Goal: Communication & Community: Answer question/provide support

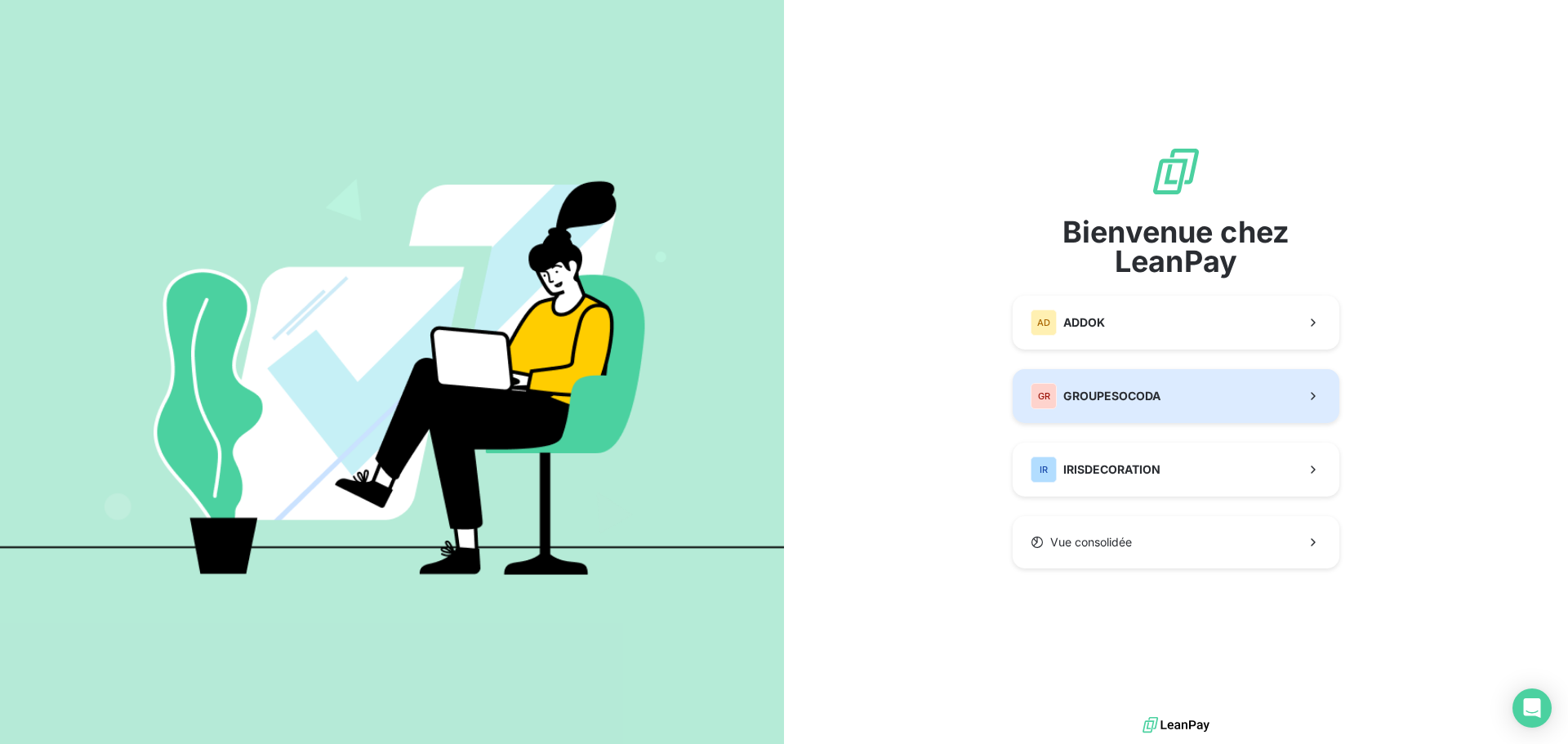
click at [1215, 409] on button "GR GROUPESOCODA" at bounding box center [1176, 396] width 327 height 54
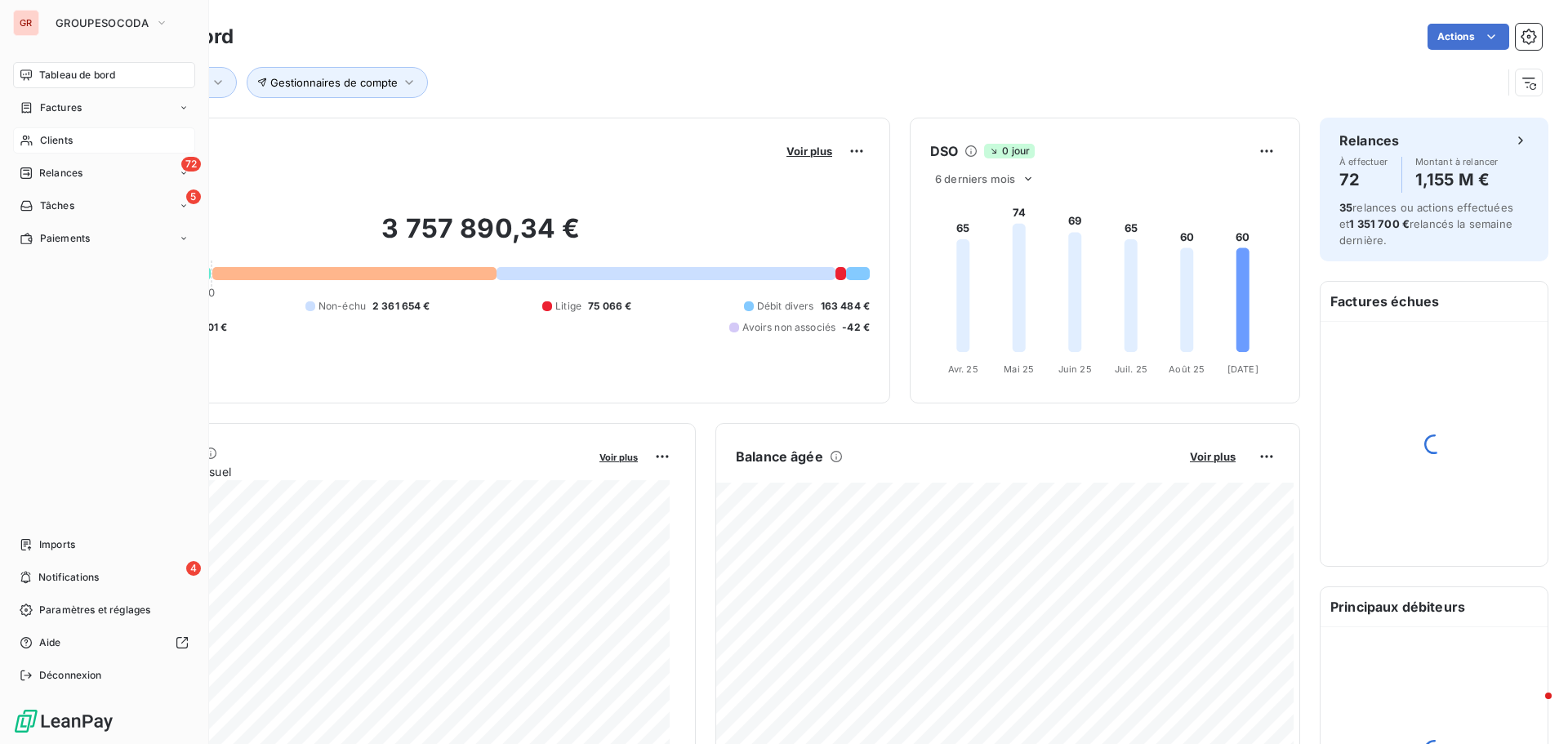
click at [59, 136] on span "Clients" at bounding box center [56, 140] width 33 height 14
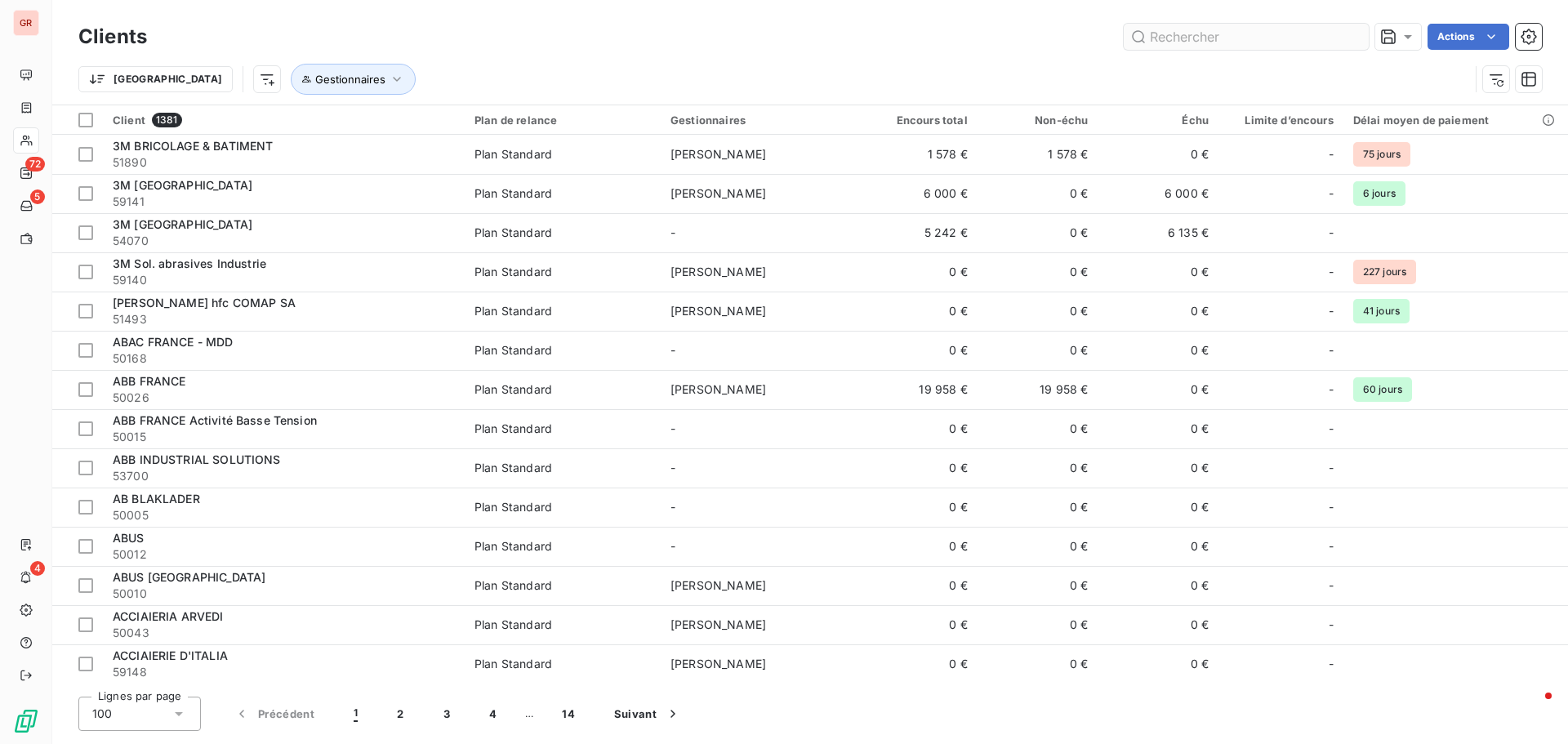
click at [1207, 45] on input "text" at bounding box center [1247, 37] width 245 height 26
click at [1167, 35] on input "text" at bounding box center [1247, 37] width 245 height 26
click at [1157, 28] on input "text" at bounding box center [1247, 37] width 245 height 26
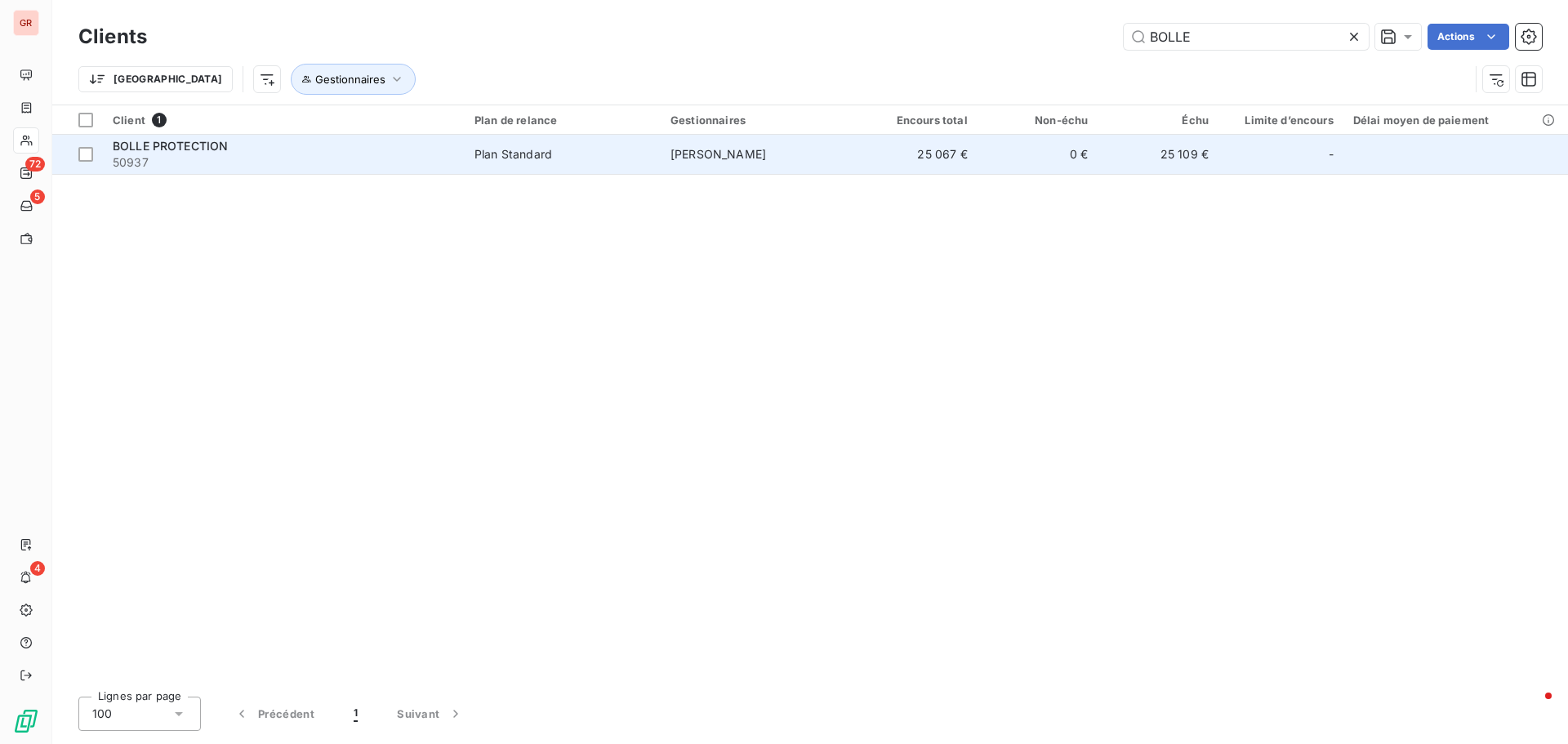
type input "BOLLE"
click at [721, 153] on span "[PERSON_NAME]" at bounding box center [718, 154] width 95 height 14
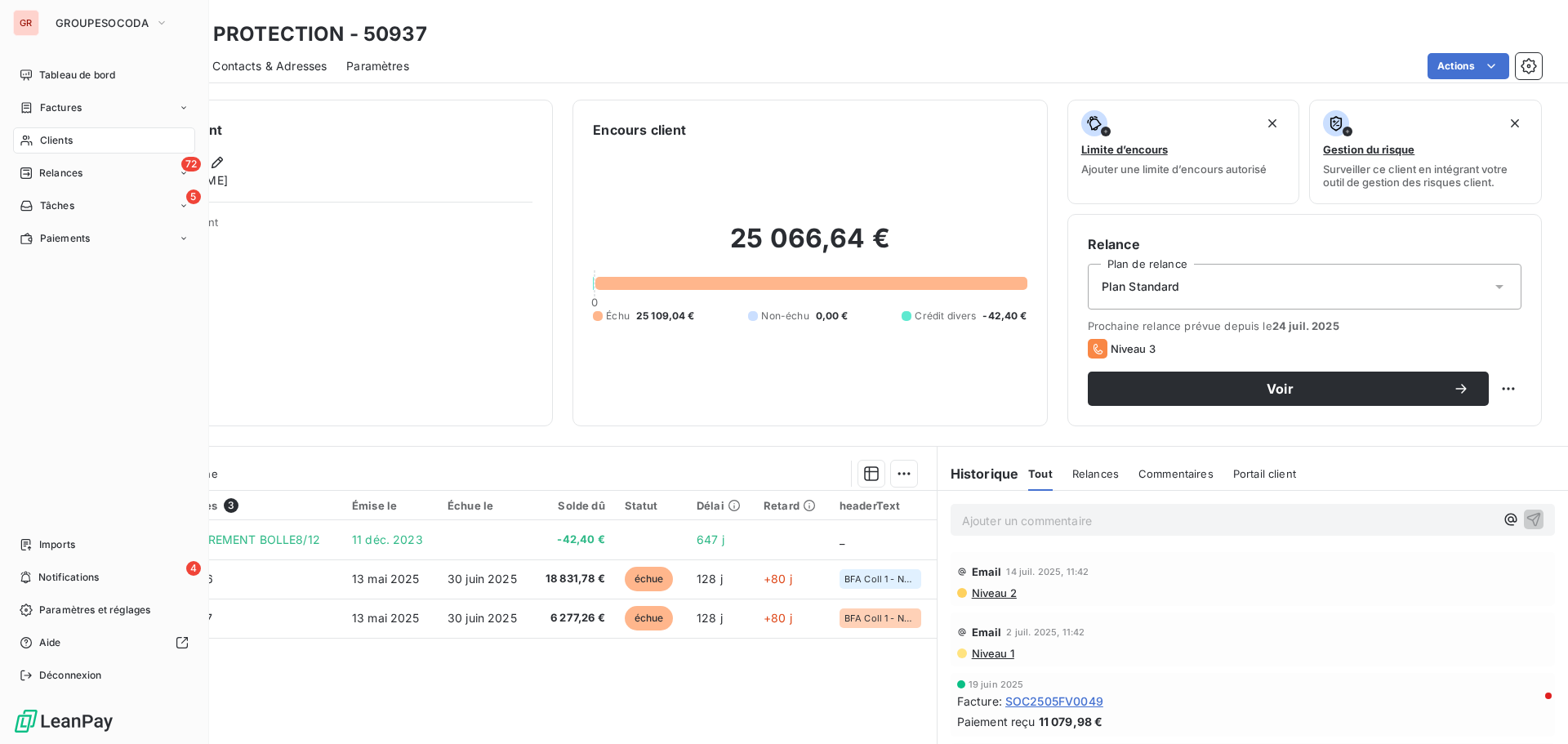
click at [74, 136] on div "Clients" at bounding box center [104, 140] width 182 height 26
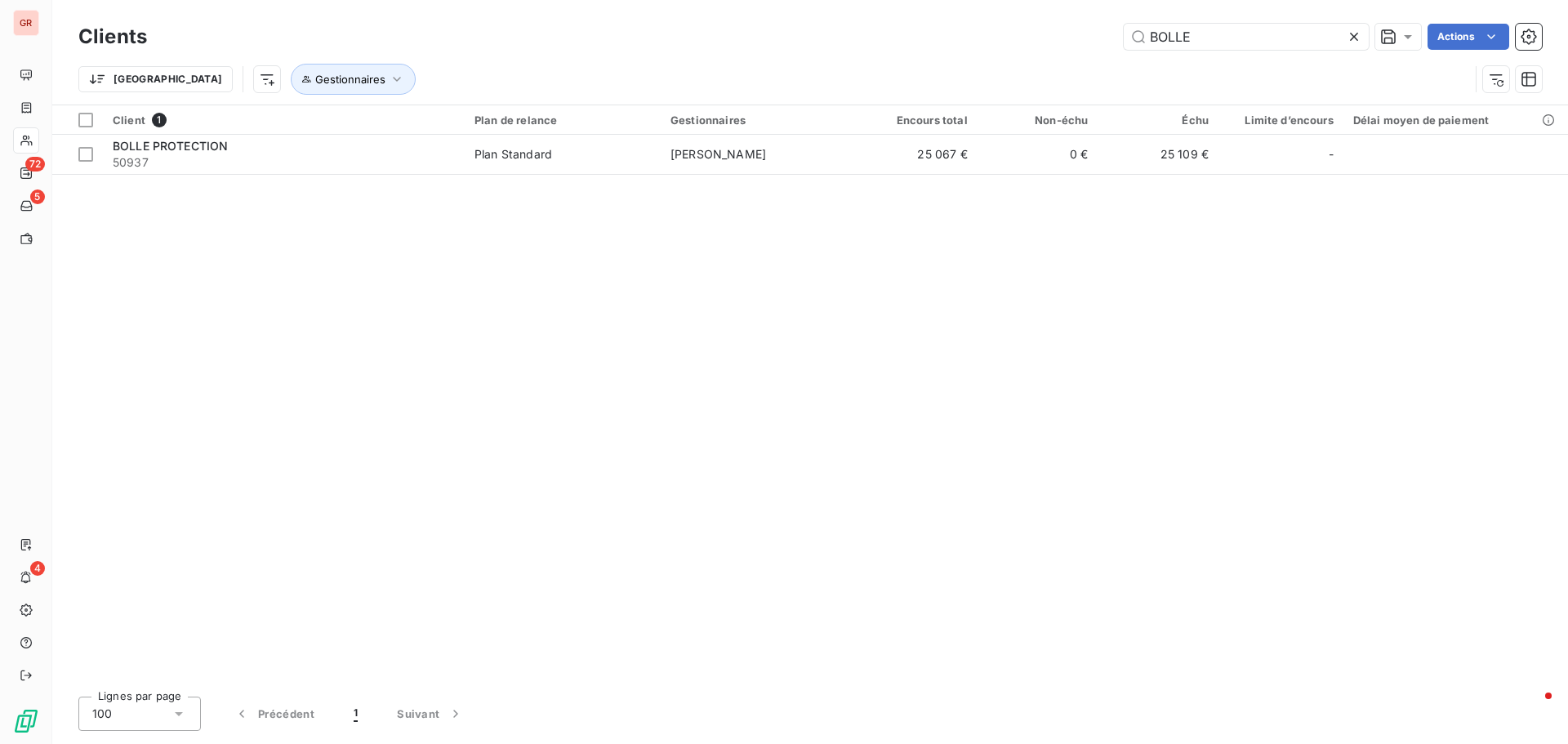
drag, startPoint x: 1207, startPoint y: 44, endPoint x: 1063, endPoint y: 42, distance: 144.0
click at [1063, 42] on div "BOLLE Actions" at bounding box center [854, 37] width 1375 height 26
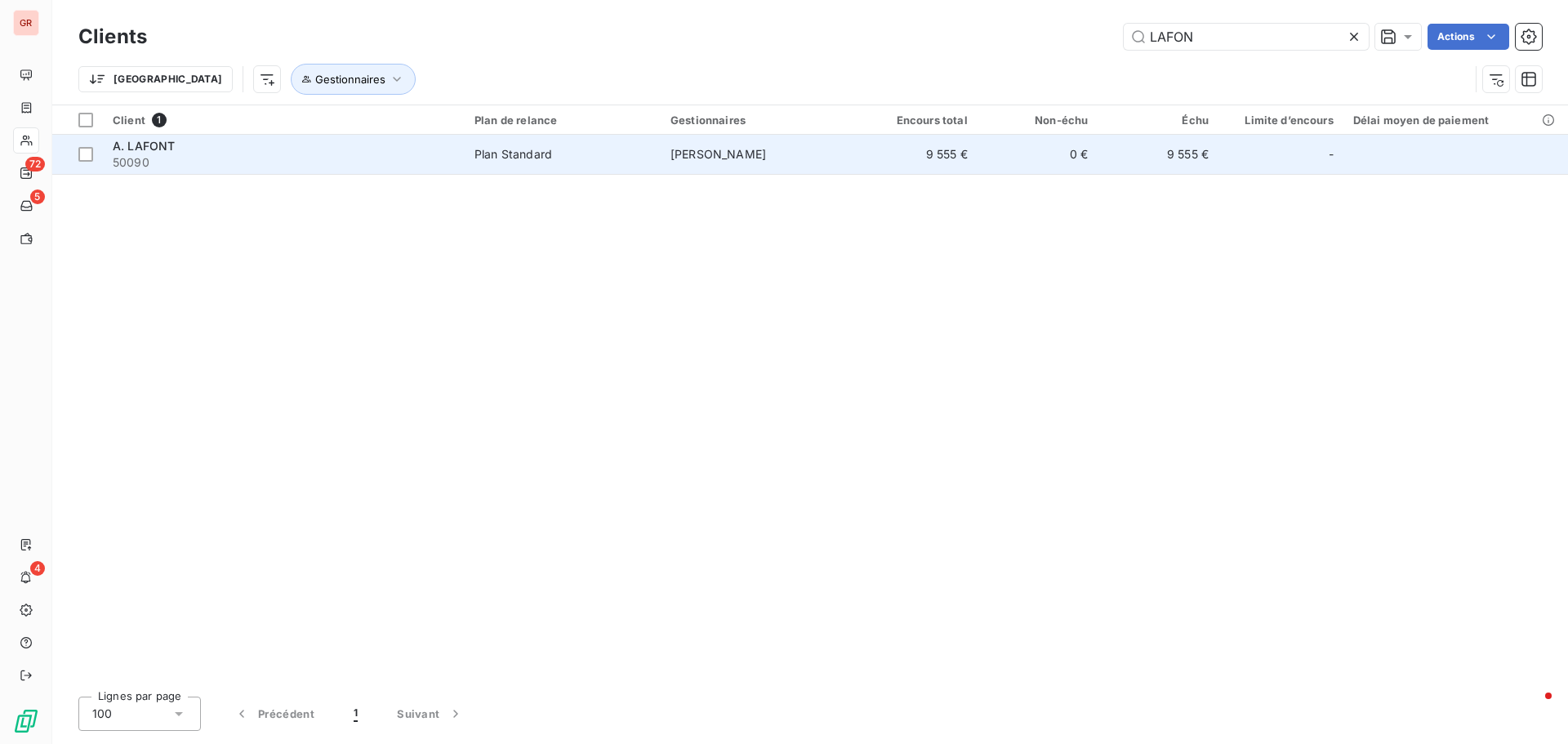
type input "LAFON"
click at [695, 150] on span "[PERSON_NAME]" at bounding box center [718, 154] width 95 height 14
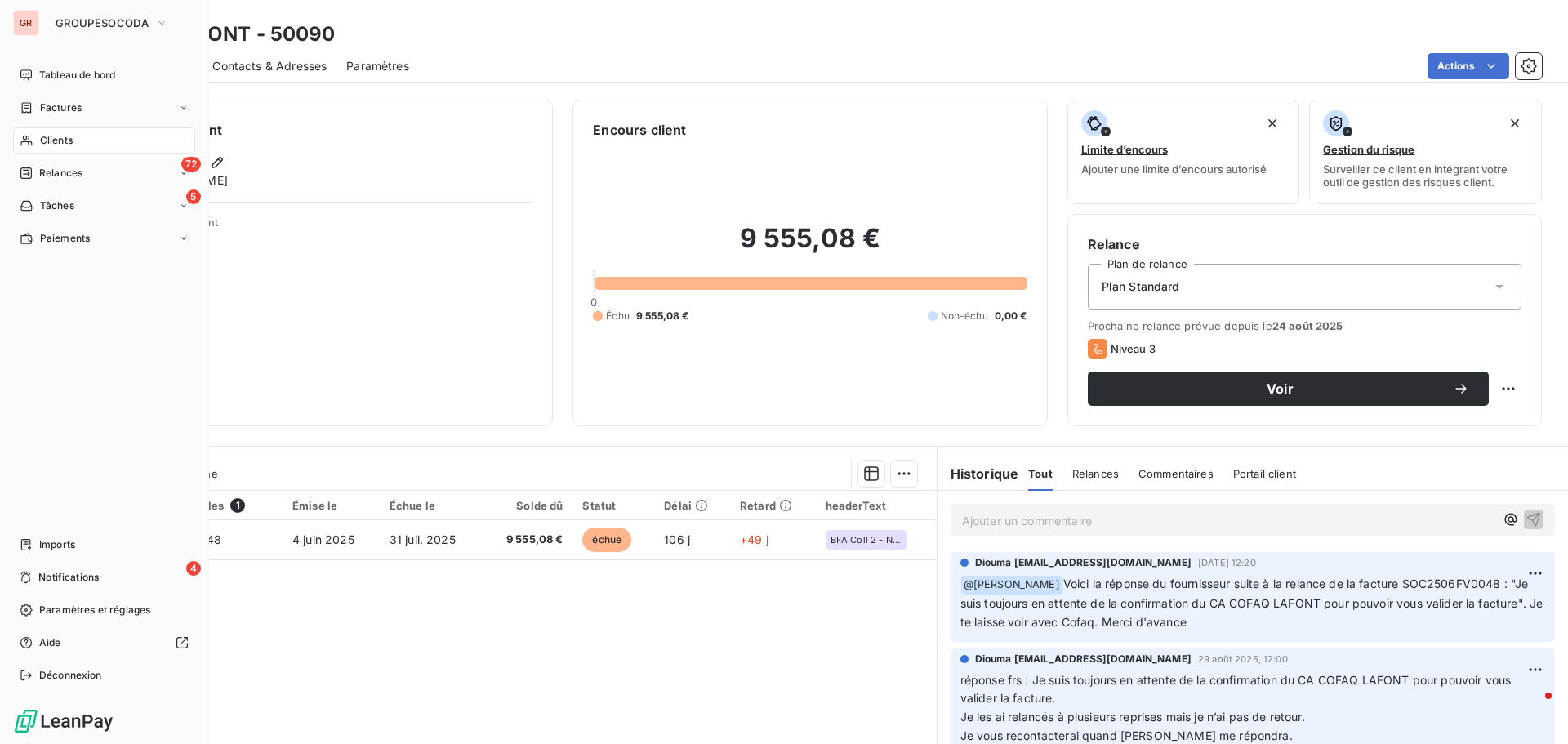
click at [52, 148] on div "Clients" at bounding box center [104, 140] width 182 height 26
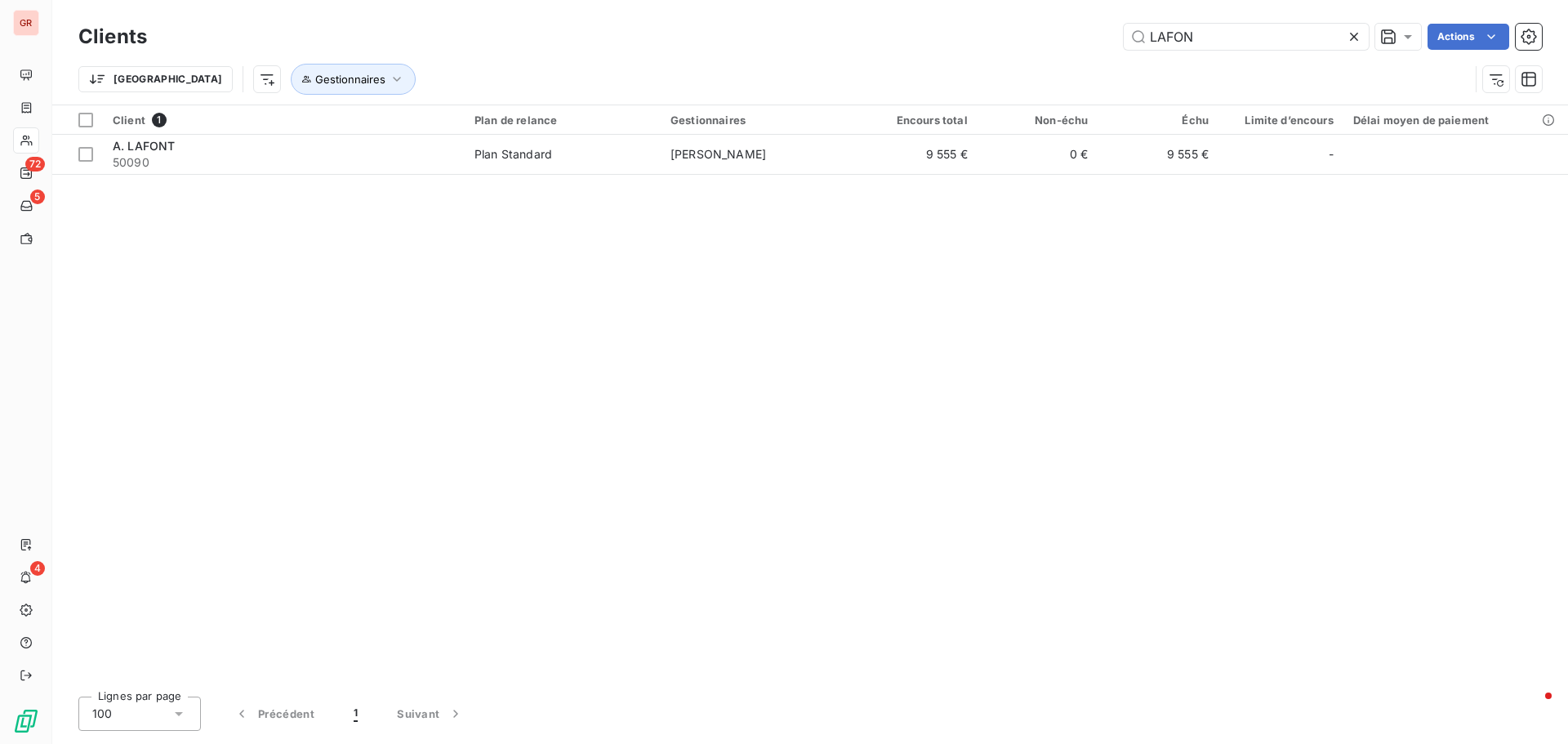
drag, startPoint x: 1213, startPoint y: 40, endPoint x: 1033, endPoint y: 40, distance: 180.0
click at [1033, 40] on div "LAFON Actions" at bounding box center [854, 37] width 1375 height 26
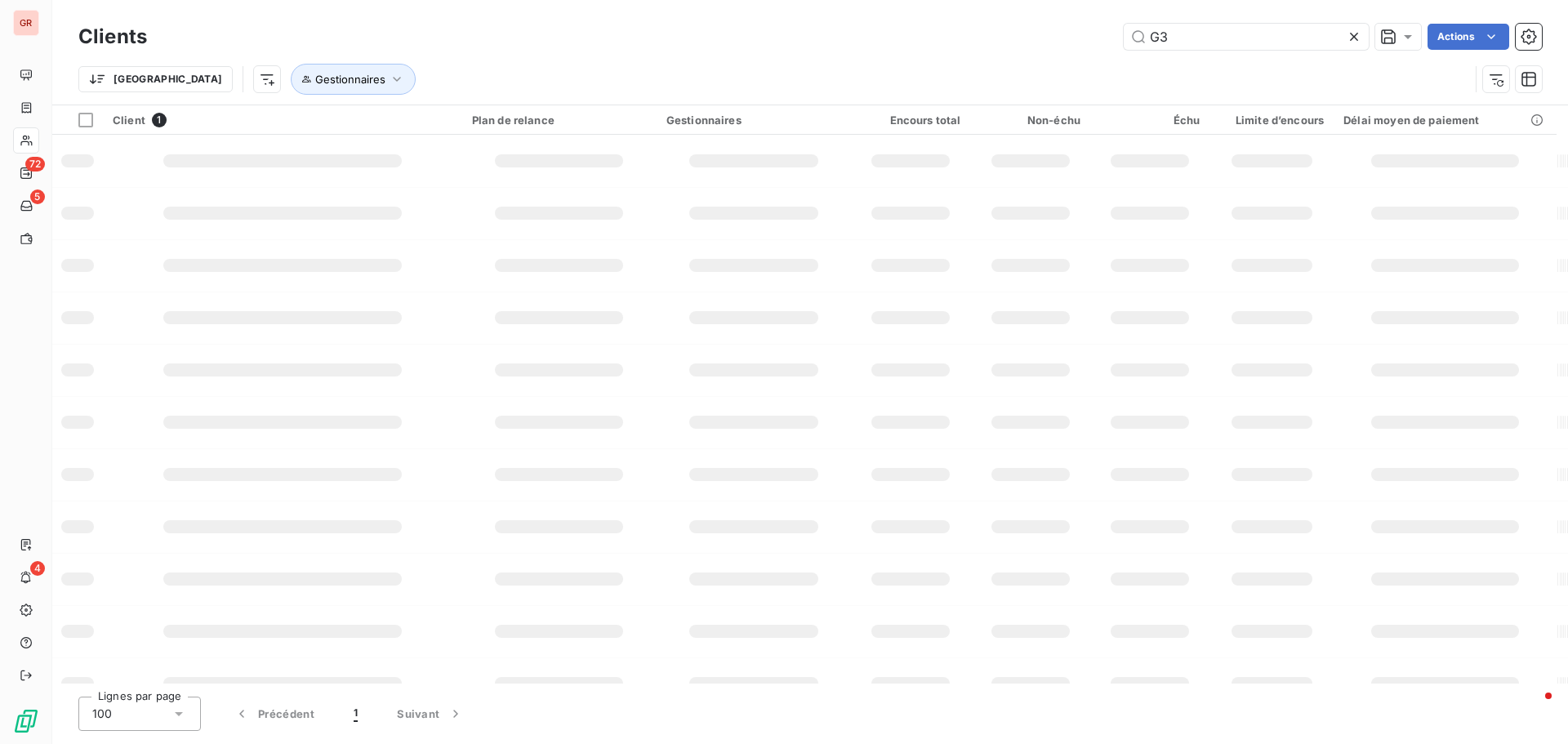
type input "G3"
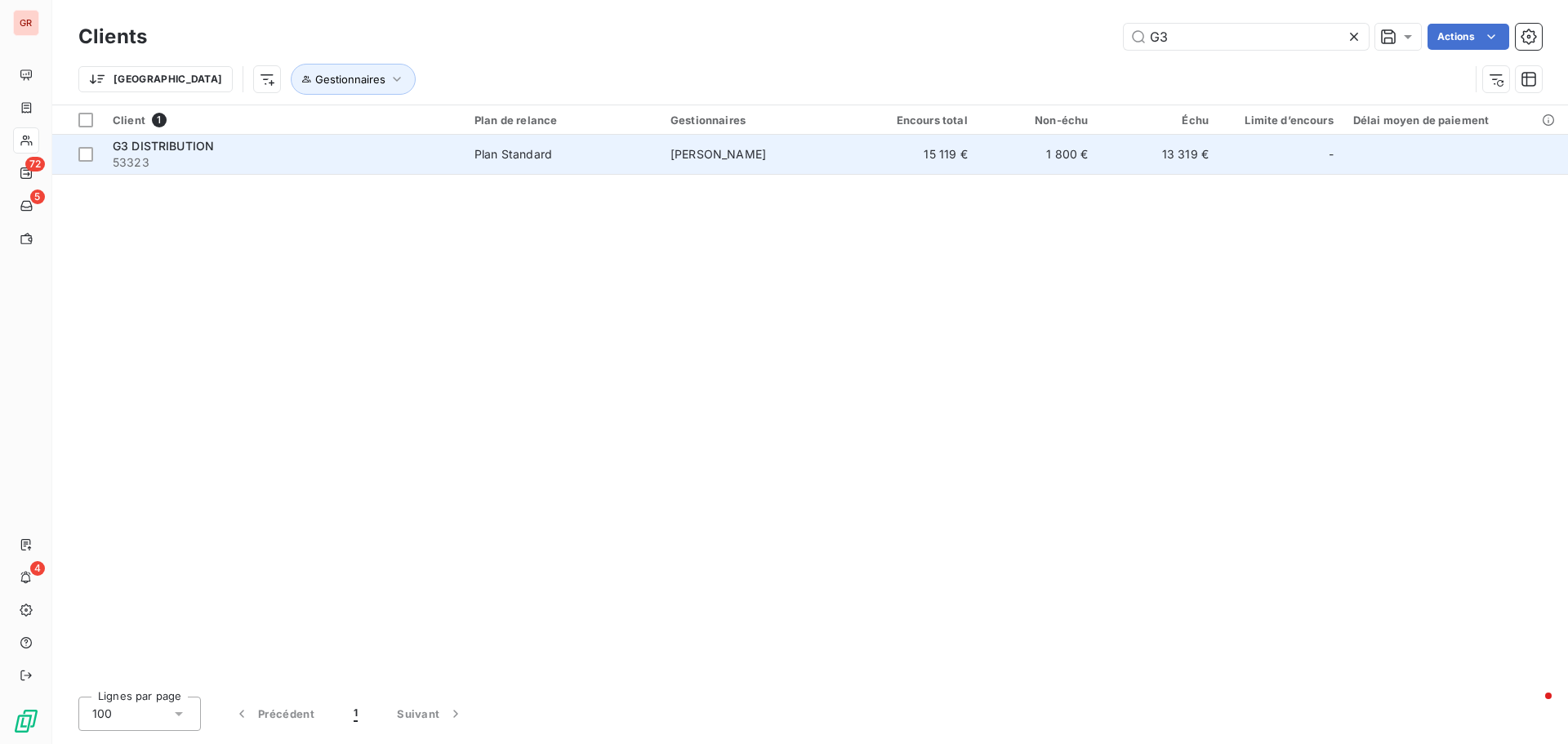
click at [580, 159] on span "Plan Standard" at bounding box center [563, 154] width 177 height 16
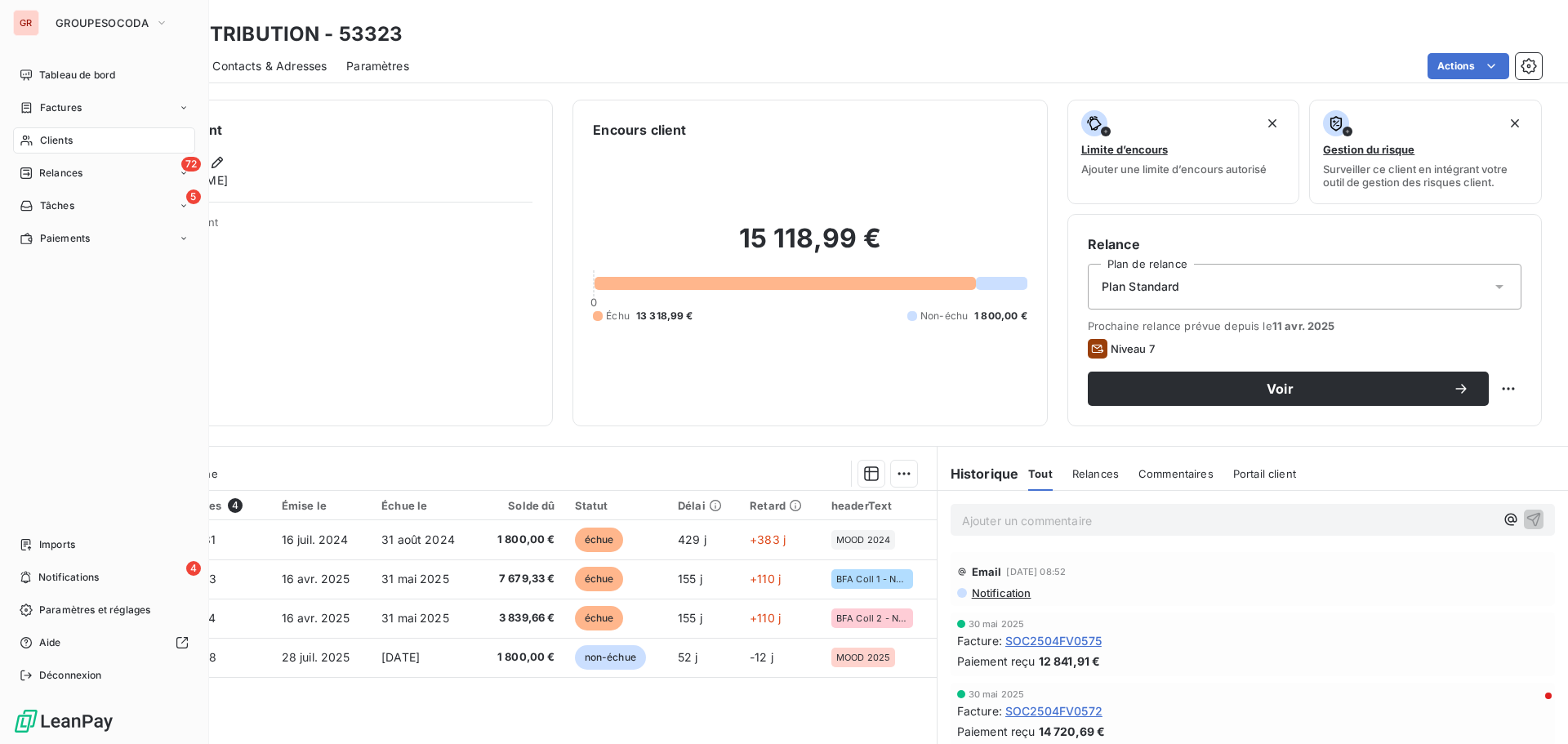
click at [54, 135] on span "Clients" at bounding box center [56, 140] width 33 height 14
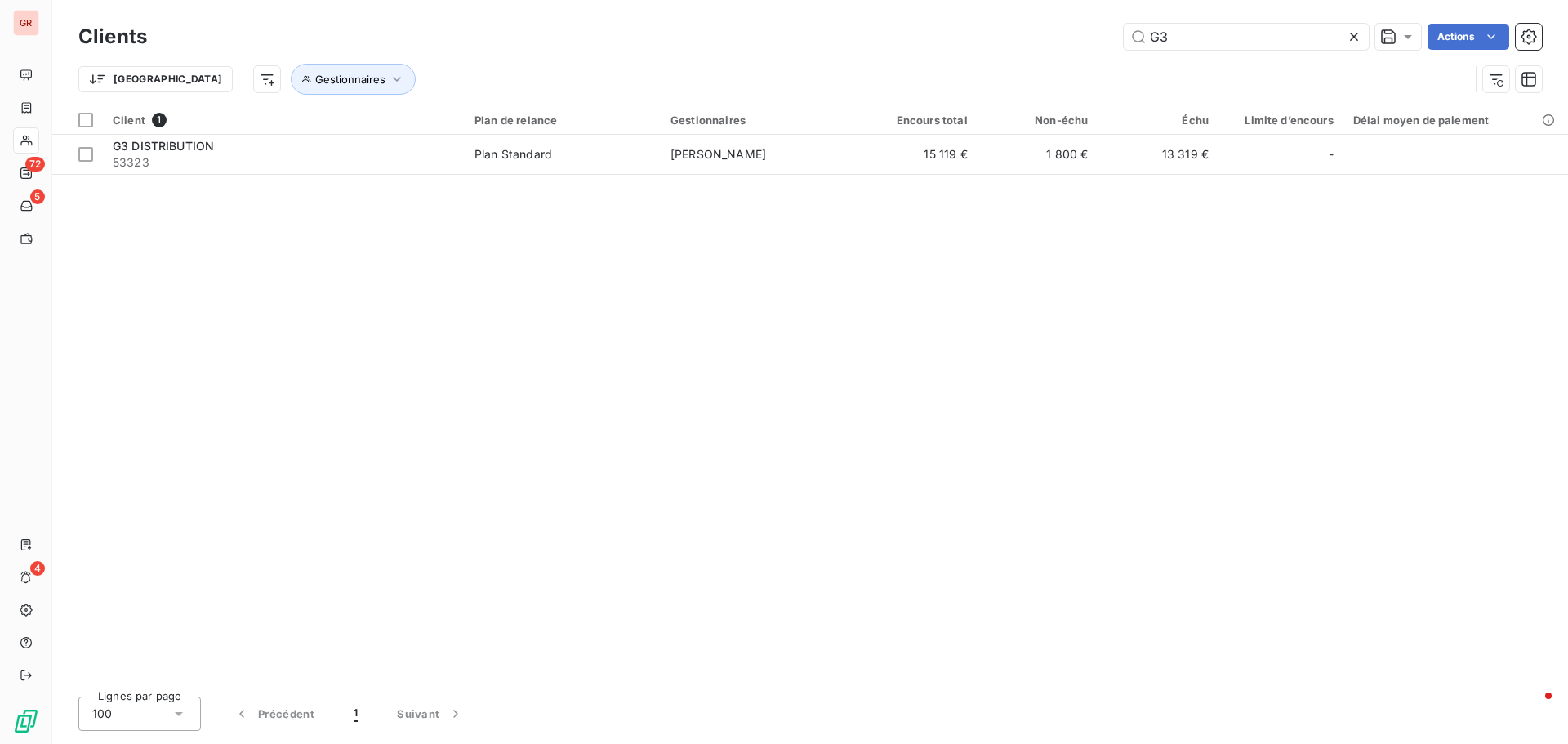
drag, startPoint x: 1134, startPoint y: 40, endPoint x: 1020, endPoint y: 46, distance: 114.2
click at [1021, 44] on div "G3 Actions" at bounding box center [854, 37] width 1375 height 26
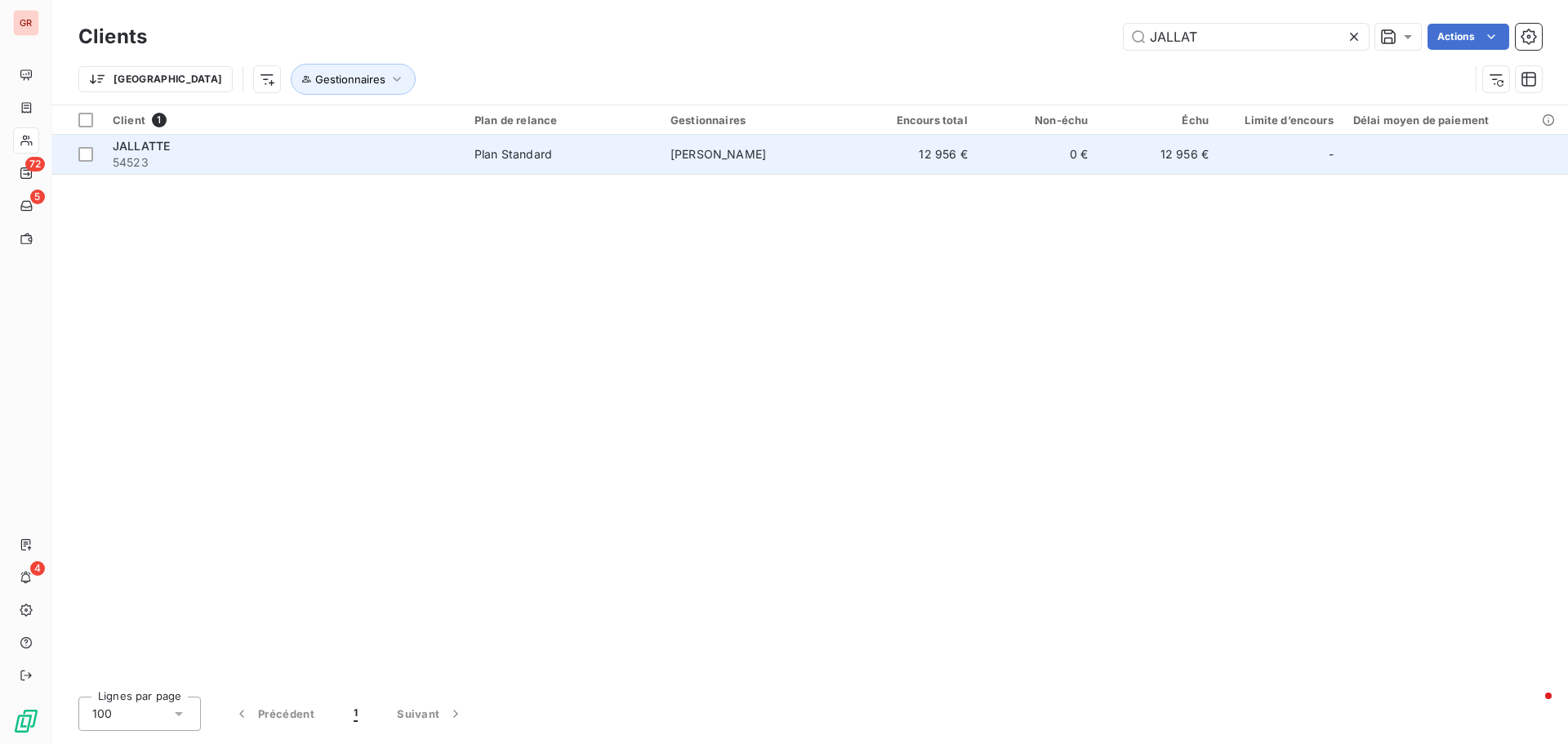
type input "JALLAT"
click at [538, 165] on td "Plan Standard" at bounding box center [563, 154] width 196 height 39
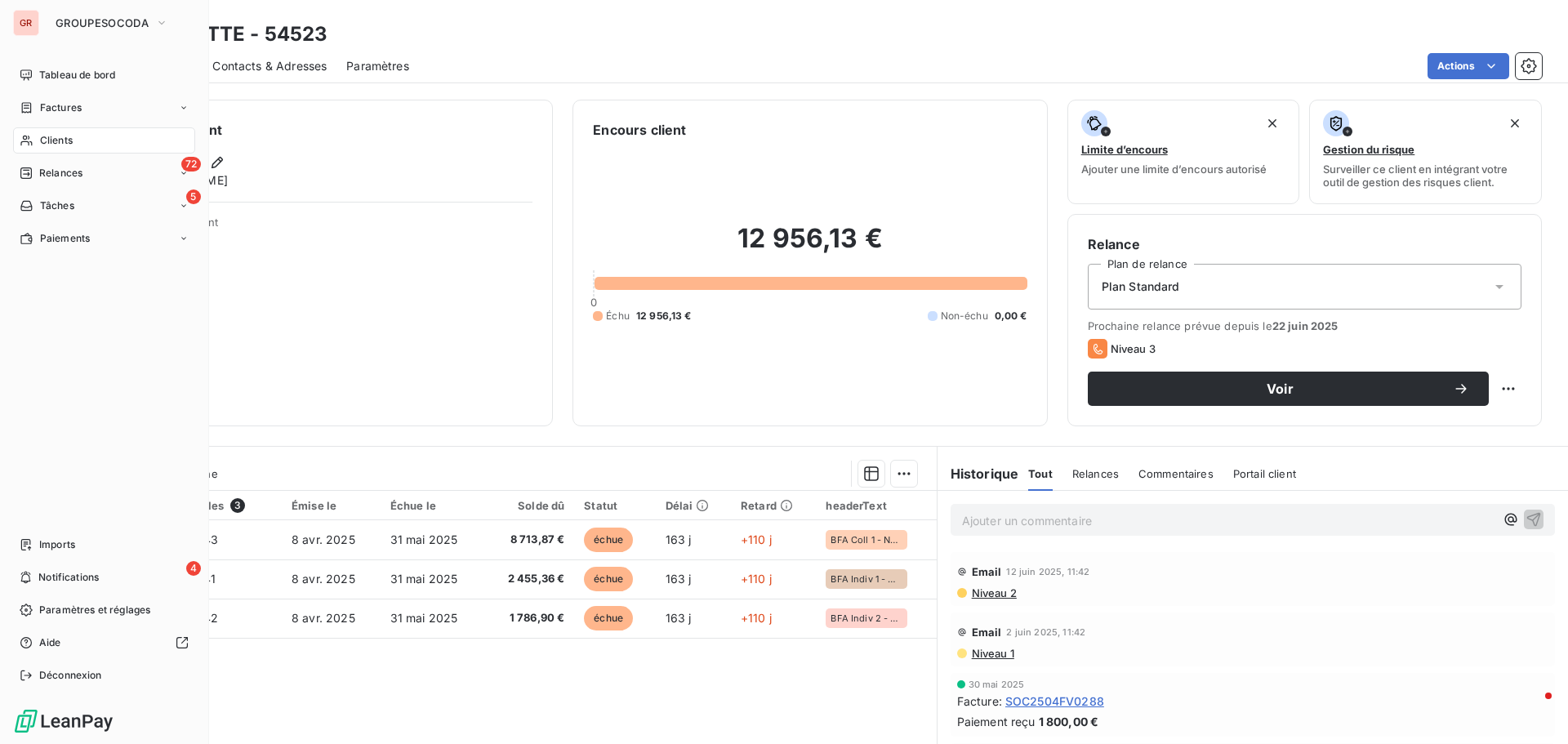
click at [46, 142] on span "Clients" at bounding box center [56, 140] width 33 height 14
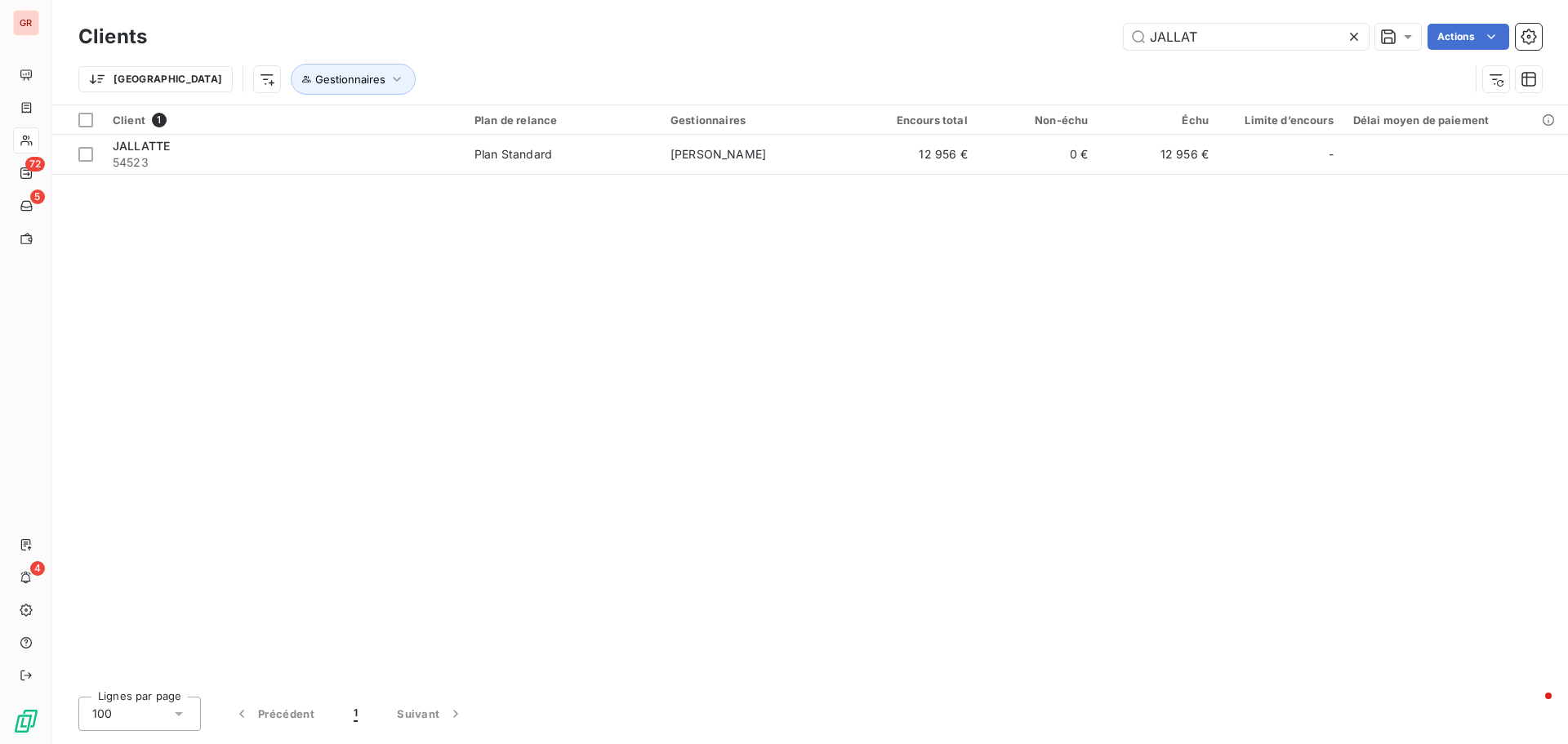
drag, startPoint x: 1216, startPoint y: 29, endPoint x: 1031, endPoint y: 29, distance: 185.0
click at [1031, 28] on div "JALLAT Actions" at bounding box center [854, 37] width 1375 height 26
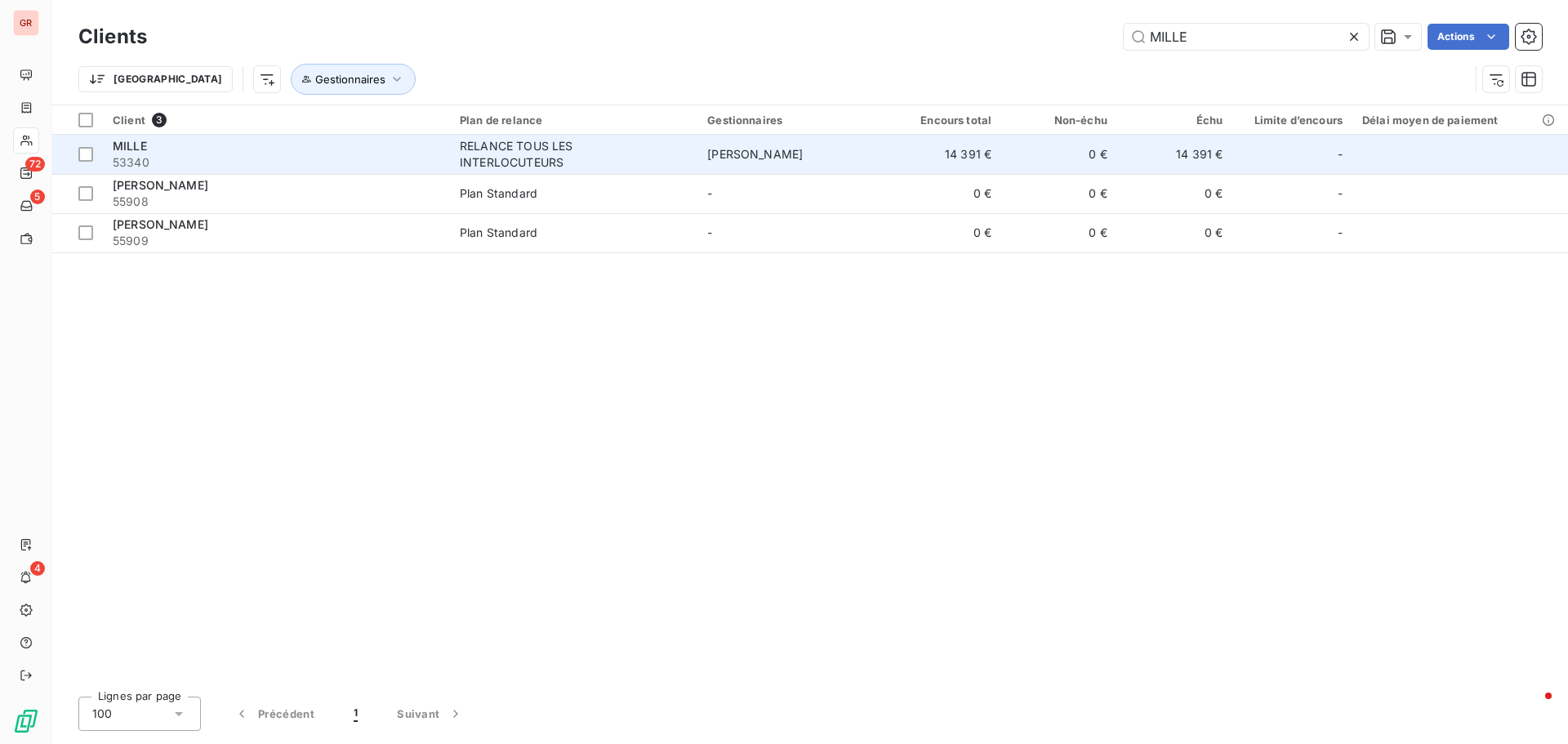
type input "MILLE"
click at [493, 151] on div "RELANCE TOUS LES INTERLOCUTEURS" at bounding box center [561, 154] width 204 height 33
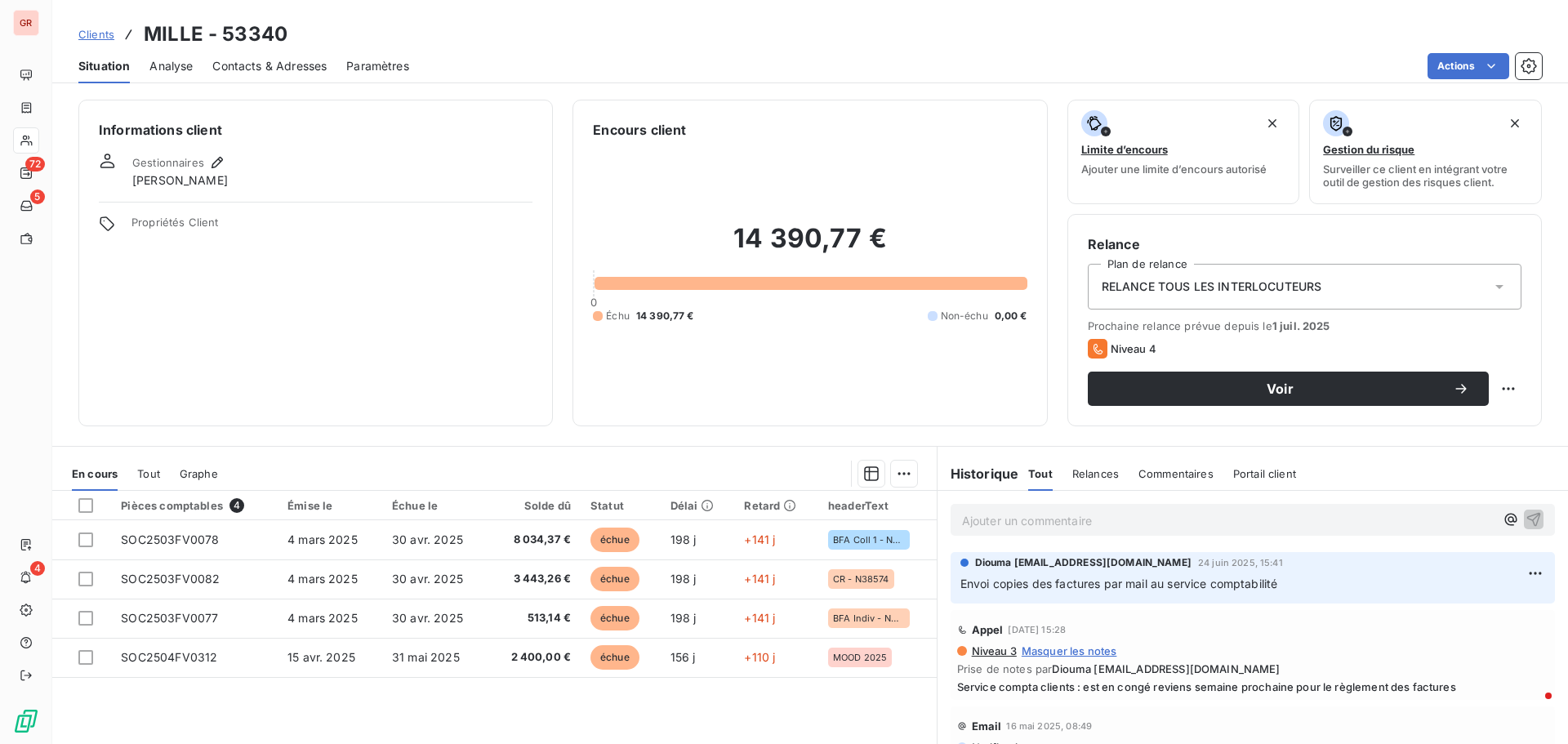
click at [169, 70] on span "Analyse" at bounding box center [171, 66] width 44 height 16
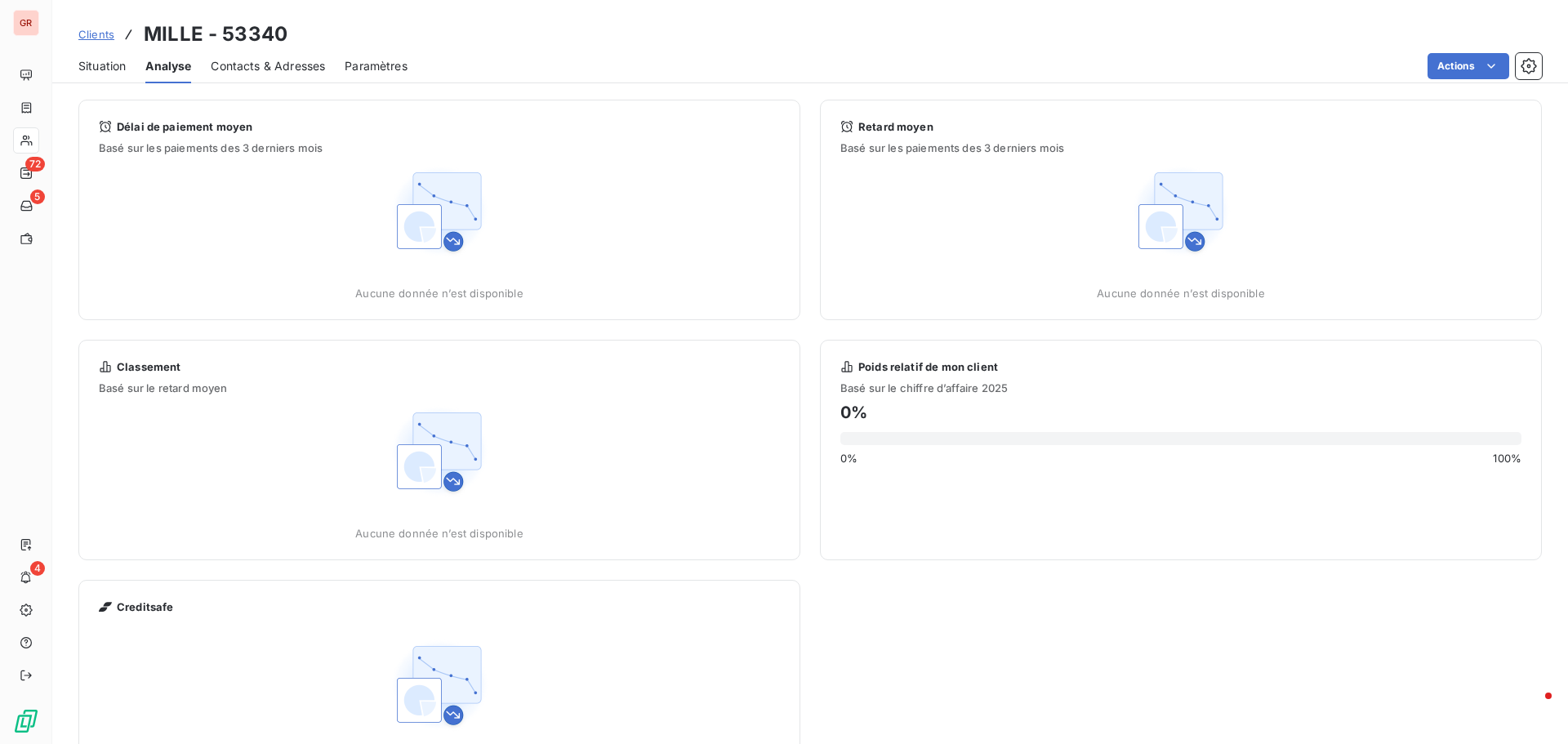
click at [296, 66] on span "Contacts & Adresses" at bounding box center [268, 66] width 114 height 16
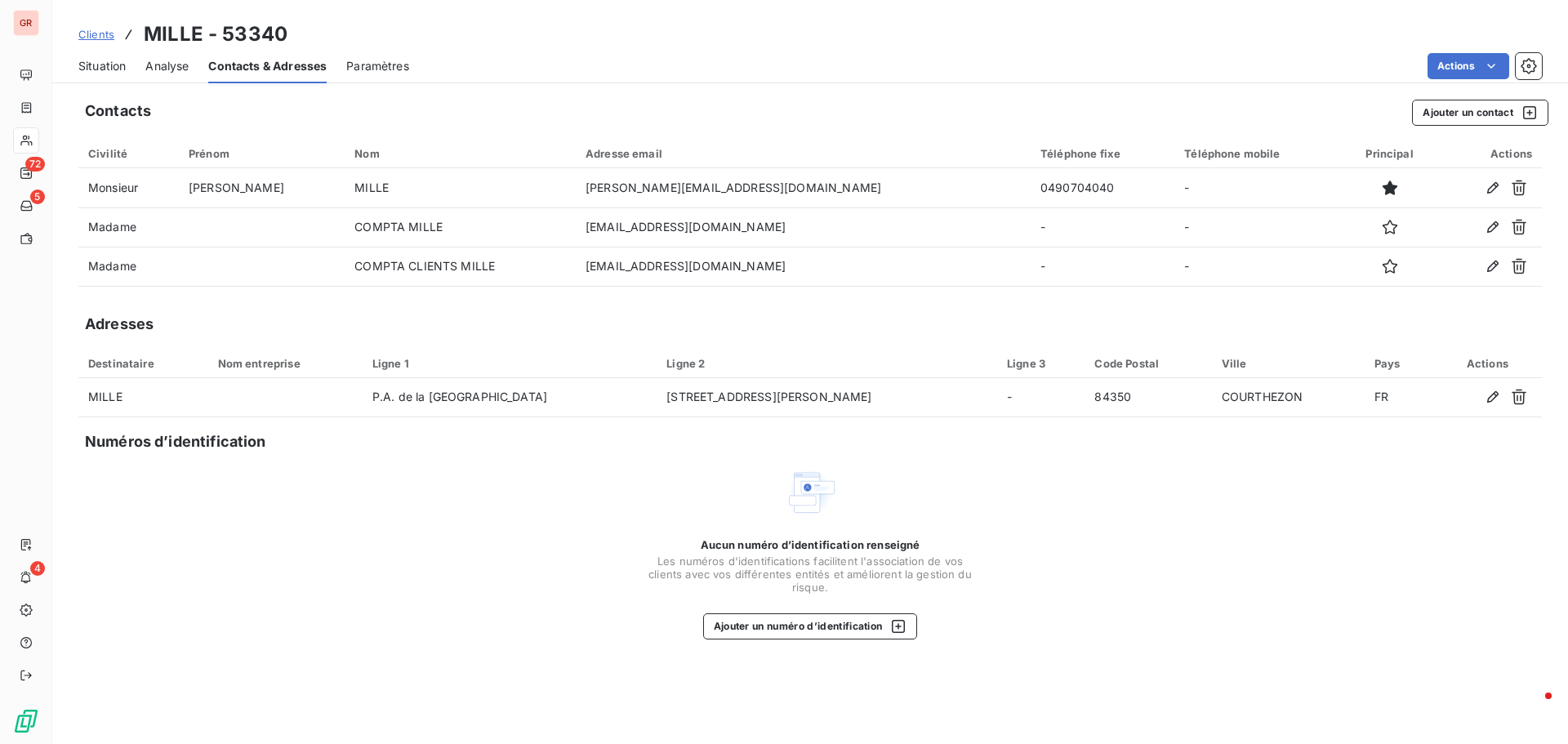
click at [104, 69] on span "Situation" at bounding box center [102, 66] width 47 height 16
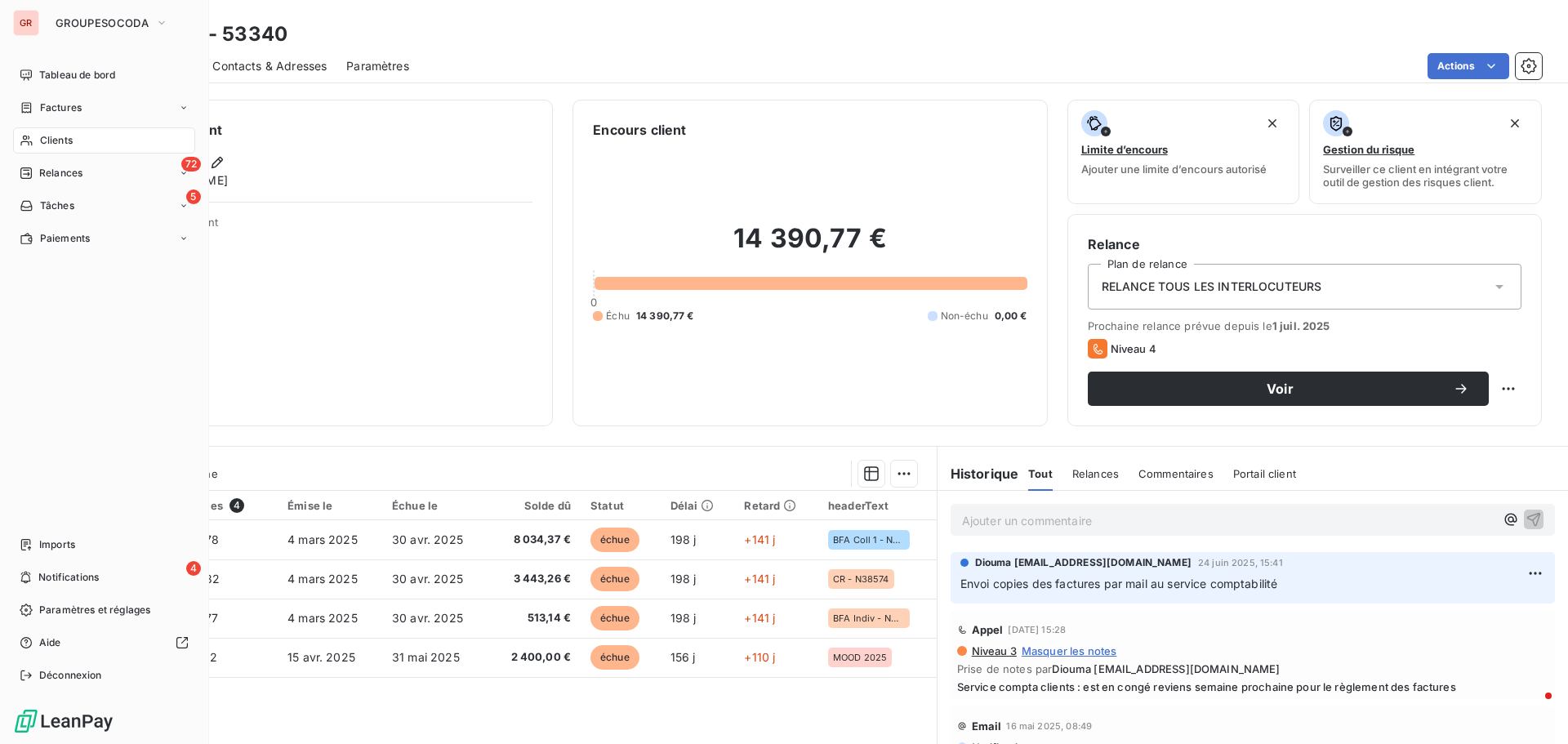
click at [45, 140] on span "Clients" at bounding box center [56, 140] width 33 height 14
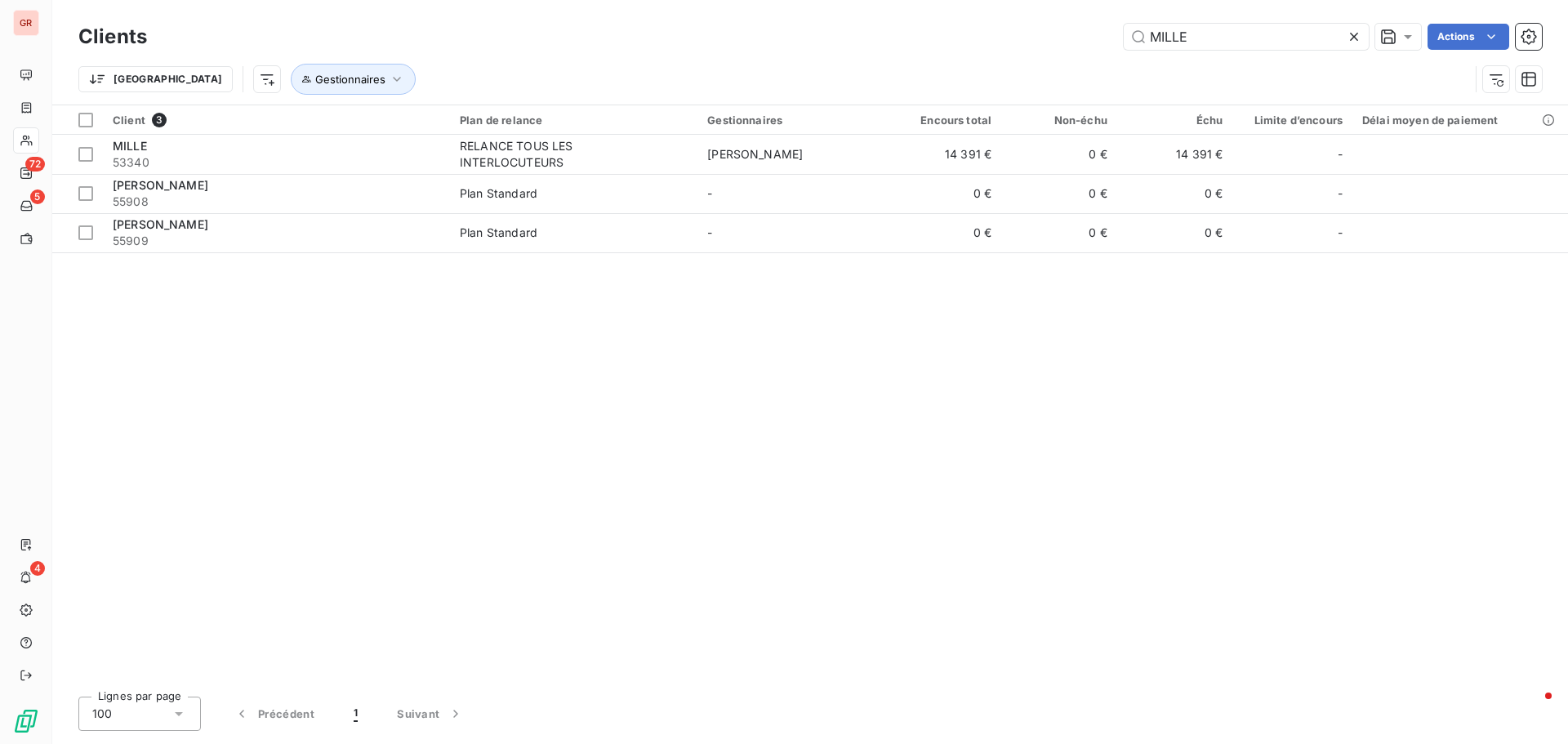
drag, startPoint x: 1213, startPoint y: 38, endPoint x: 1071, endPoint y: 39, distance: 142.0
click at [1071, 39] on div "MILLE Actions" at bounding box center [854, 37] width 1375 height 26
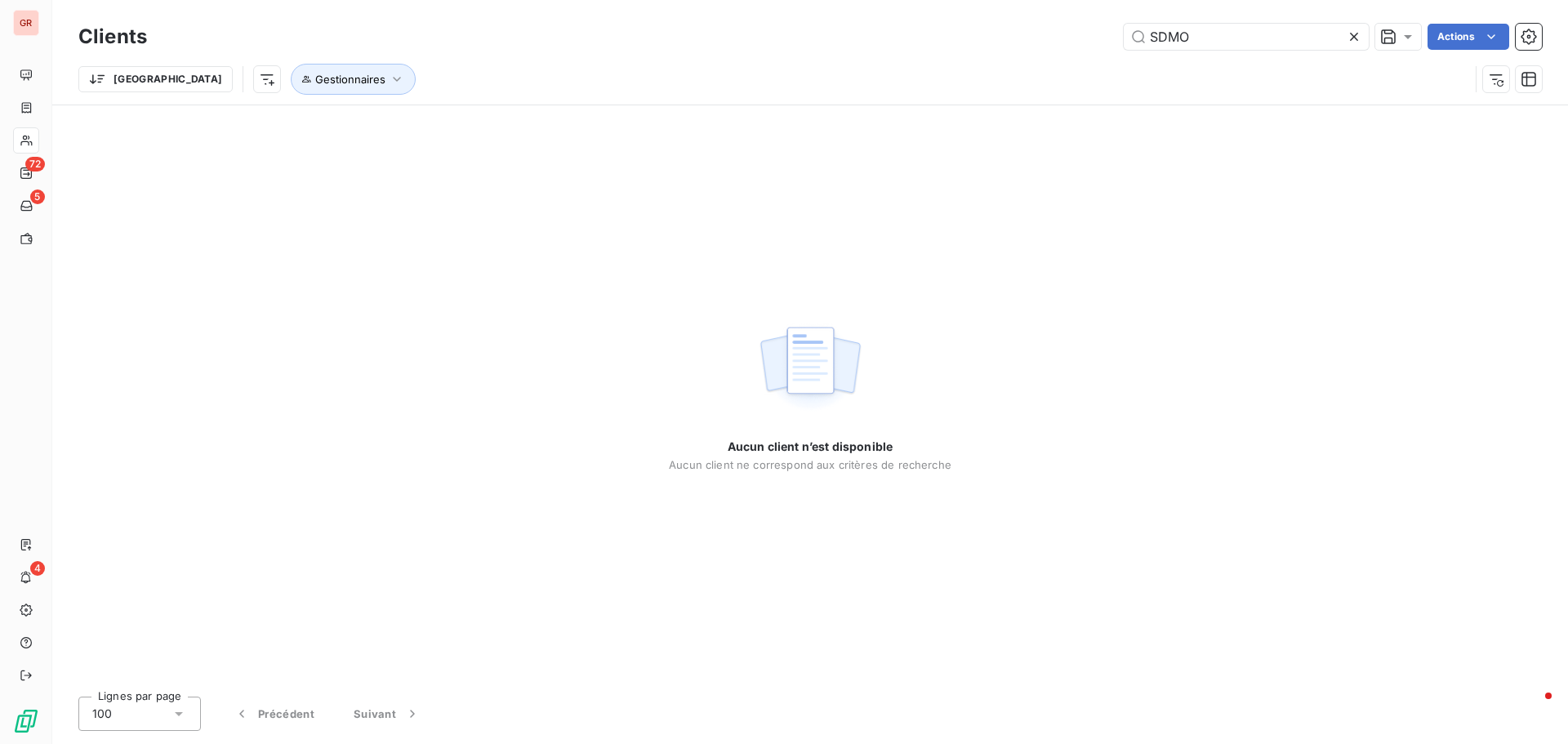
drag, startPoint x: 1202, startPoint y: 37, endPoint x: 1006, endPoint y: 39, distance: 196.0
click at [1006, 39] on div "SDMO Actions" at bounding box center [854, 37] width 1375 height 26
click at [1155, 44] on input "SDMO" at bounding box center [1247, 37] width 245 height 26
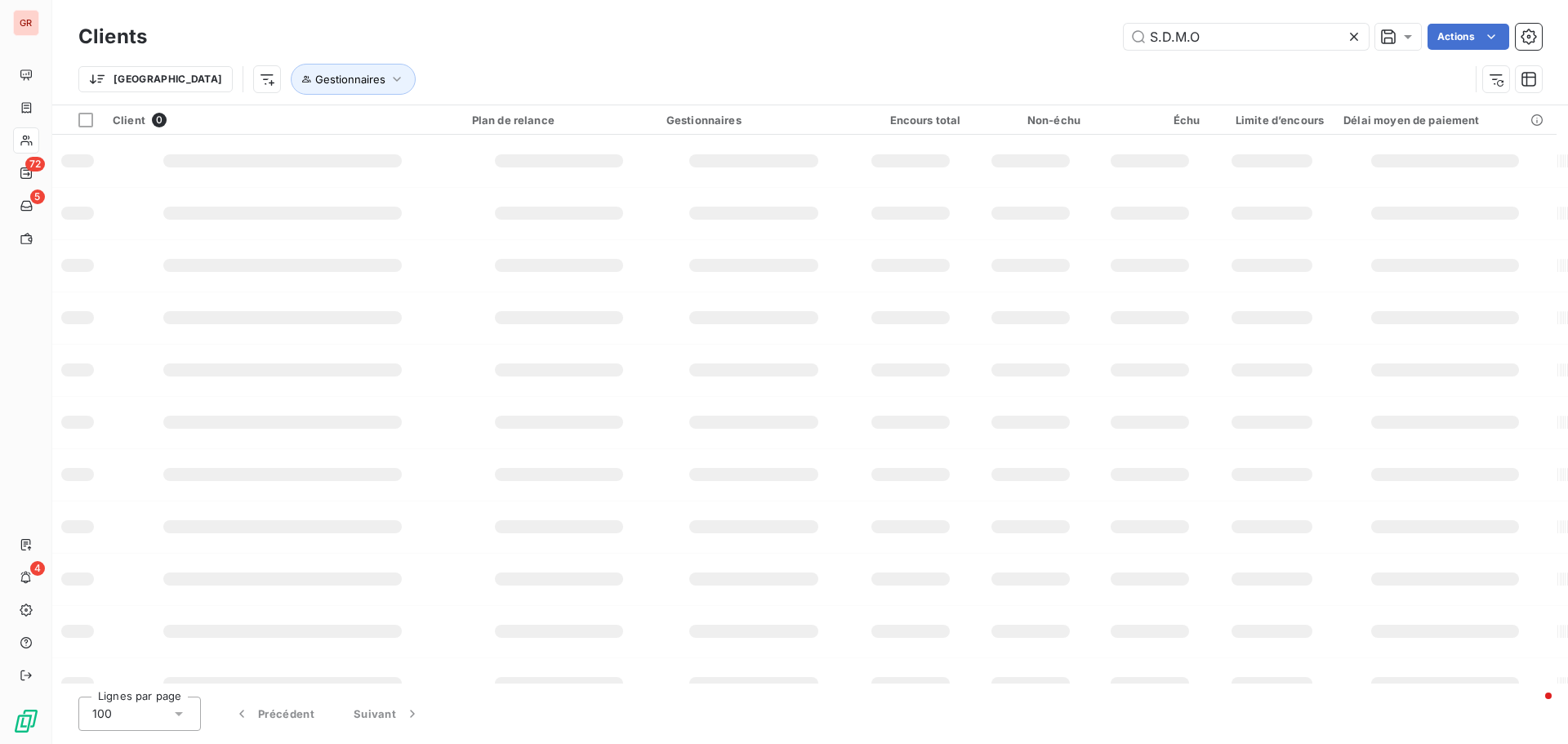
type input "S.D.M.O"
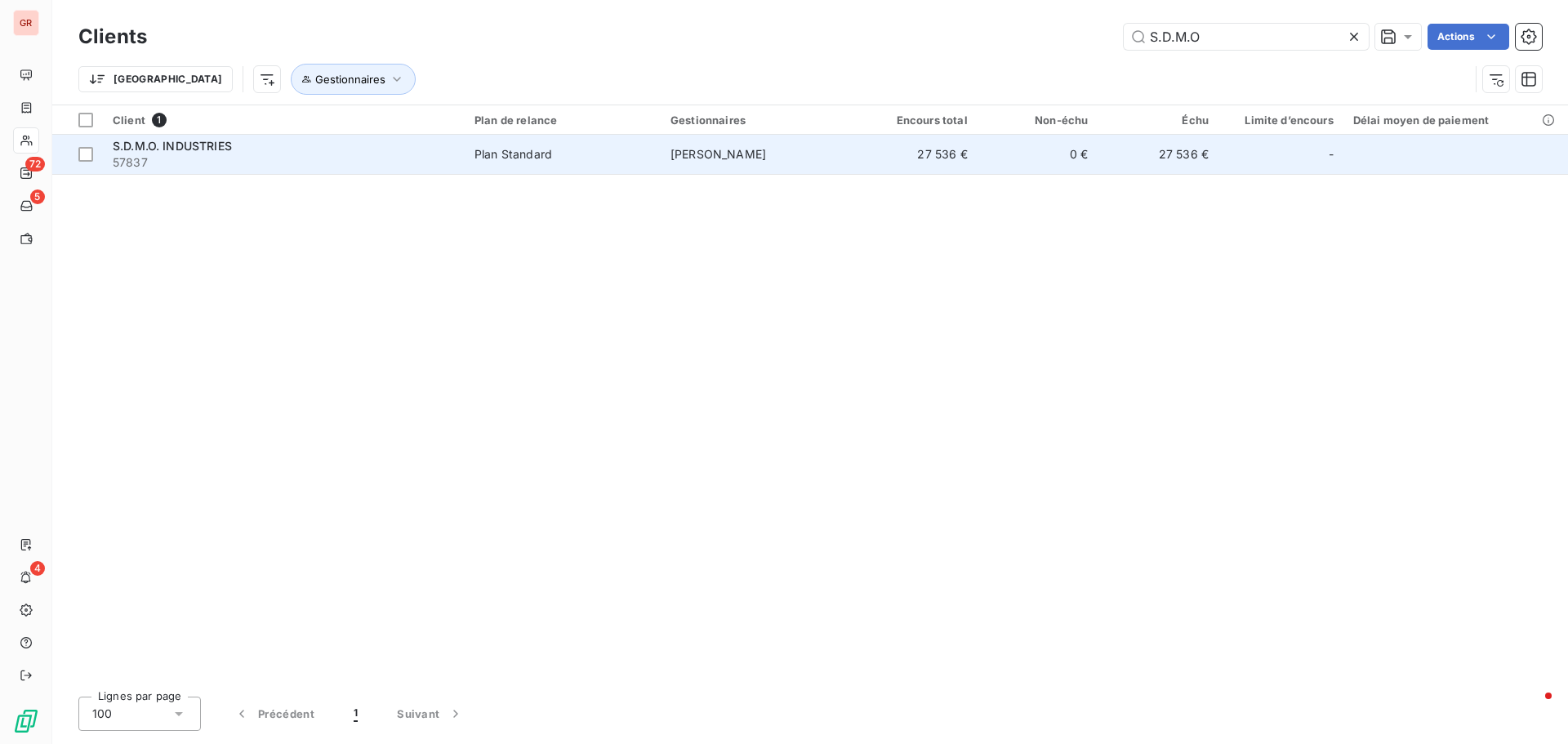
click at [825, 148] on td "[PERSON_NAME]" at bounding box center [759, 154] width 196 height 39
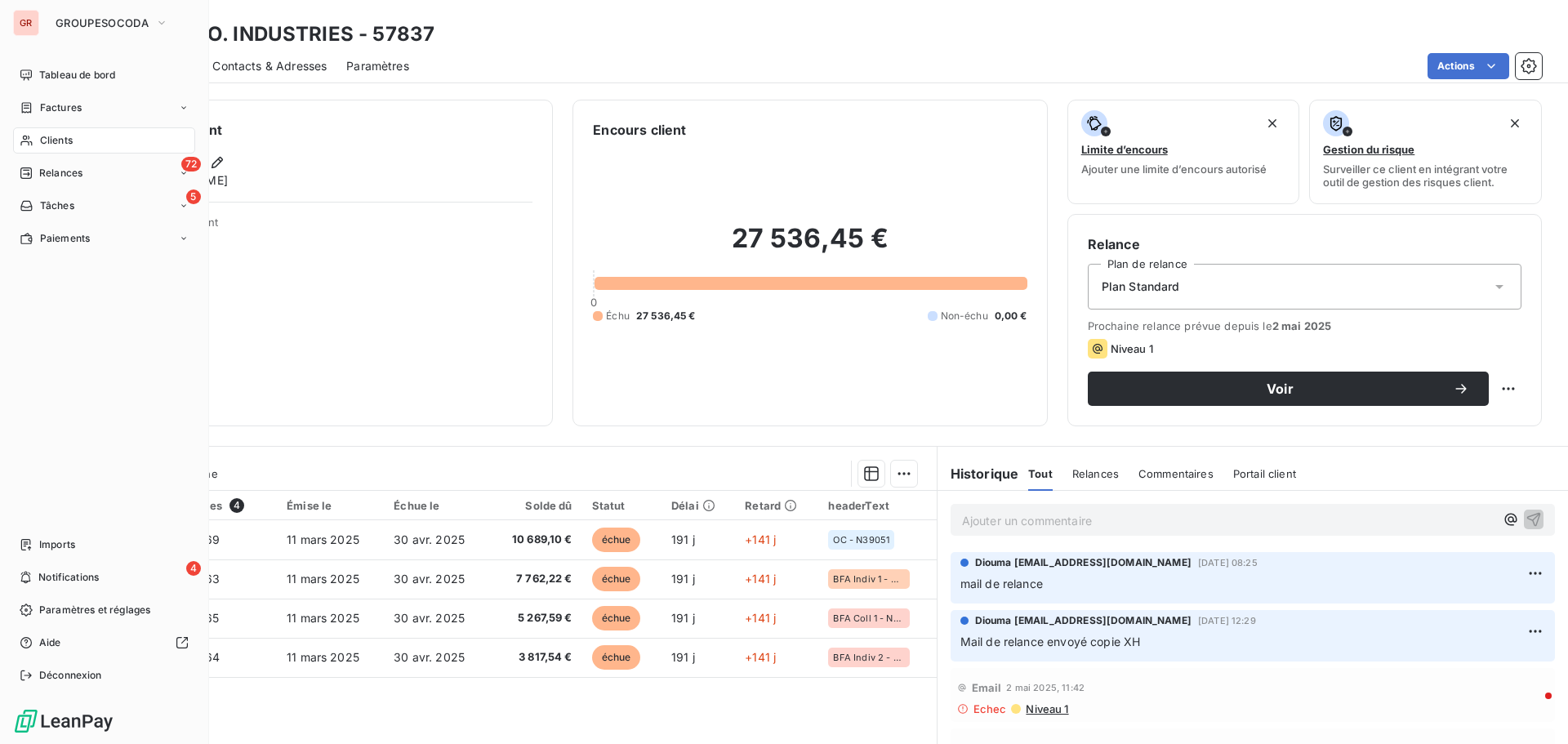
click at [46, 144] on span "Clients" at bounding box center [56, 140] width 33 height 14
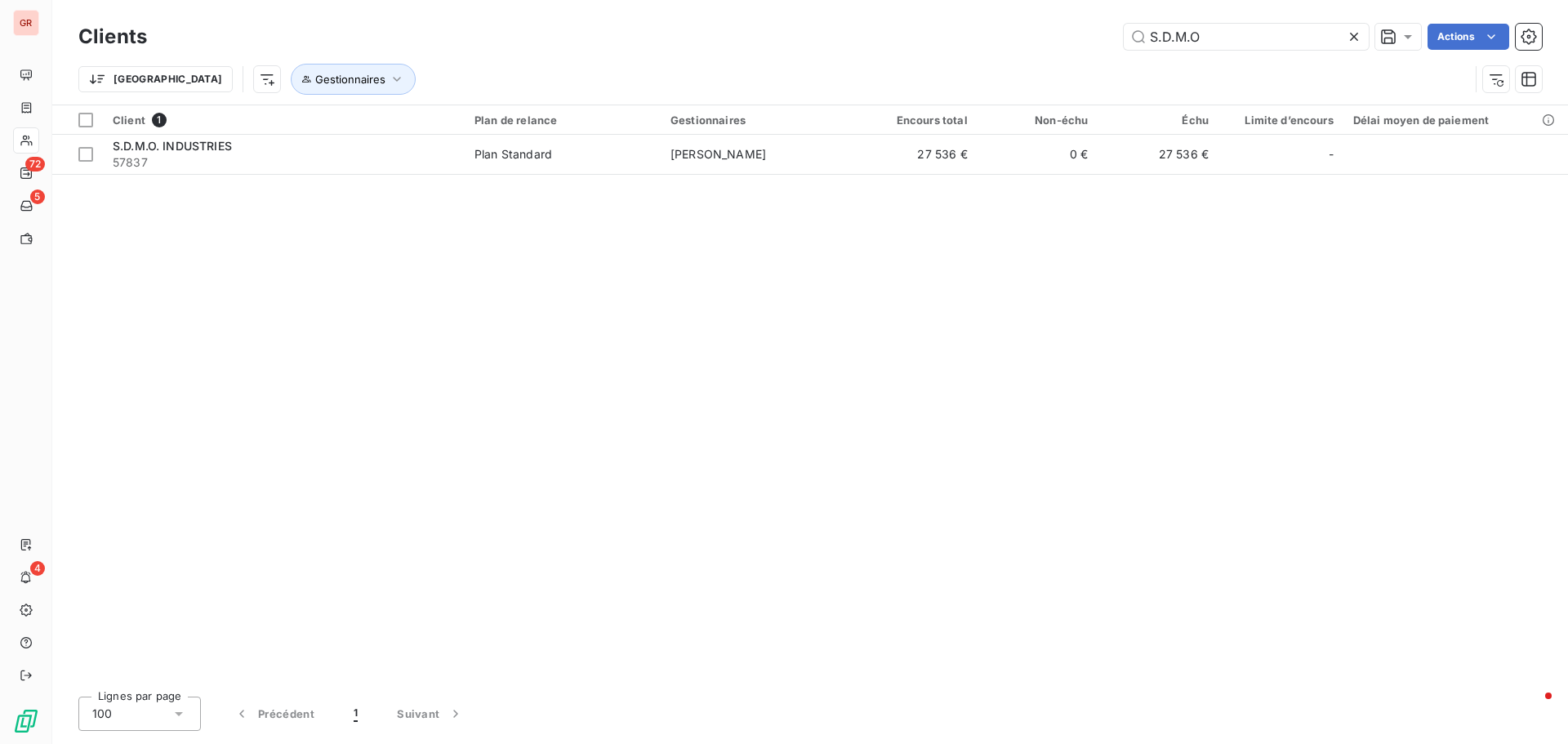
drag, startPoint x: 1207, startPoint y: 41, endPoint x: 934, endPoint y: 52, distance: 273.2
click at [941, 50] on div "Clients S.D.M.O Actions" at bounding box center [810, 37] width 1464 height 34
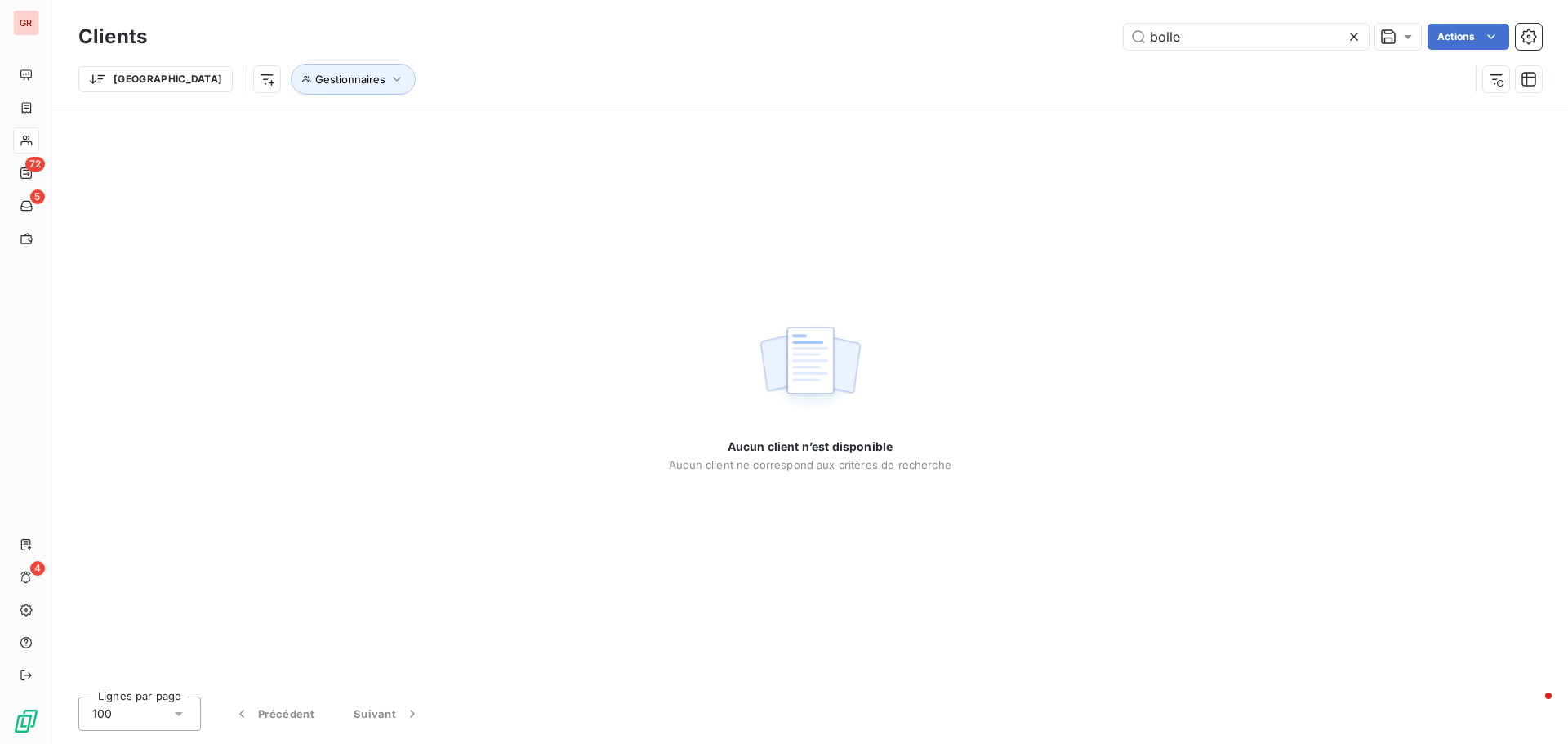
type input "bolle"
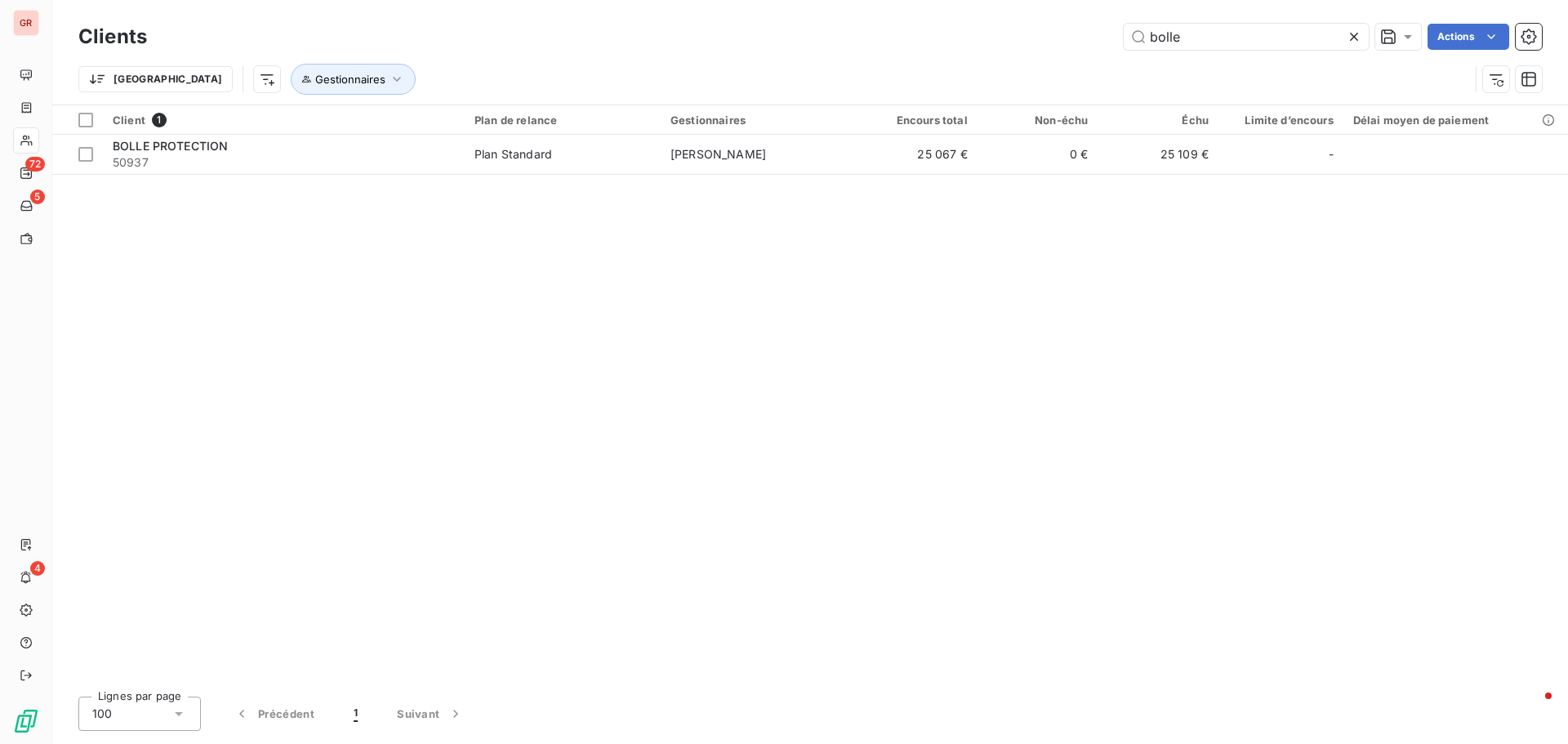
click at [292, 186] on div "Client 1 Plan de relance Gestionnaires Encours total Non-échu Échu Limite d’enc…" at bounding box center [810, 394] width 1516 height 578
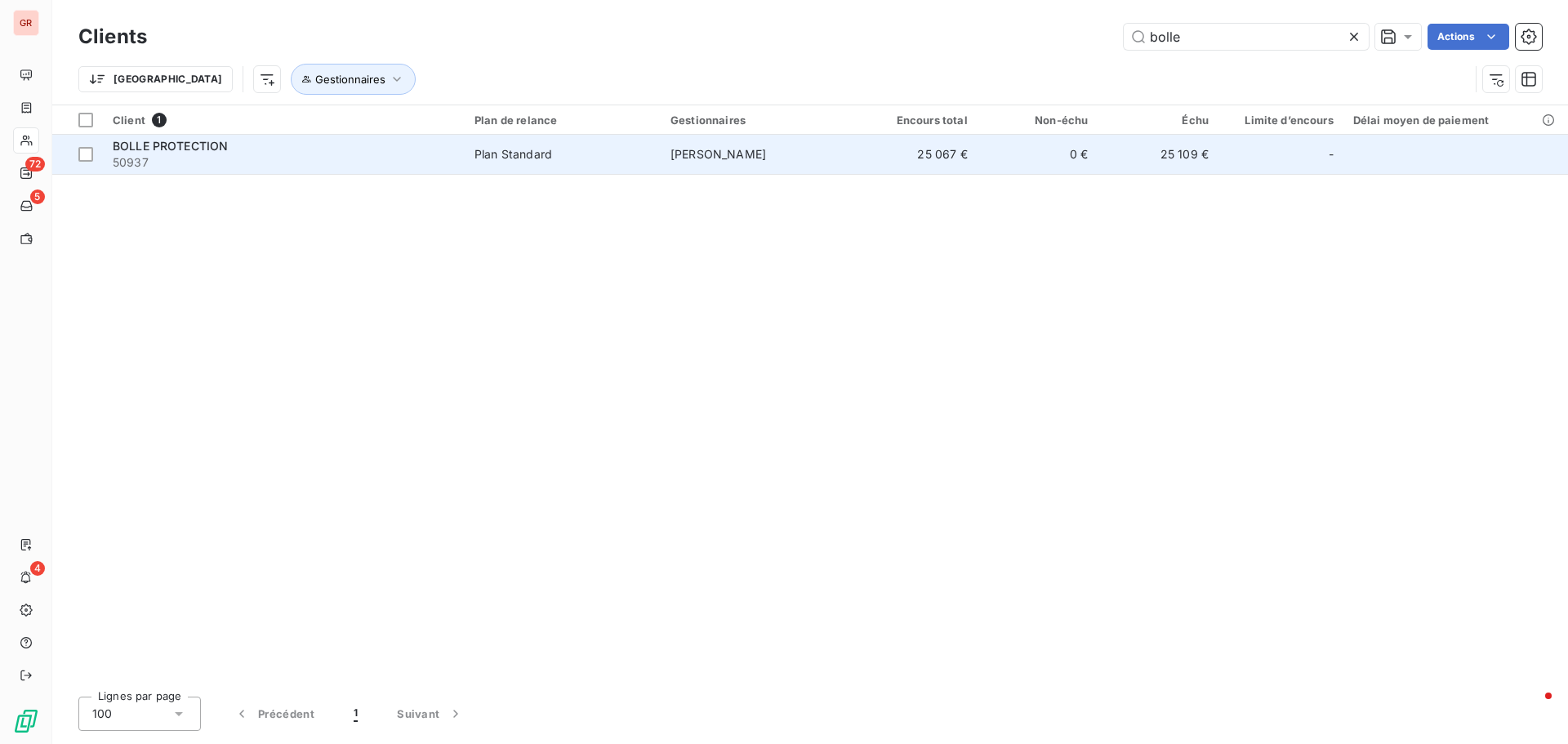
click at [342, 156] on span "50937" at bounding box center [284, 162] width 343 height 16
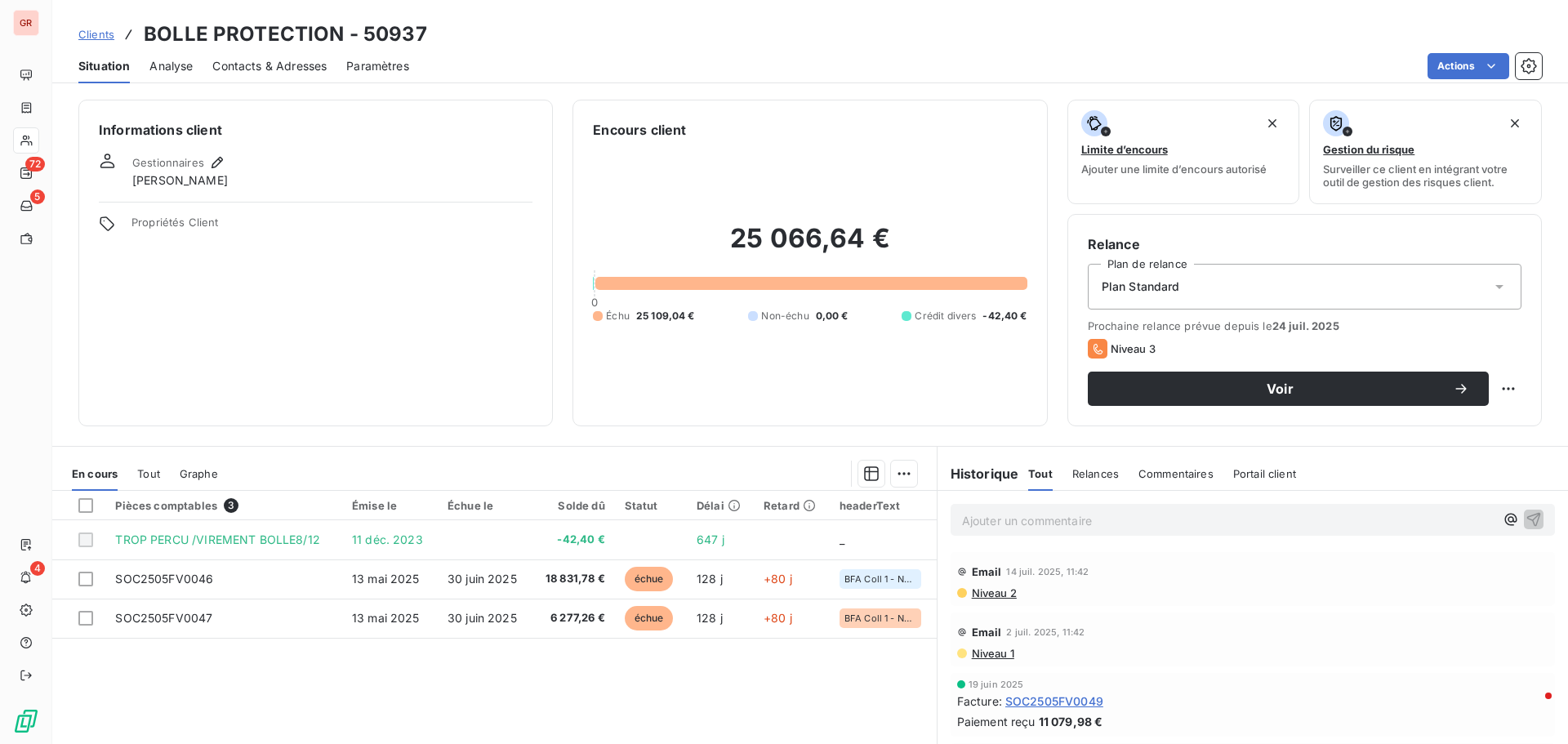
click at [249, 70] on span "Contacts & Adresses" at bounding box center [270, 66] width 114 height 16
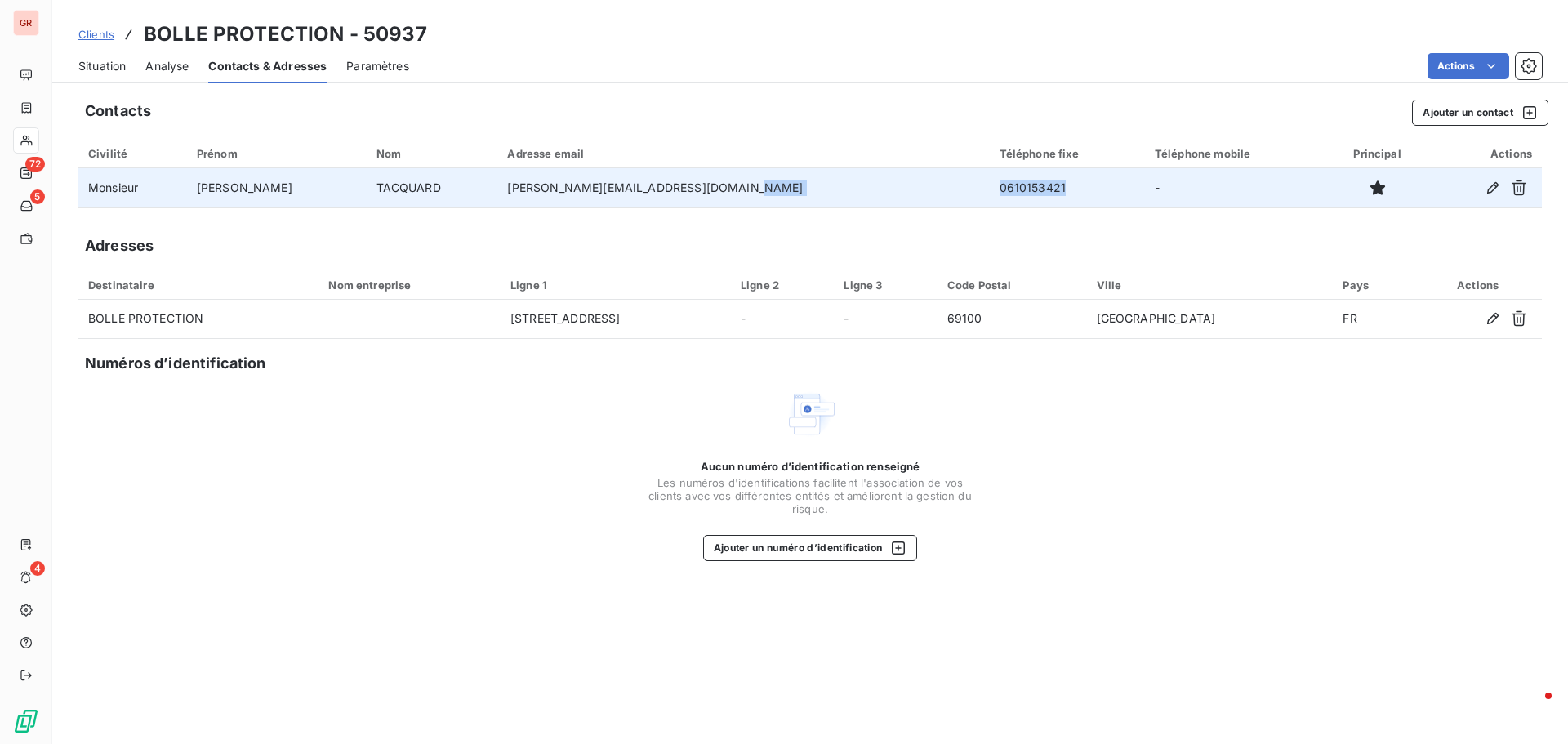
drag, startPoint x: 999, startPoint y: 186, endPoint x: 795, endPoint y: 193, distance: 204.1
click at [792, 186] on tr "Monsieur [PERSON_NAME] [PERSON_NAME][EMAIL_ADDRESS][DOMAIN_NAME] 0610153421 -" at bounding box center [810, 188] width 1464 height 39
copy tr "0610153421"
click at [391, 187] on td "TACQUARD" at bounding box center [432, 188] width 131 height 39
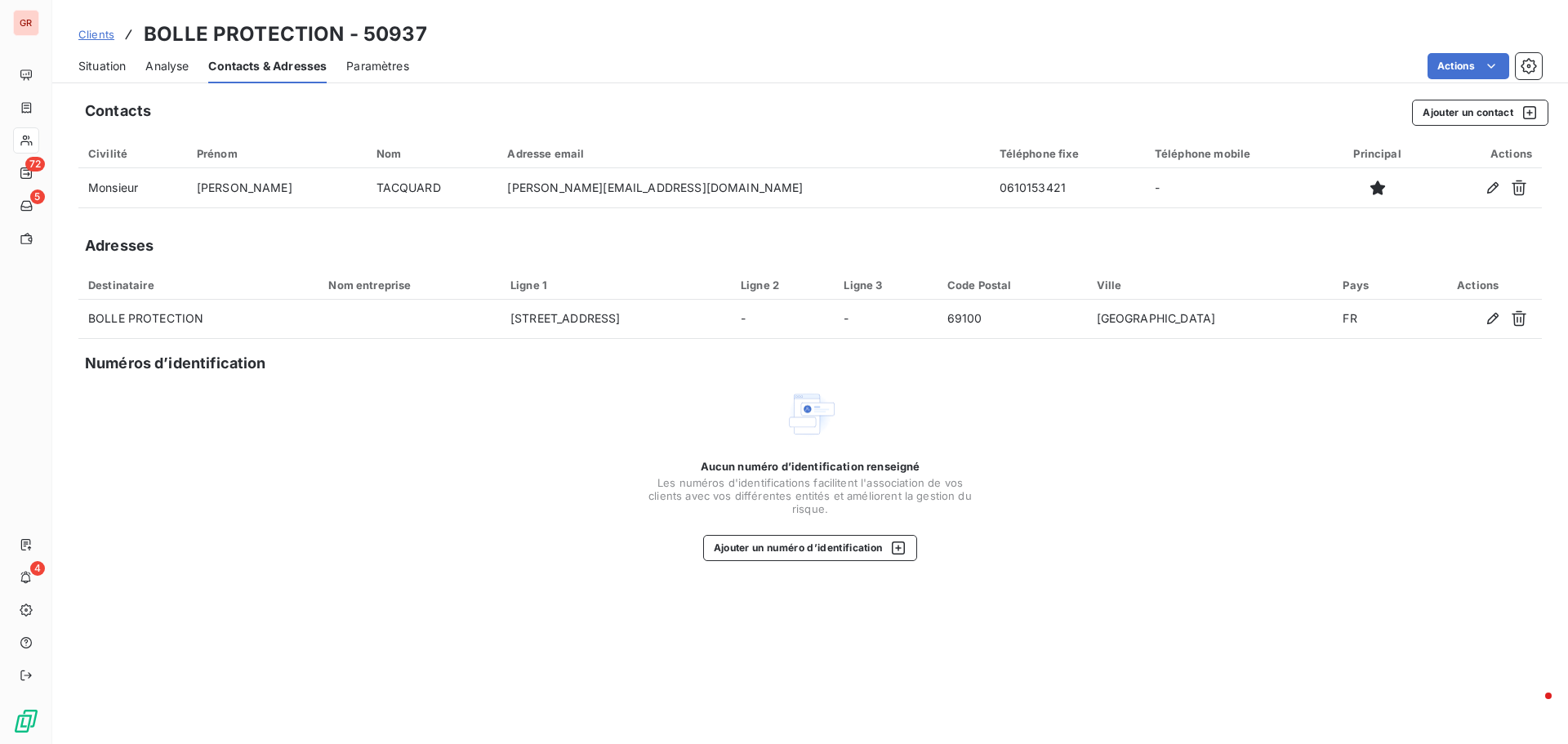
click at [140, 62] on div "Situation Analyse Contacts & Adresses Paramètres Actions" at bounding box center [810, 66] width 1516 height 34
click at [107, 65] on span "Situation" at bounding box center [102, 66] width 47 height 16
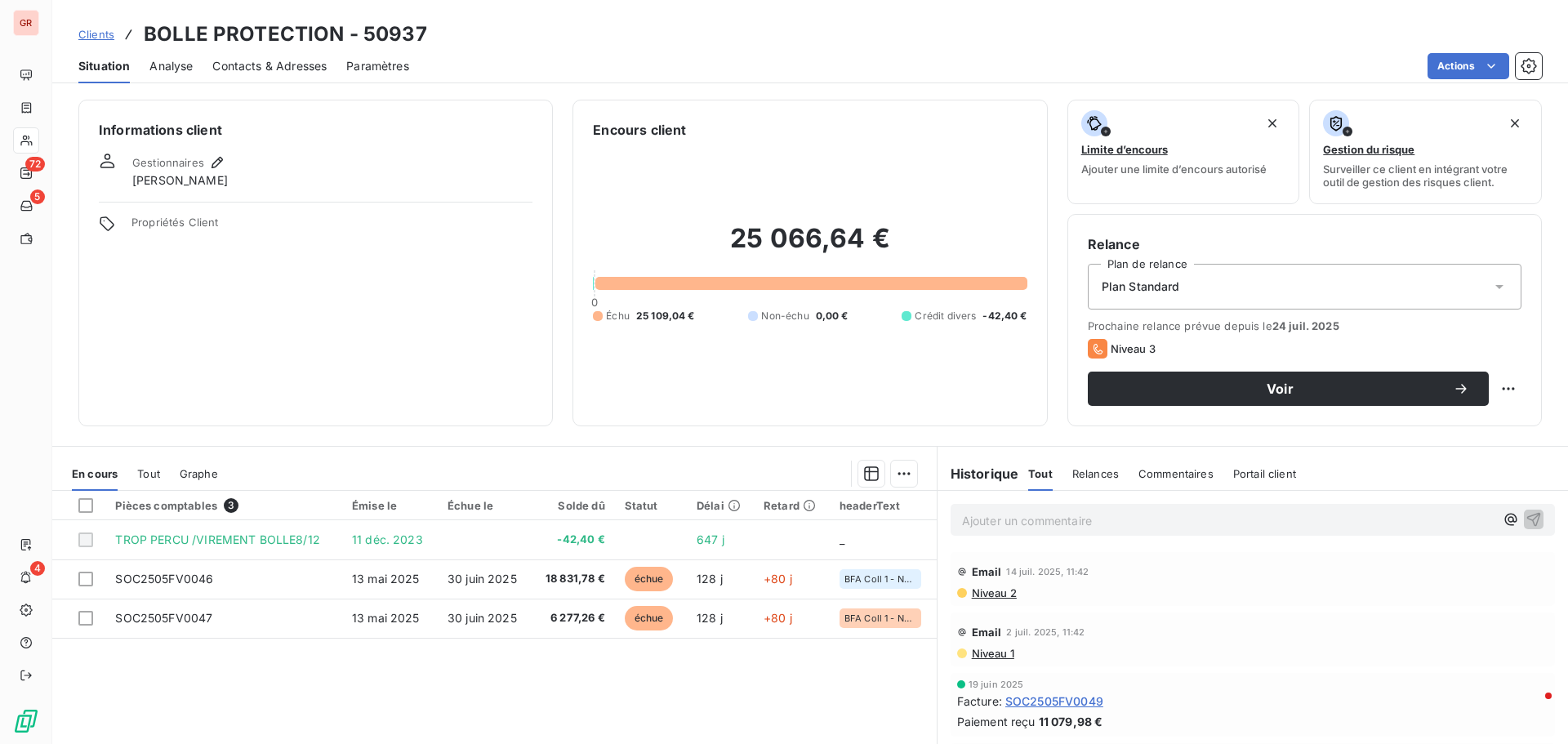
click at [265, 64] on span "Contacts & Adresses" at bounding box center [270, 66] width 114 height 16
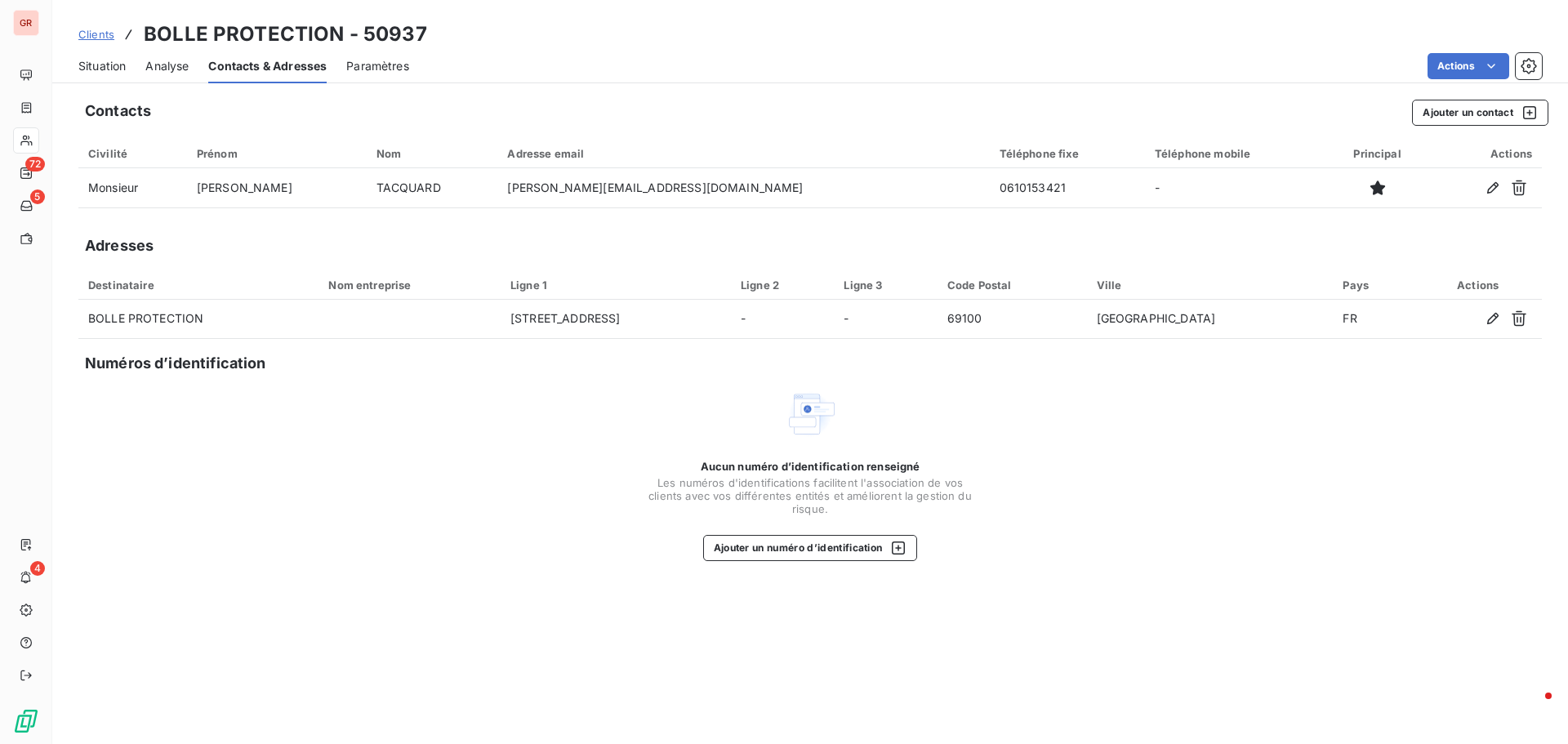
click at [109, 70] on span "Situation" at bounding box center [102, 66] width 47 height 16
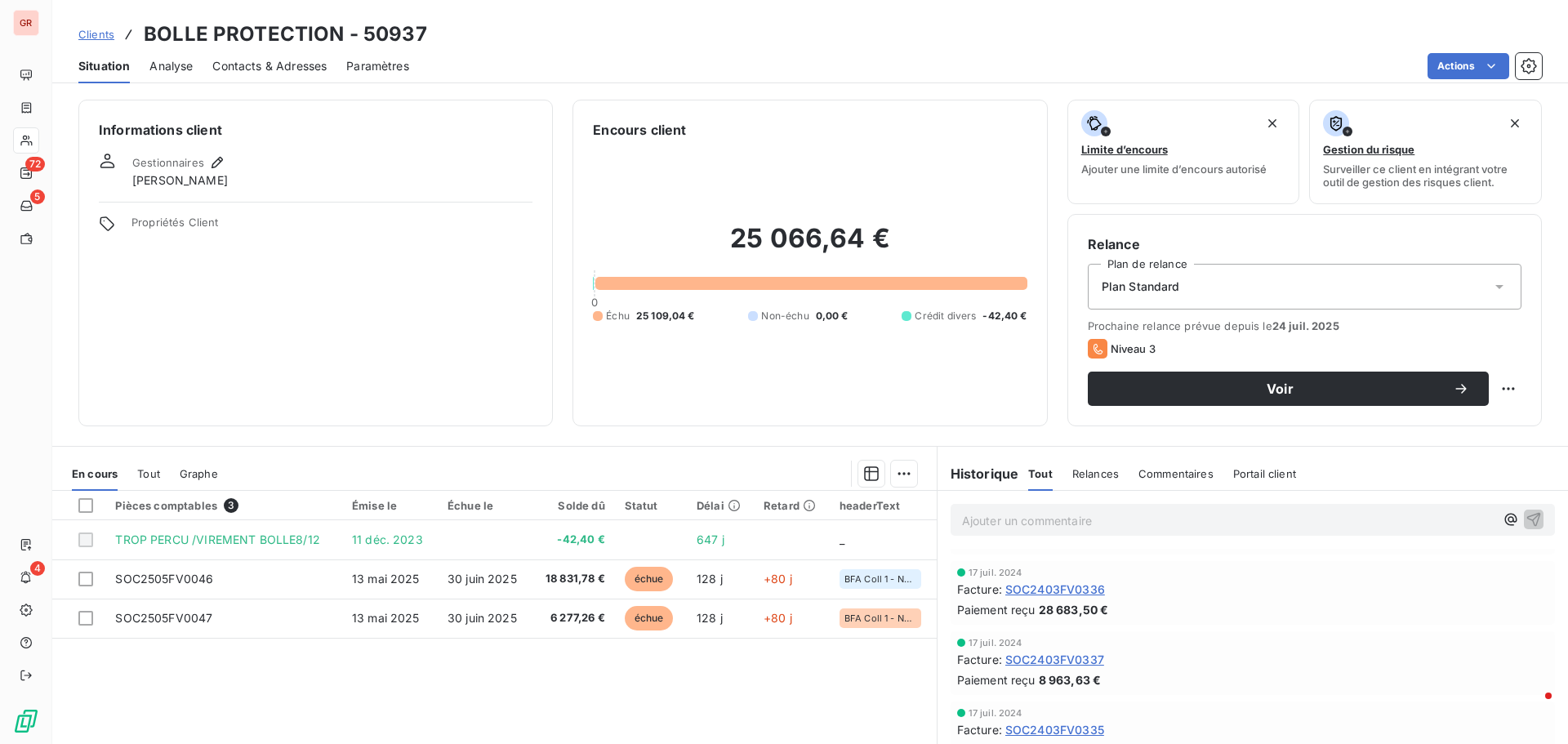
scroll to position [490, 0]
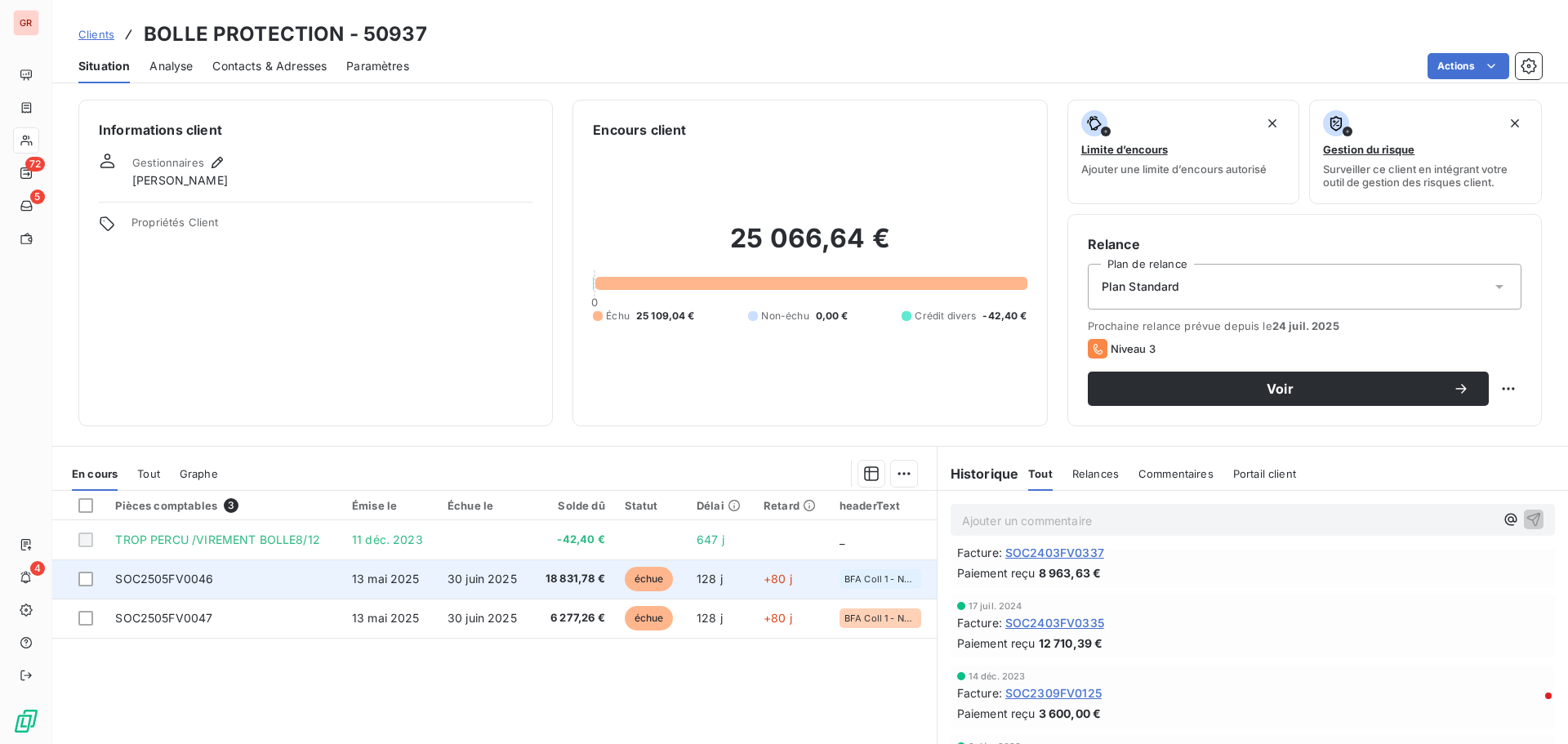
click at [465, 575] on span "30 juin 2025" at bounding box center [483, 579] width 70 height 14
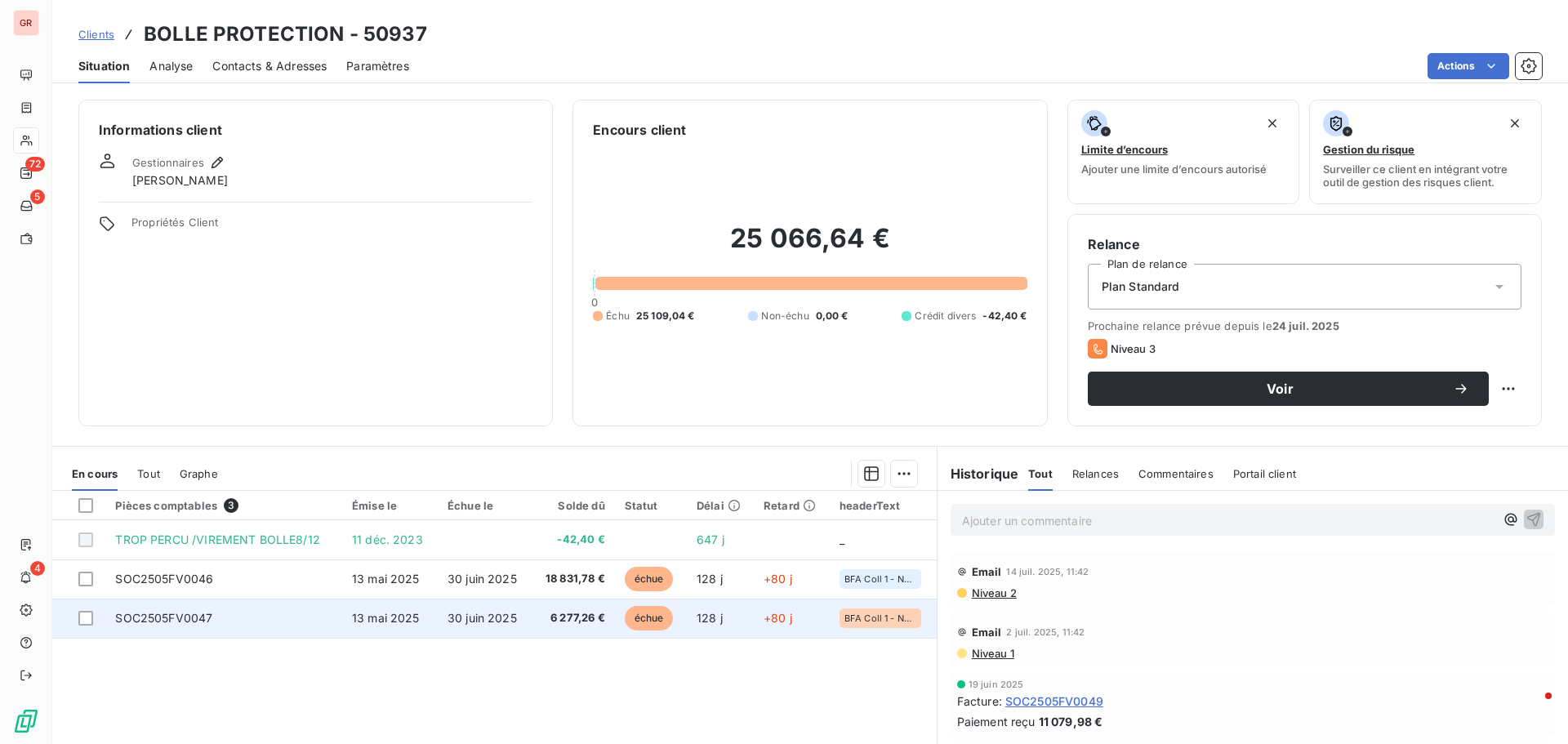
click at [448, 618] on span "30 juin 2025" at bounding box center [483, 618] width 70 height 14
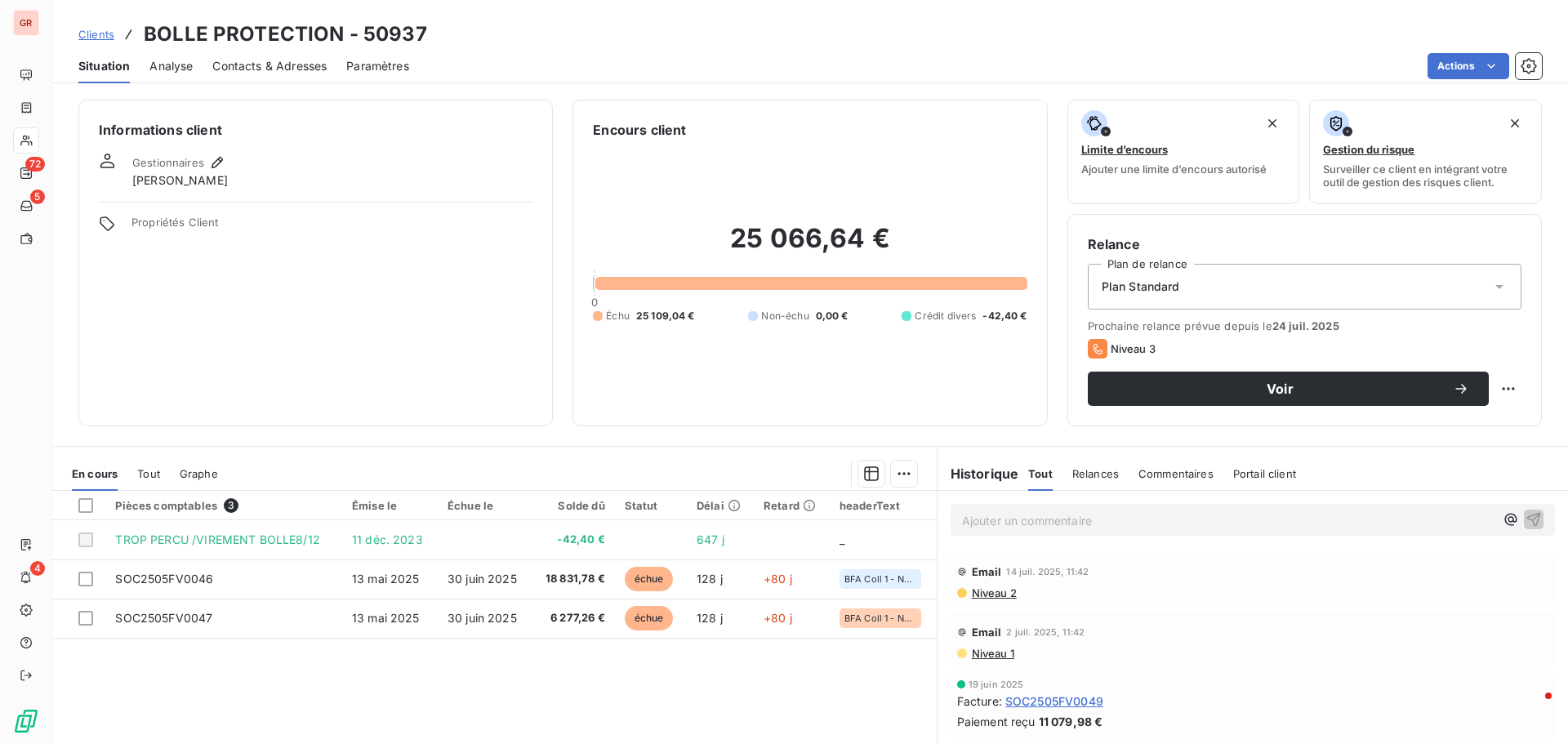
click at [980, 593] on span "Niveau 2" at bounding box center [993, 592] width 46 height 13
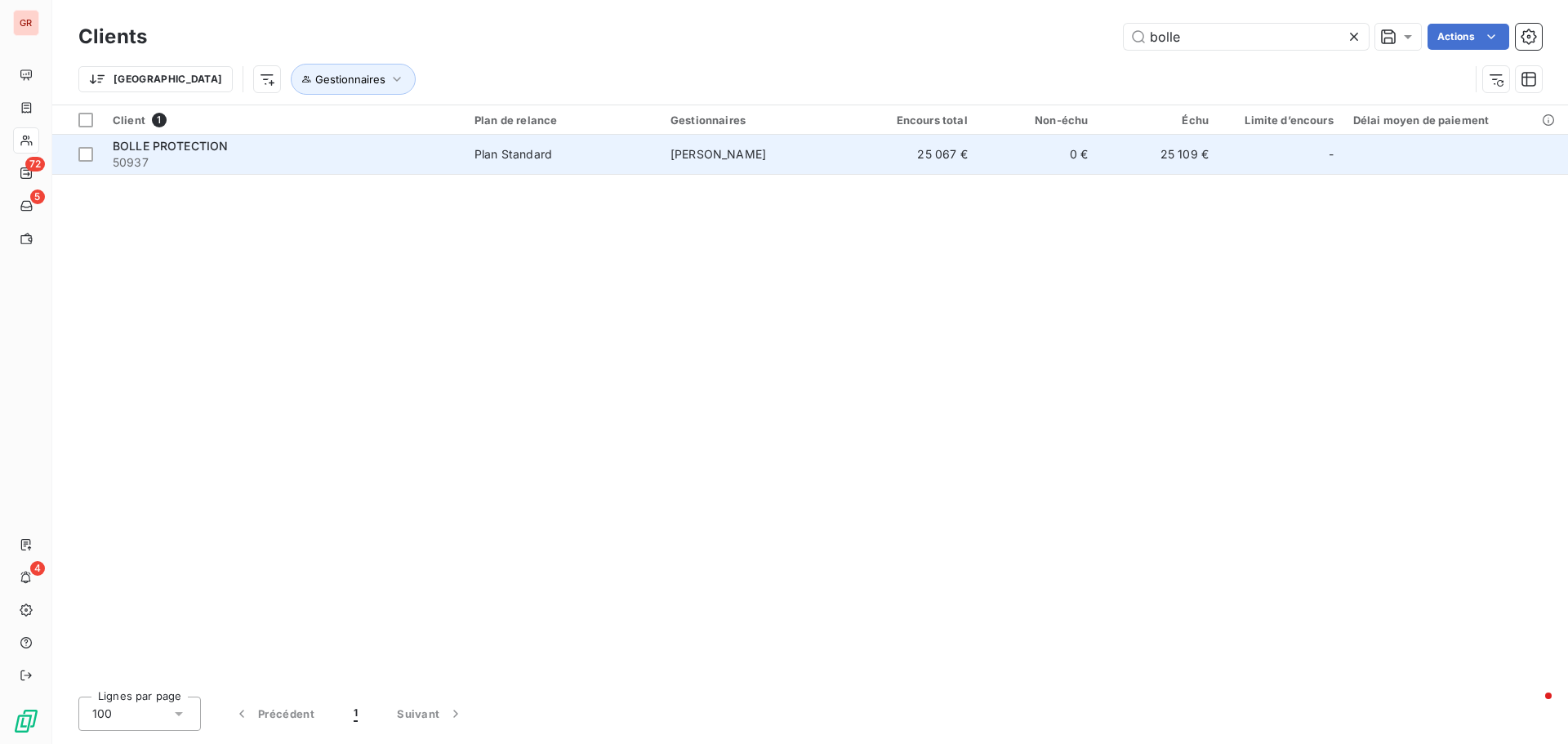
click at [287, 159] on span "50937" at bounding box center [284, 162] width 343 height 16
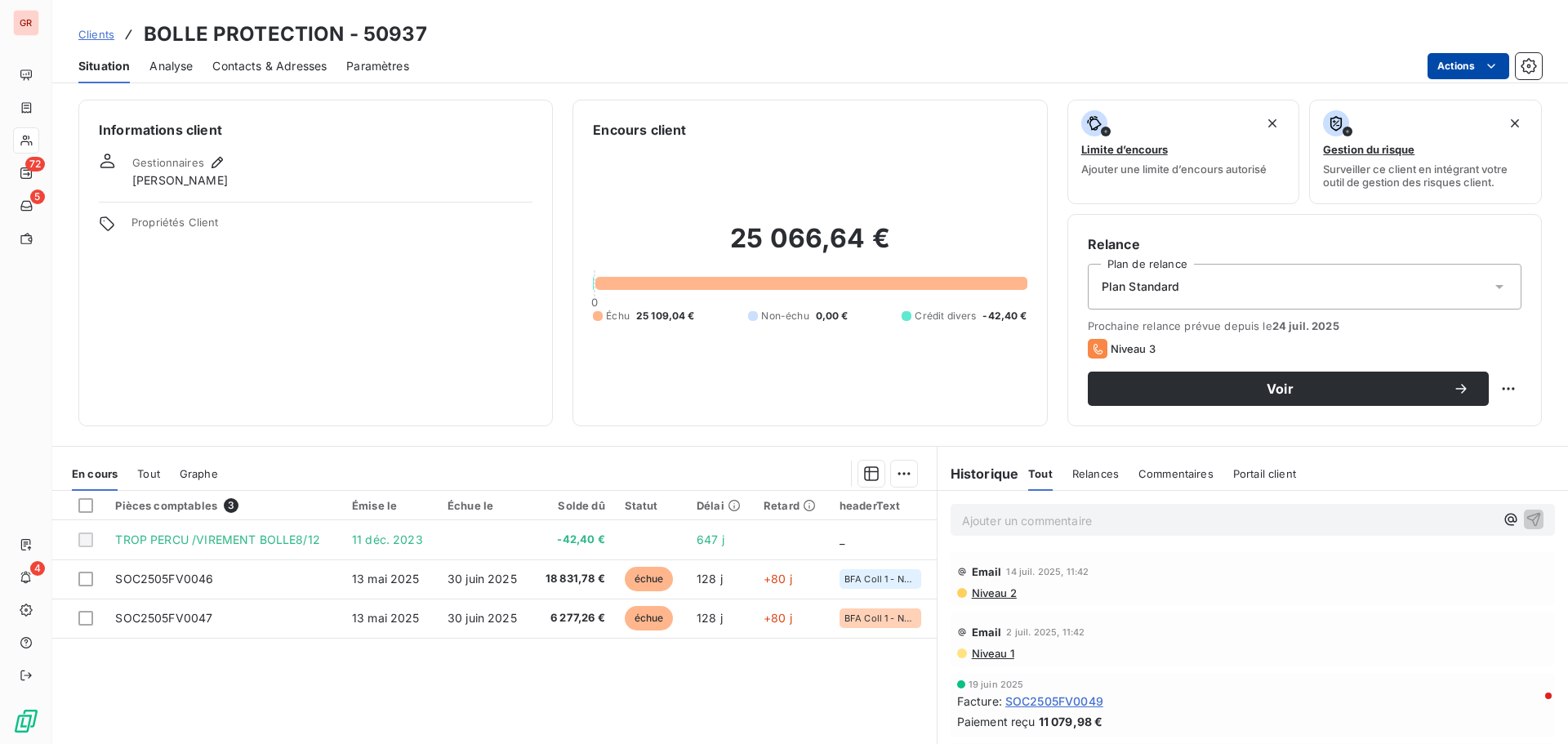
click at [1439, 66] on html "GR 72 5 4 Clients BOLLE PROTECTION - 50937 Situation Analyse Contacts & Adresse…" at bounding box center [784, 372] width 1568 height 744
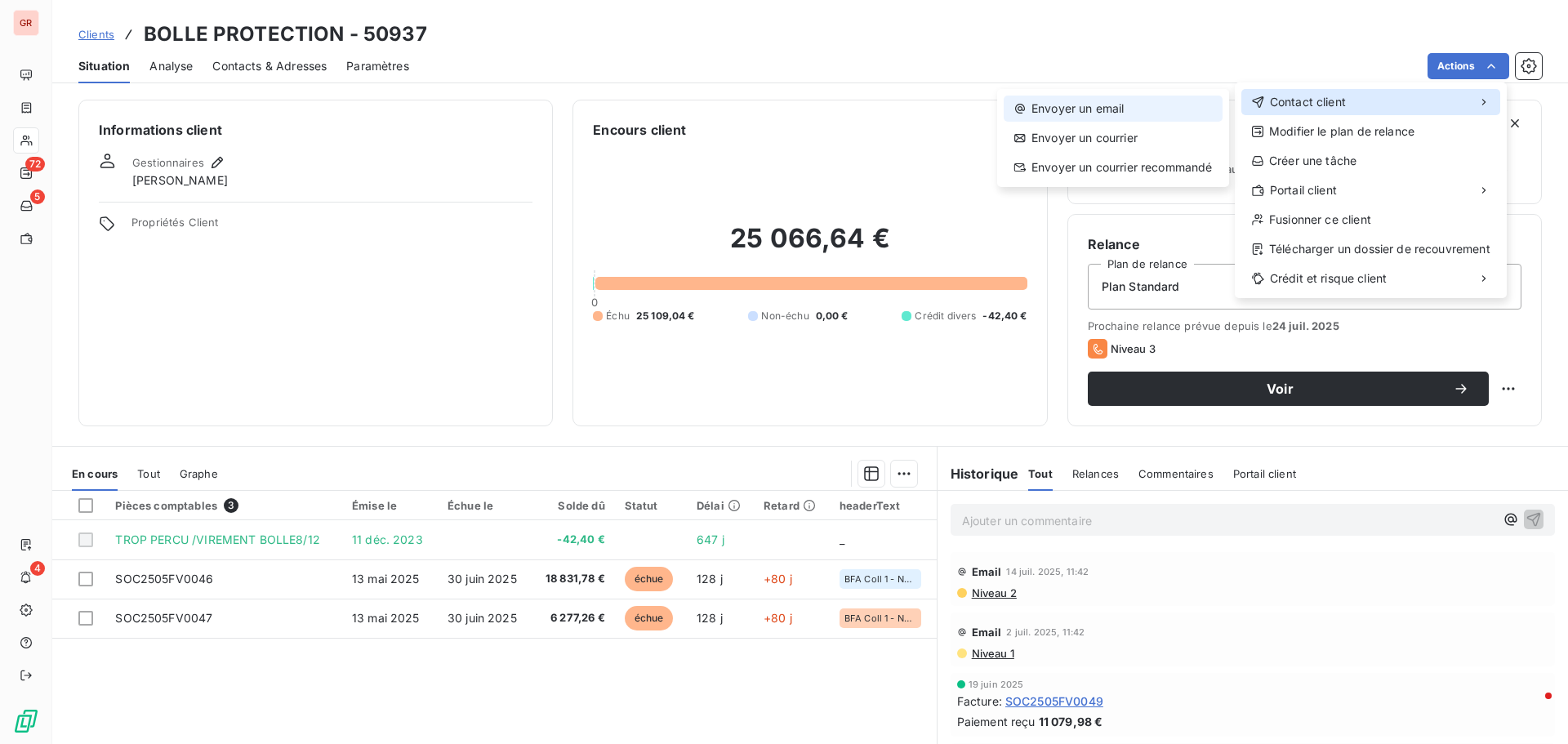
drag, startPoint x: 1349, startPoint y: 108, endPoint x: 1190, endPoint y: 103, distance: 159.1
click at [1243, 103] on div "Contact client" at bounding box center [1371, 102] width 259 height 26
click at [1143, 105] on div "Envoyer un email" at bounding box center [1113, 108] width 219 height 26
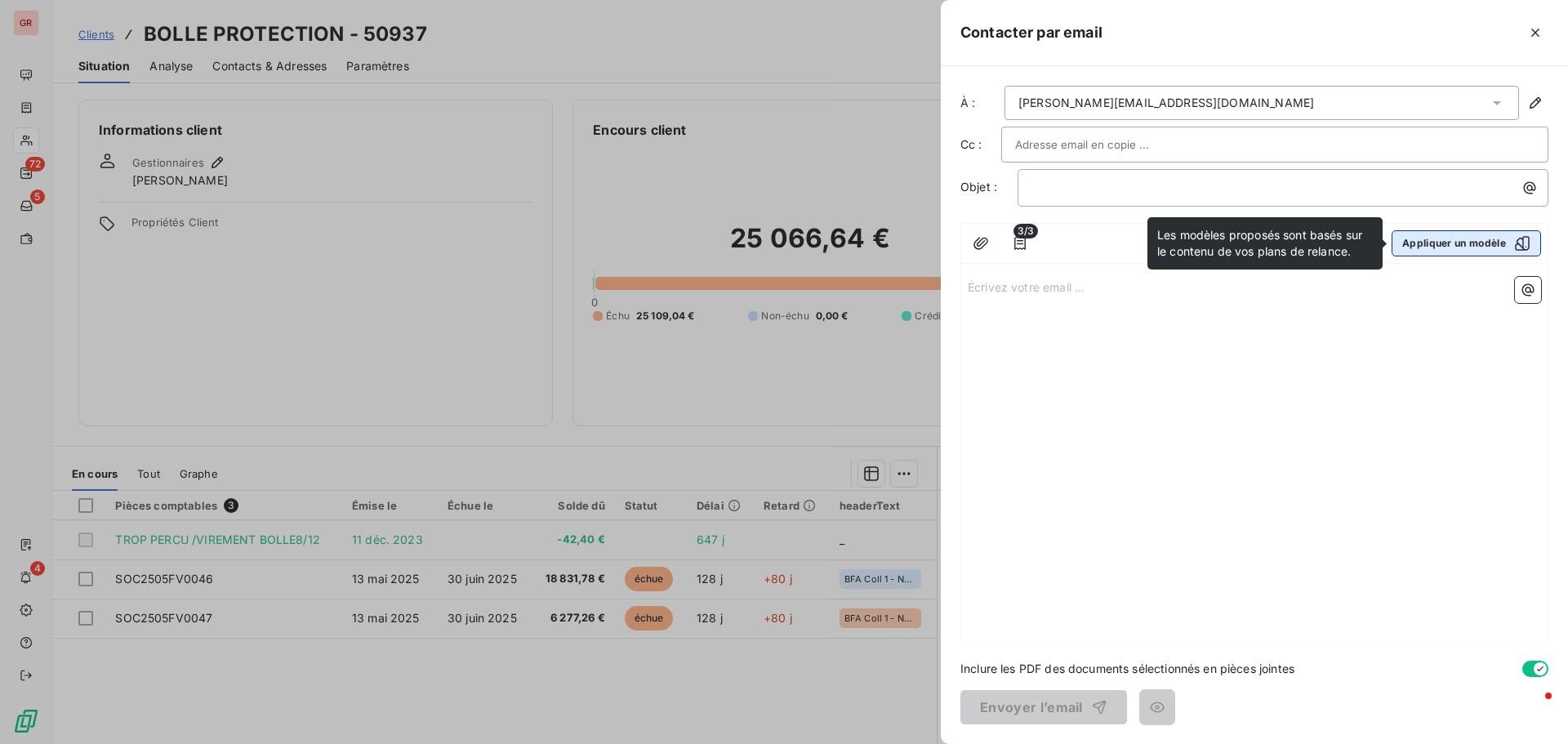
click at [1430, 239] on button "Appliquer un modèle" at bounding box center [1467, 243] width 150 height 26
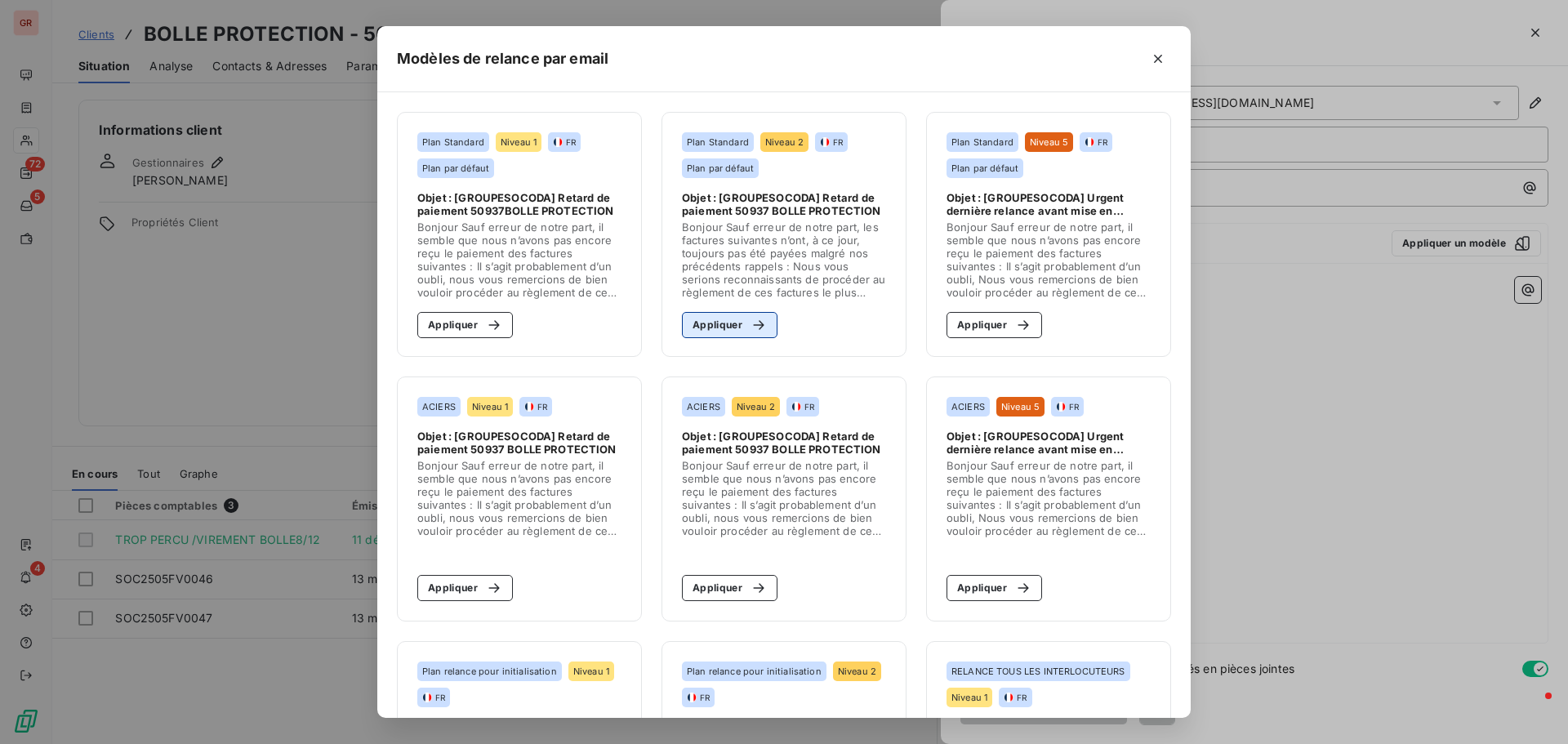
click at [751, 329] on icon "button" at bounding box center [759, 325] width 16 height 16
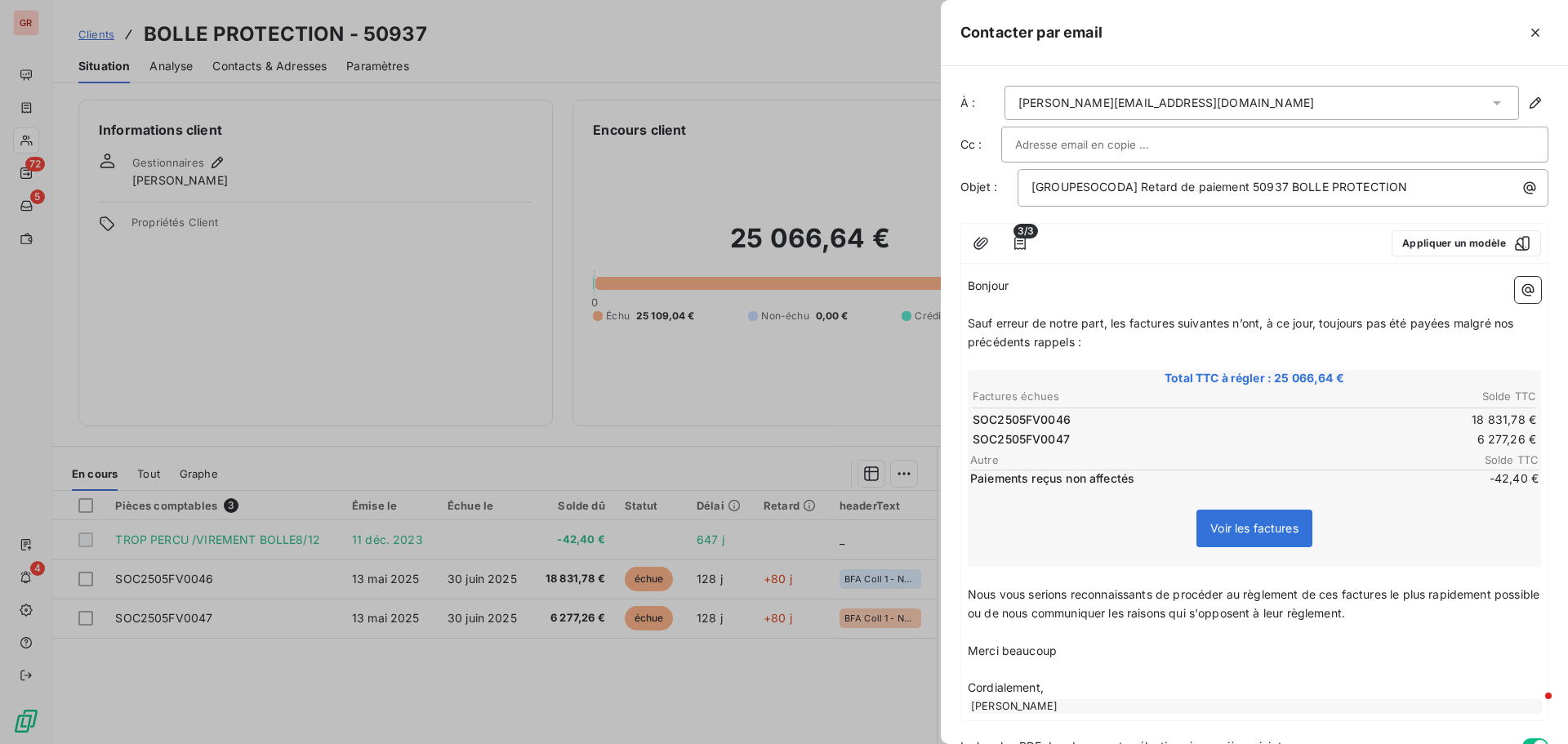
scroll to position [78, 0]
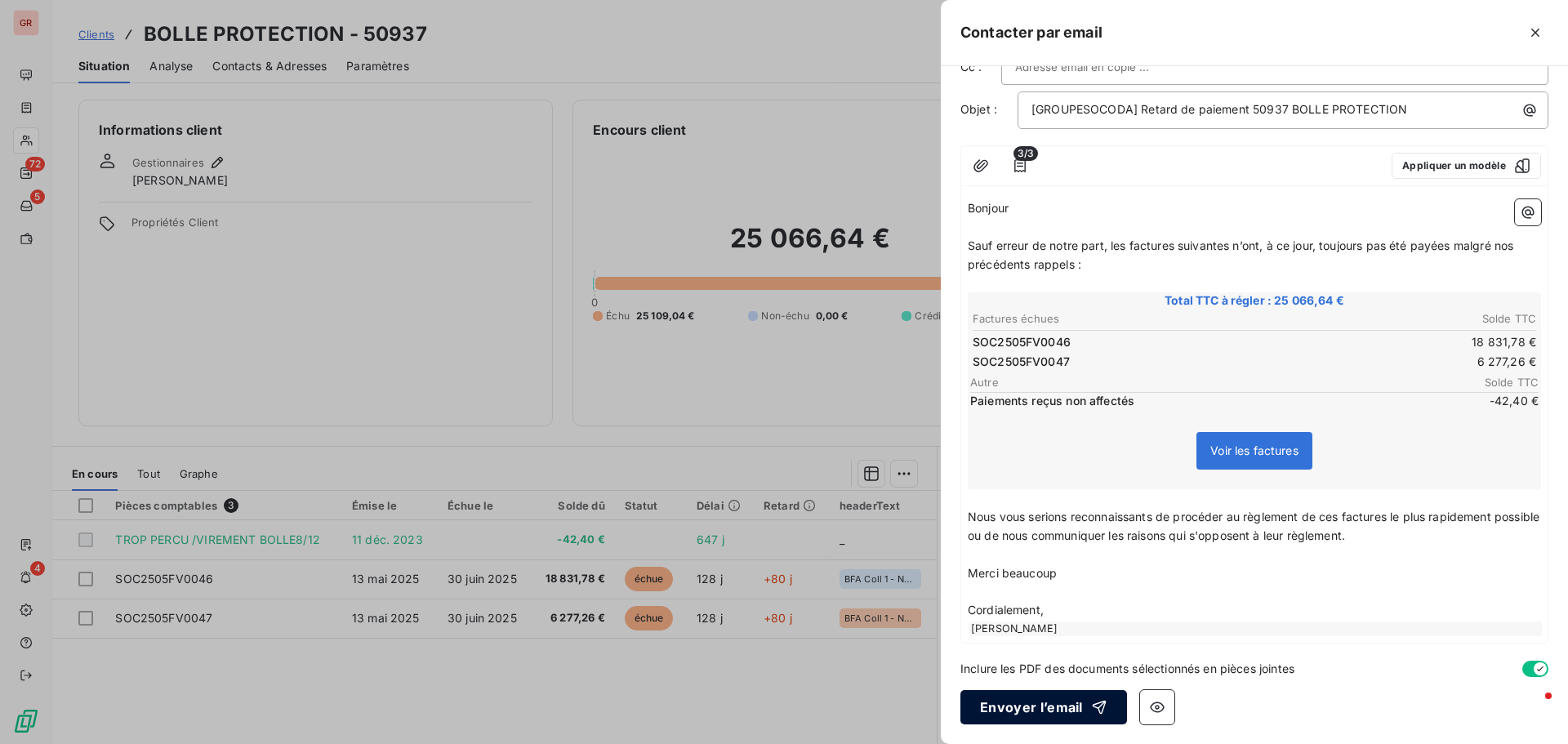
click at [1002, 700] on button "Envoyer l’email" at bounding box center [1043, 707] width 167 height 34
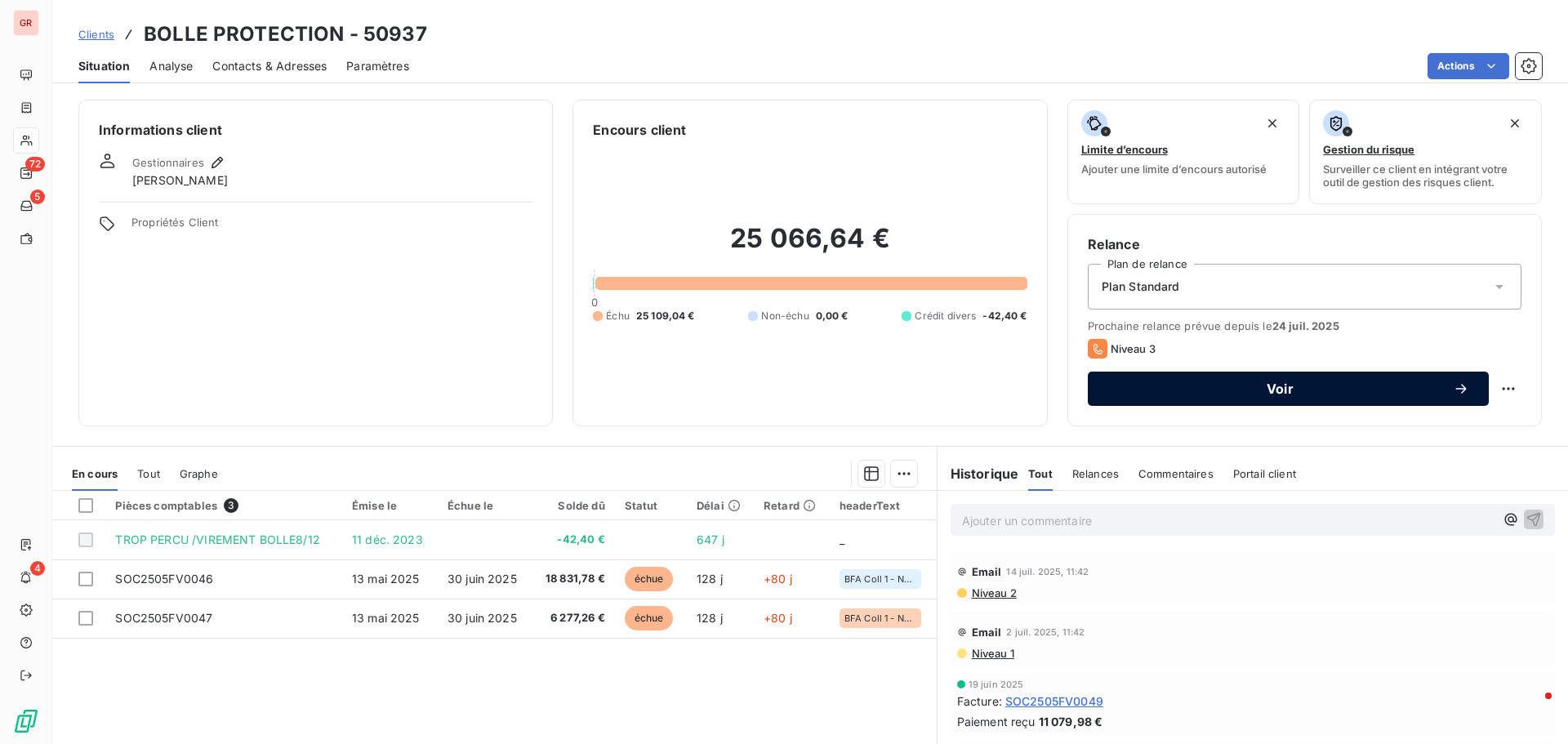
click at [1453, 389] on icon "button" at bounding box center [1461, 389] width 16 height 16
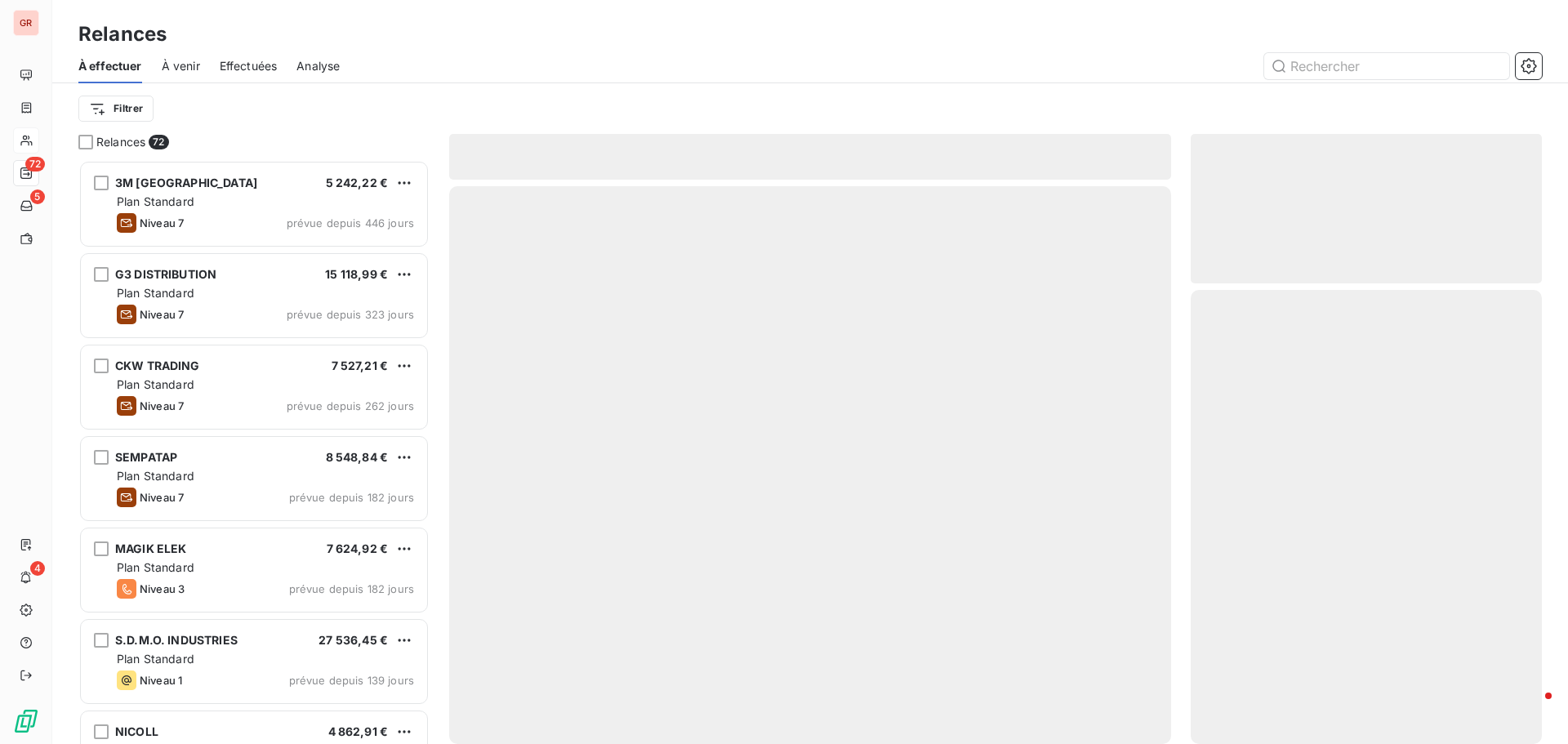
scroll to position [572, 339]
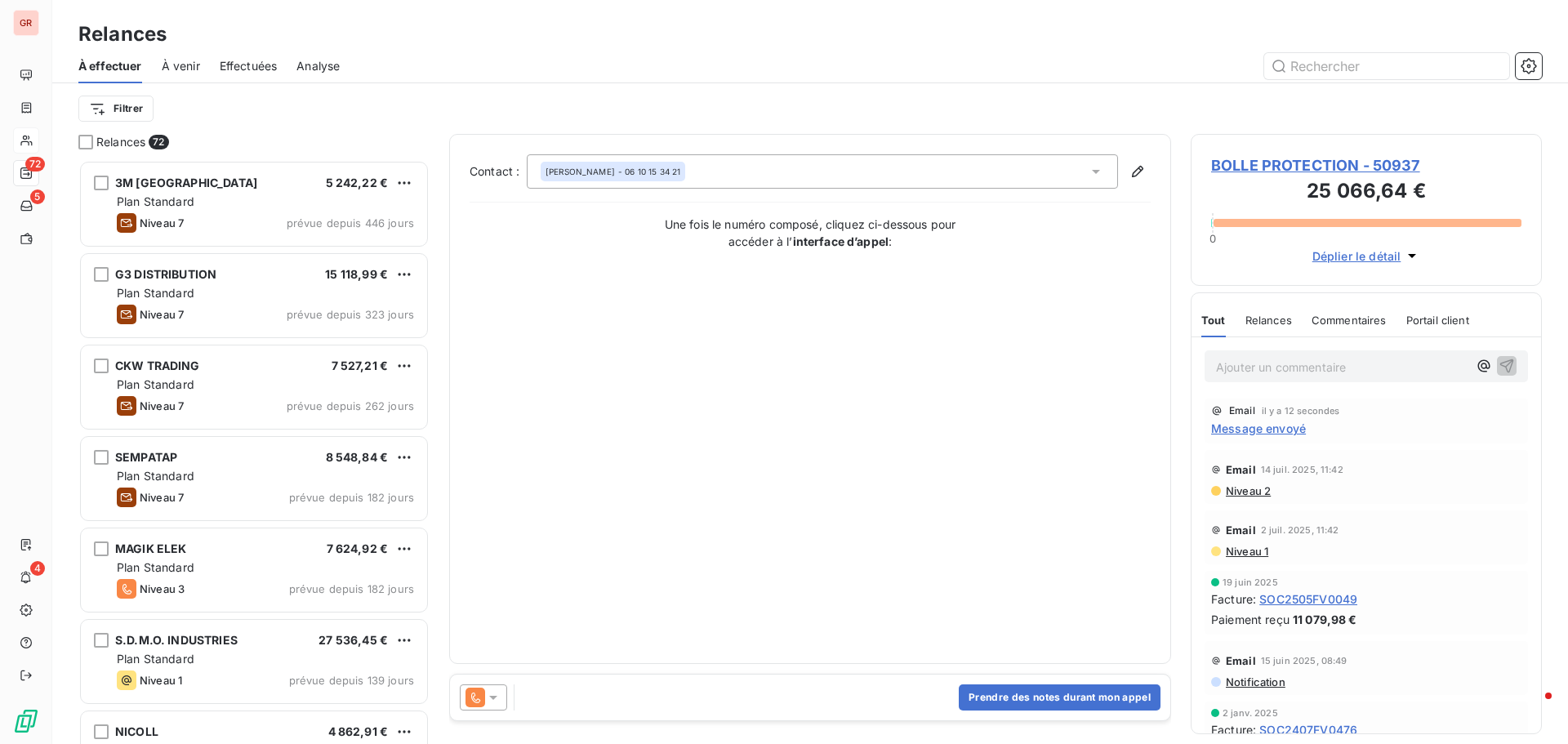
click at [549, 703] on div "Prendre des notes durant mon appel" at bounding box center [809, 697] width 720 height 45
click at [1045, 703] on button "Prendre des notes durant mon appel" at bounding box center [1060, 697] width 202 height 26
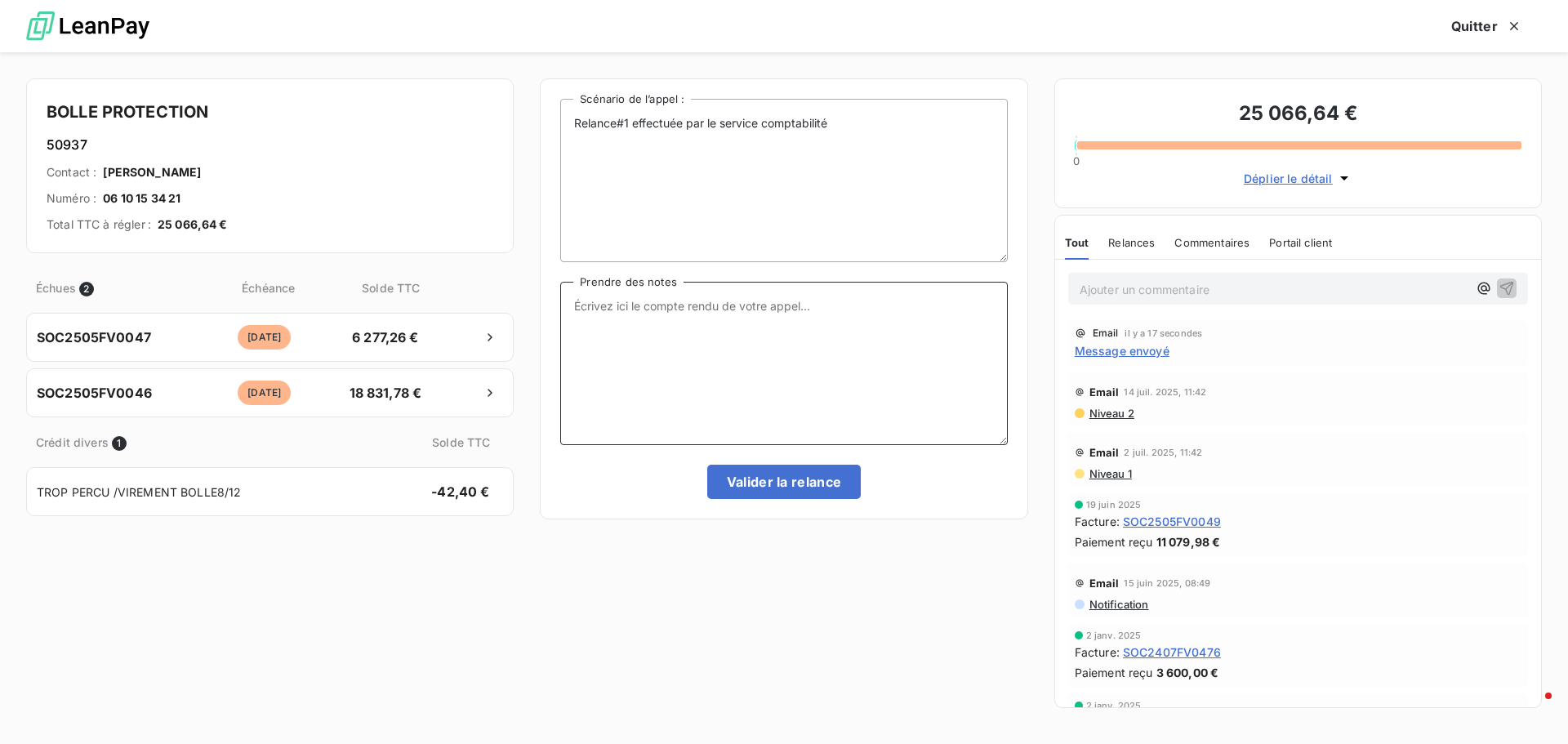
click at [618, 319] on textarea "Prendre des notes" at bounding box center [784, 363] width 447 height 163
click at [613, 319] on textarea "Prendre des notes" at bounding box center [784, 363] width 447 height 163
click at [576, 303] on textarea "Dois me faire un retour par mail des factures en attente de règlement" at bounding box center [784, 363] width 447 height 163
click at [591, 308] on textarea "M'a demandé de Dois me faire un retour par mail des factures en attente de règl…" at bounding box center [784, 363] width 447 height 163
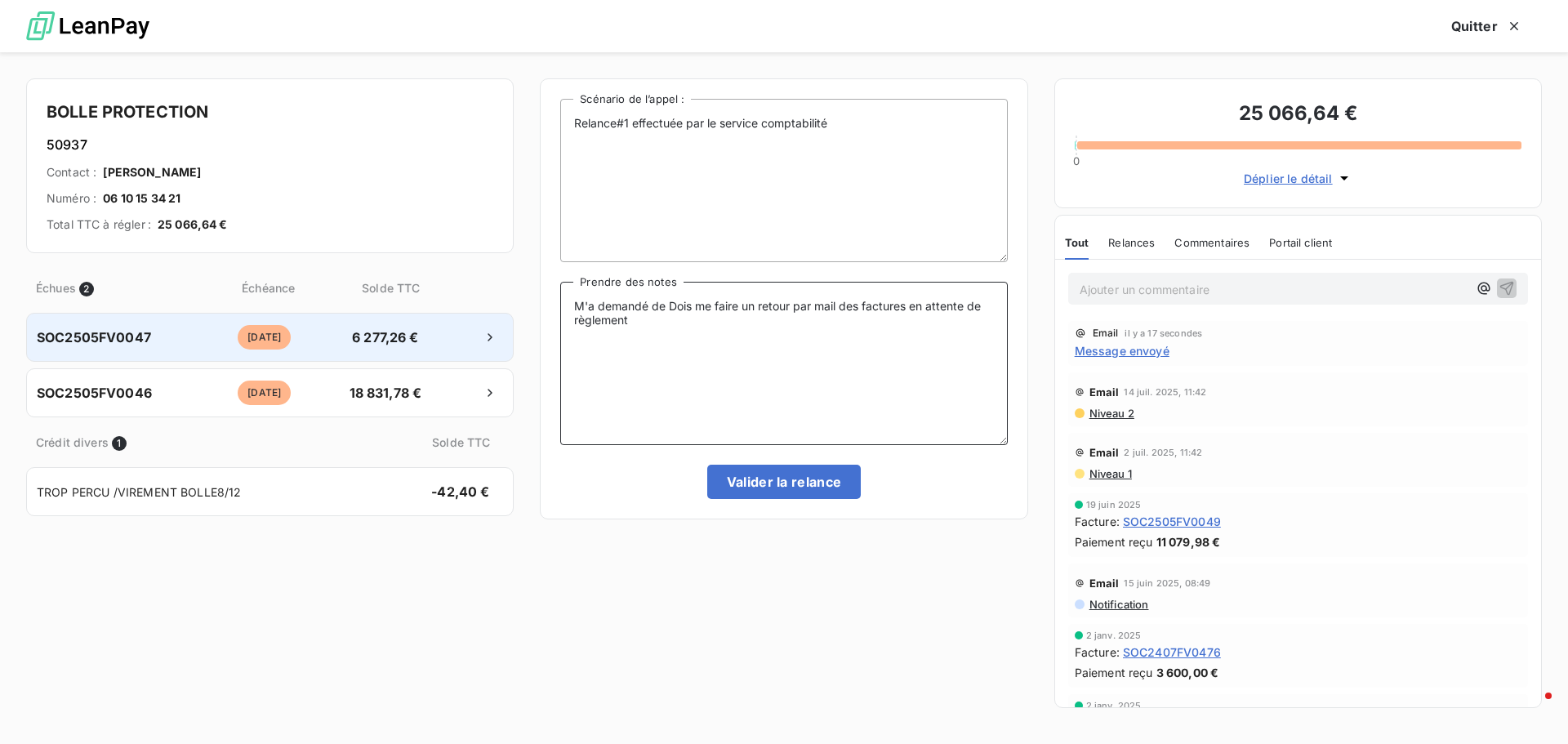
drag, startPoint x: 596, startPoint y: 304, endPoint x: 453, endPoint y: 336, distance: 146.5
click at [453, 336] on div "BOLLE PROTECTION 50937 Contact : [PERSON_NAME] Numéro : 06 10 15 34 21 Total TT…" at bounding box center [784, 398] width 1568 height 691
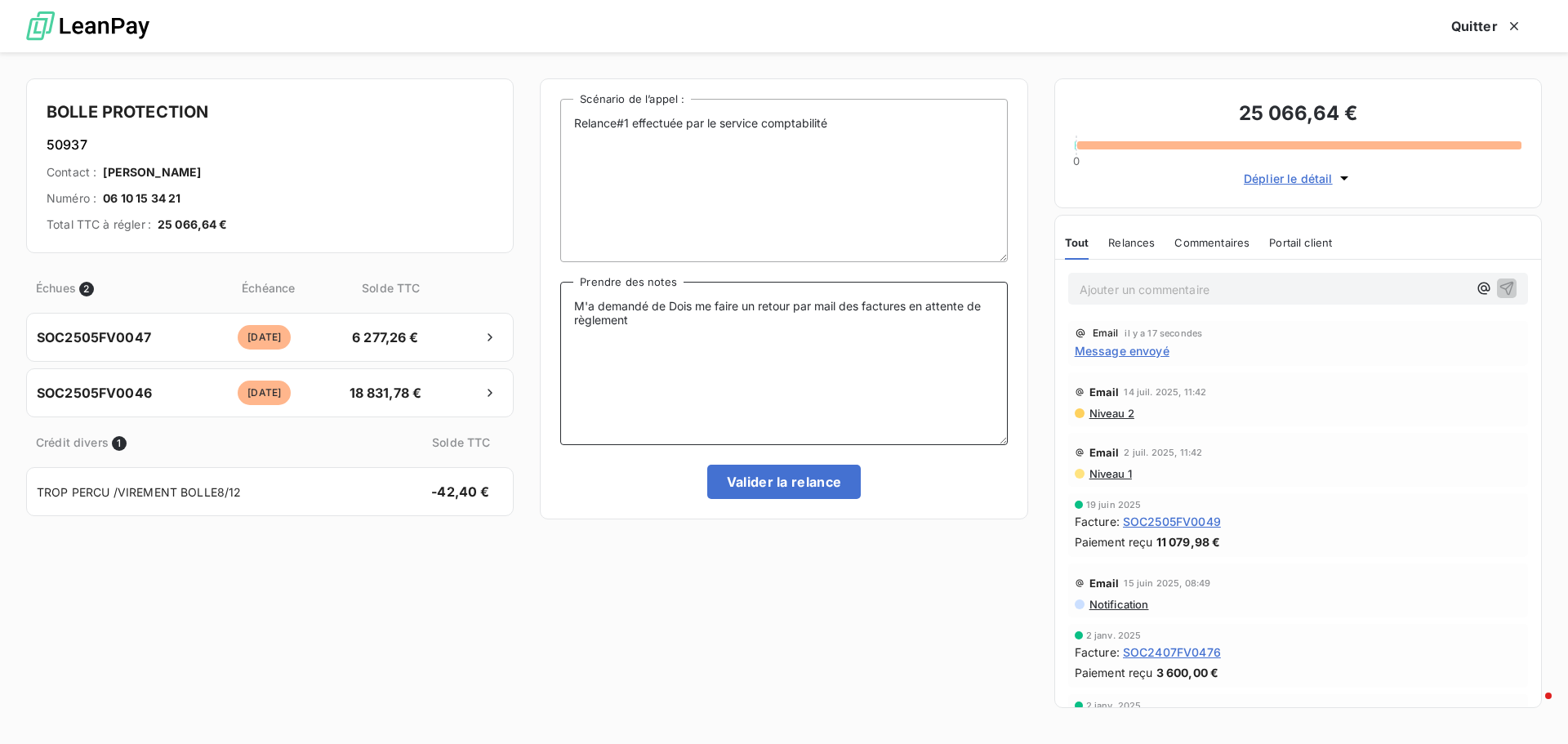
click at [626, 294] on textarea "M'a demandé de Dois me faire un retour par mail des factures en attente de règl…" at bounding box center [784, 363] width 447 height 163
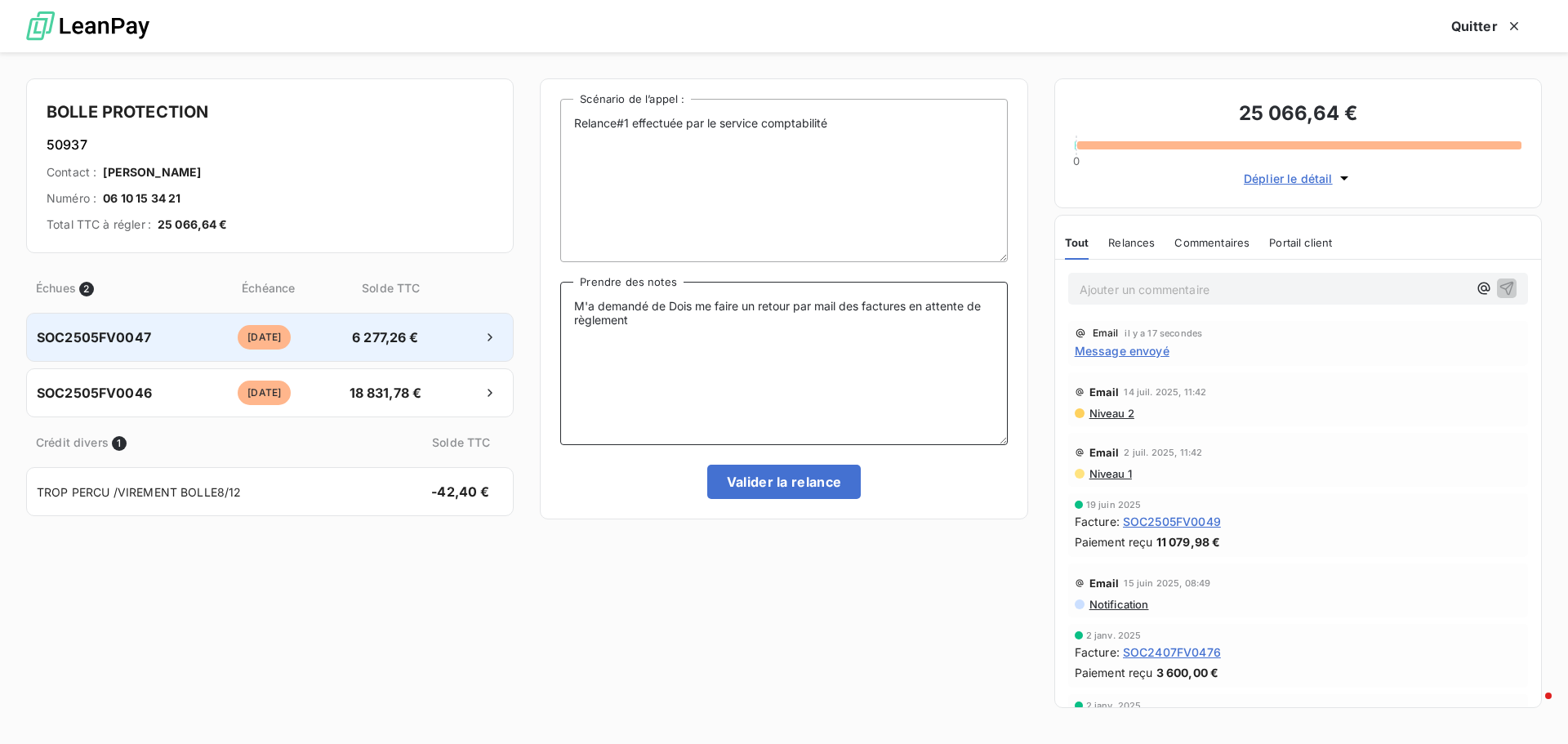
drag, startPoint x: 598, startPoint y: 302, endPoint x: 498, endPoint y: 318, distance: 101.3
click at [498, 318] on div "BOLLE PROTECTION 50937 Contact : [PERSON_NAME] Numéro : 06 10 15 34 21 Total TT…" at bounding box center [784, 398] width 1568 height 691
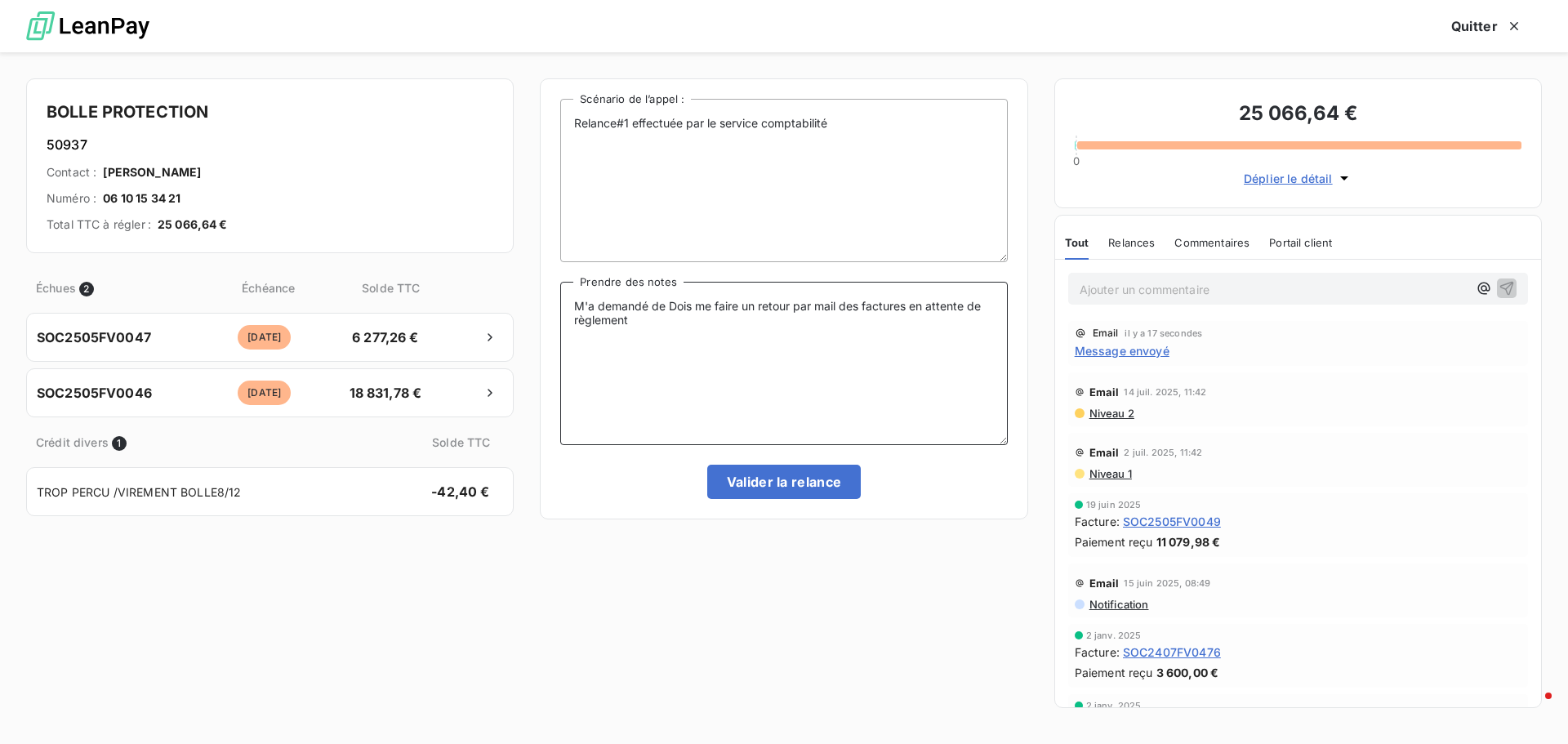
click at [623, 310] on textarea "M'a demandé de Dois me faire un retour par mail des factures en attente de règl…" at bounding box center [784, 363] width 447 height 163
drag, startPoint x: 576, startPoint y: 304, endPoint x: 694, endPoint y: 309, distance: 118.1
click at [694, 309] on textarea "M'a demandé de Dois me faire un retour par mail des factures en attente de règl…" at bounding box center [784, 363] width 447 height 163
drag, startPoint x: 612, startPoint y: 321, endPoint x: 862, endPoint y: 324, distance: 250.0
click at [862, 324] on textarea "Sur sa demande je lui est renvoyé les factures par mail, il doit me faire un re…" at bounding box center [784, 363] width 447 height 163
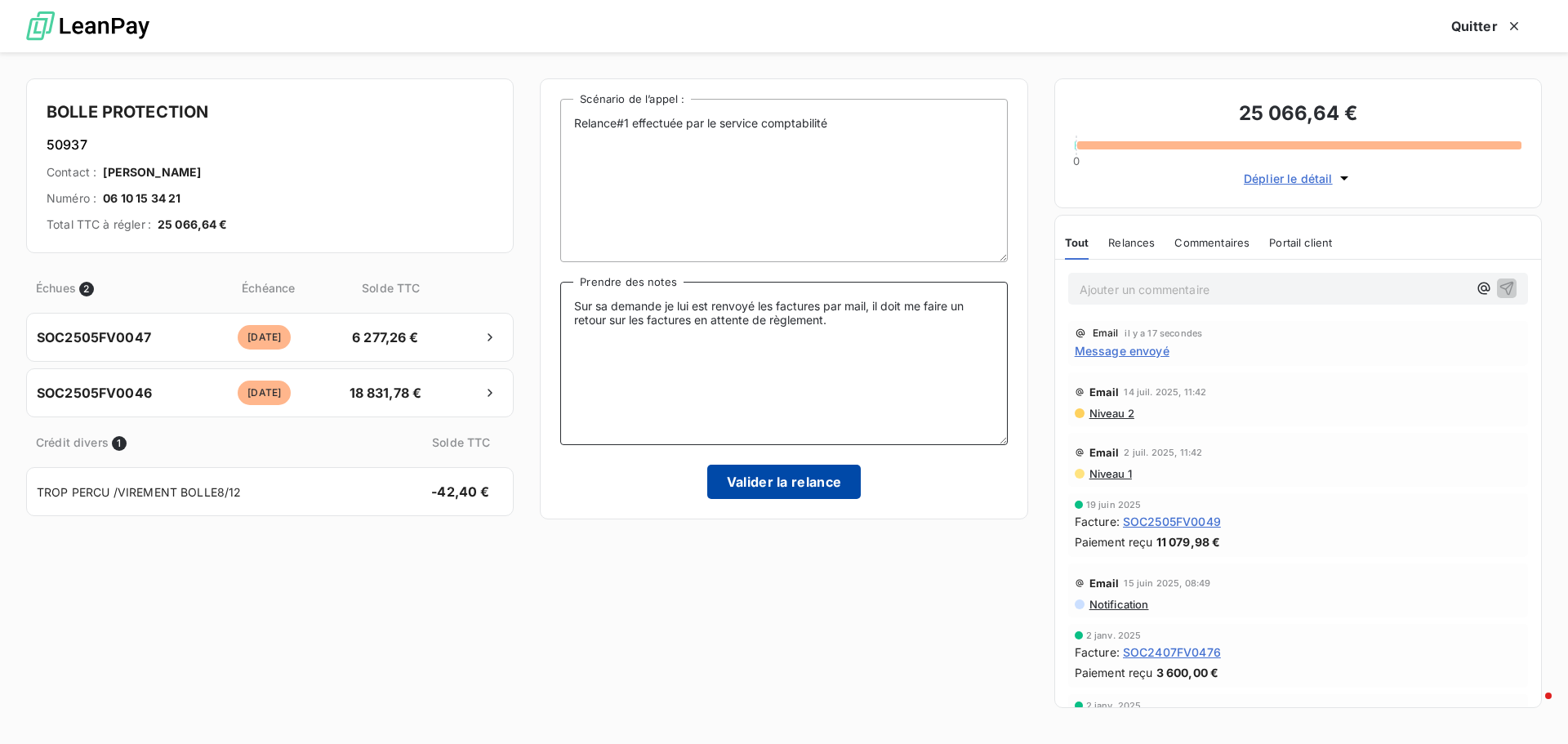
type textarea "Sur sa demande je lui est renvoyé les factures par mail, il doit me faire un re…"
click at [781, 476] on button "Valider la relance" at bounding box center [784, 482] width 154 height 34
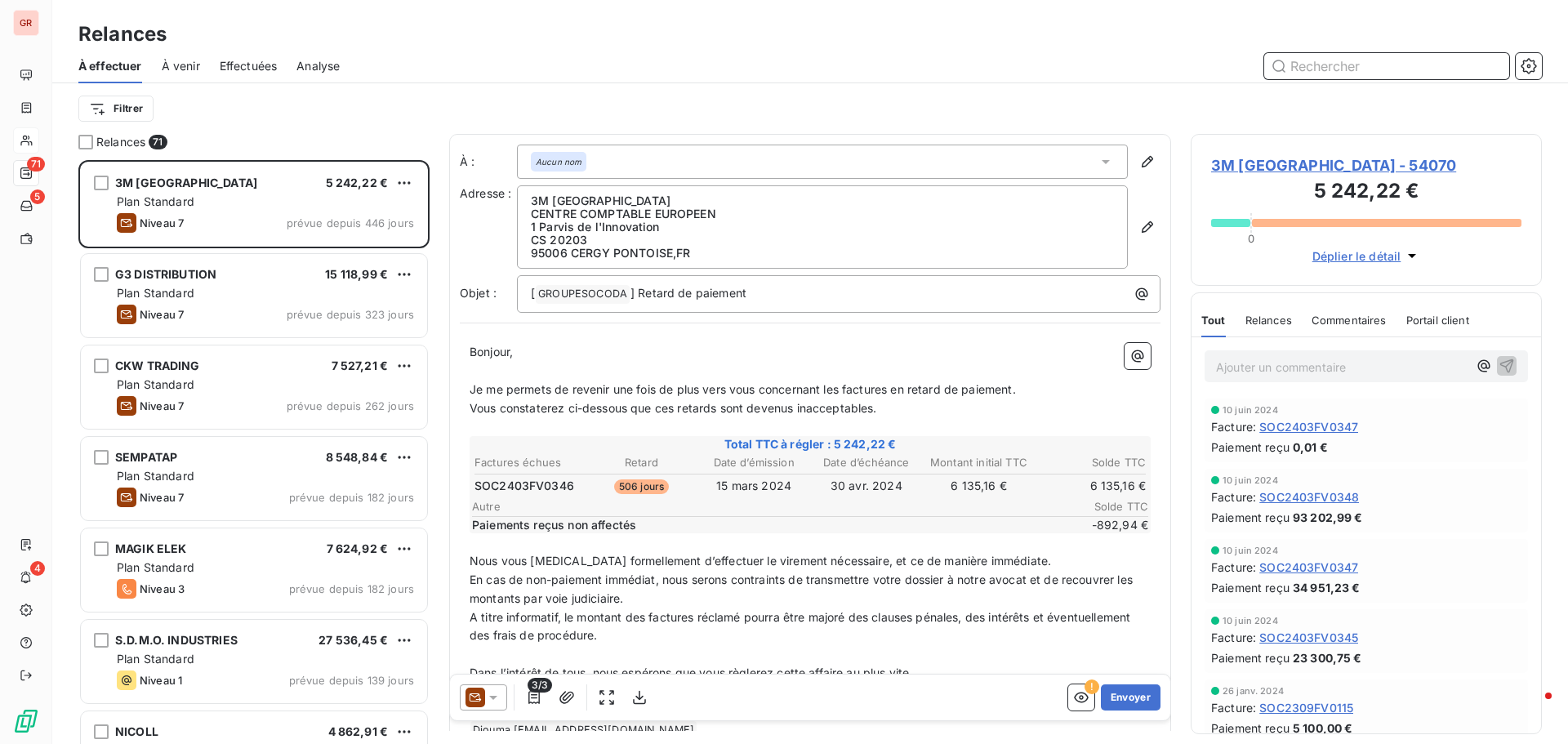
click at [1321, 62] on input "text" at bounding box center [1387, 65] width 245 height 26
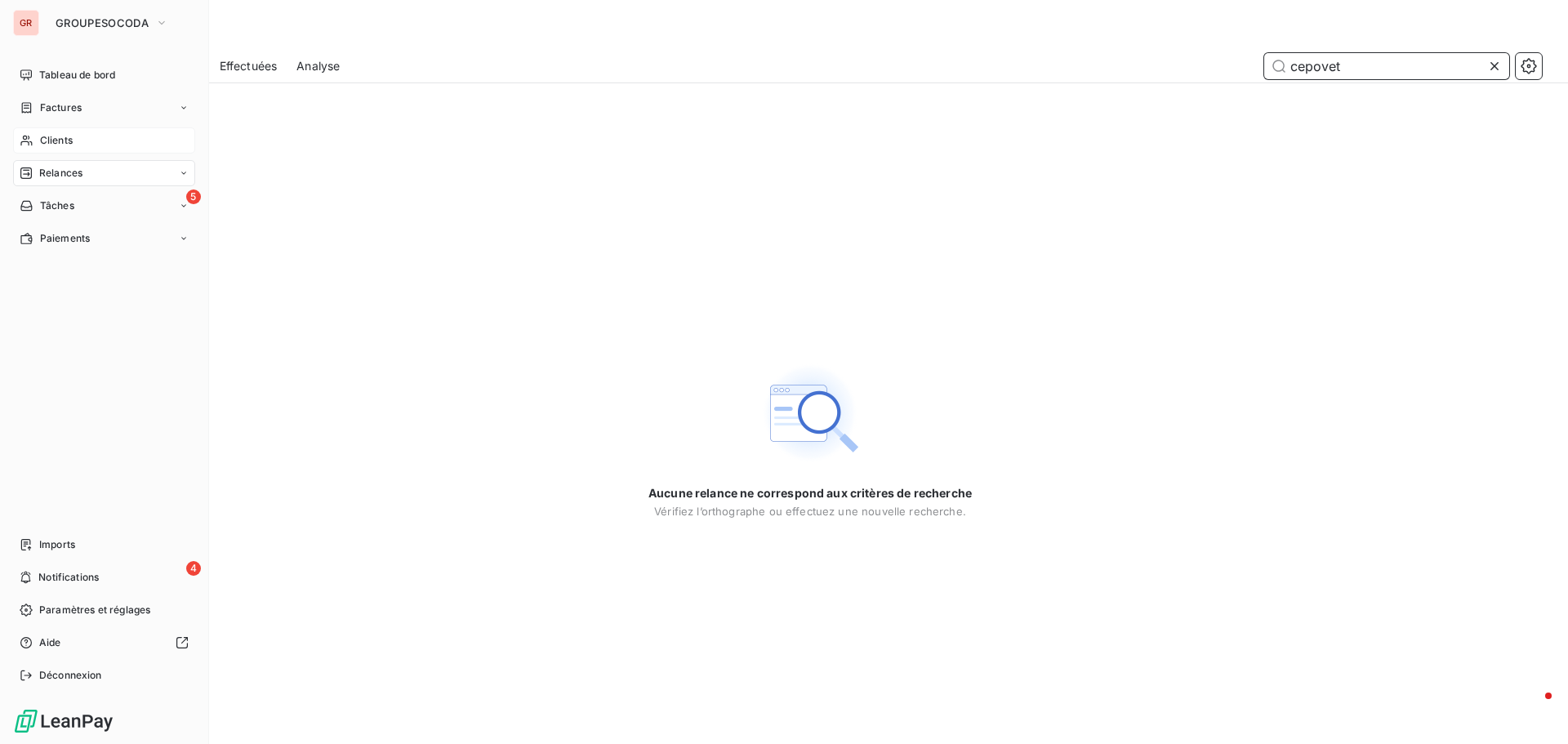
type input "cepovet"
click at [57, 143] on span "Clients" at bounding box center [56, 140] width 33 height 14
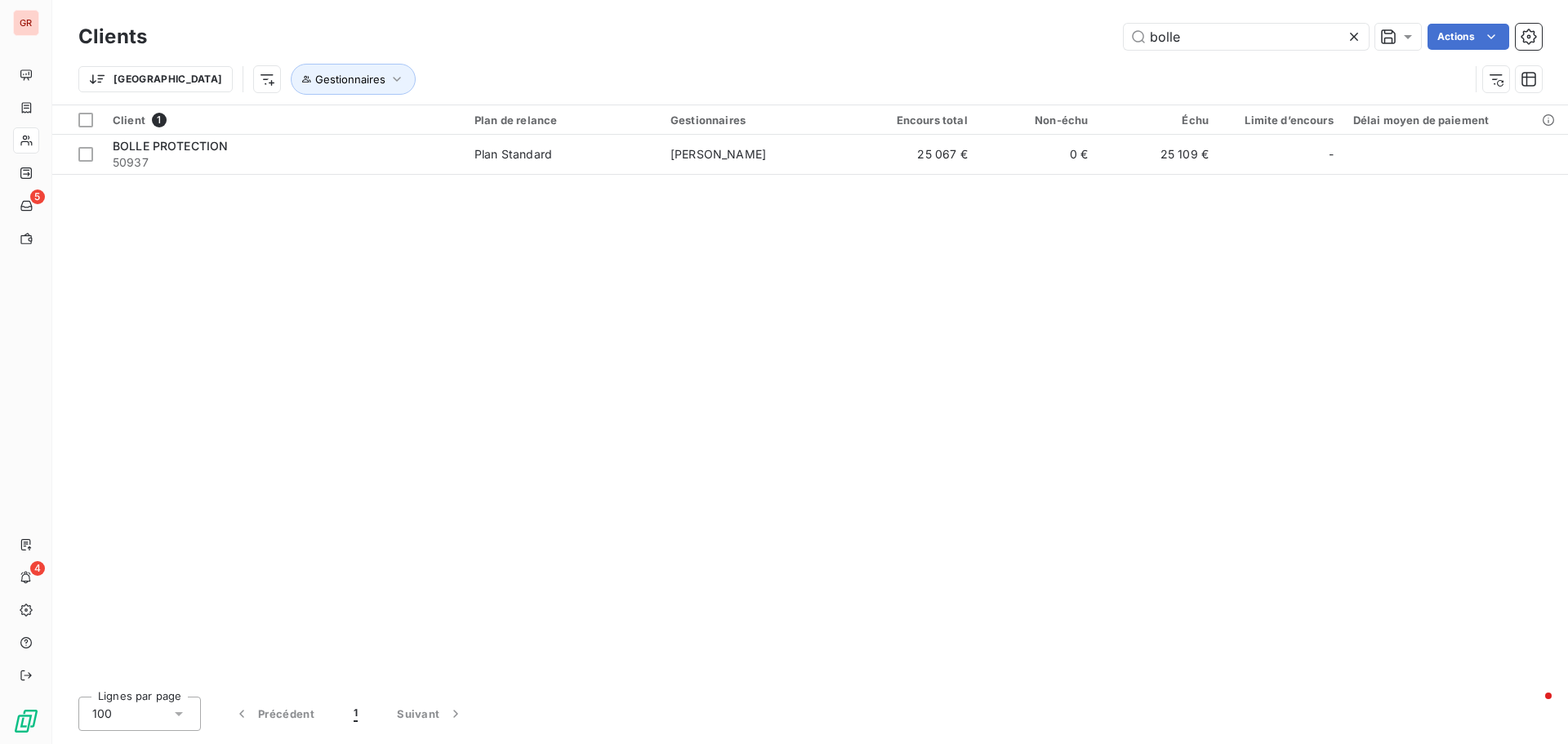
drag, startPoint x: 1198, startPoint y: 43, endPoint x: 1022, endPoint y: 47, distance: 176.0
click at [1022, 47] on div "bolle Actions" at bounding box center [854, 37] width 1375 height 26
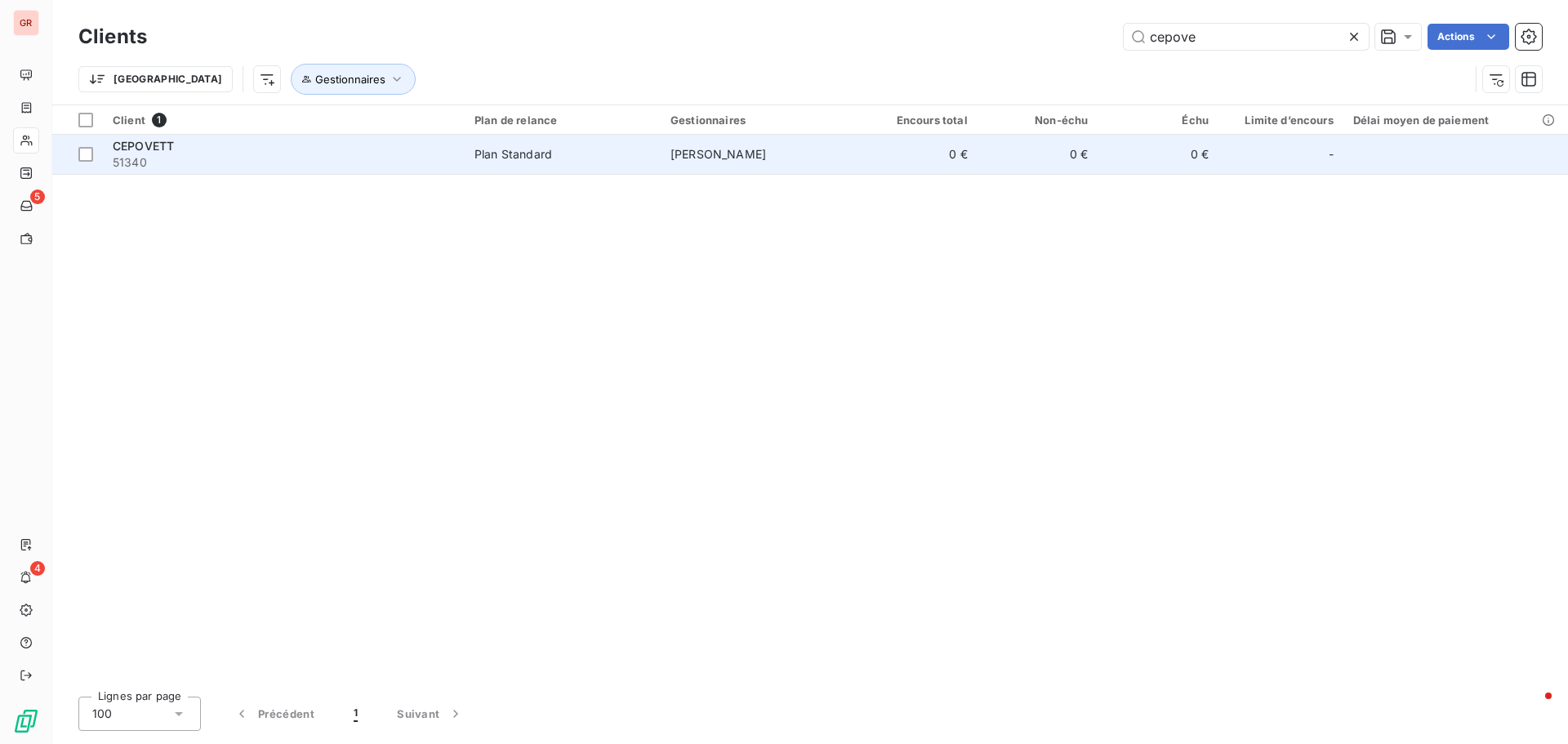
type input "cepove"
click at [504, 156] on div "Plan Standard" at bounding box center [513, 154] width 78 height 16
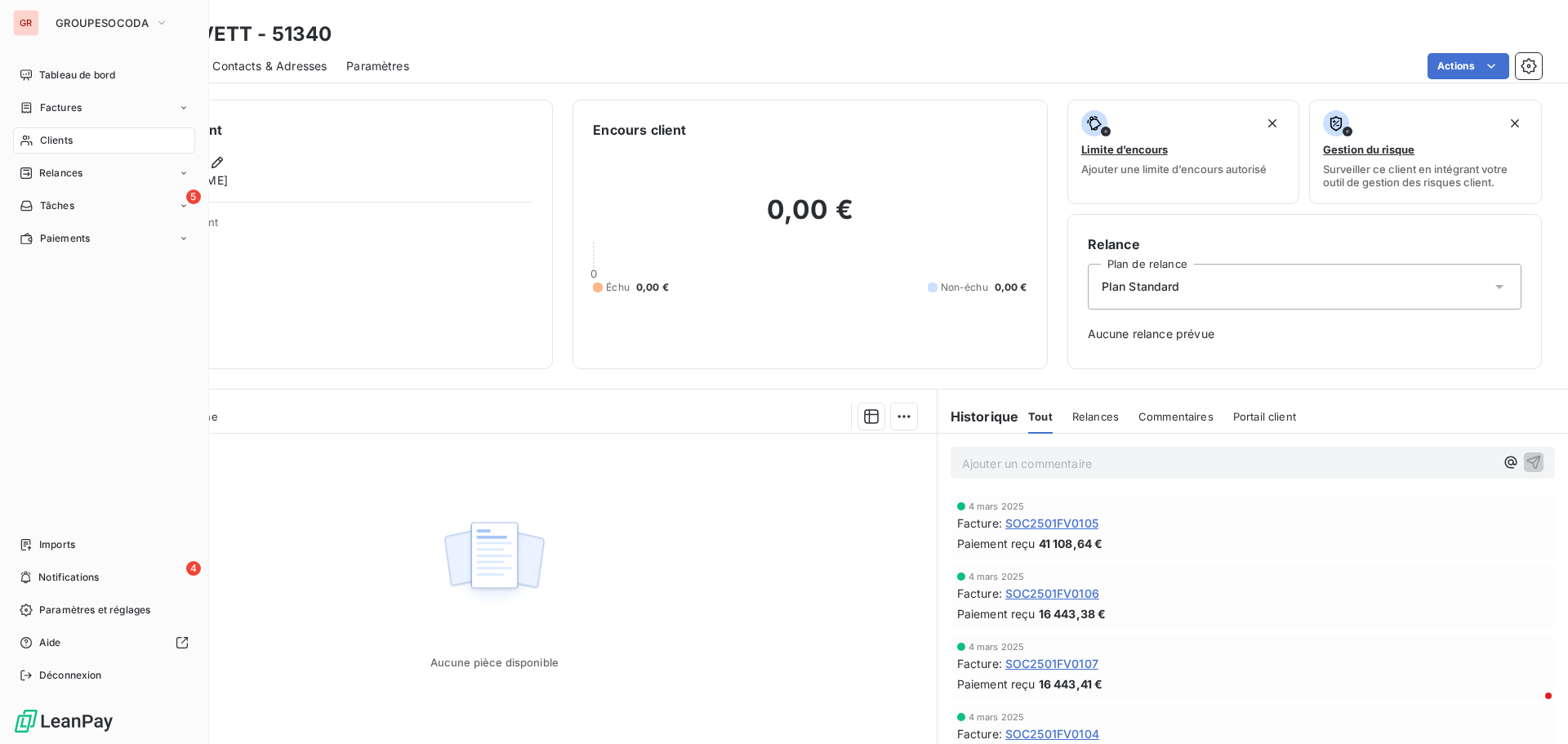
click at [42, 136] on span "Clients" at bounding box center [56, 140] width 33 height 14
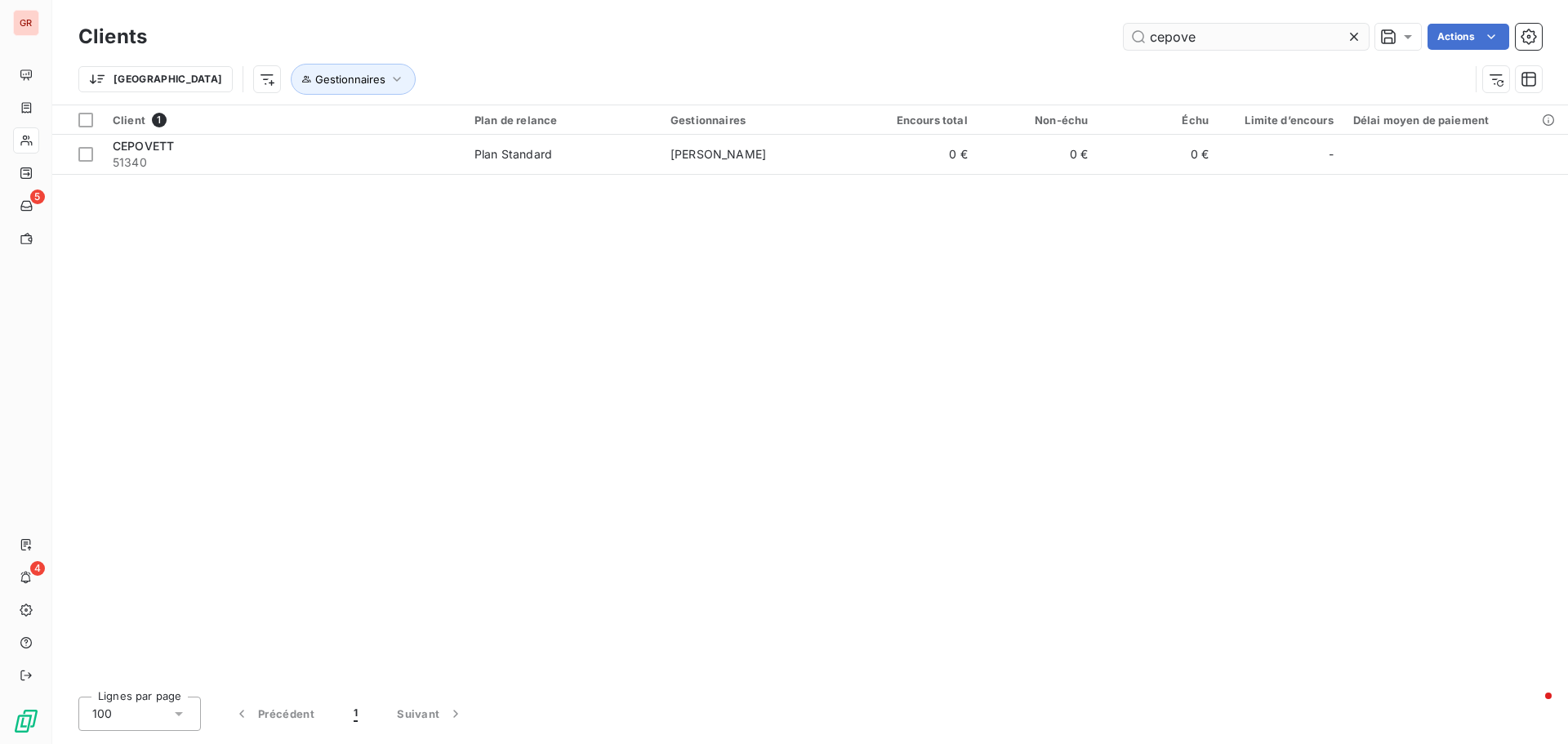
click at [1211, 41] on input "cepove" at bounding box center [1247, 37] width 245 height 26
drag, startPoint x: 1214, startPoint y: 41, endPoint x: 1058, endPoint y: 37, distance: 156.1
click at [1058, 37] on div "cepove Actions" at bounding box center [854, 37] width 1375 height 26
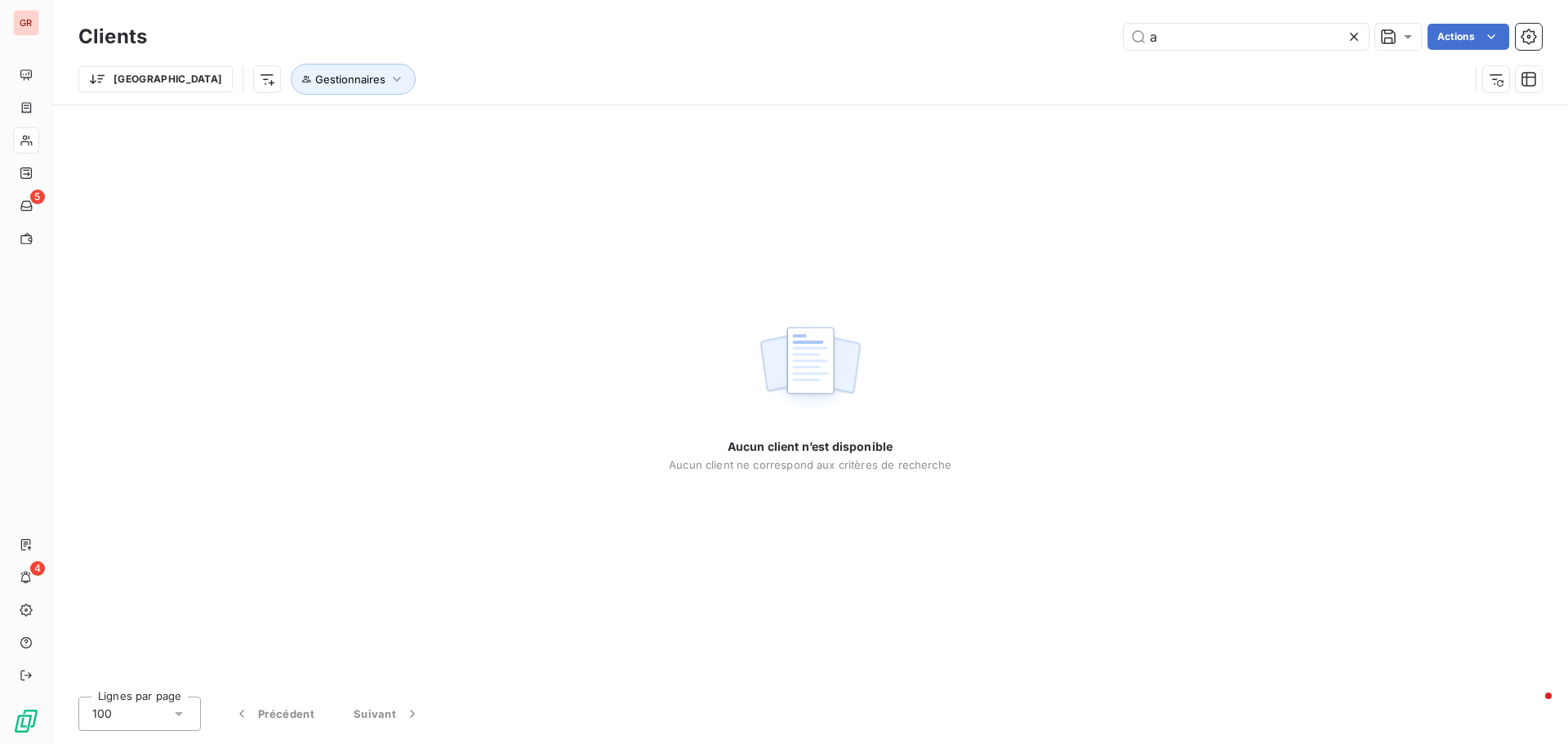
type input "a"
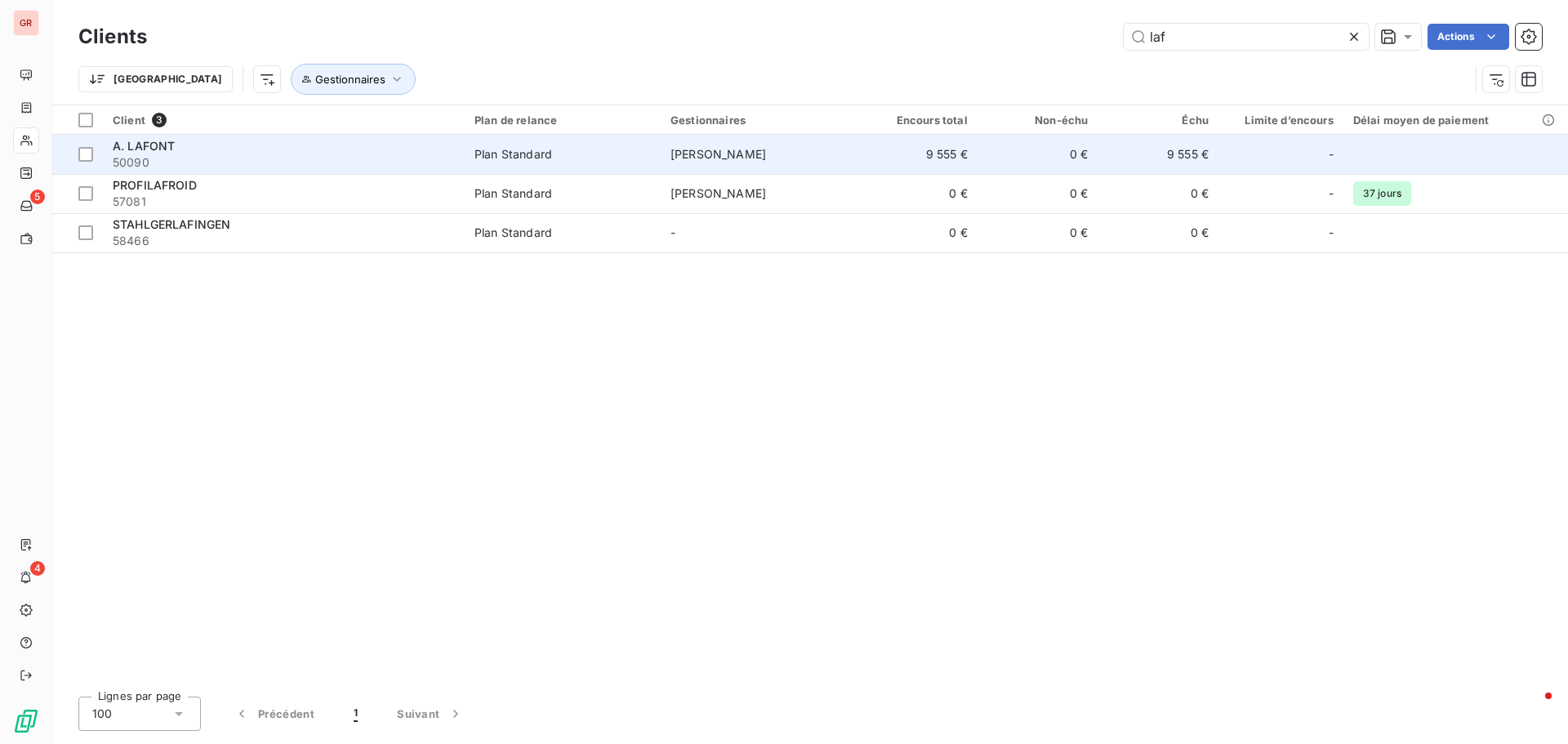
type input "laf"
click at [854, 159] on td "[PERSON_NAME]" at bounding box center [759, 154] width 196 height 39
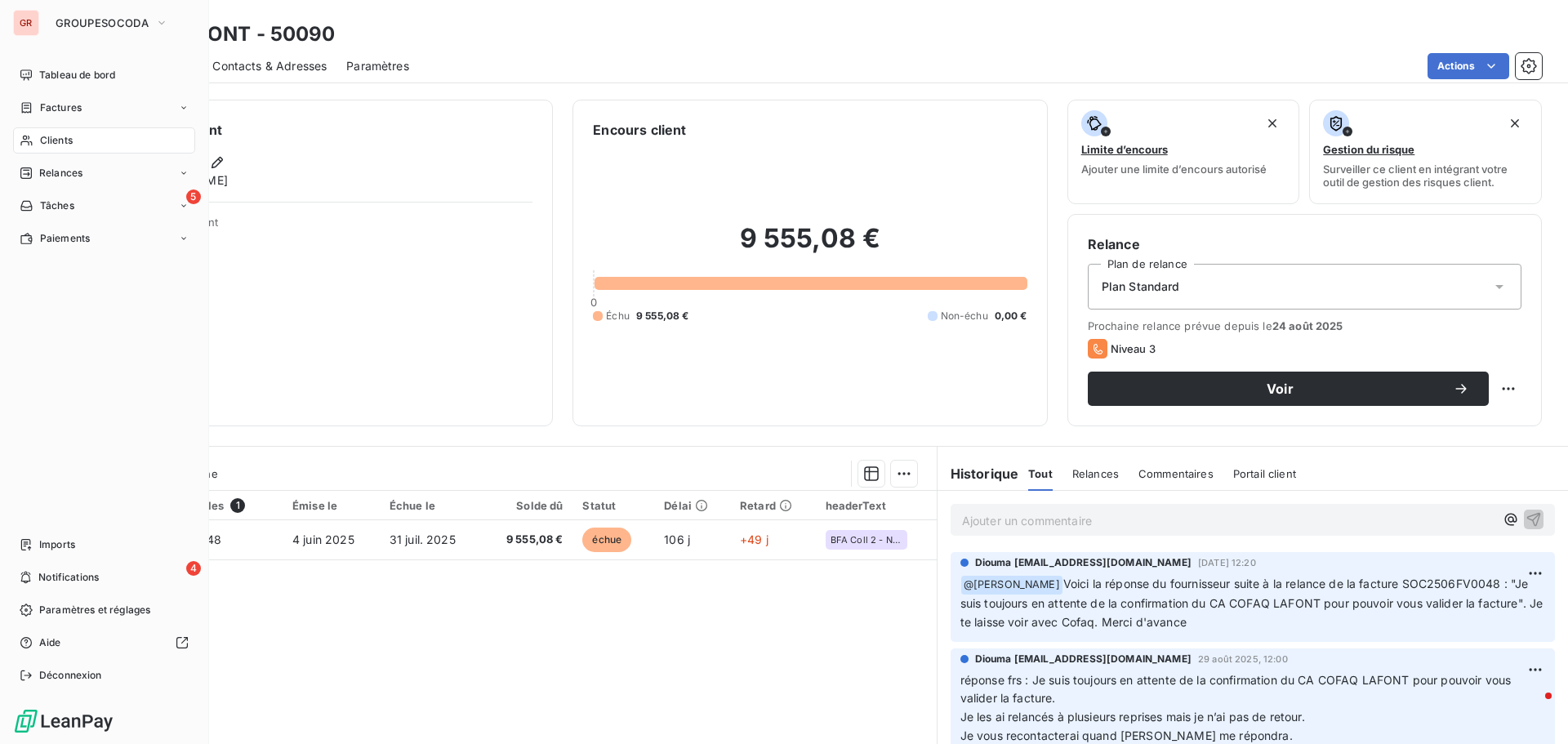
click at [42, 142] on span "Clients" at bounding box center [56, 140] width 33 height 14
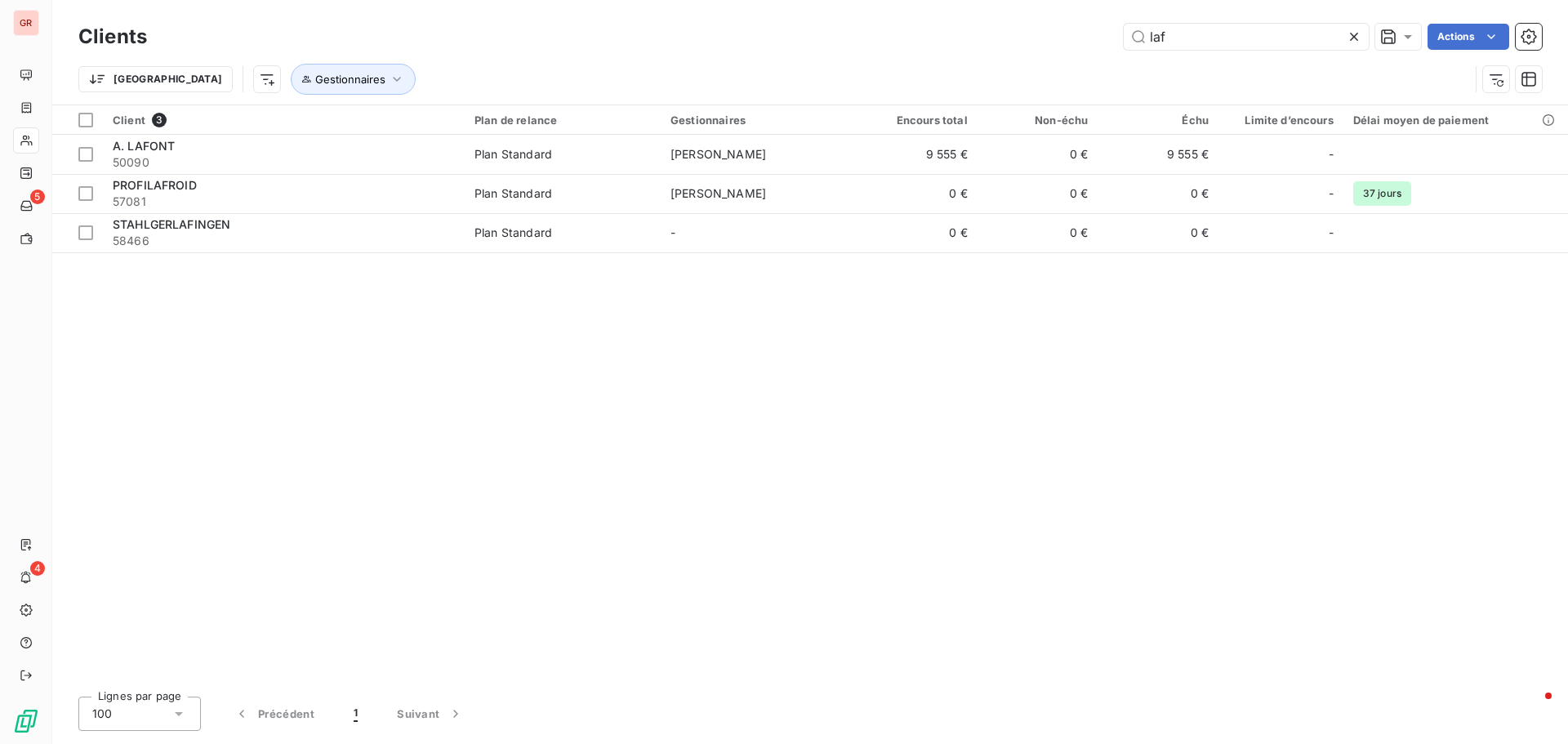
drag, startPoint x: 1177, startPoint y: 40, endPoint x: 1058, endPoint y: 42, distance: 119.0
click at [1061, 41] on div "laf Actions" at bounding box center [854, 37] width 1375 height 26
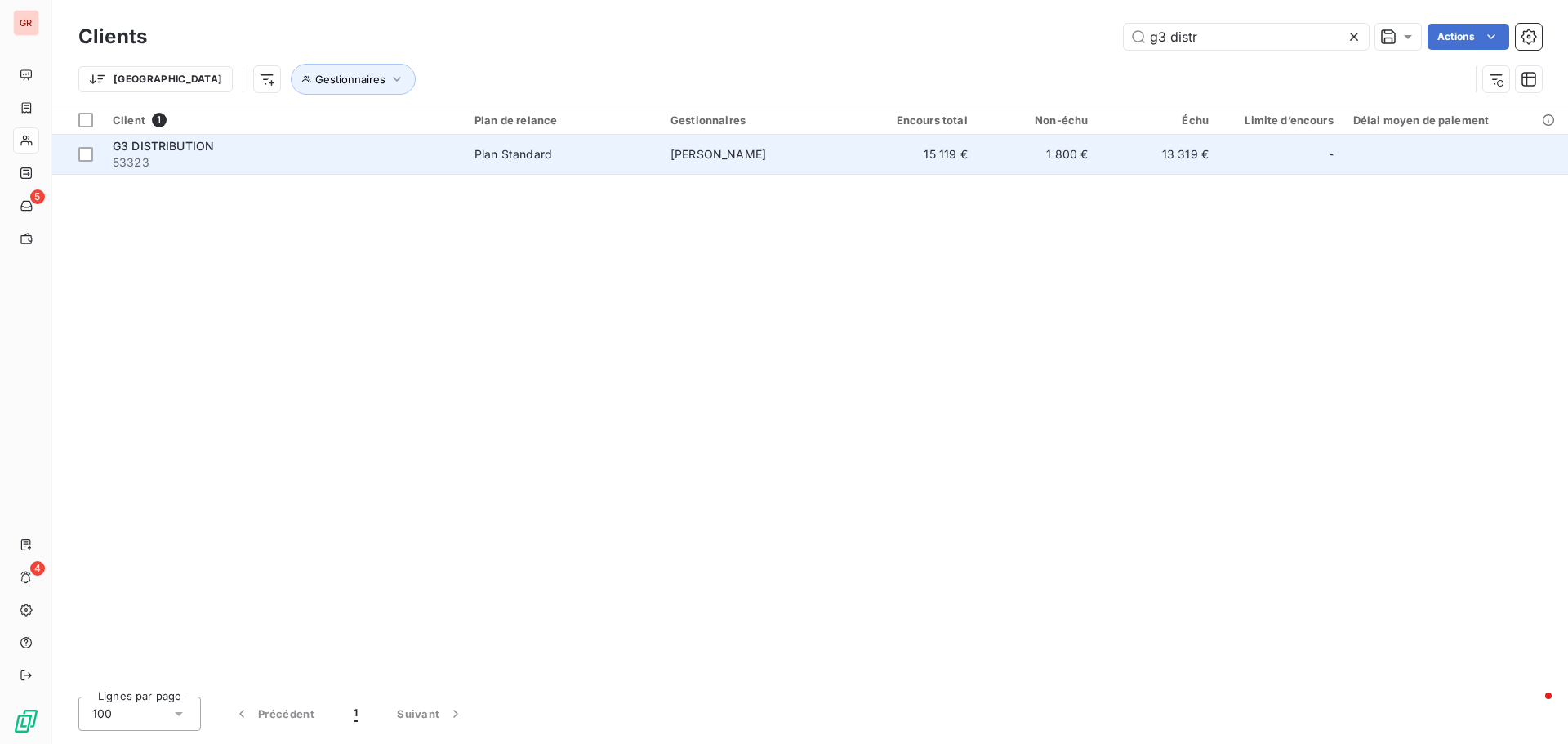
type input "g3 distr"
click at [388, 163] on span "53323" at bounding box center [284, 162] width 343 height 16
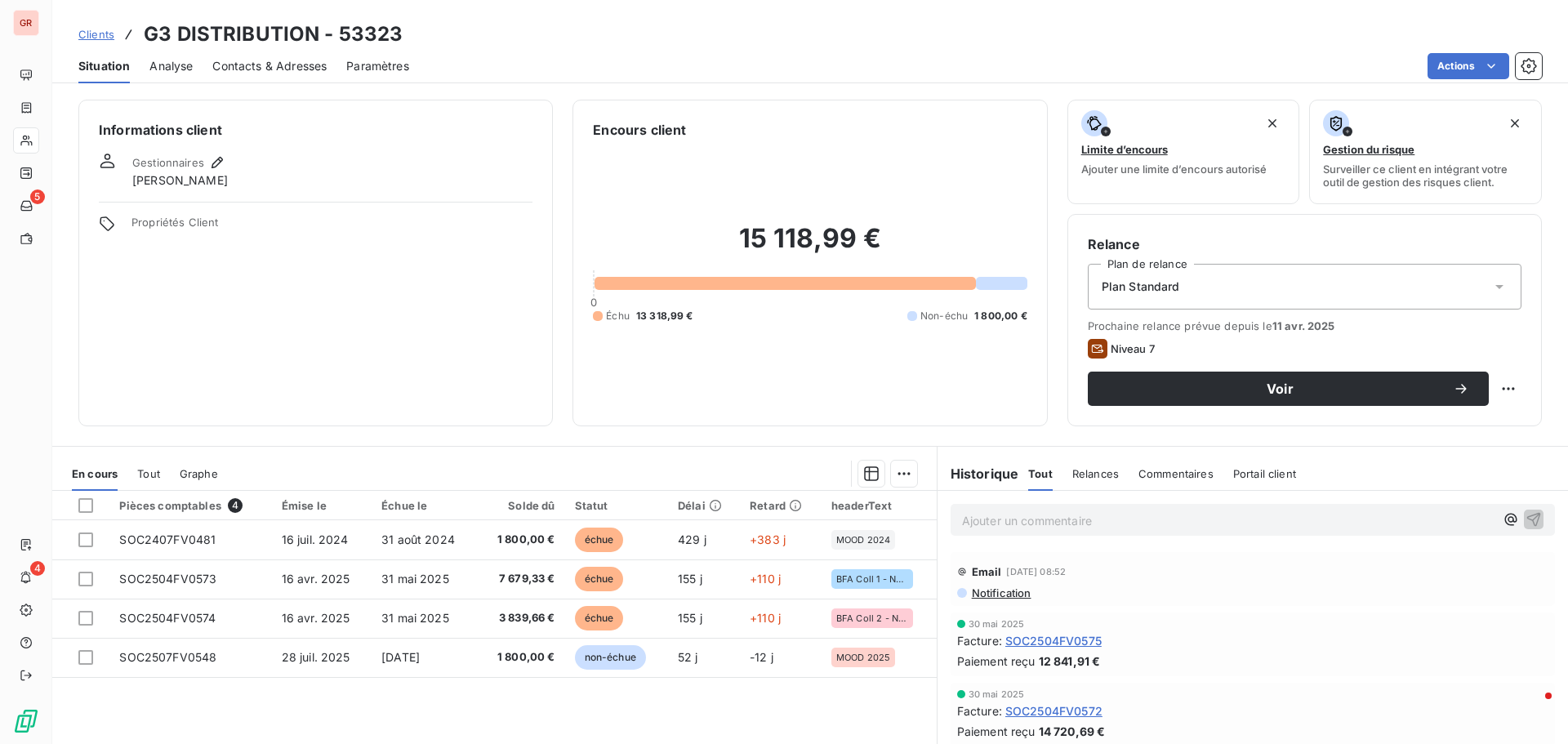
click at [259, 64] on span "Contacts & Adresses" at bounding box center [270, 66] width 114 height 16
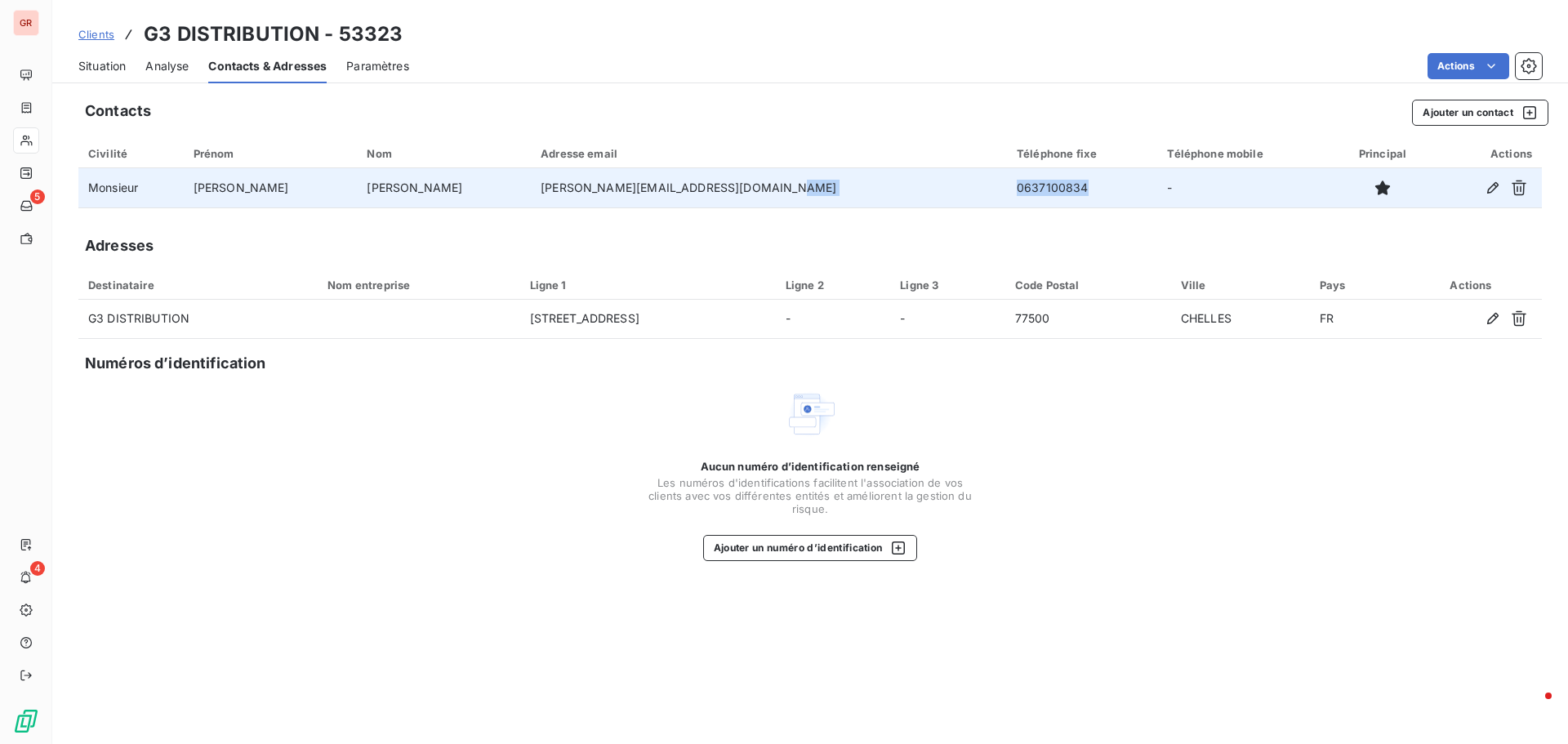
drag, startPoint x: 1007, startPoint y: 188, endPoint x: 875, endPoint y: 180, distance: 132.2
click at [875, 180] on tr "Monsieur [PERSON_NAME] [PERSON_NAME][EMAIL_ADDRESS][DOMAIN_NAME] 0637100834 -" at bounding box center [810, 188] width 1464 height 39
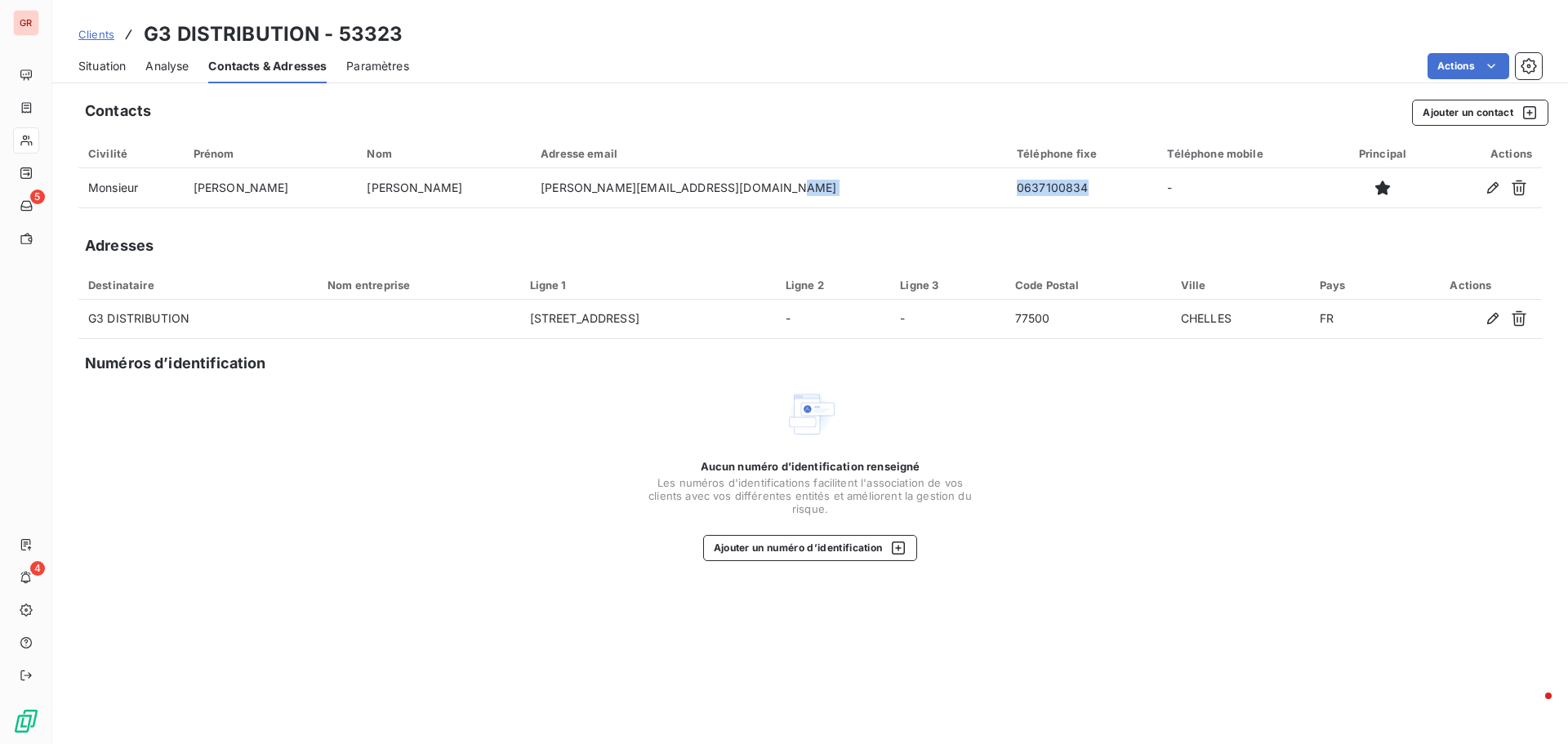
copy tr "0637100834"
click at [150, 71] on span "Analyse" at bounding box center [167, 66] width 44 height 16
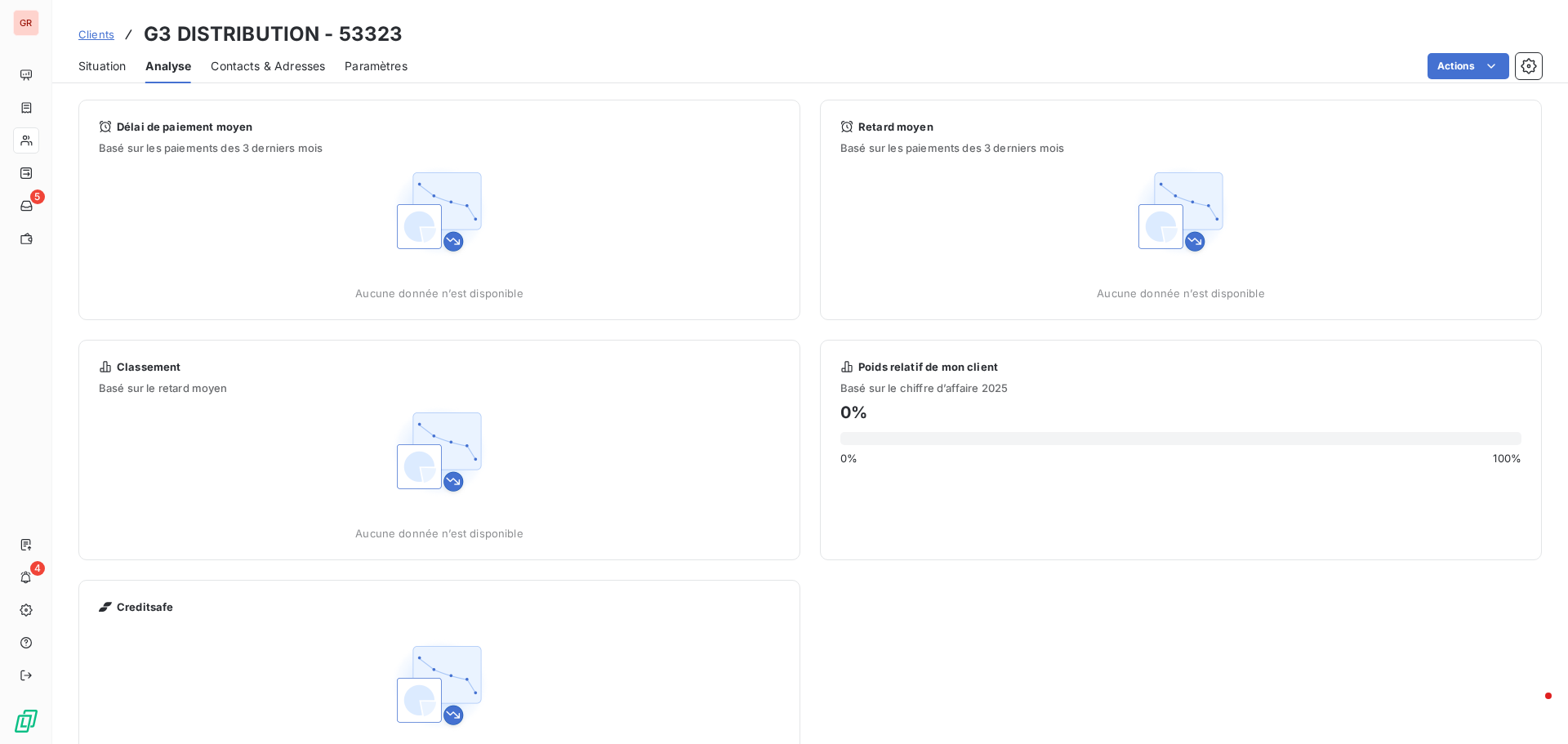
click at [113, 71] on span "Situation" at bounding box center [102, 66] width 47 height 16
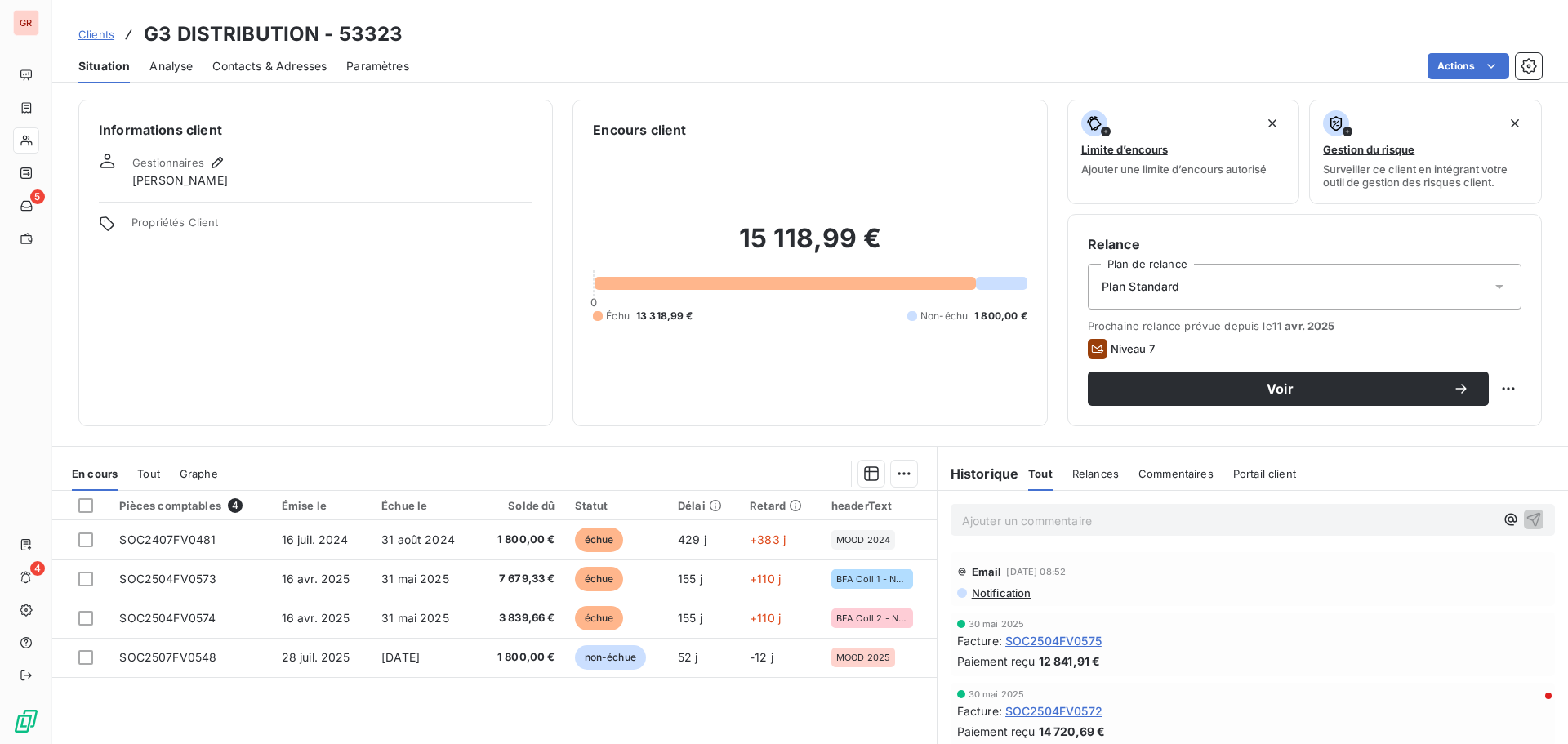
click at [255, 77] on div "Contacts & Adresses" at bounding box center [270, 66] width 114 height 34
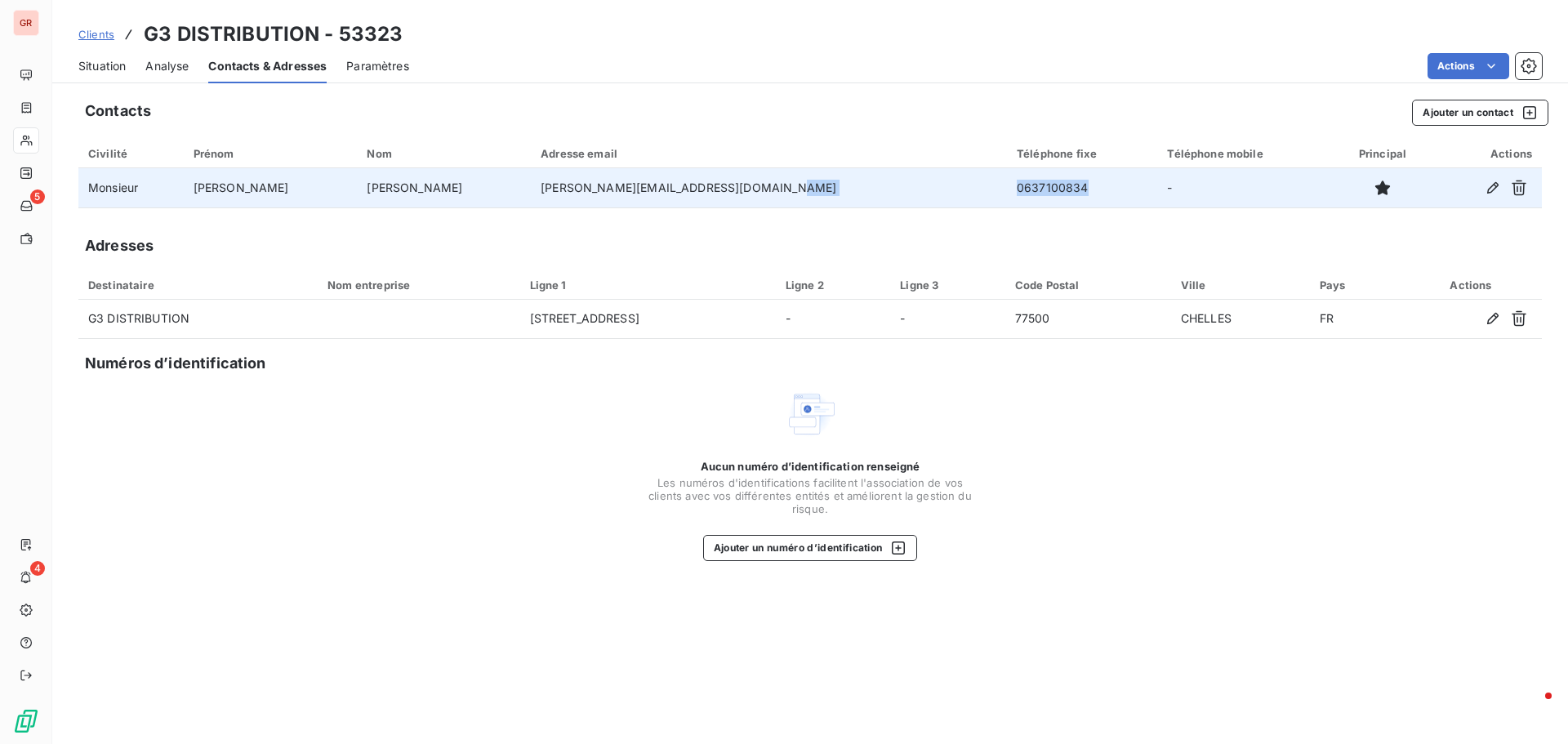
drag, startPoint x: 1049, startPoint y: 194, endPoint x: 888, endPoint y: 189, distance: 161.1
click at [888, 189] on tr "Monsieur [PERSON_NAME] [PERSON_NAME][EMAIL_ADDRESS][DOMAIN_NAME] 0637100834 -" at bounding box center [810, 188] width 1464 height 39
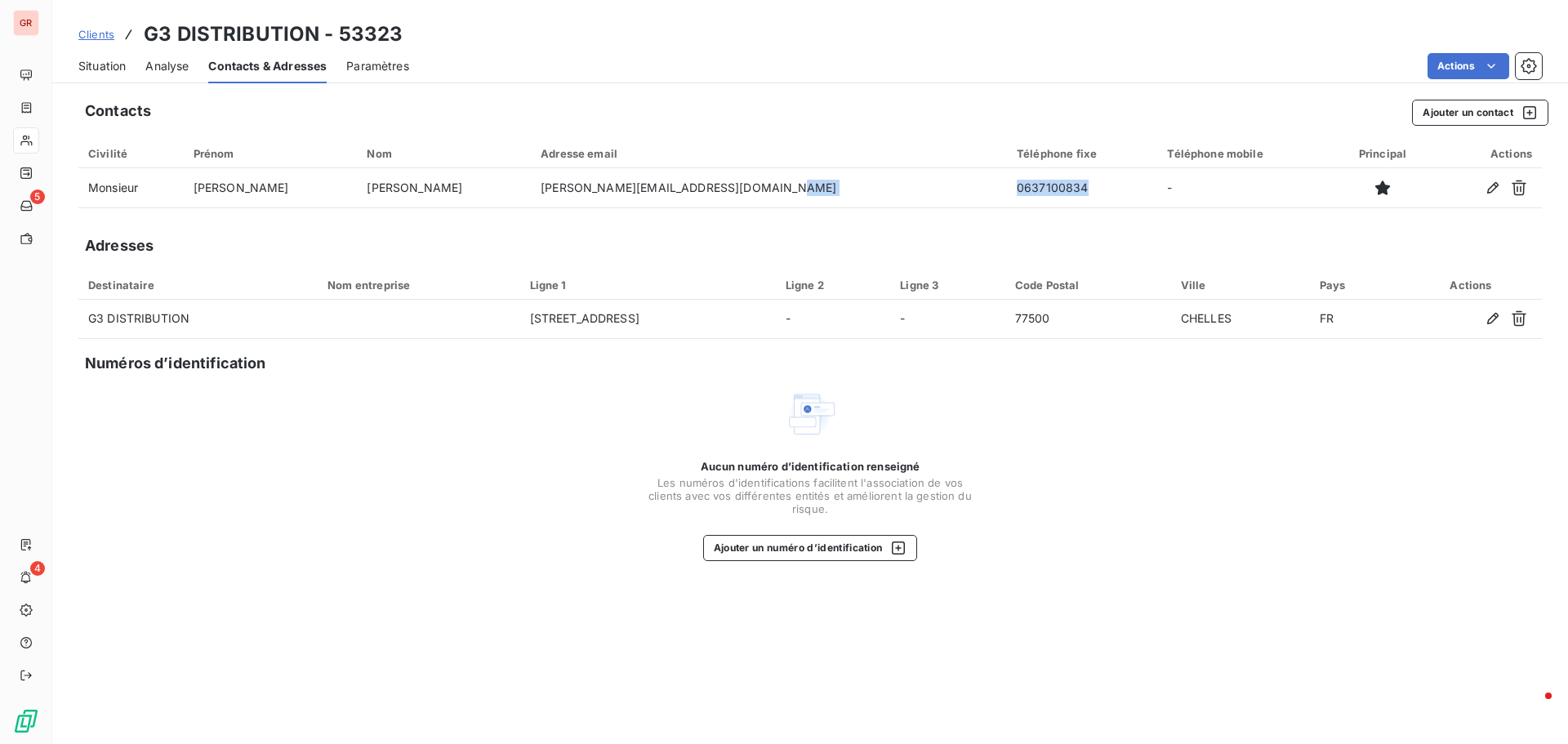
copy tr "0637100834"
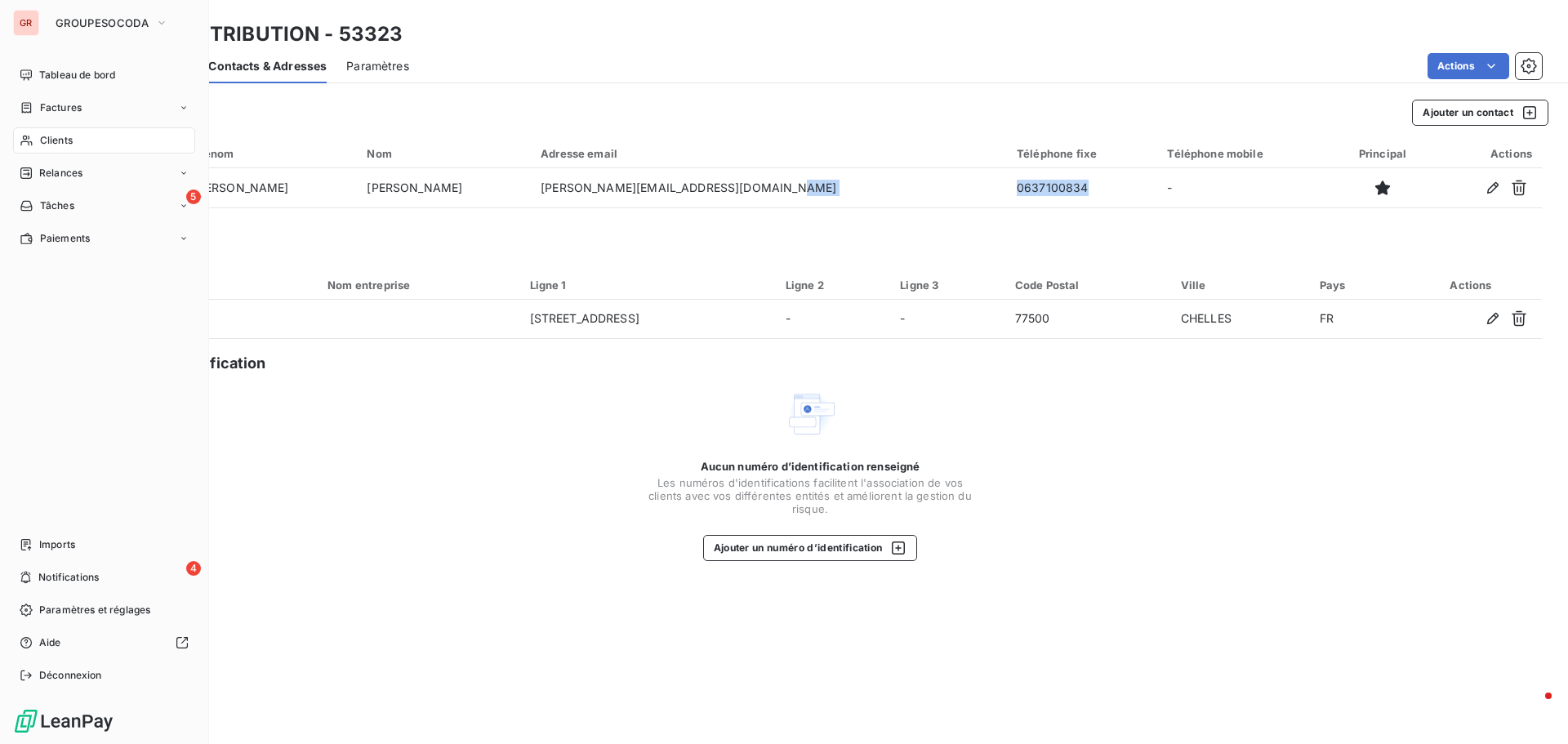
click at [46, 132] on div "Clients" at bounding box center [104, 140] width 182 height 26
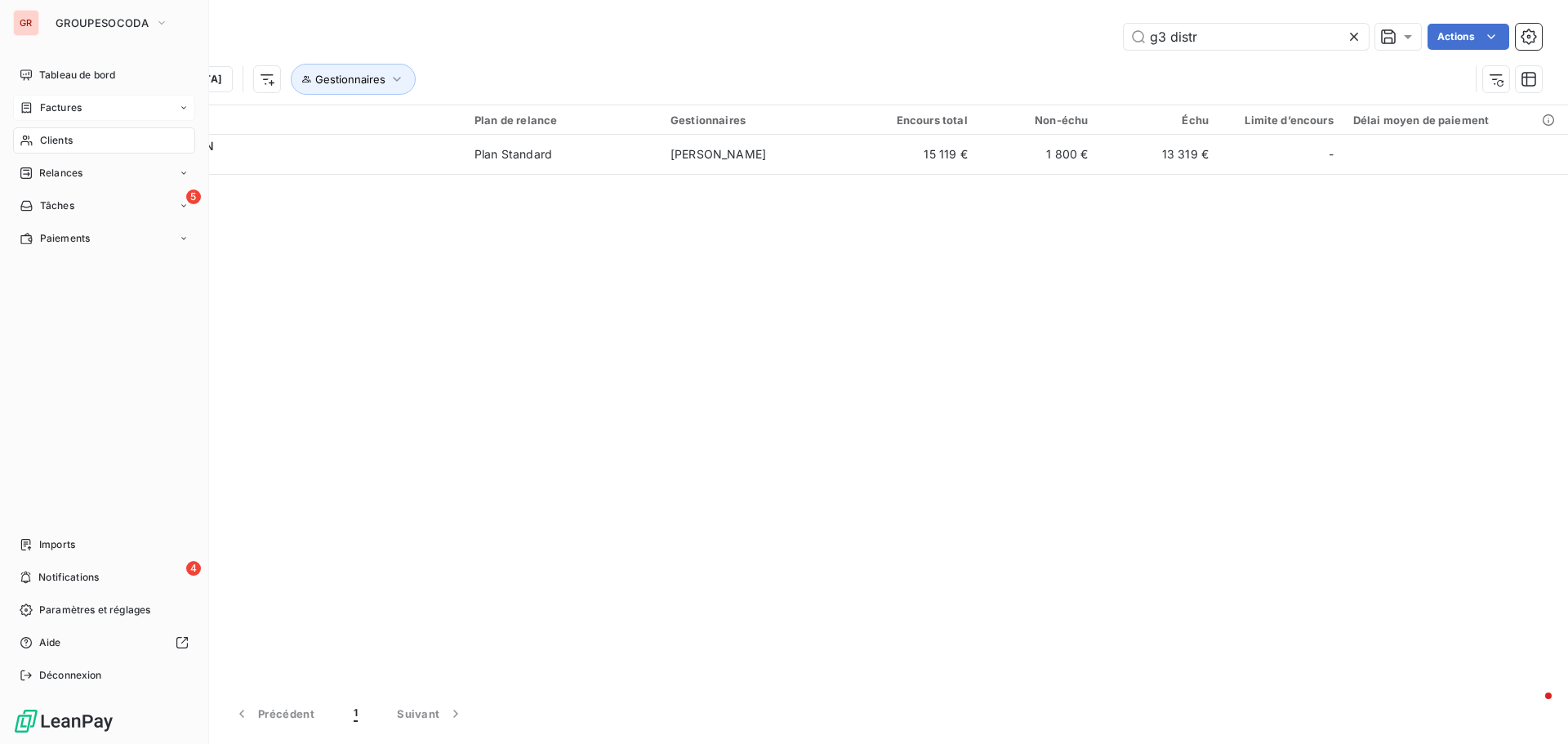
click at [136, 116] on div "Factures" at bounding box center [104, 107] width 182 height 26
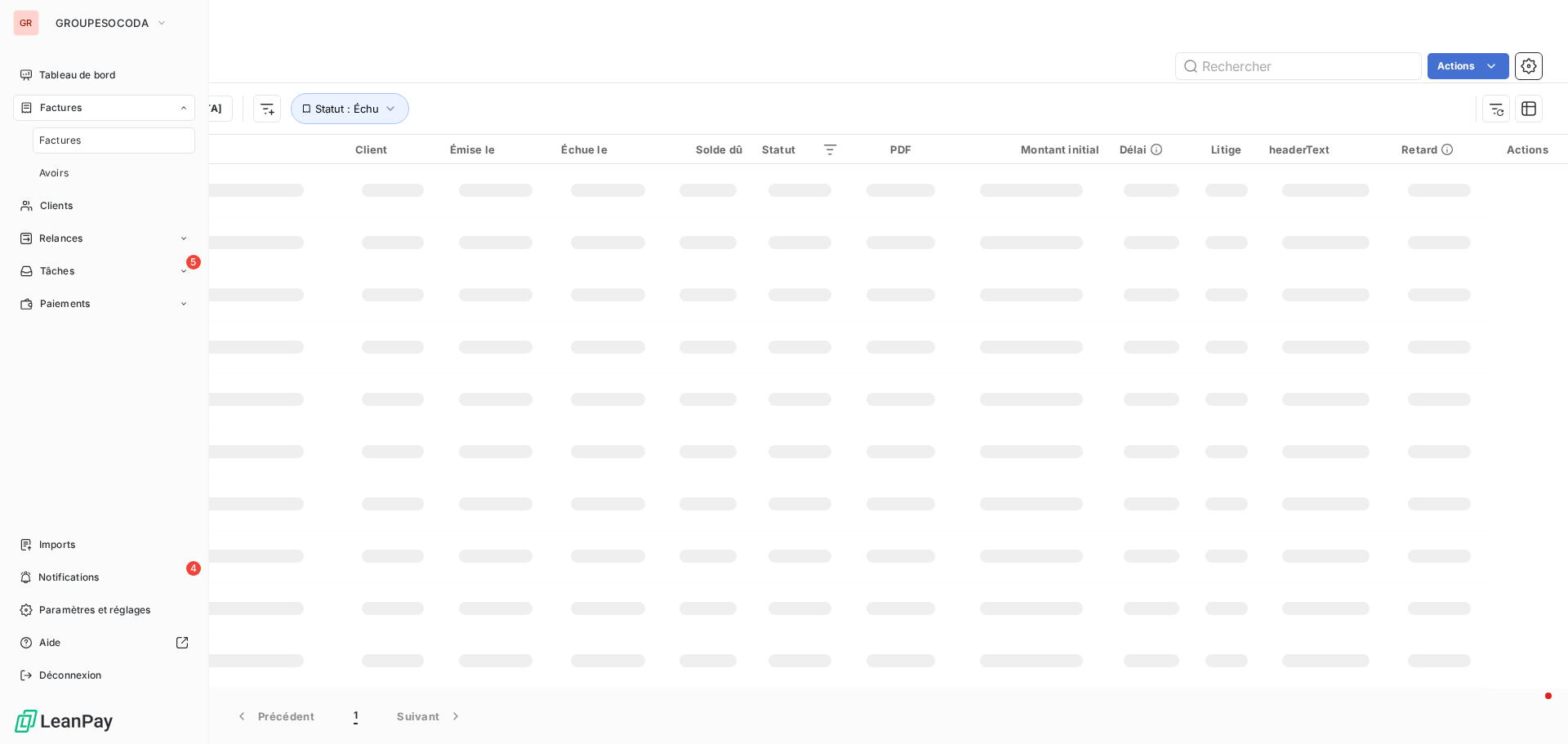
click at [62, 138] on span "Factures" at bounding box center [60, 140] width 42 height 14
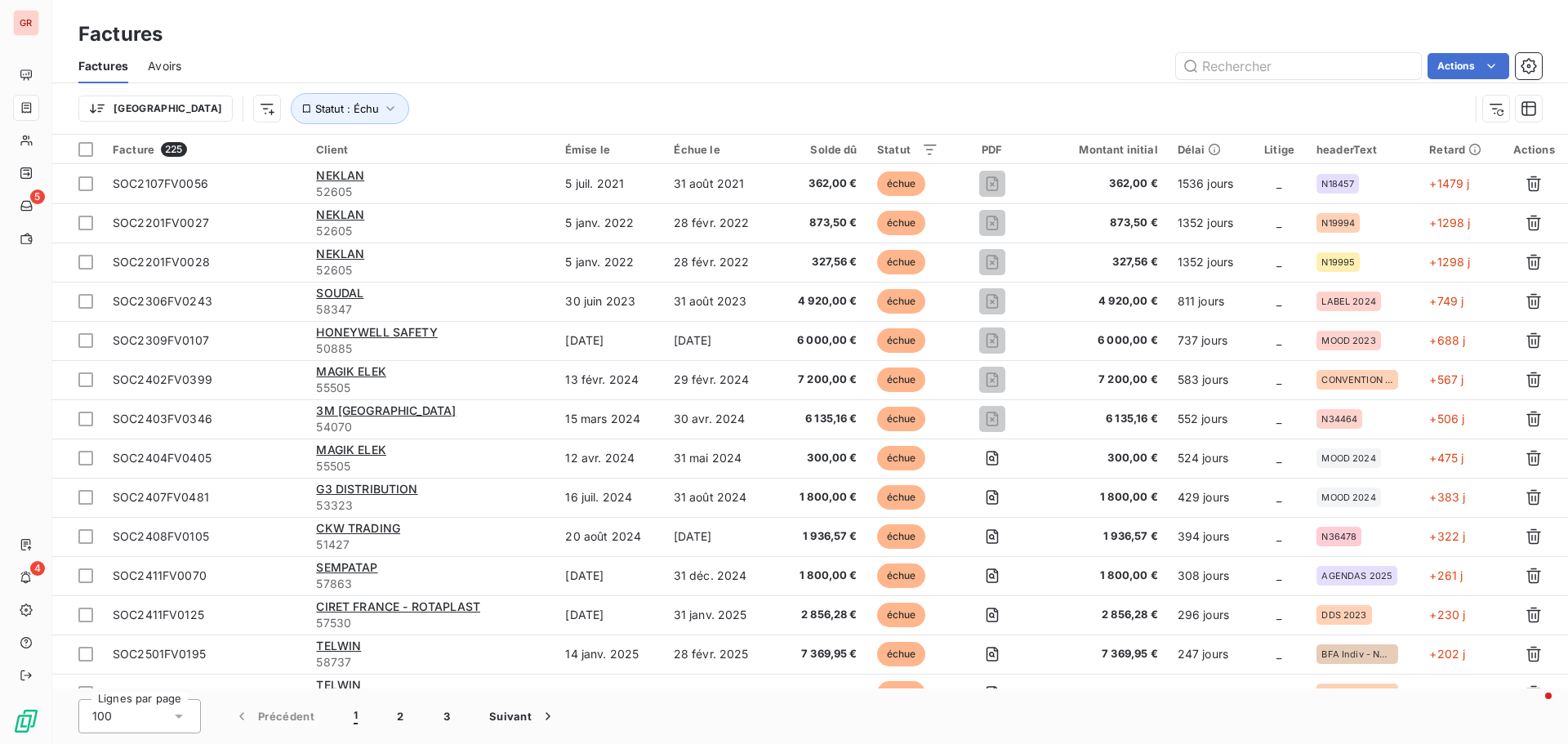
click at [609, 95] on div "Trier Statut : Échu" at bounding box center [774, 108] width 1391 height 31
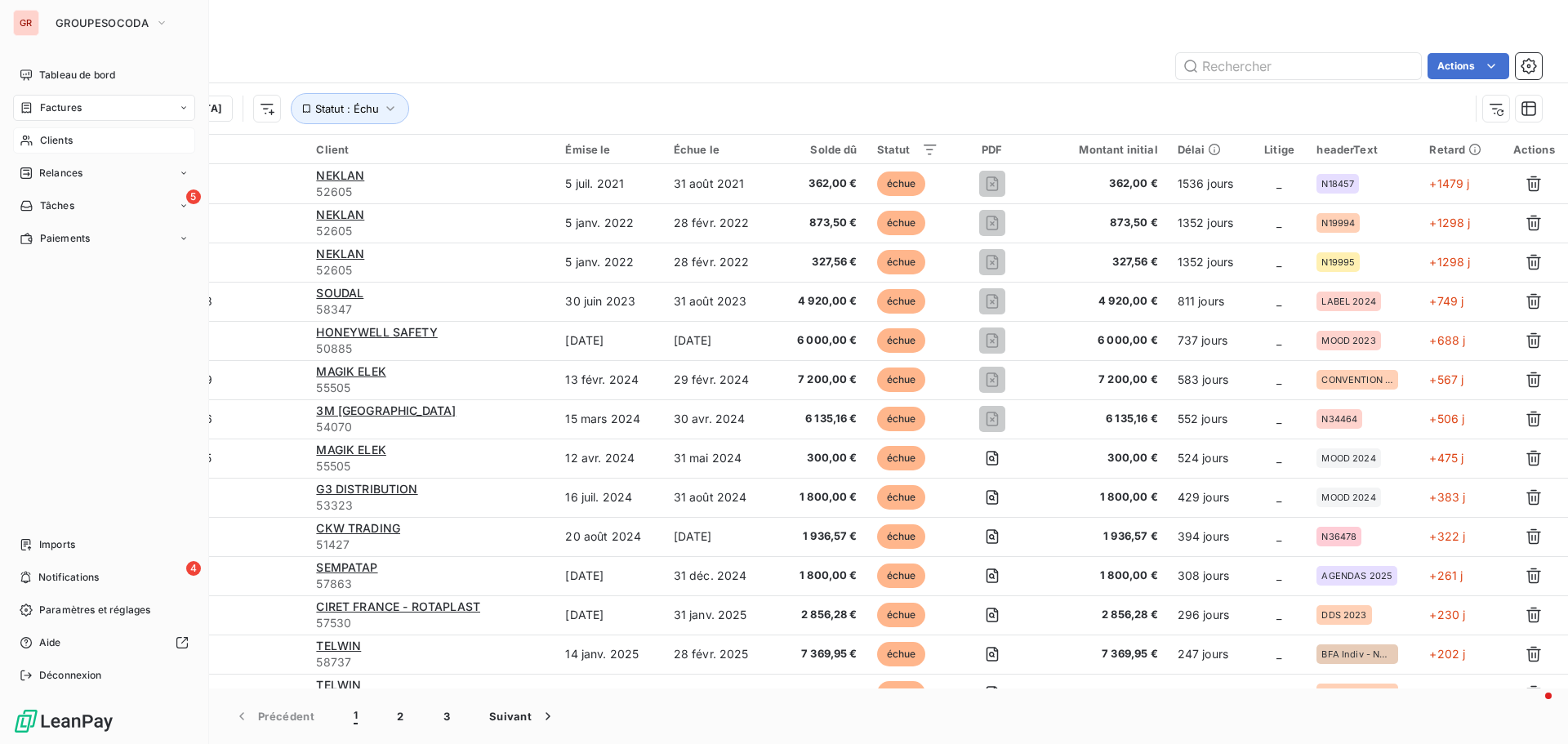
click at [51, 136] on span "Clients" at bounding box center [56, 140] width 33 height 14
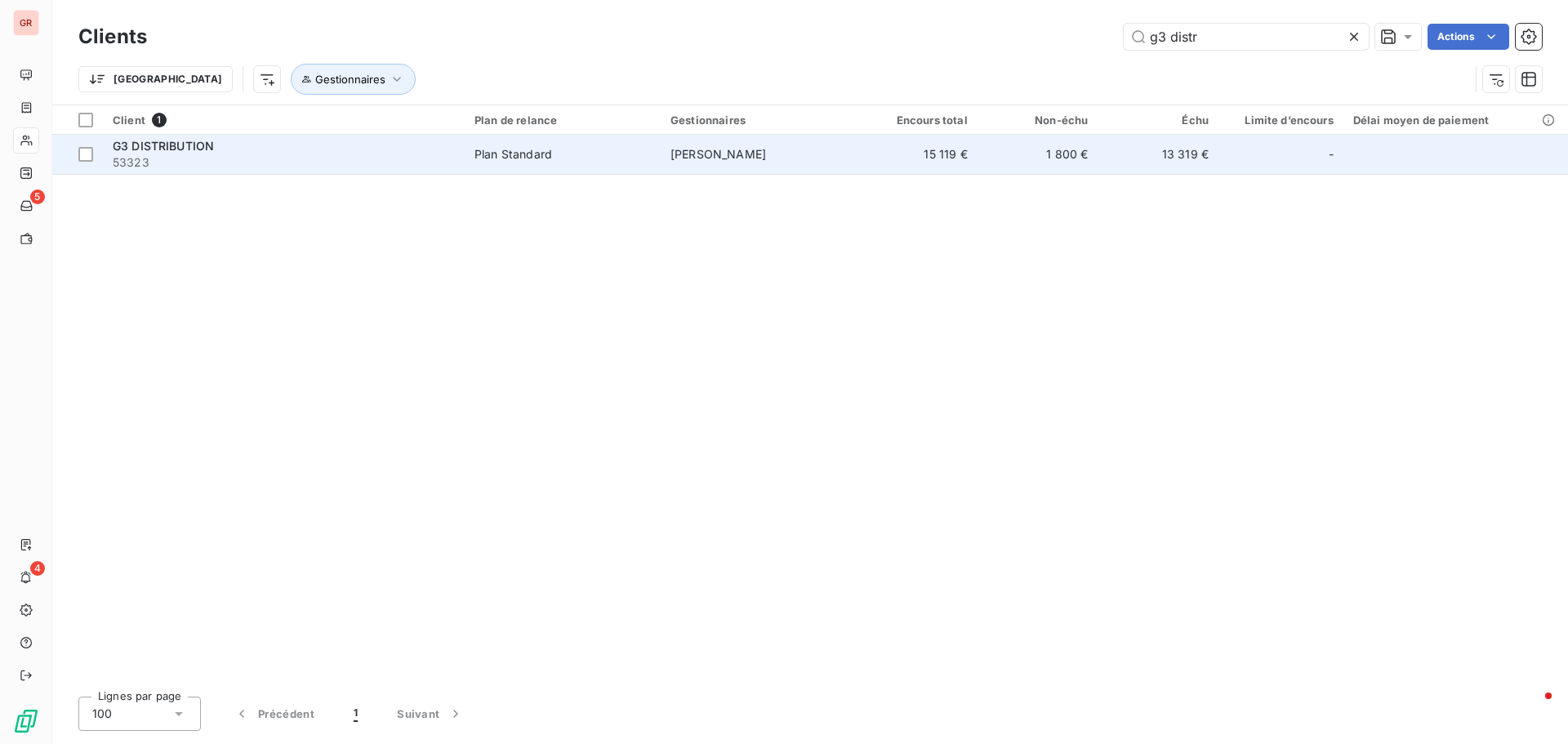
click at [362, 159] on span "53323" at bounding box center [284, 162] width 343 height 16
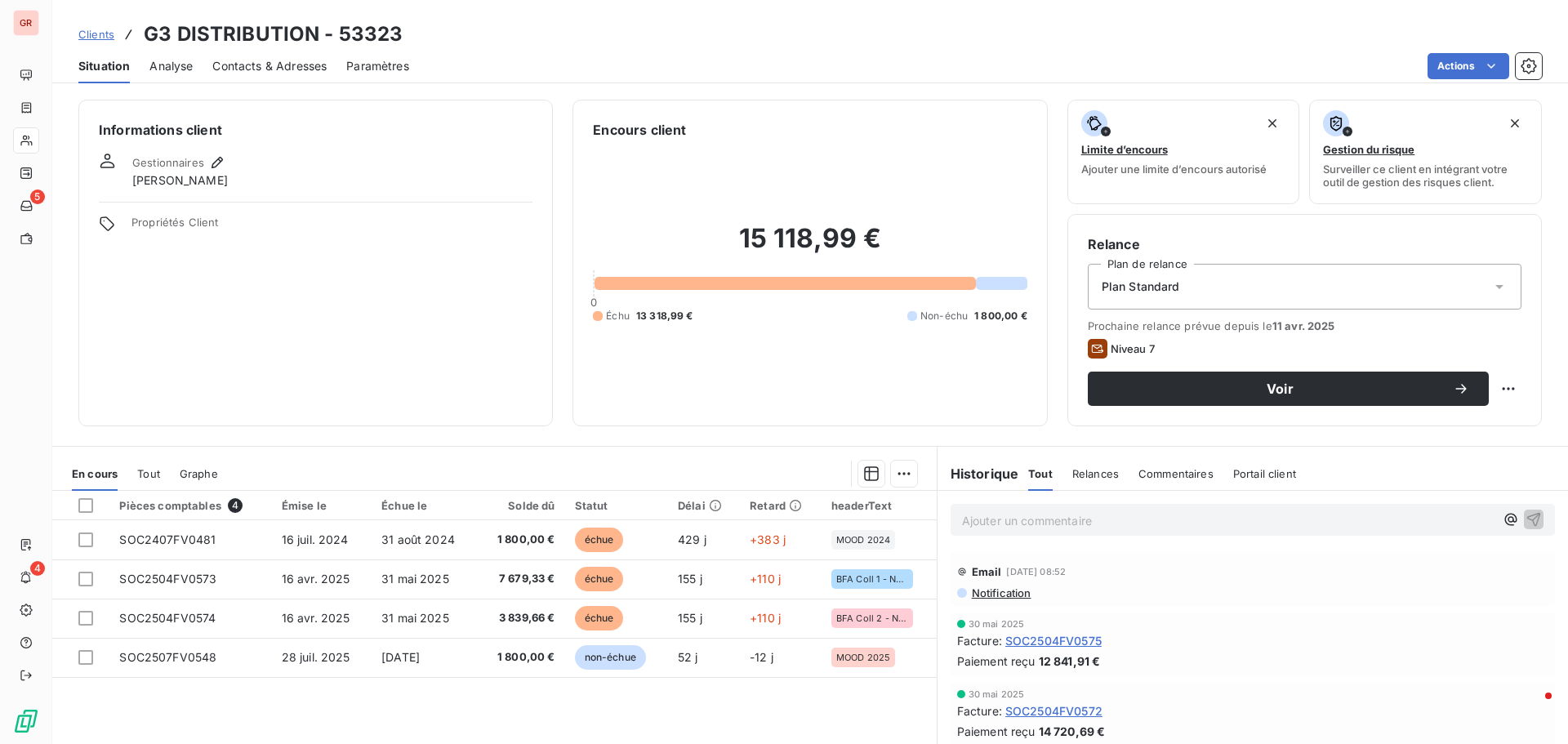
click at [628, 442] on div "Informations client Gestionnaires [PERSON_NAME] Propriétés Client Encours clien…" at bounding box center [810, 417] width 1516 height 654
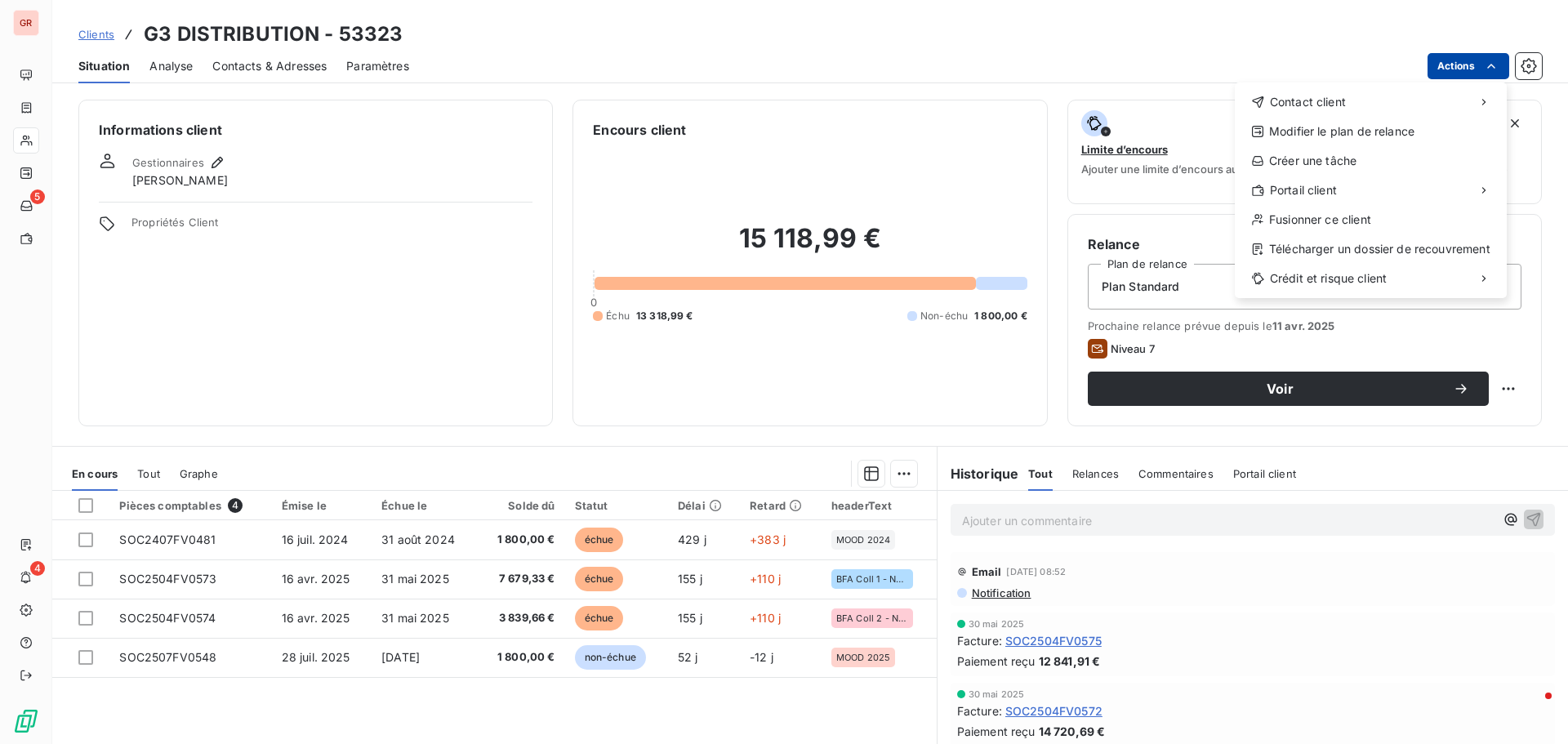
click at [1452, 59] on html "GR 5 4 Clients G3 DISTRIBUTION - 53323 Situation Analyse Contacts & Adresses Pa…" at bounding box center [784, 372] width 1568 height 744
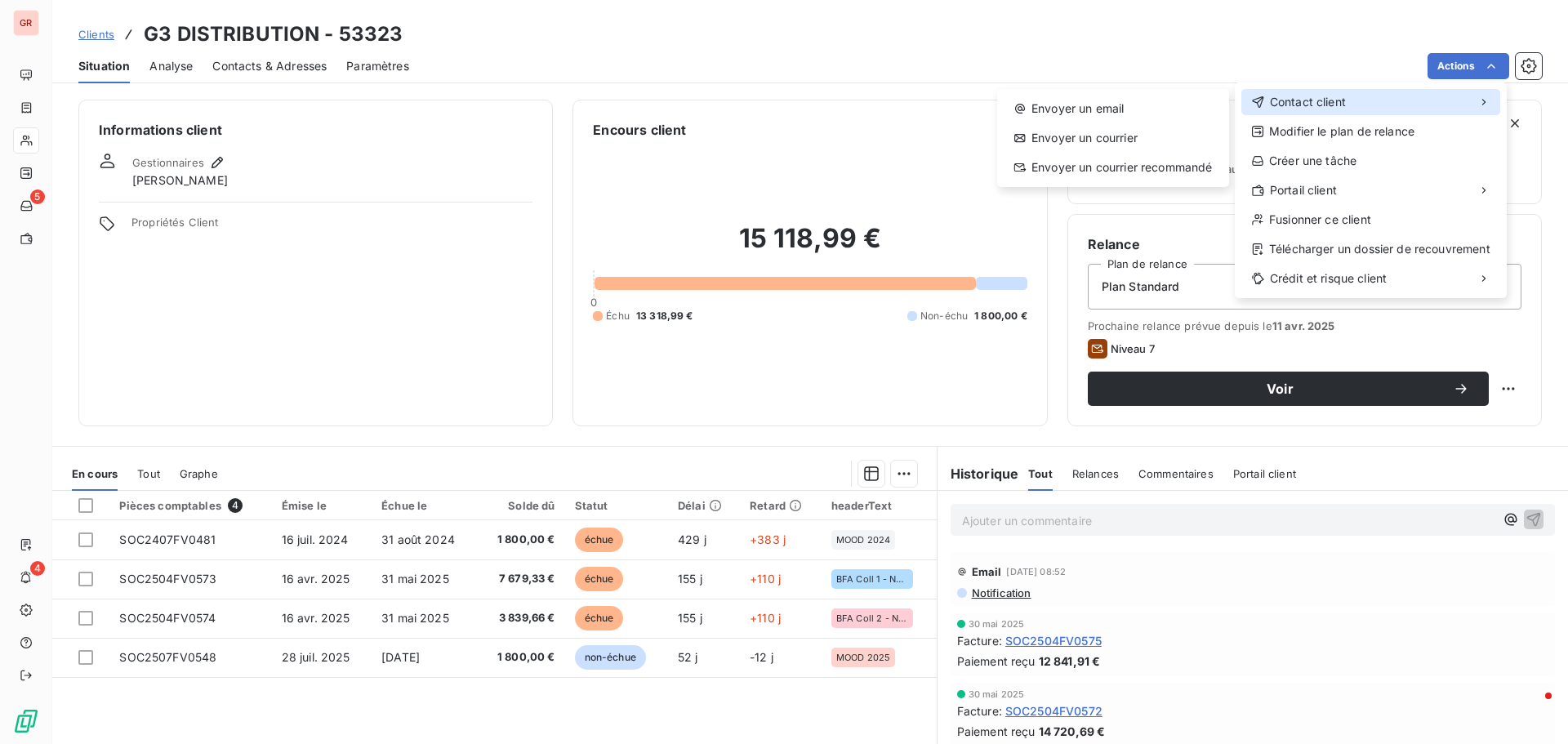
click at [1335, 103] on span "Contact client" at bounding box center [1307, 102] width 76 height 16
click at [1142, 102] on div "Envoyer un email" at bounding box center [1113, 108] width 219 height 26
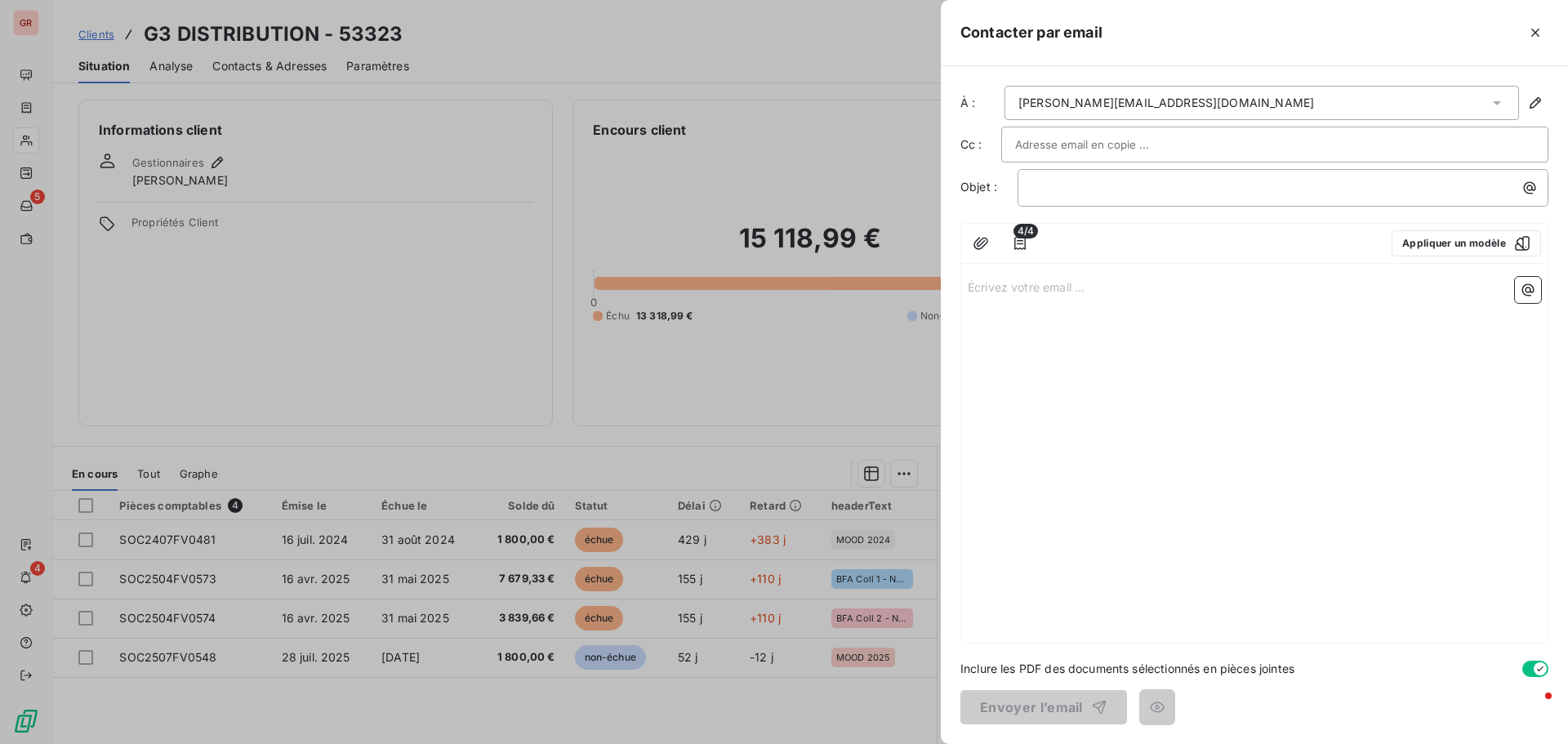
click at [1040, 142] on input "text" at bounding box center [1103, 144] width 176 height 24
click at [1040, 142] on input "text" at bounding box center [1275, 144] width 519 height 24
click at [1307, 102] on div "[PERSON_NAME][EMAIL_ADDRESS][DOMAIN_NAME]" at bounding box center [1262, 103] width 515 height 34
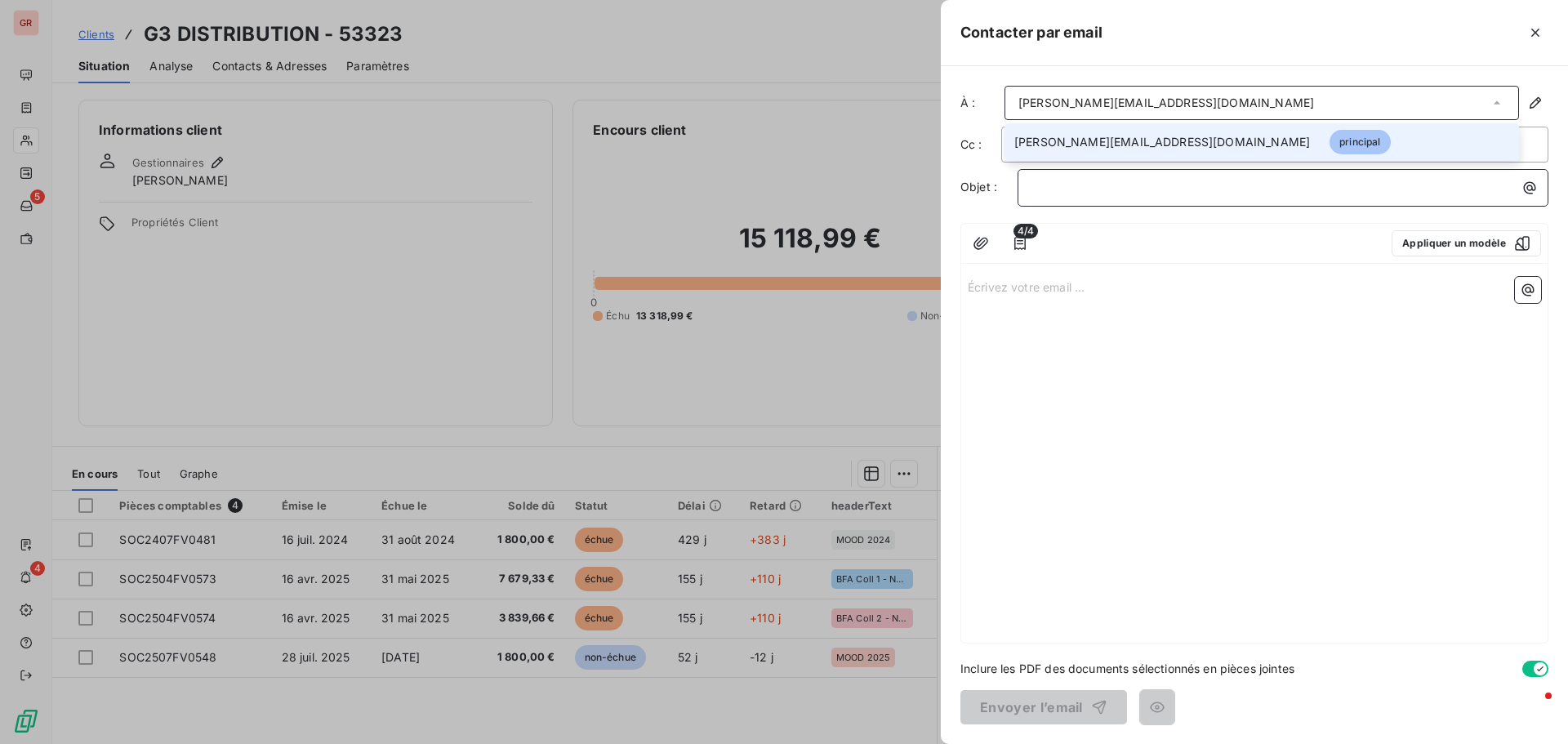
drag, startPoint x: 1144, startPoint y: 179, endPoint x: 1118, endPoint y: 178, distance: 26.0
click at [1142, 178] on p "﻿" at bounding box center [1287, 187] width 511 height 19
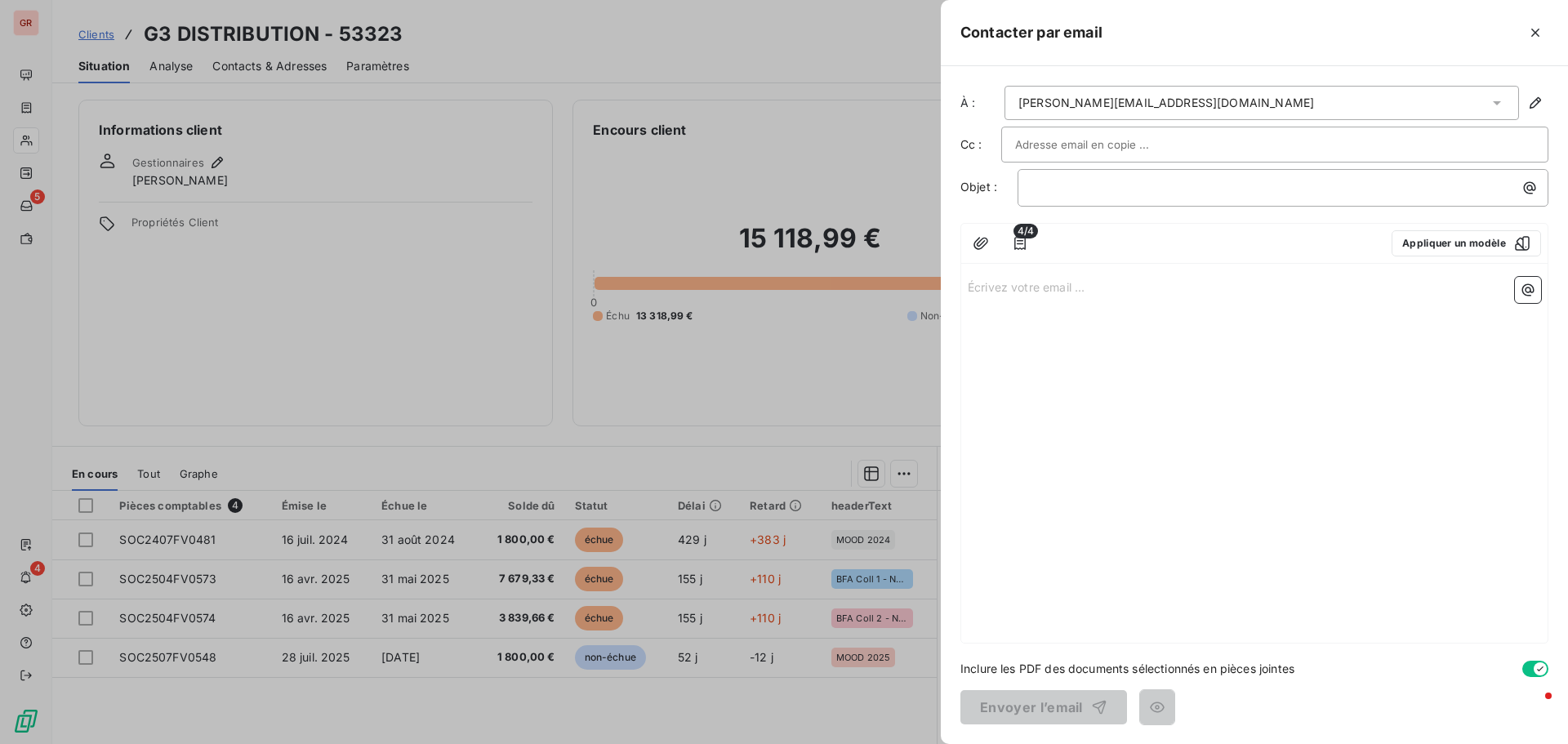
click at [1033, 146] on input "text" at bounding box center [1103, 144] width 176 height 24
click at [1439, 227] on div "4/4 Appliquer un modèle" at bounding box center [1254, 244] width 586 height 40
click at [1439, 235] on button "Appliquer un modèle" at bounding box center [1467, 243] width 150 height 26
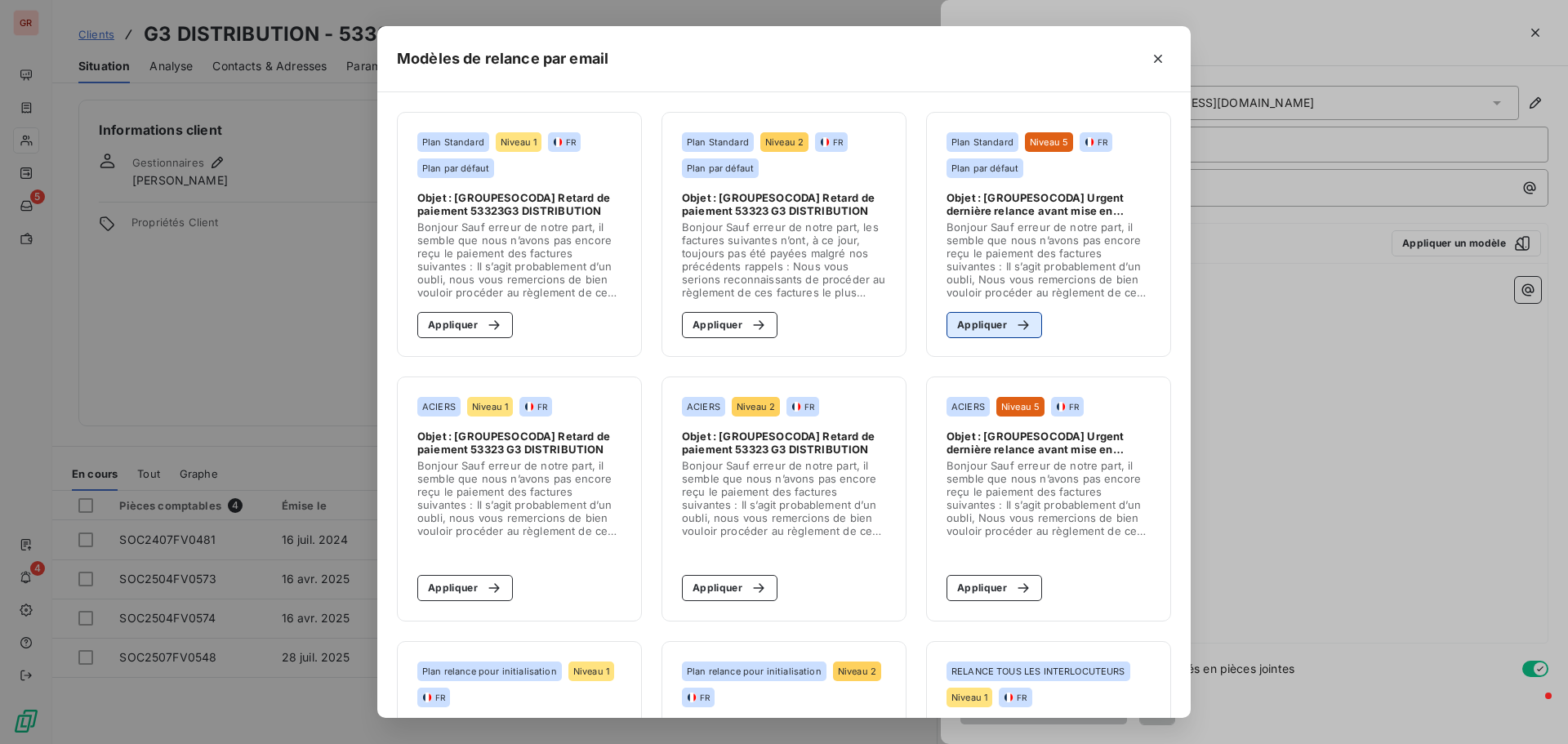
click at [980, 327] on button "Appliquer" at bounding box center [994, 325] width 95 height 26
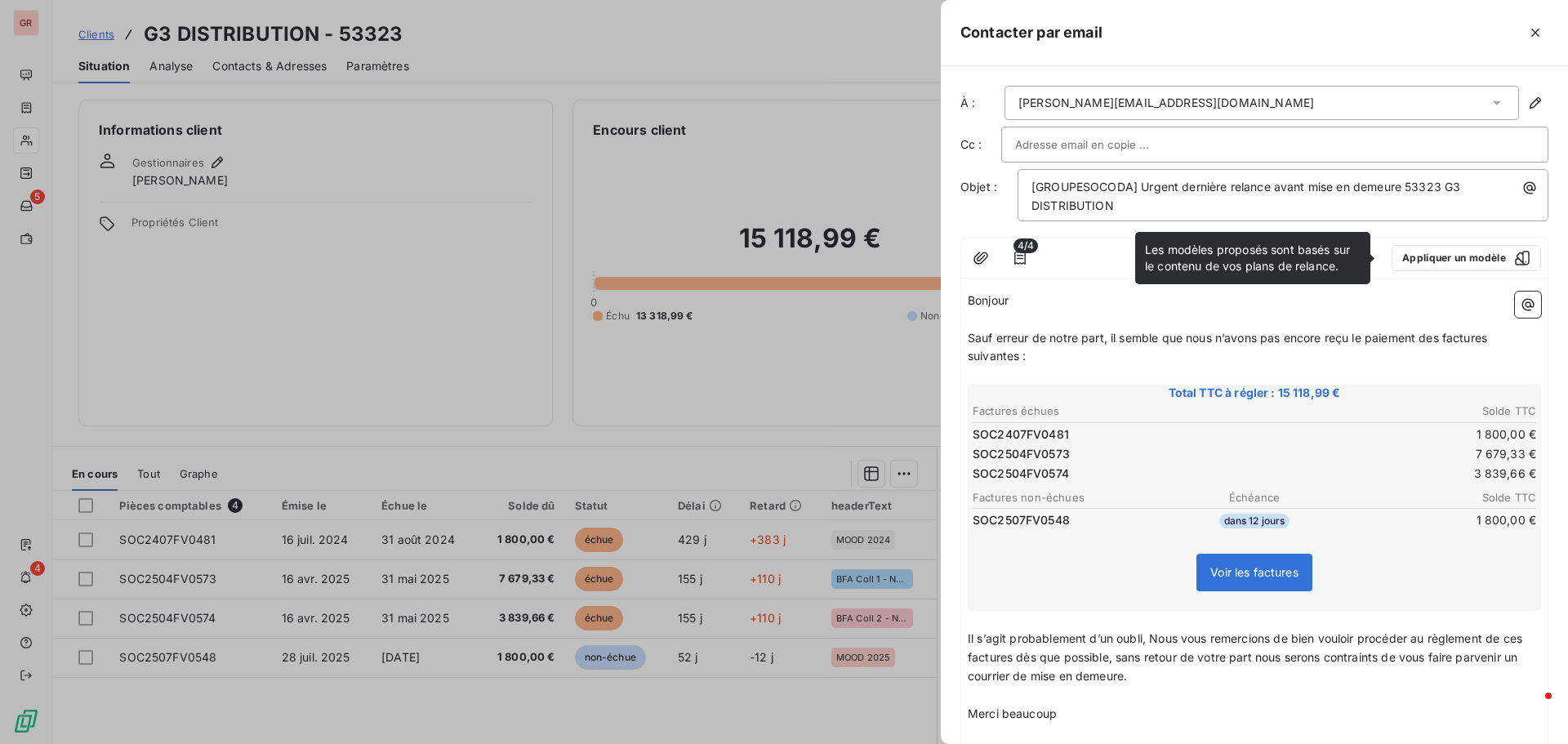
click at [1023, 146] on input "text" at bounding box center [1103, 144] width 176 height 24
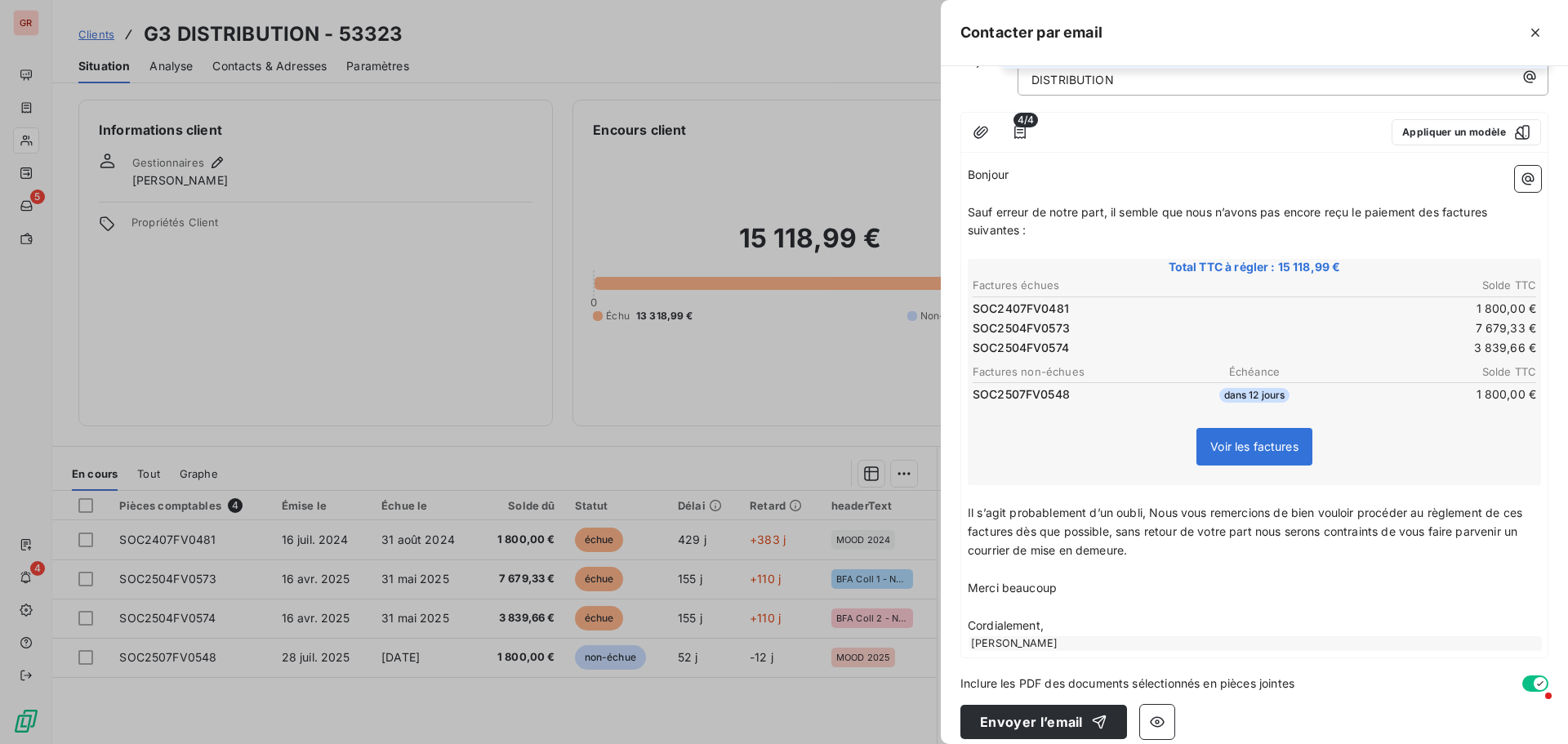
scroll to position [140, 0]
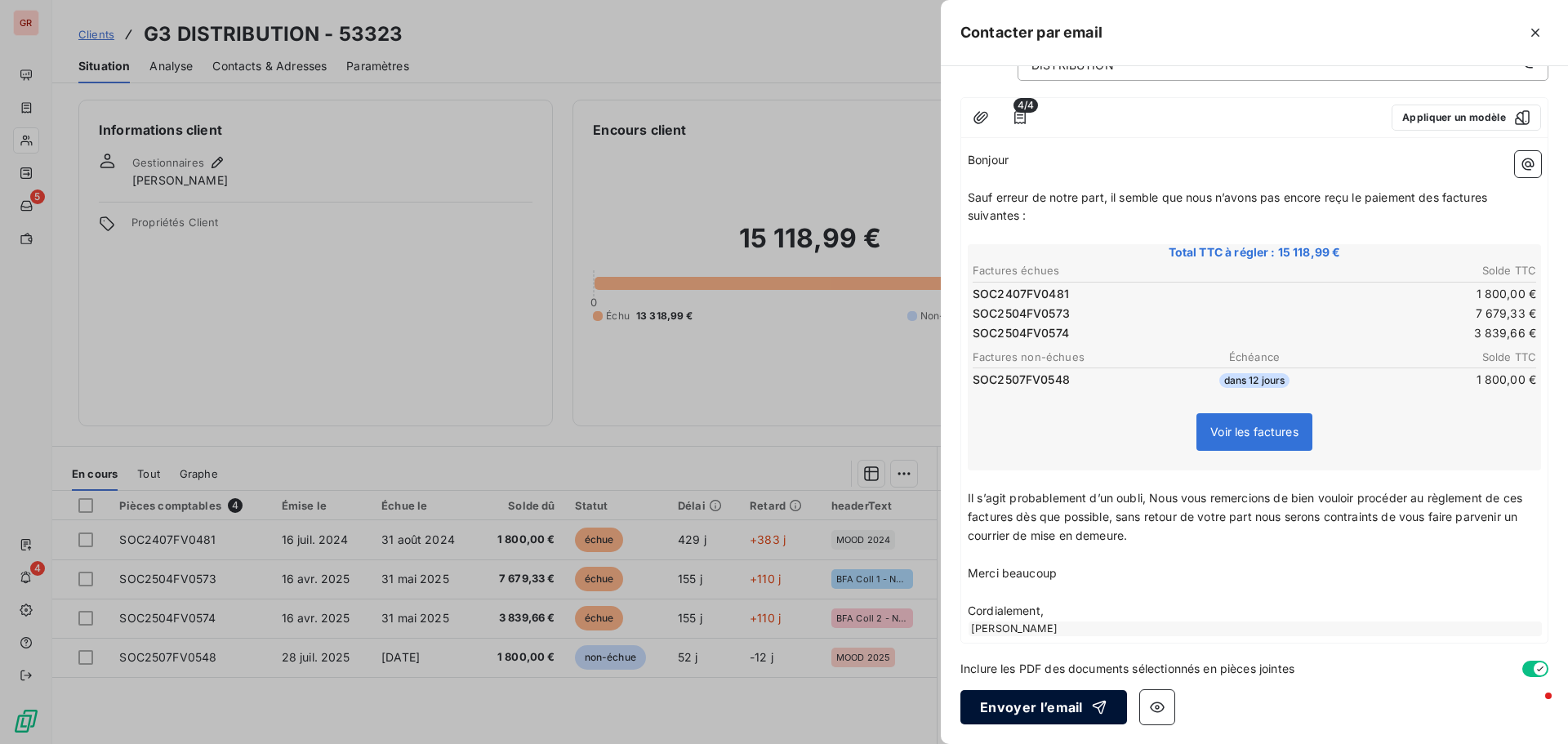
type input "[EMAIL_ADDRESS][DOMAIN_NAME]"
click at [1033, 704] on button "Envoyer l’email" at bounding box center [1043, 707] width 167 height 34
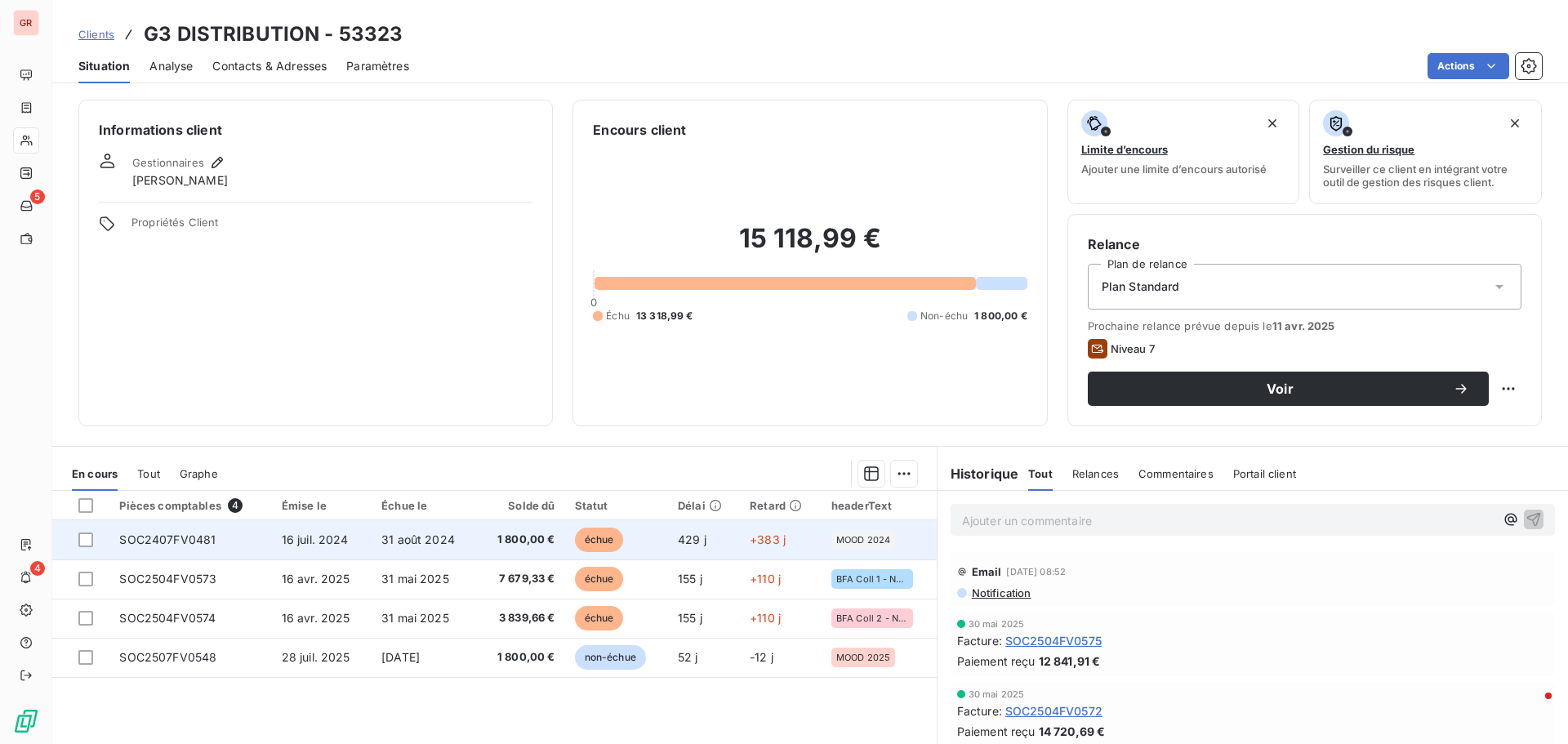
click at [419, 550] on td "31 août 2024" at bounding box center [424, 540] width 105 height 39
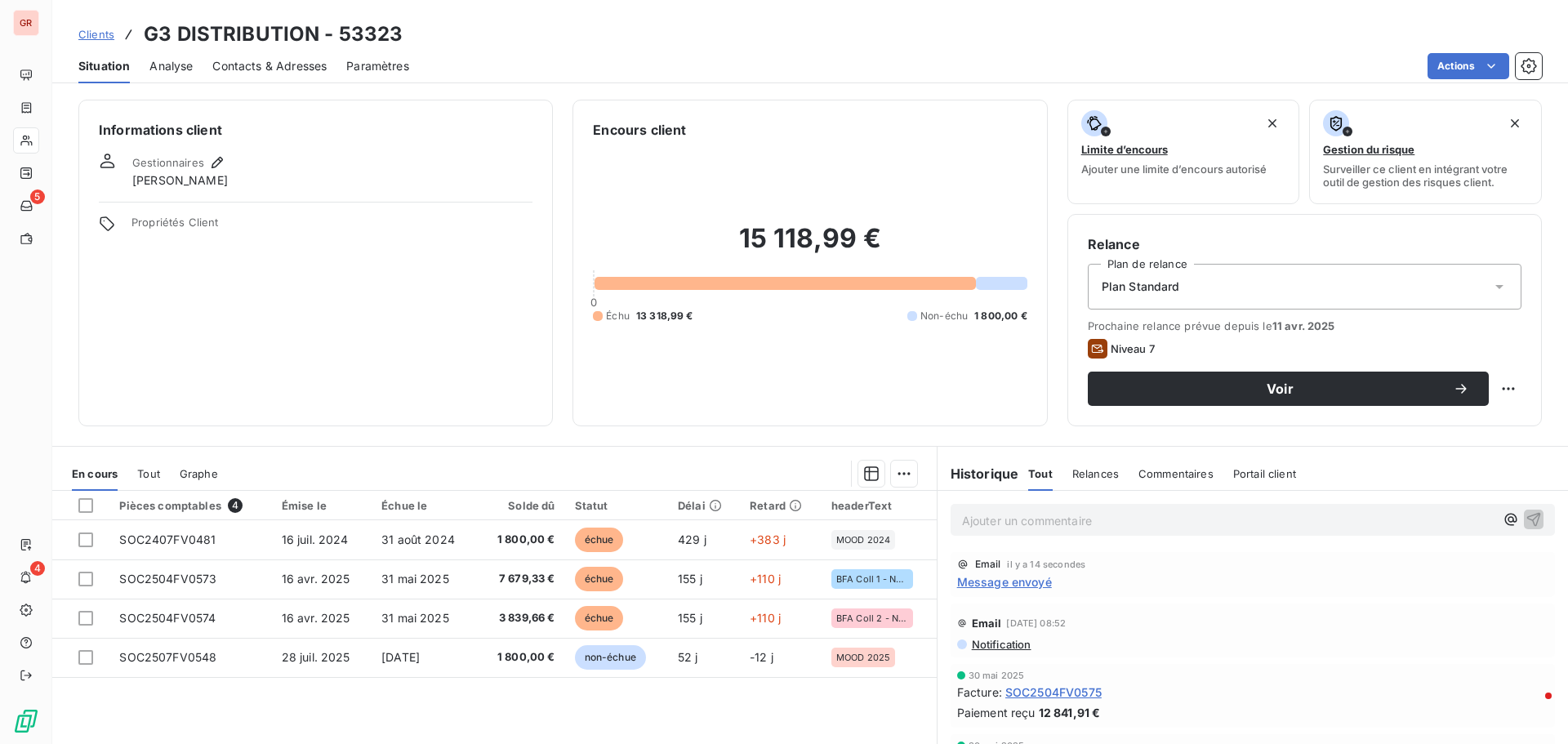
click at [999, 525] on p "Ajouter un commentaire ﻿" at bounding box center [1228, 520] width 533 height 21
click at [1359, 520] on p "Appel au service comptabilité qui me demande de renvoyer les factures" at bounding box center [1228, 519] width 533 height 19
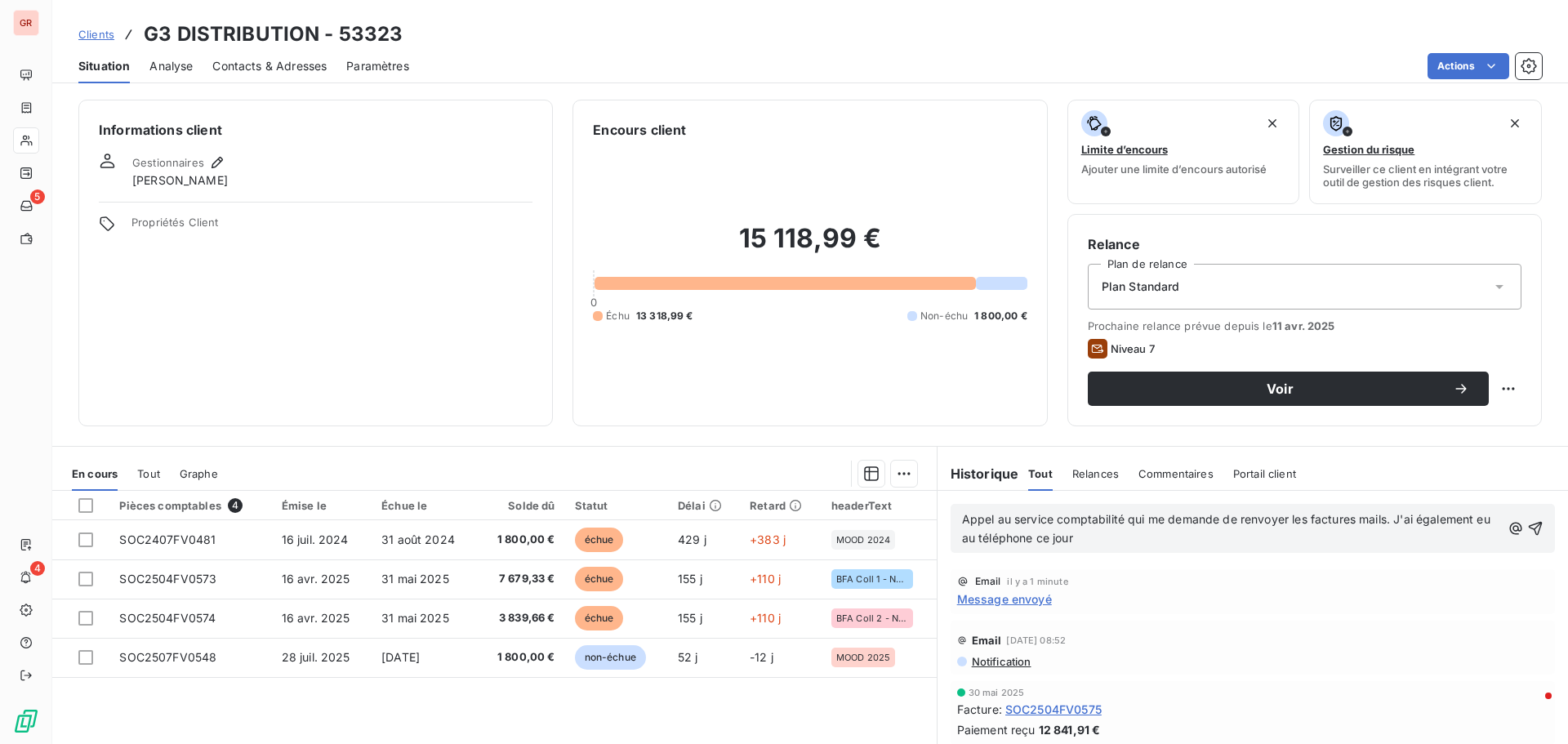
drag, startPoint x: 1124, startPoint y: 548, endPoint x: 1113, endPoint y: 544, distance: 11.7
click at [1113, 544] on div "Appel au service comptabilité qui me demande de renvoyer les factures mails. J'…" at bounding box center [1252, 528] width 604 height 49
drag, startPoint x: 1109, startPoint y: 537, endPoint x: 931, endPoint y: 509, distance: 180.2
click at [938, 509] on div "Appel au service comptabilité qui me demande de renvoyer les factures mails. J'…" at bounding box center [1253, 528] width 631 height 75
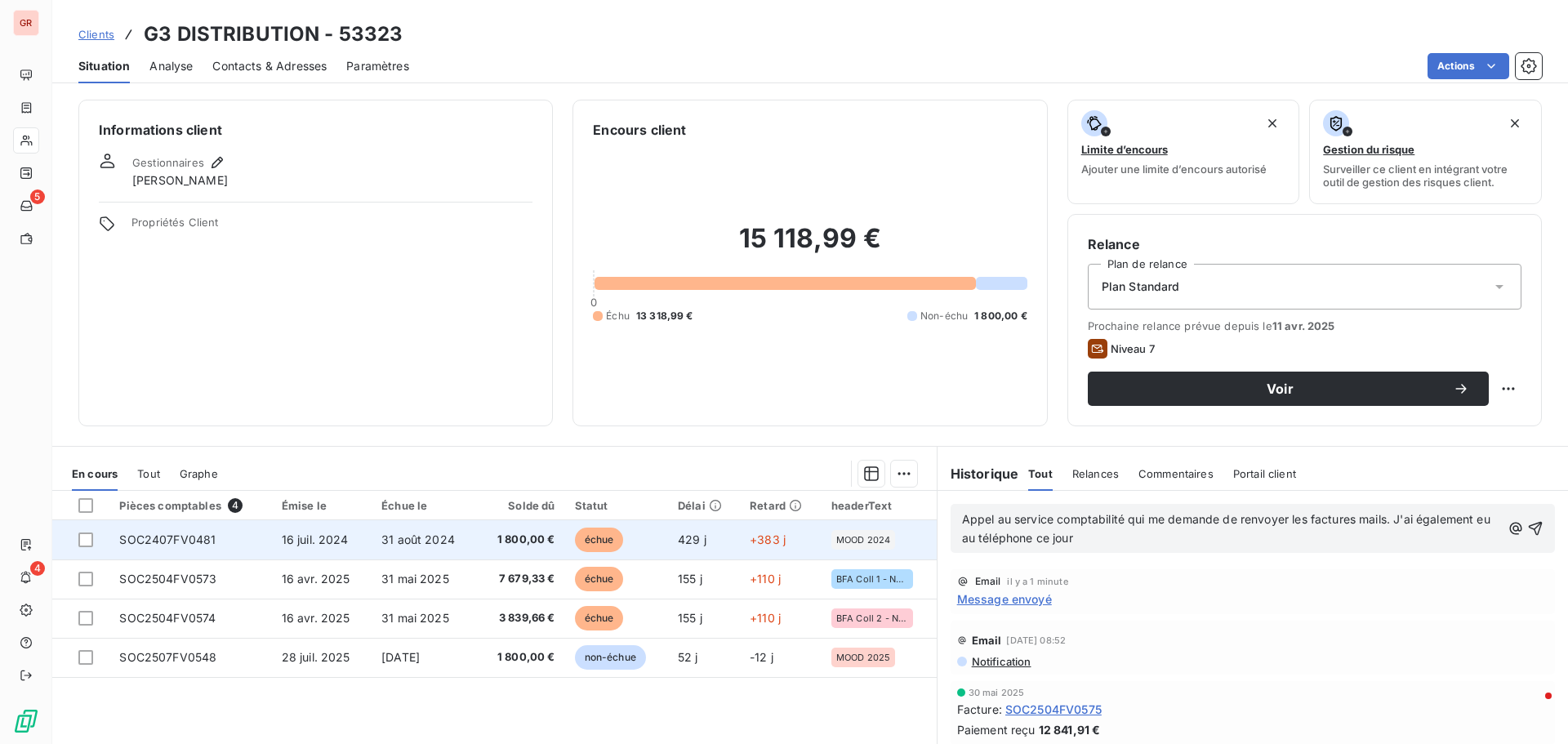
copy span "Appel au service comptabilité qui me demande de renvoyer les factures mails. J'…"
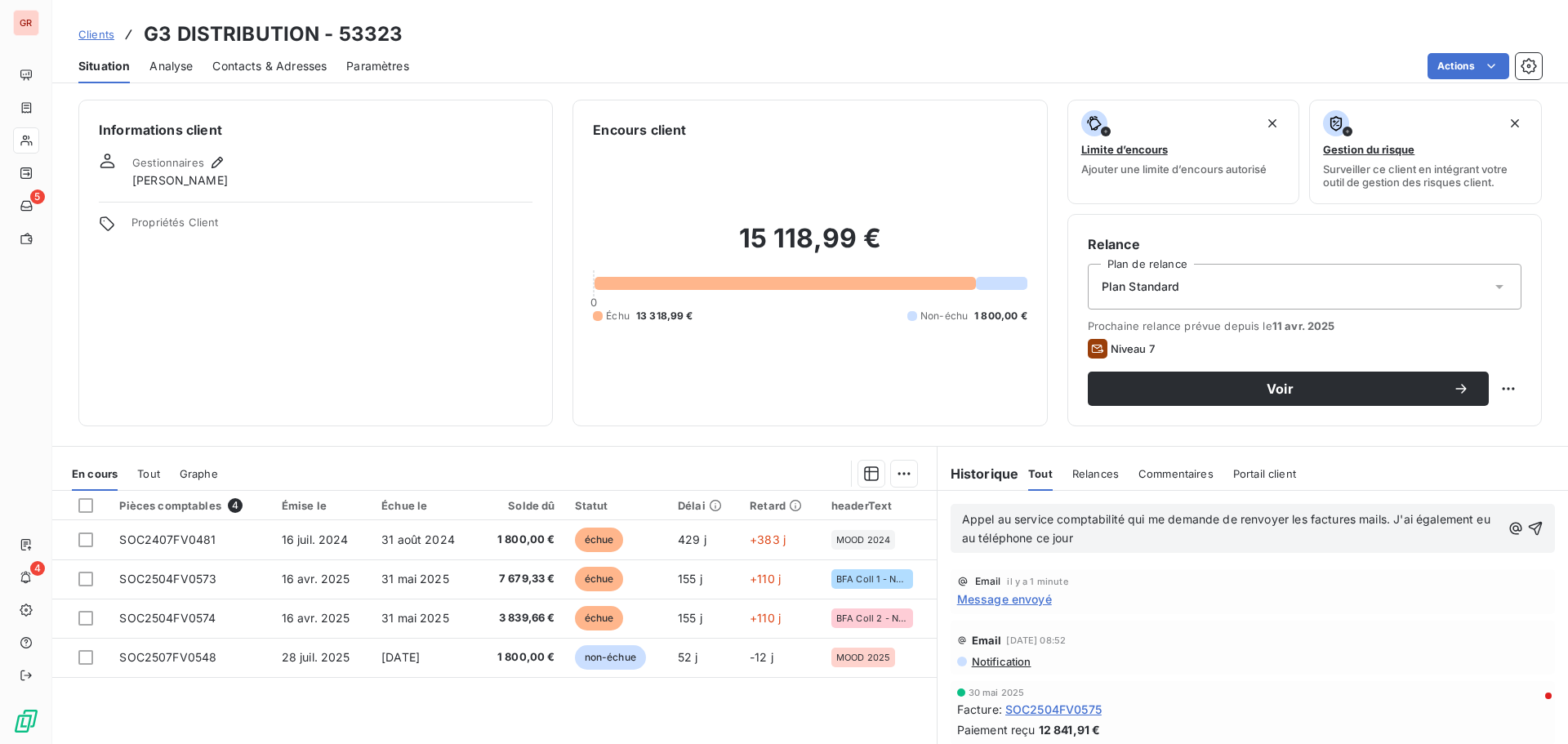
click at [279, 66] on span "Contacts & Adresses" at bounding box center [270, 66] width 114 height 16
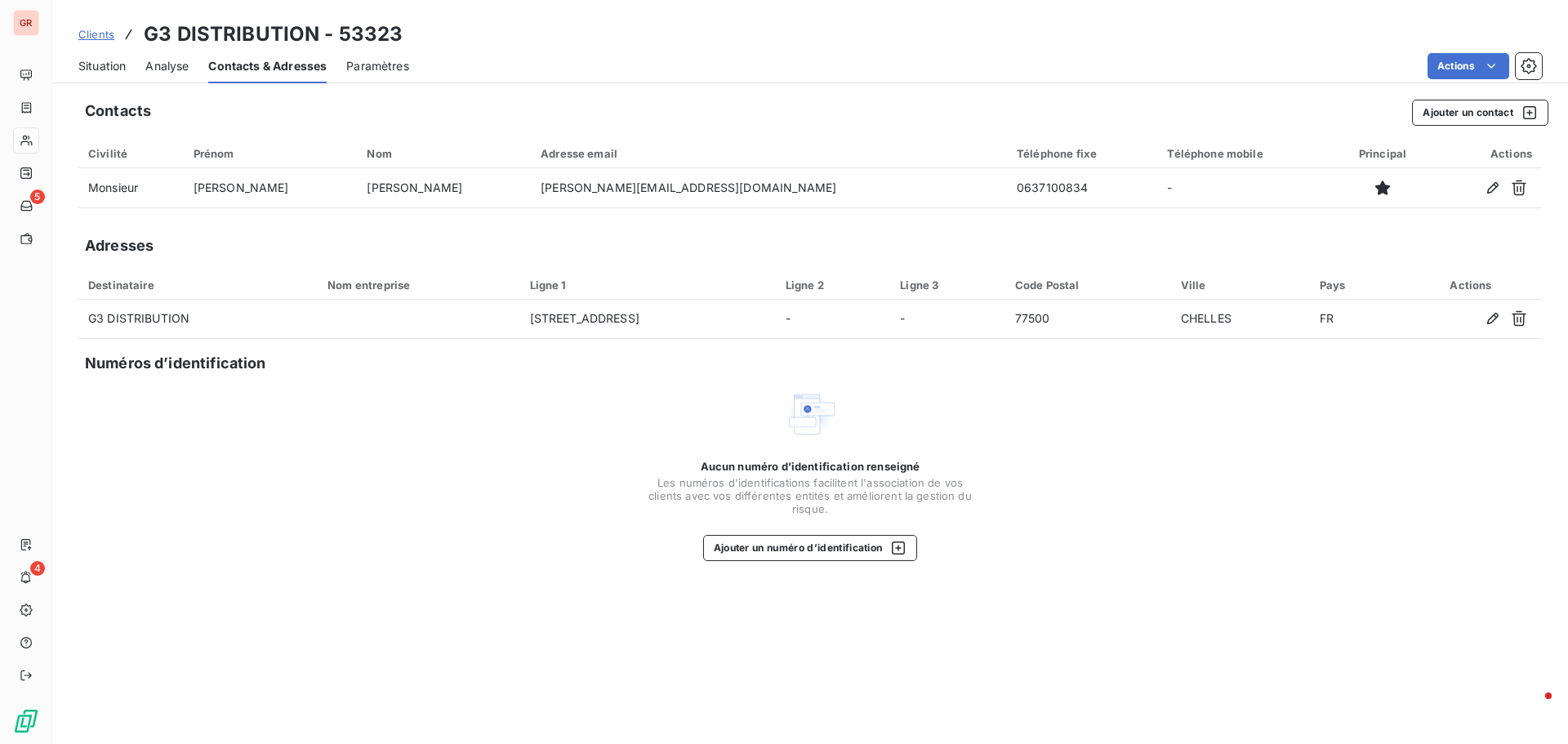
click at [99, 62] on span "Situation" at bounding box center [102, 66] width 47 height 16
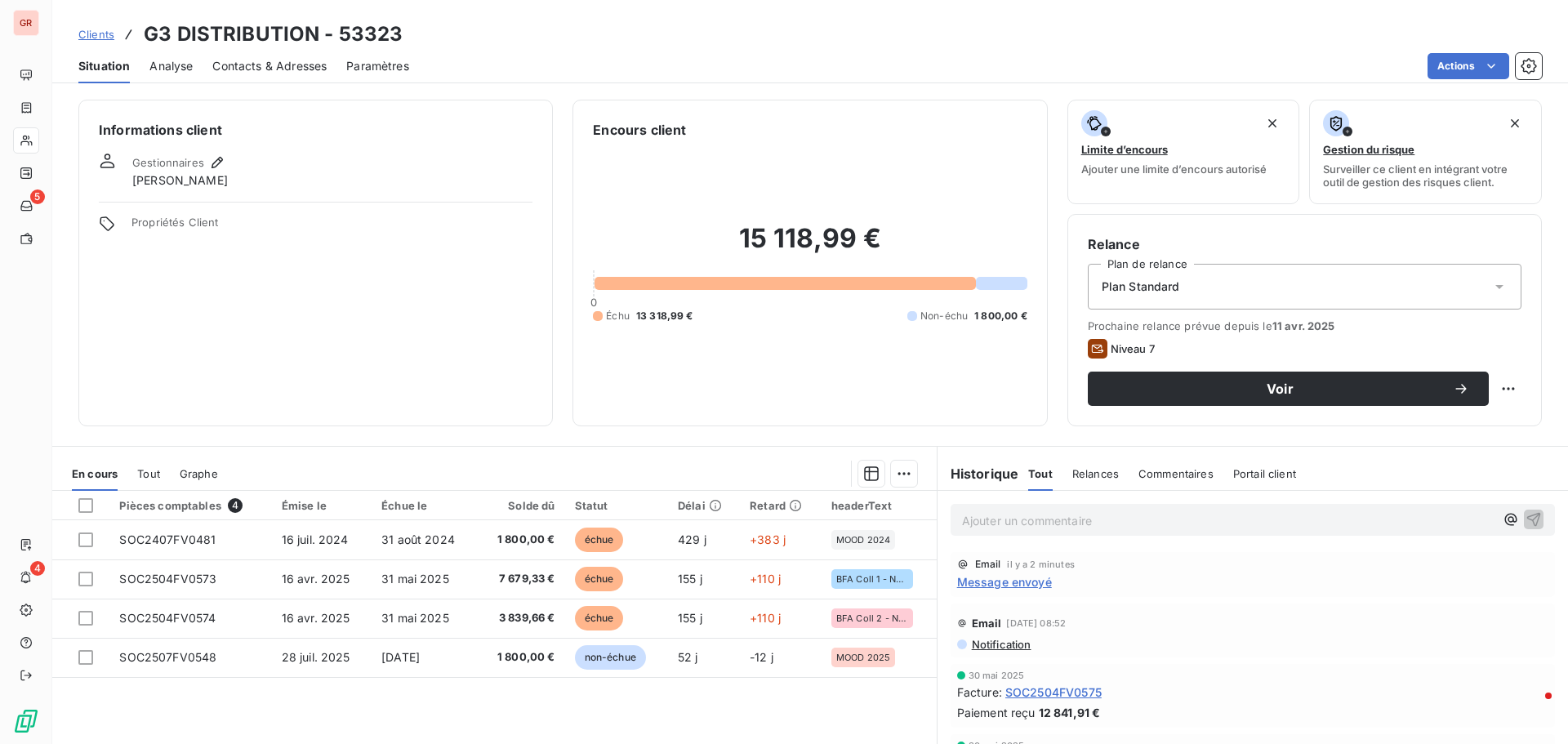
click at [989, 517] on p "Ajouter un commentaire ﻿" at bounding box center [1228, 520] width 533 height 21
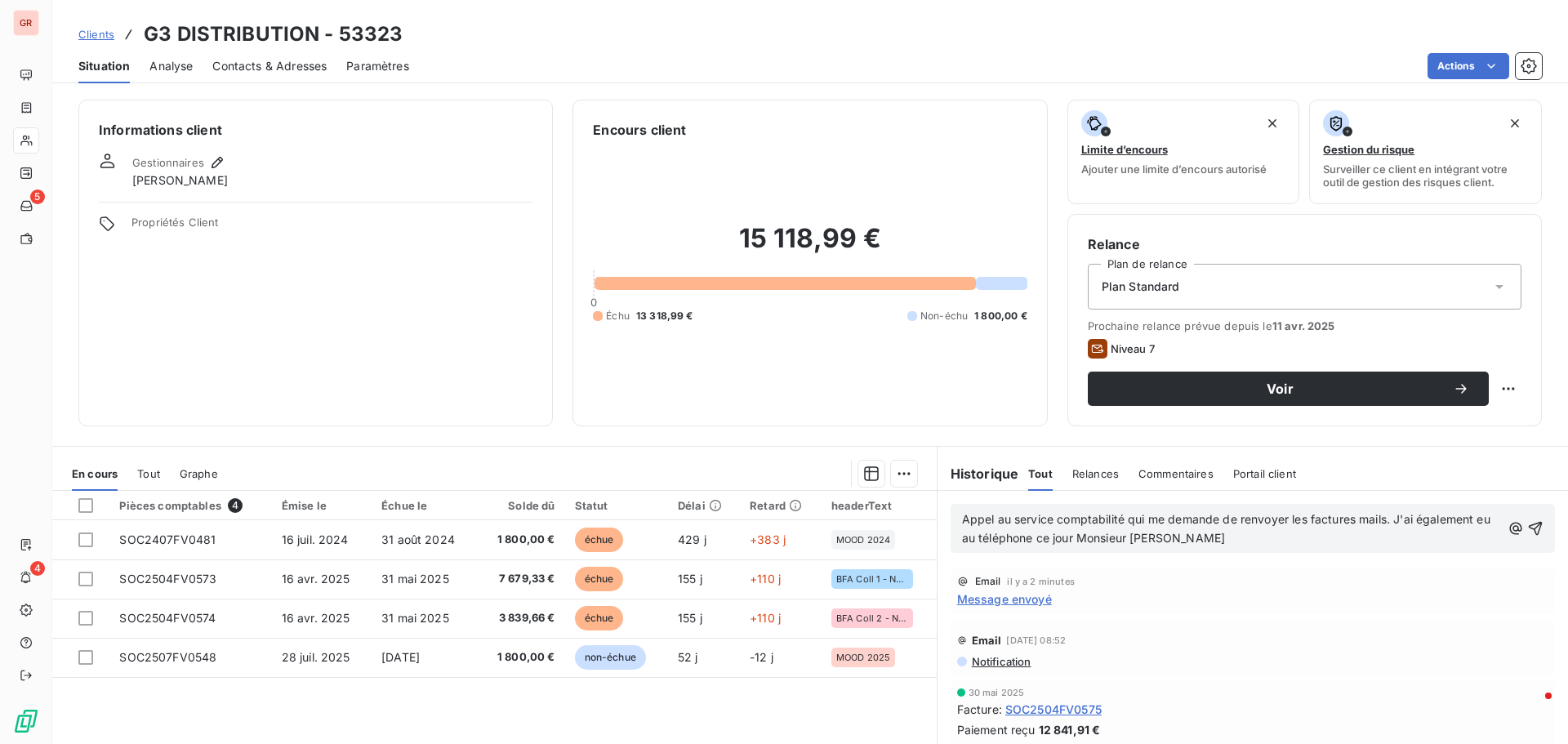
click at [1189, 538] on span "Appel au service comptabilité qui me demande de renvoyer les factures mails. J'…" at bounding box center [1228, 528] width 532 height 33
click at [1240, 541] on p "Appel au service comptabilité qui me demande de renvoyer les factures mails. J'…" at bounding box center [1232, 529] width 539 height 37
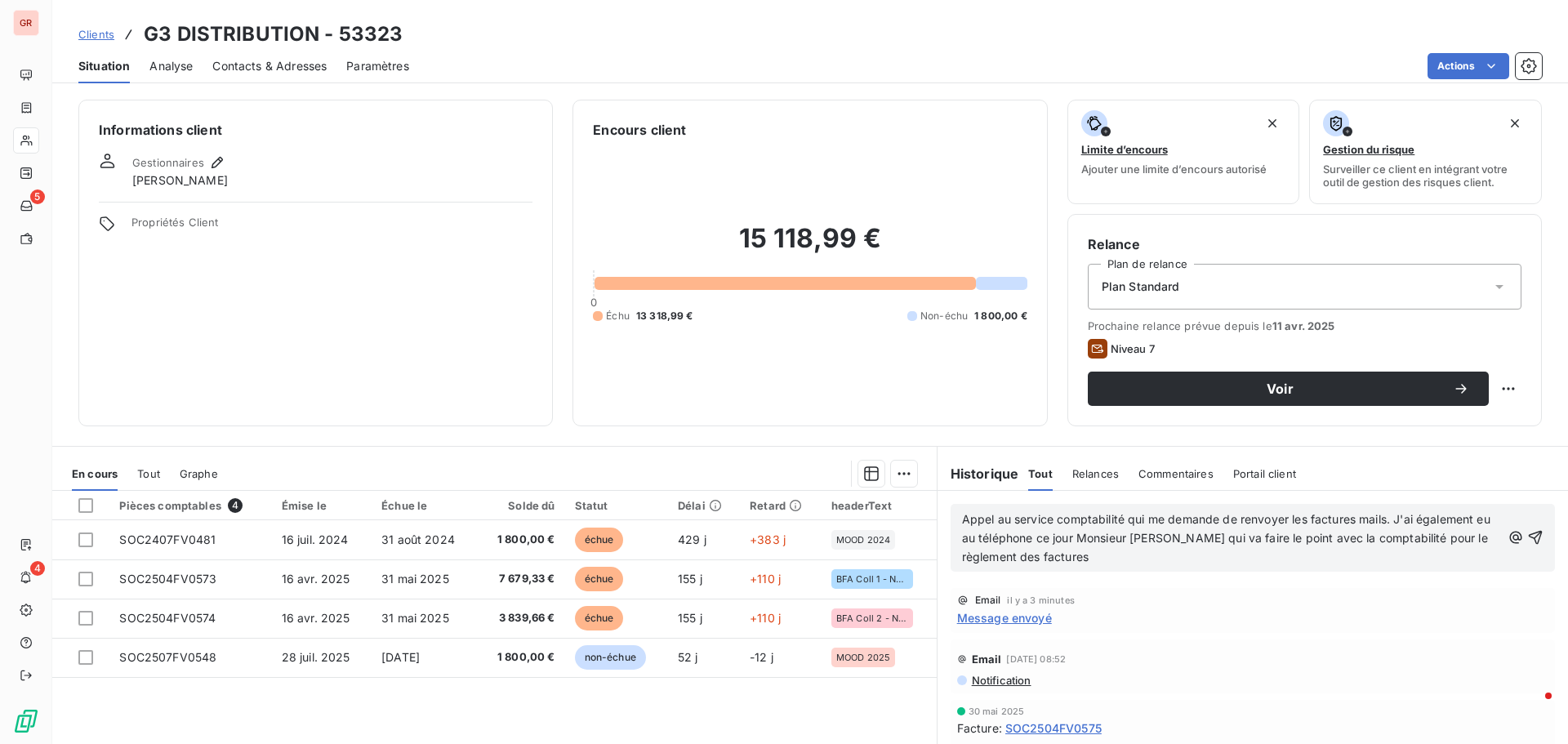
click at [1111, 552] on p "Appel au service comptabilité qui me demande de renvoyer les factures mails. J'…" at bounding box center [1232, 538] width 539 height 56
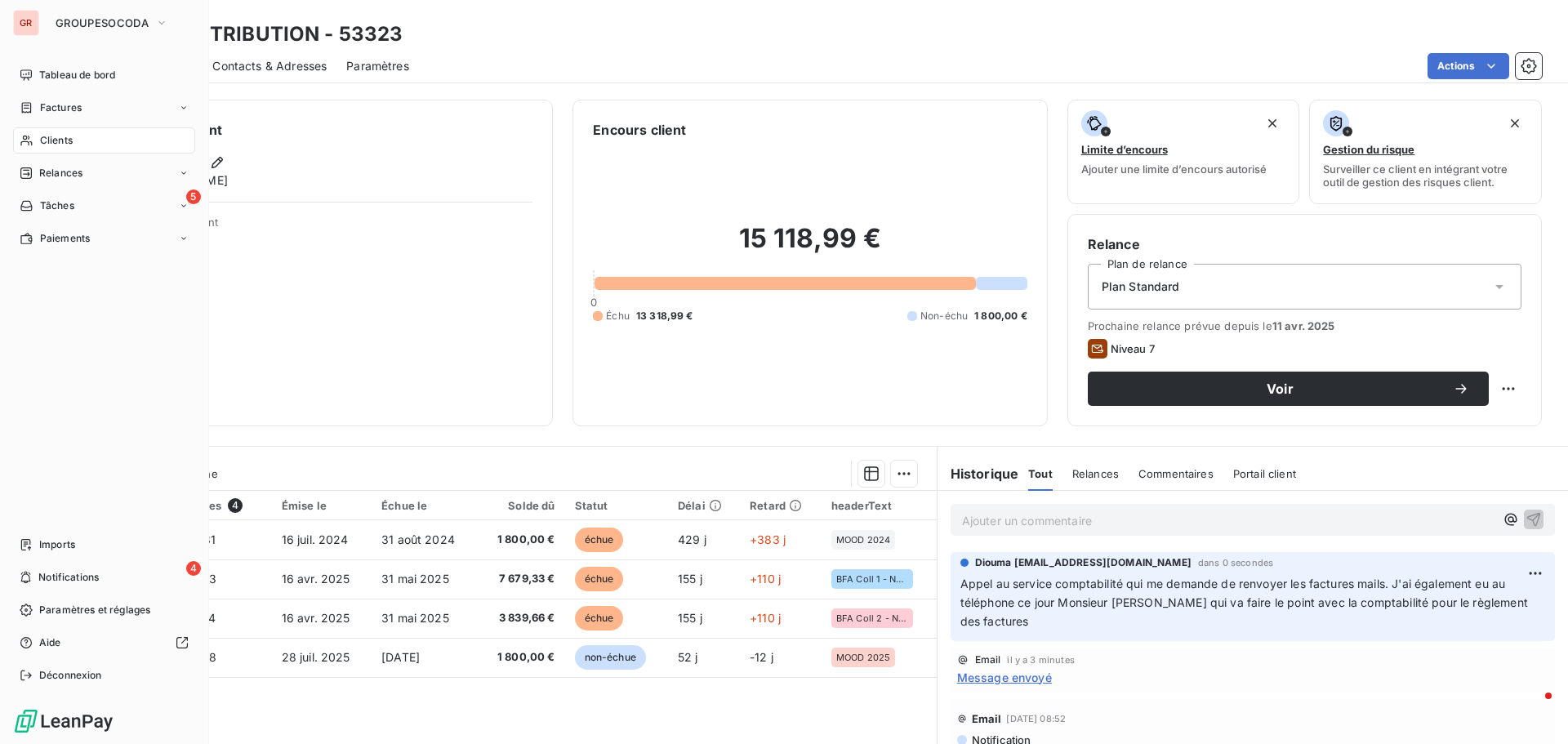
click at [40, 140] on div "Clients" at bounding box center [104, 140] width 182 height 26
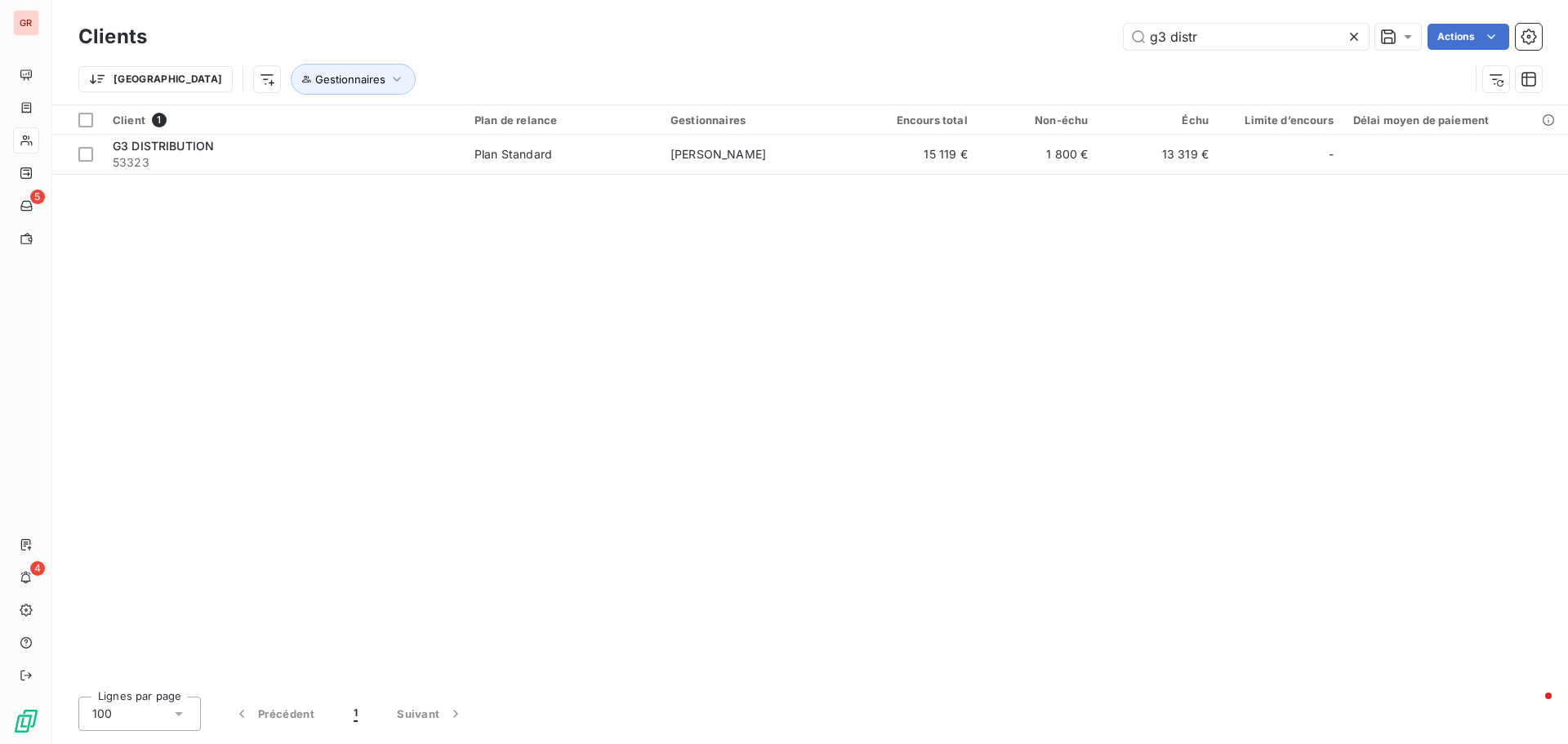
drag, startPoint x: 1192, startPoint y: 32, endPoint x: 1077, endPoint y: 32, distance: 115.0
click at [1077, 32] on div "g3 distr Actions" at bounding box center [854, 37] width 1375 height 26
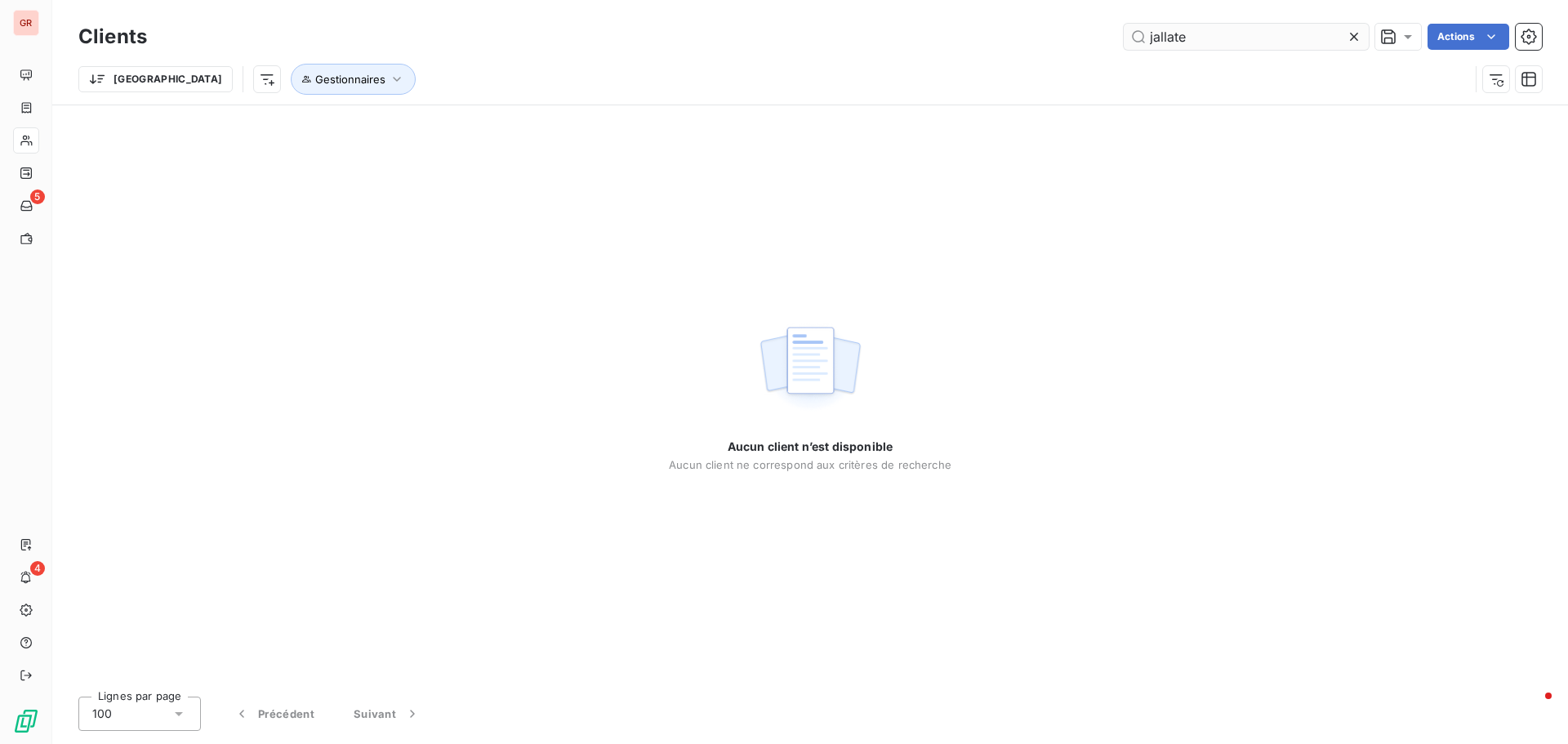
click at [1211, 37] on input "jallate" at bounding box center [1247, 37] width 245 height 26
drag, startPoint x: 1211, startPoint y: 37, endPoint x: 1009, endPoint y: 56, distance: 202.9
click at [1009, 56] on div "Clients jallate Actions Trier Gestionnaires" at bounding box center [810, 62] width 1464 height 85
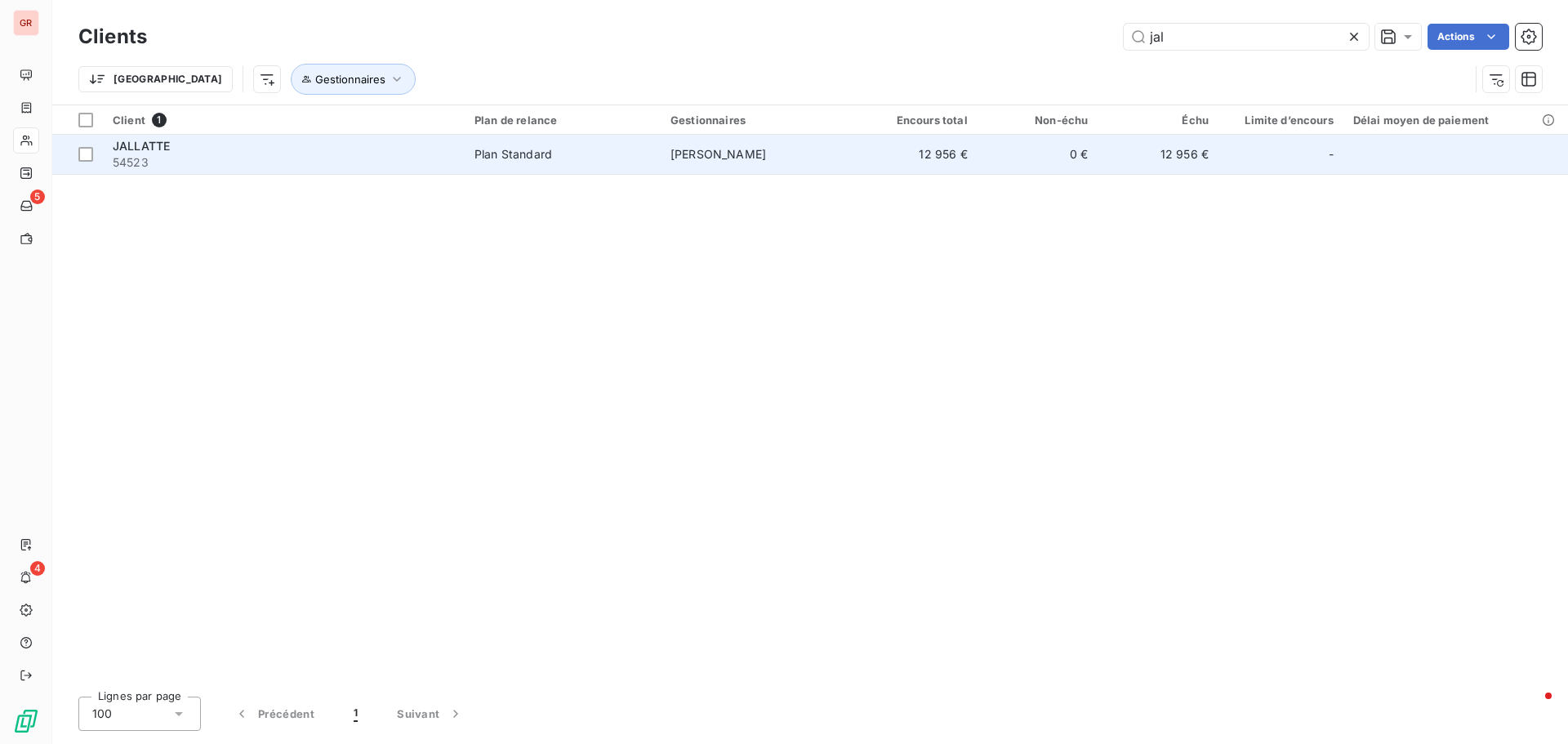
type input "jal"
click at [452, 161] on span "54523" at bounding box center [284, 162] width 343 height 16
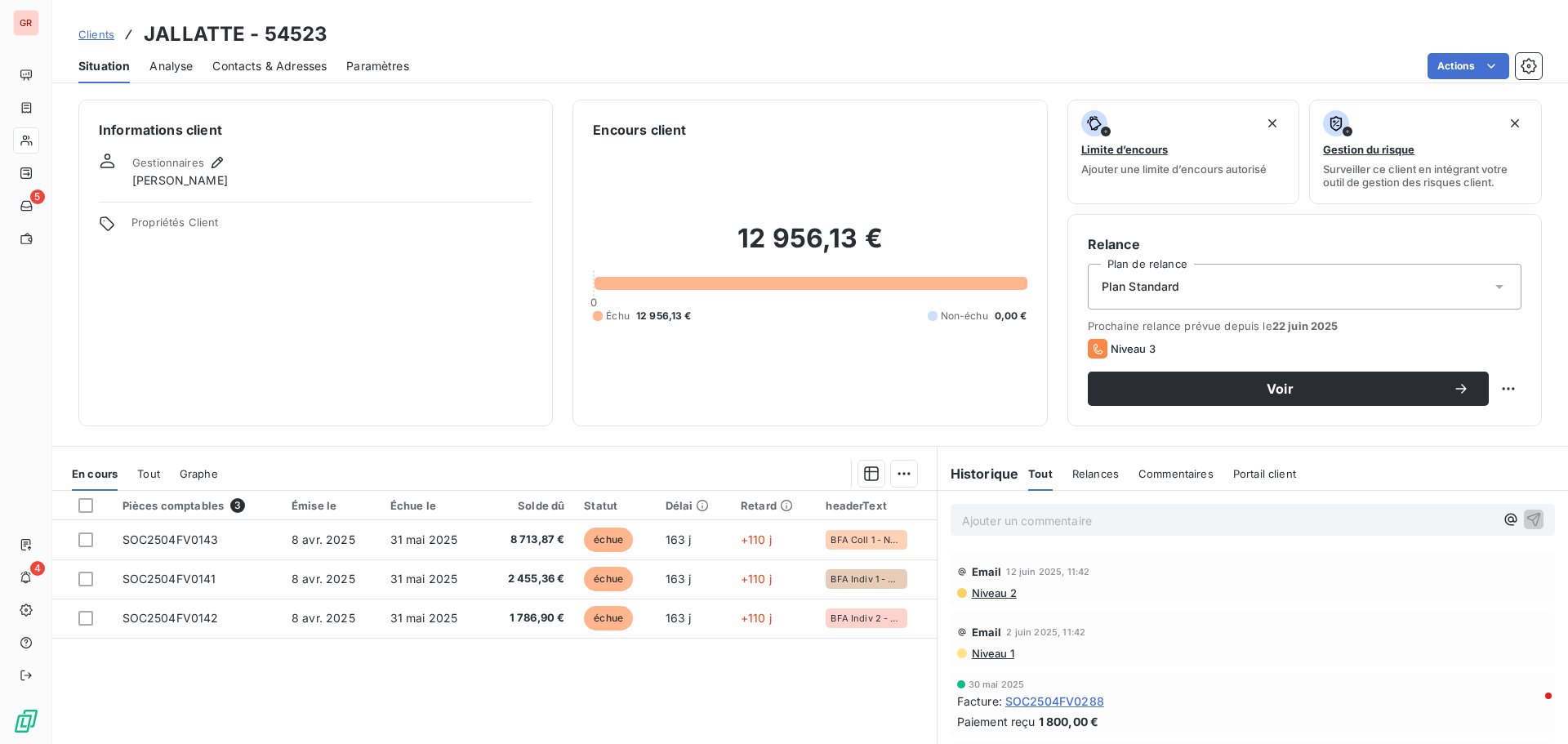
click at [245, 62] on span "Contacts & Adresses" at bounding box center [270, 66] width 114 height 16
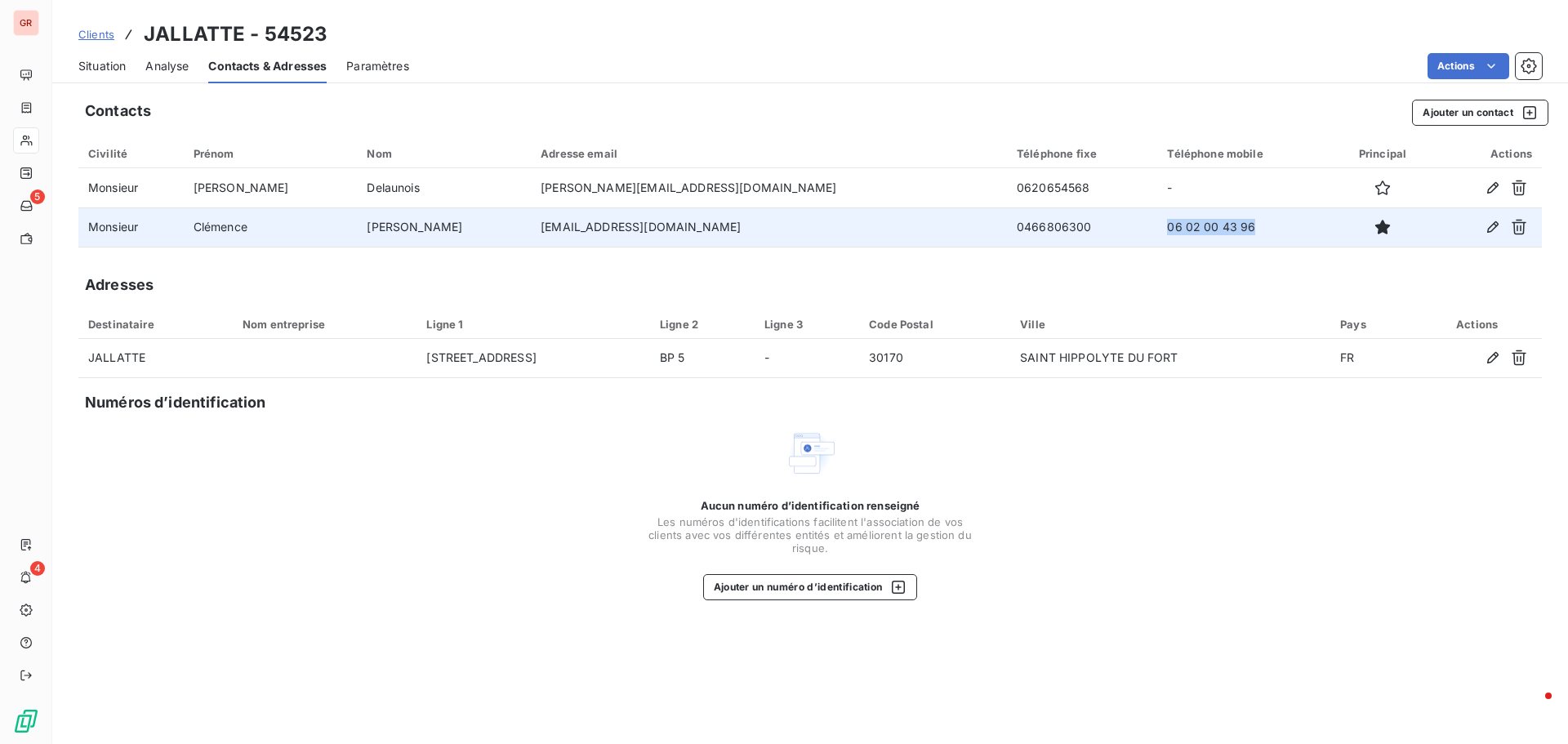
drag, startPoint x: 1157, startPoint y: 227, endPoint x: 991, endPoint y: 223, distance: 166.0
click at [991, 220] on tr "Monsieur [PERSON_NAME] [EMAIL_ADDRESS][DOMAIN_NAME] 0466806300 06 02 00 43 96" at bounding box center [810, 227] width 1464 height 39
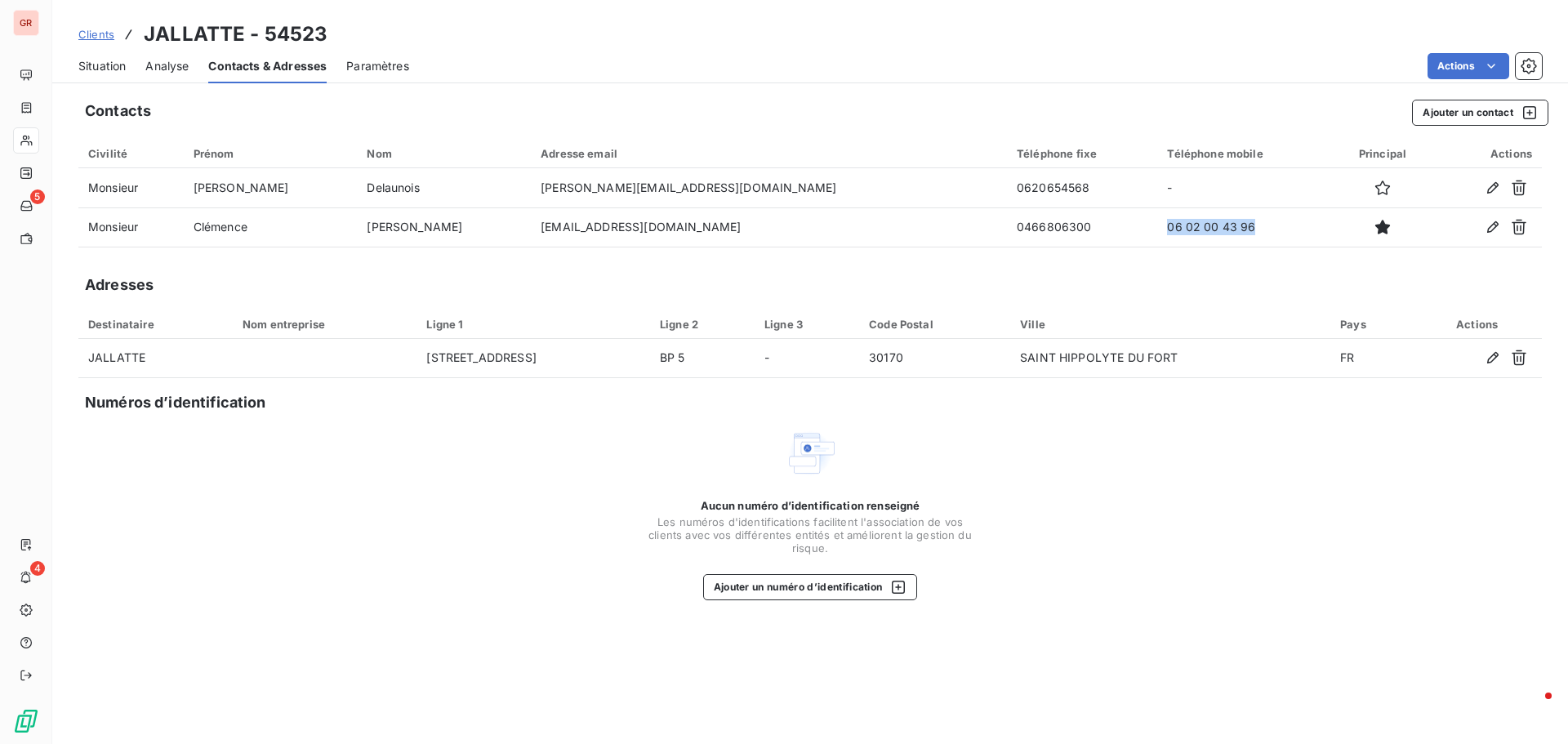
copy tr "06 02 00 43 96"
click at [109, 71] on span "Situation" at bounding box center [102, 66] width 47 height 16
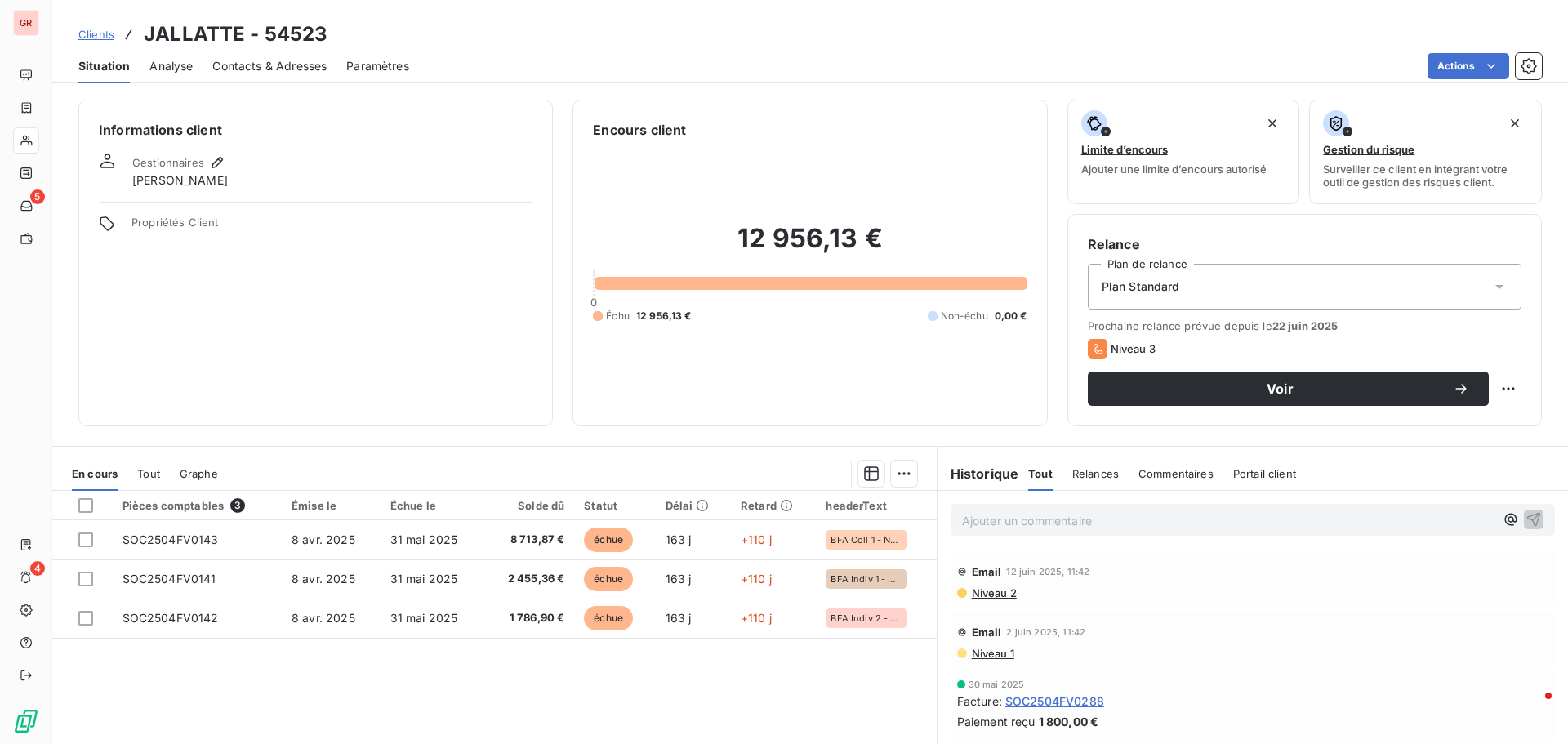
click at [975, 590] on span "Niveau 2" at bounding box center [993, 592] width 46 height 13
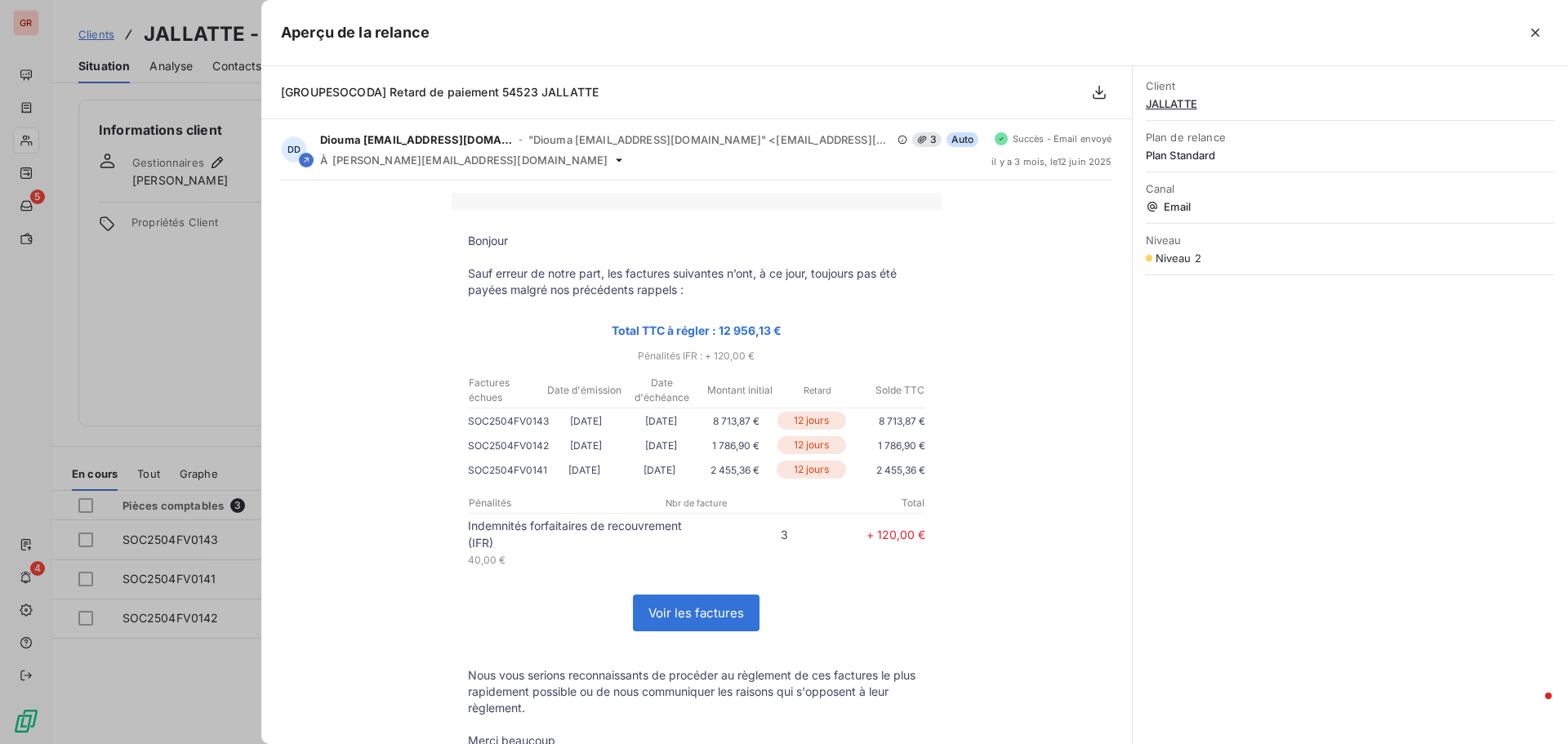
click at [1539, 27] on icon "button" at bounding box center [1536, 32] width 16 height 16
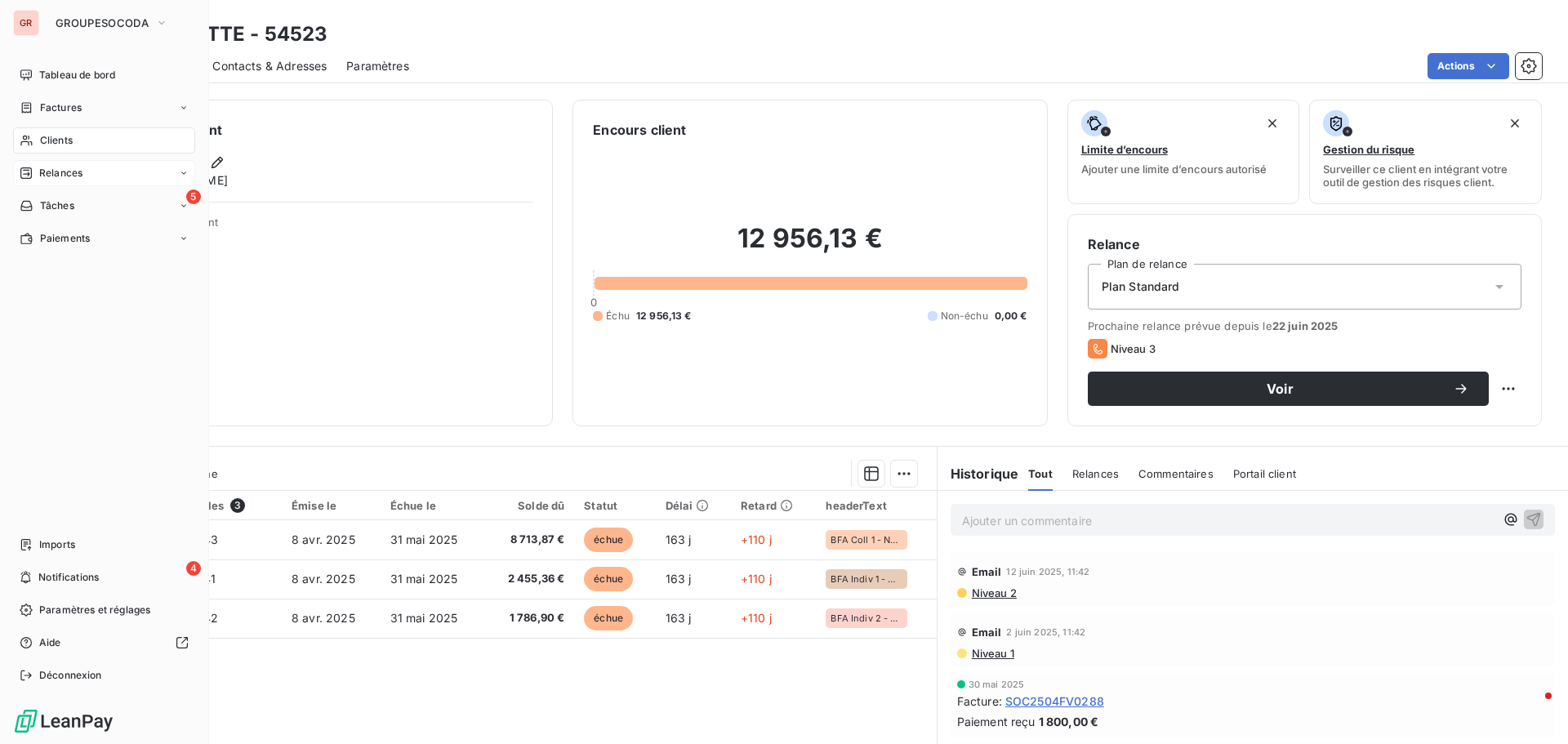
click at [62, 173] on span "Relances" at bounding box center [61, 173] width 44 height 14
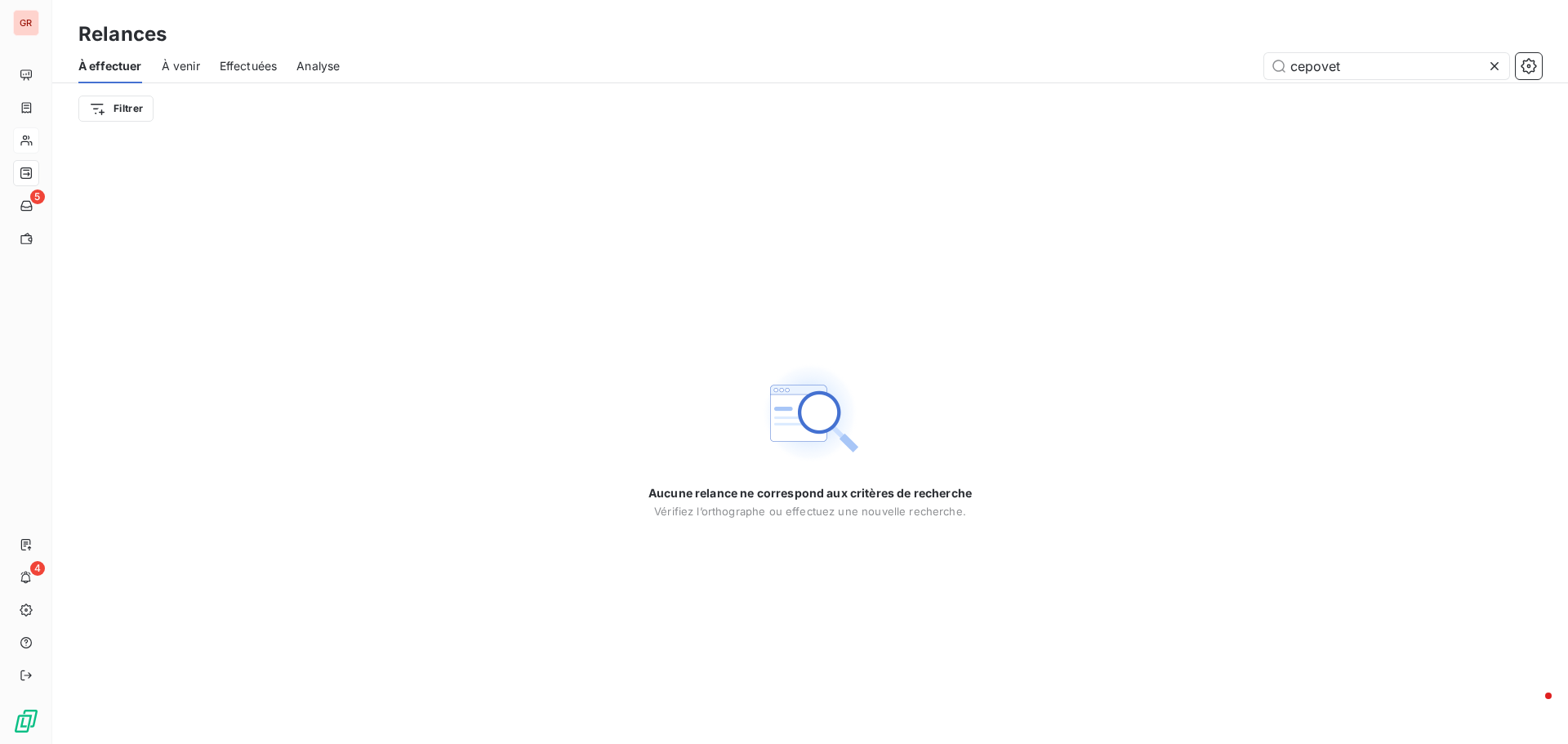
click at [248, 68] on span "Effectuées" at bounding box center [248, 66] width 58 height 16
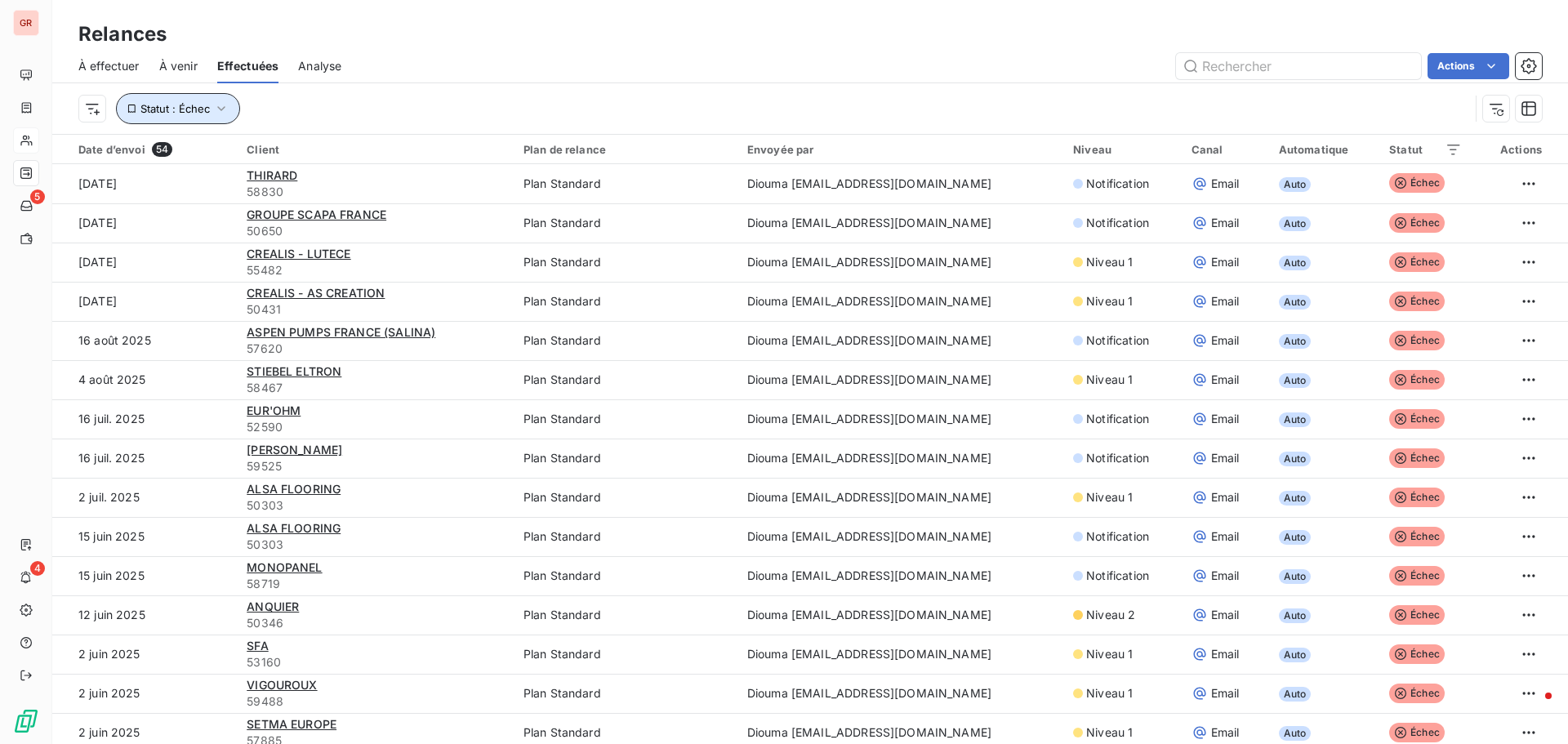
click at [198, 109] on span "Statut : Échec" at bounding box center [175, 108] width 70 height 13
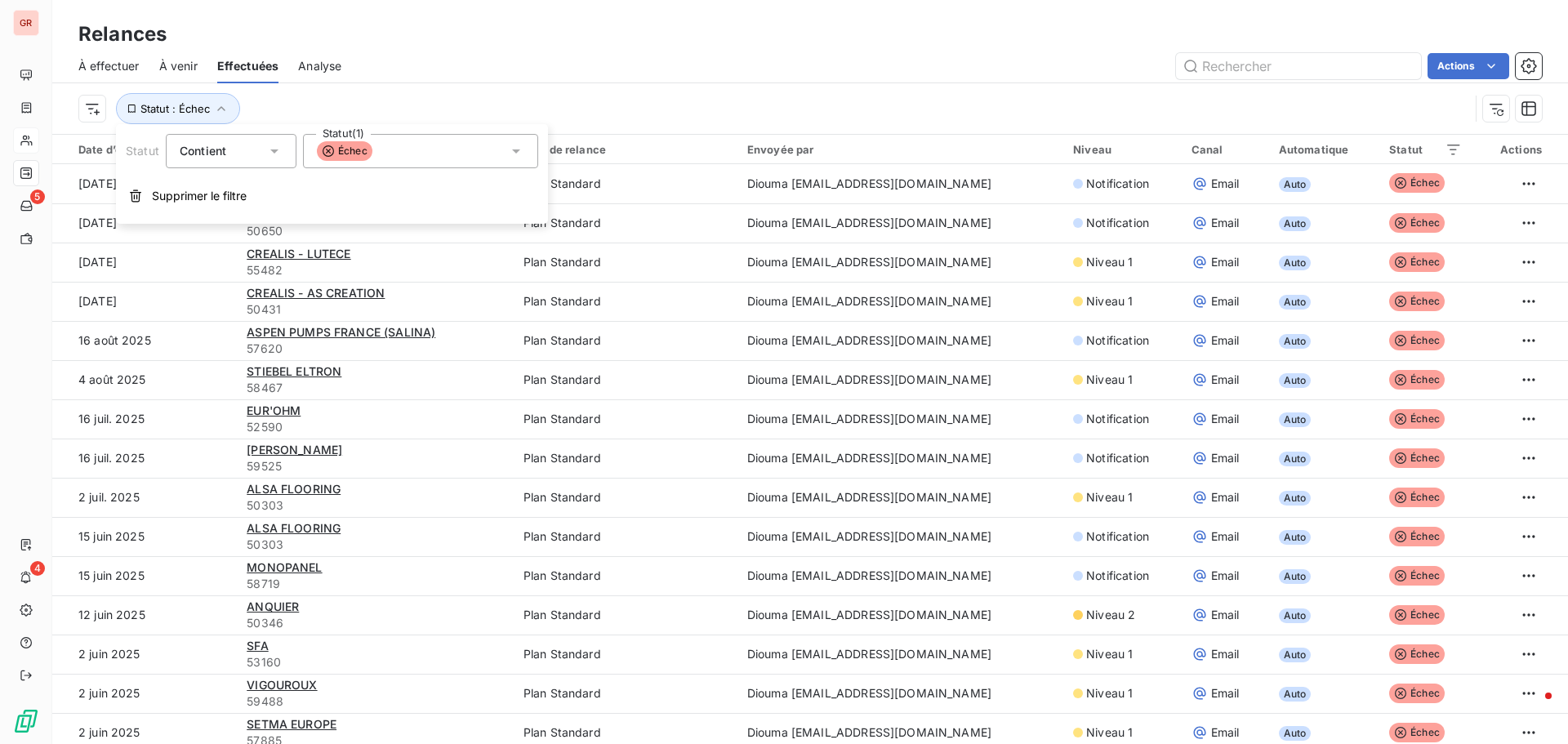
click at [510, 150] on icon at bounding box center [516, 151] width 16 height 16
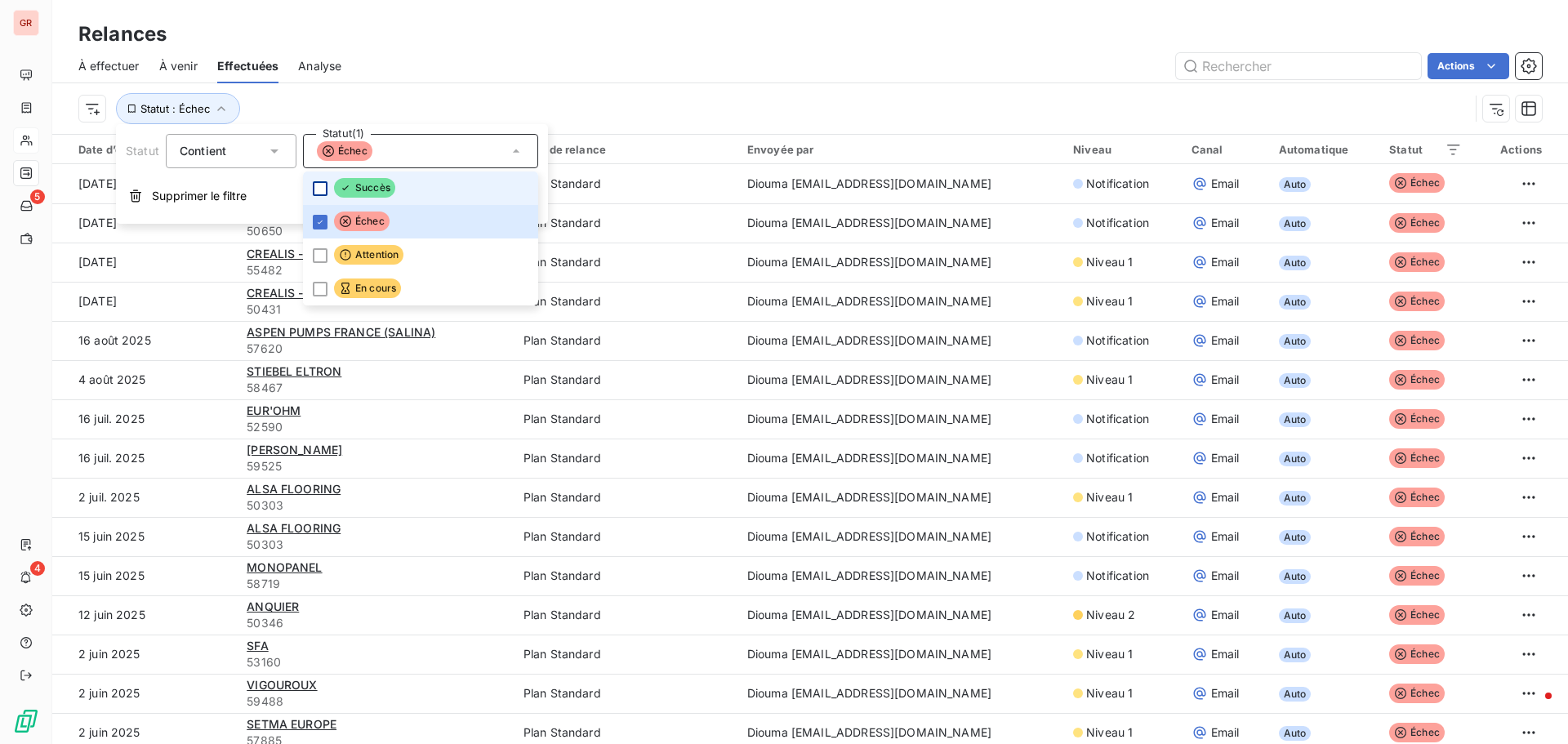
click at [324, 183] on div at bounding box center [320, 188] width 14 height 14
click at [323, 218] on icon at bounding box center [319, 221] width 10 height 10
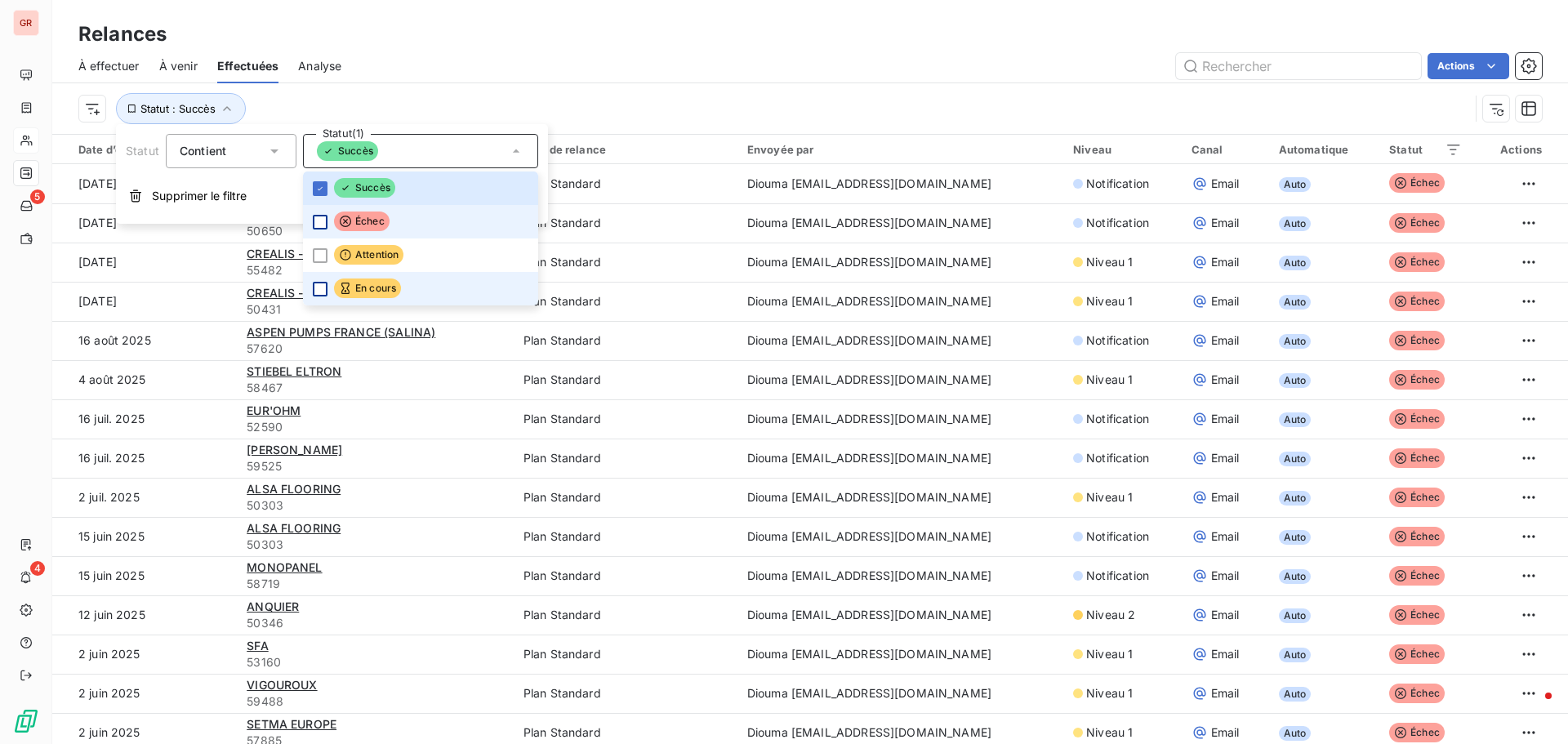
click at [318, 288] on div at bounding box center [320, 289] width 14 height 14
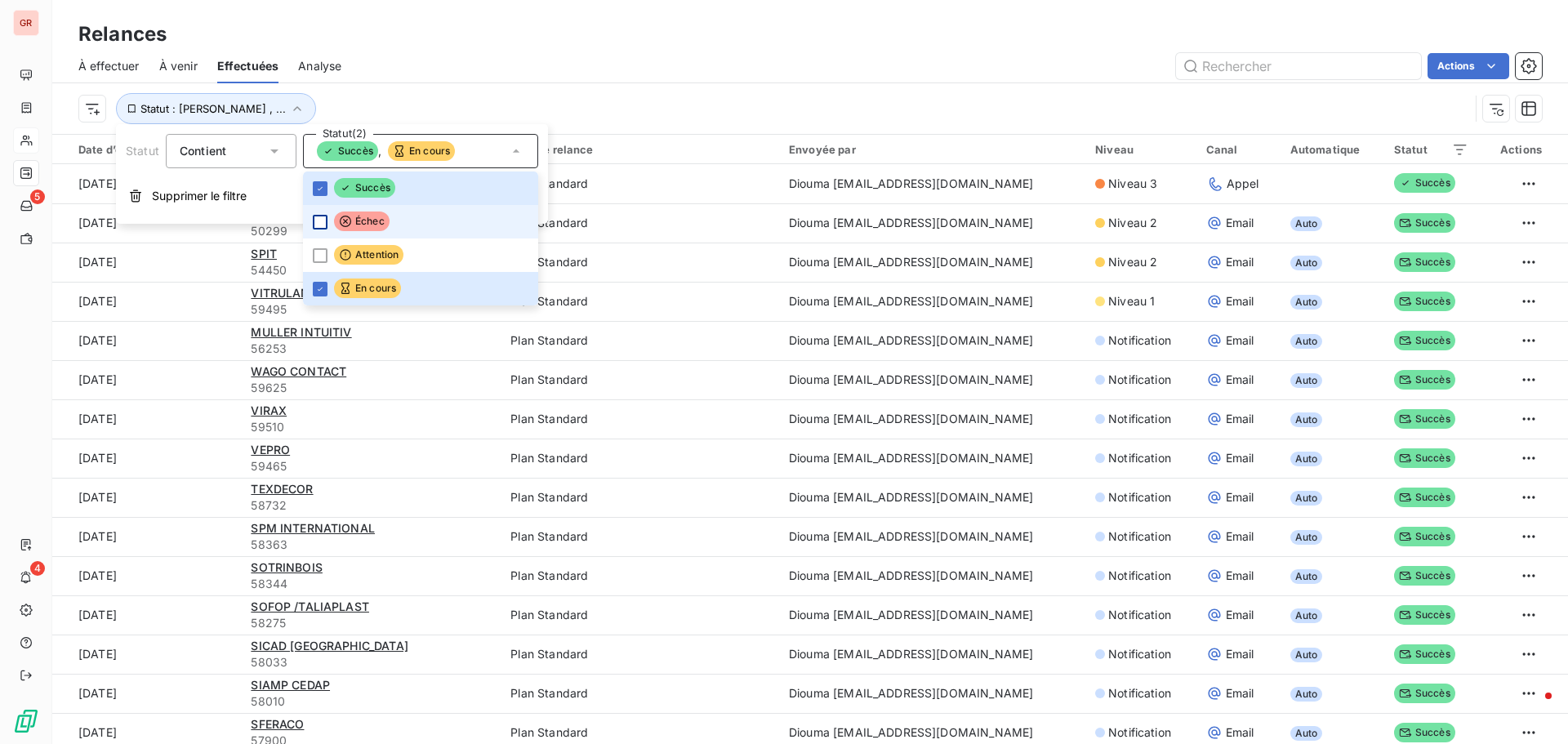
click at [438, 79] on div "À effectuer À venir Effectuées Analyse Actions" at bounding box center [810, 66] width 1516 height 34
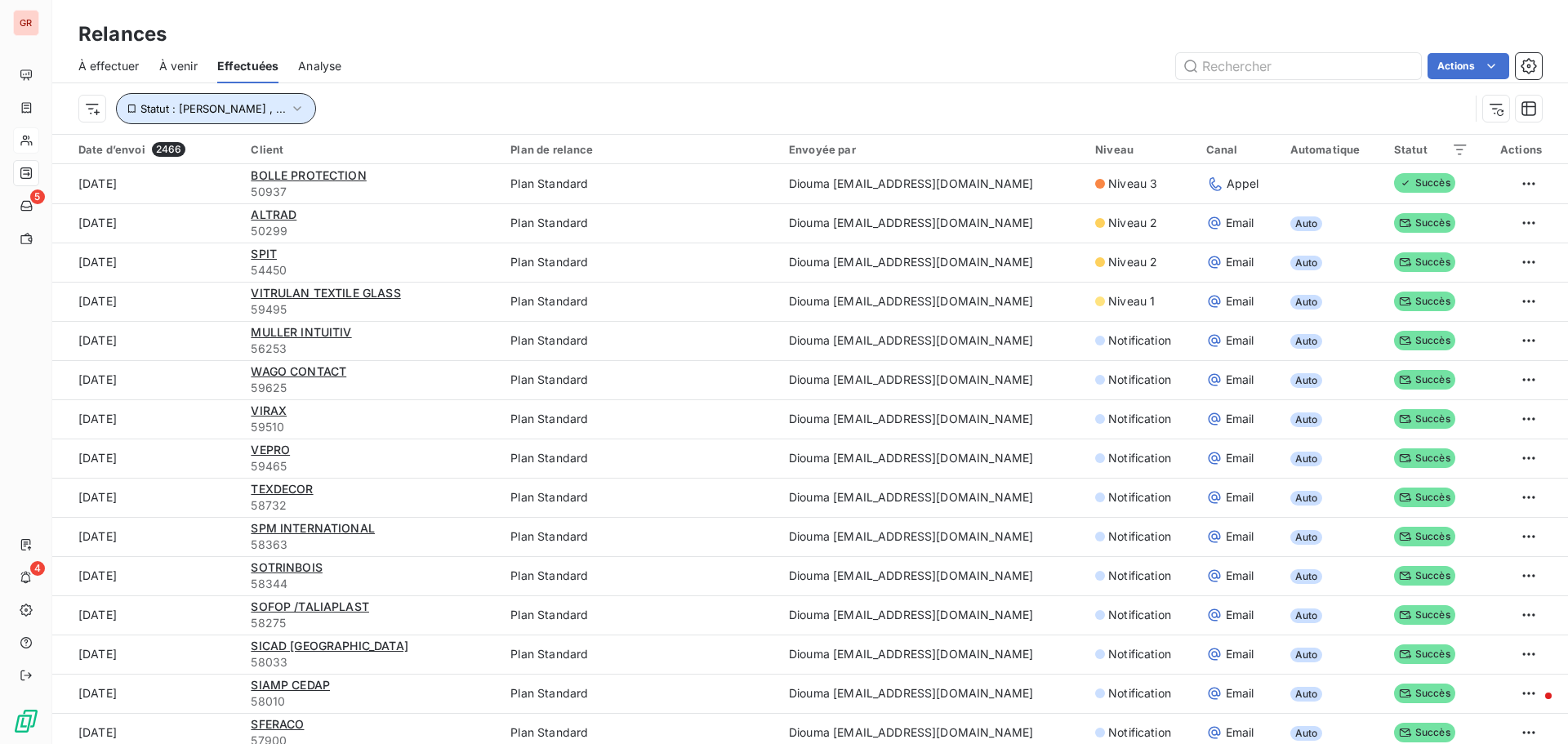
click at [211, 111] on span "Statut : [PERSON_NAME] , ..." at bounding box center [212, 108] width 145 height 13
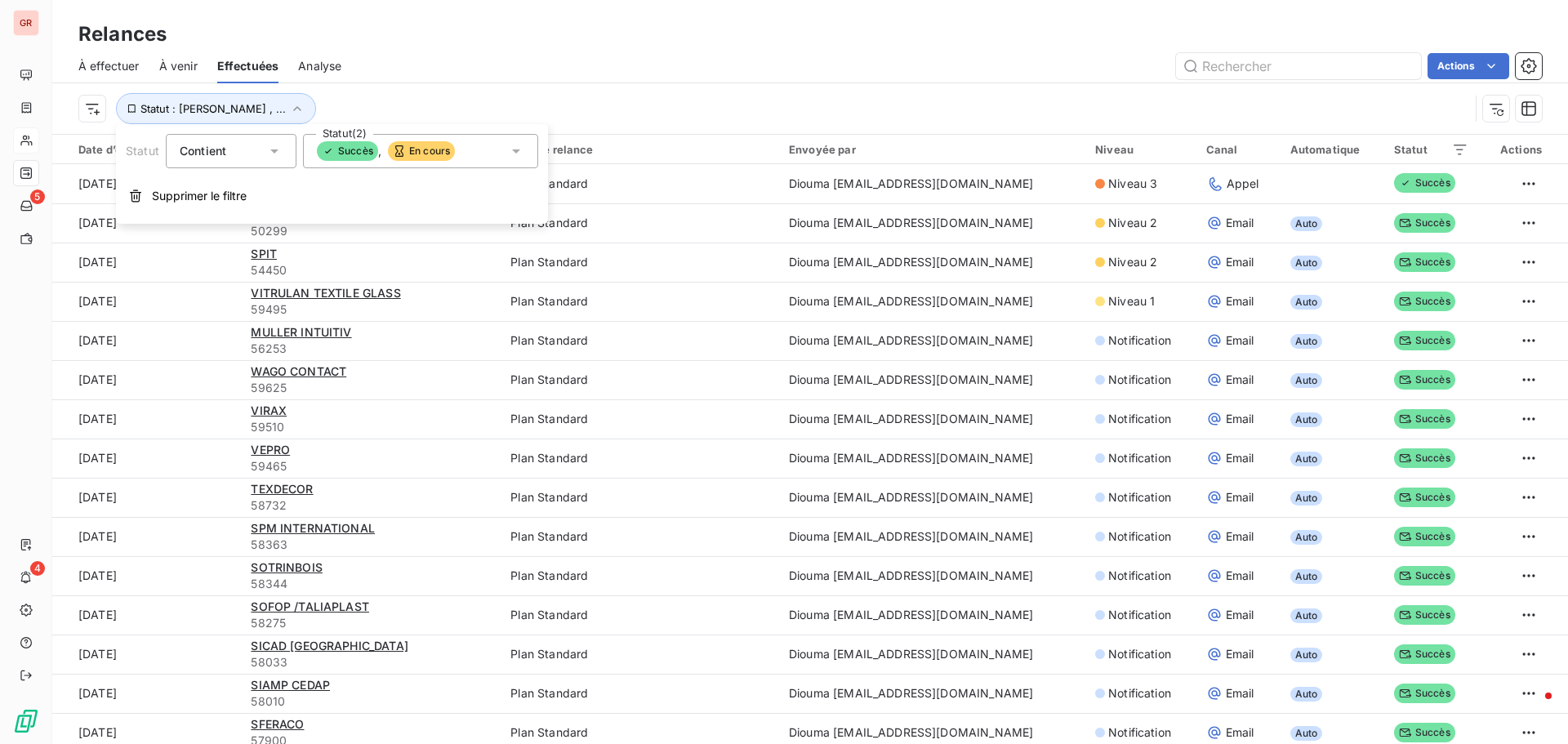
click at [508, 148] on icon at bounding box center [516, 151] width 16 height 16
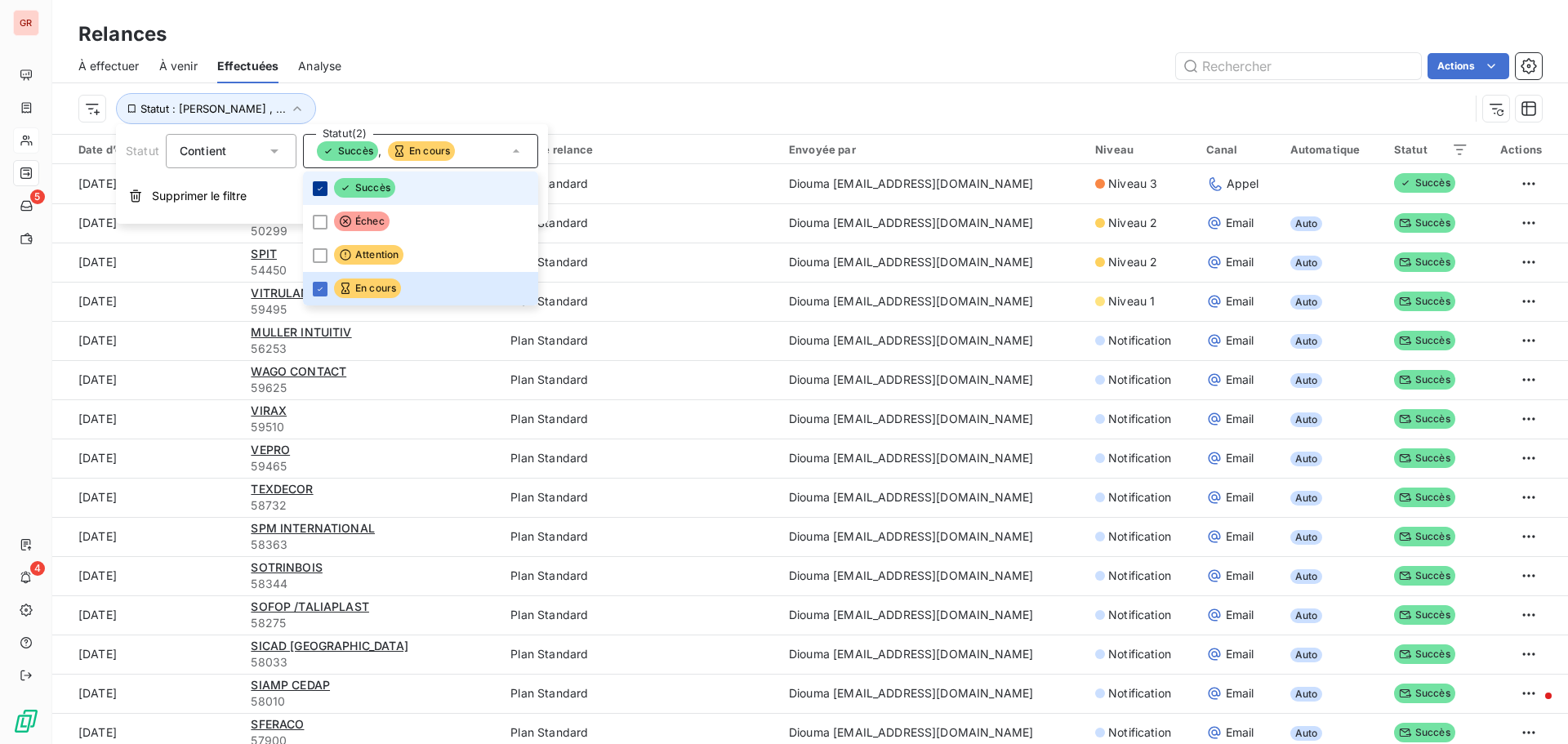
click at [323, 188] on icon at bounding box center [319, 188] width 10 height 10
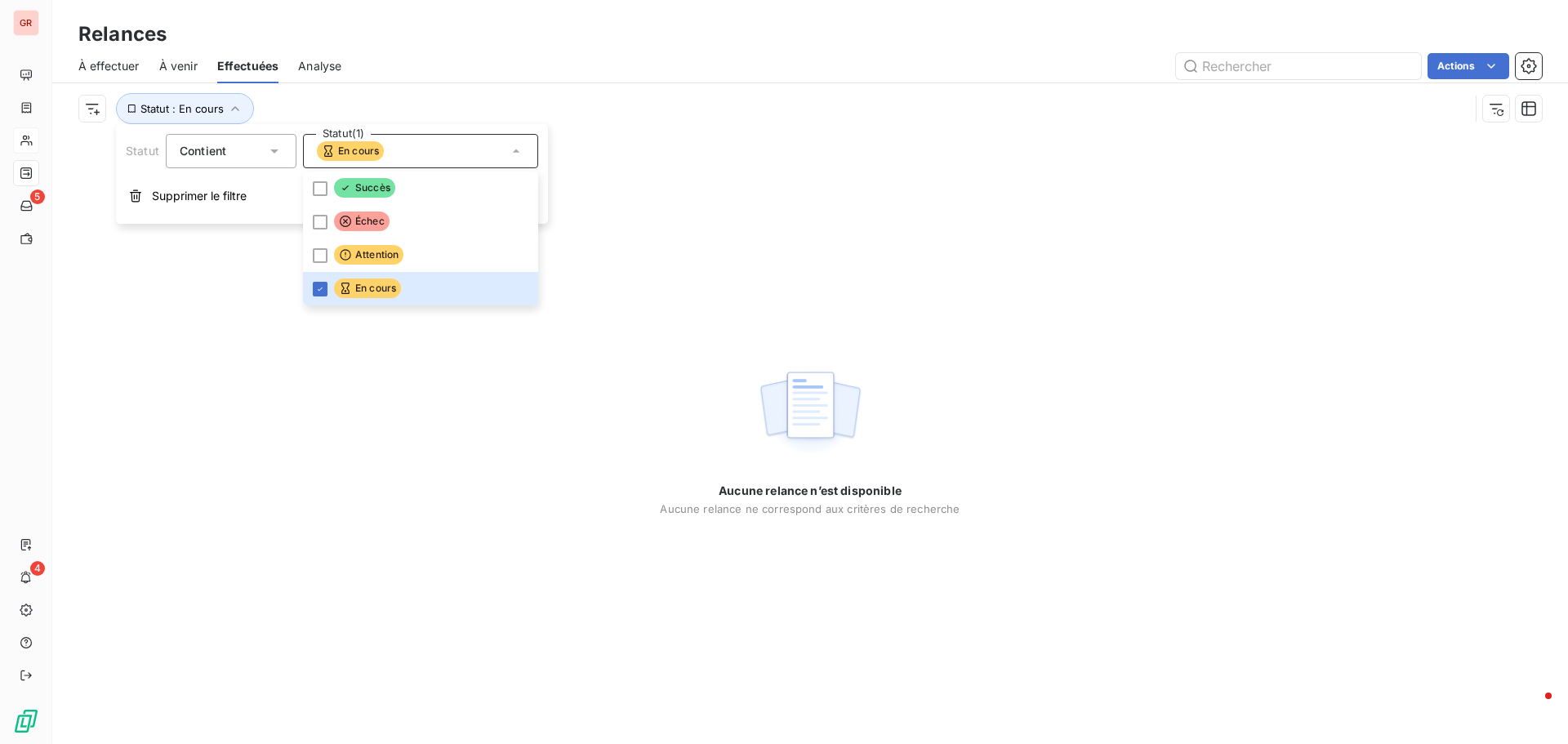
click at [607, 98] on div "Statut : En cours" at bounding box center [774, 108] width 1391 height 31
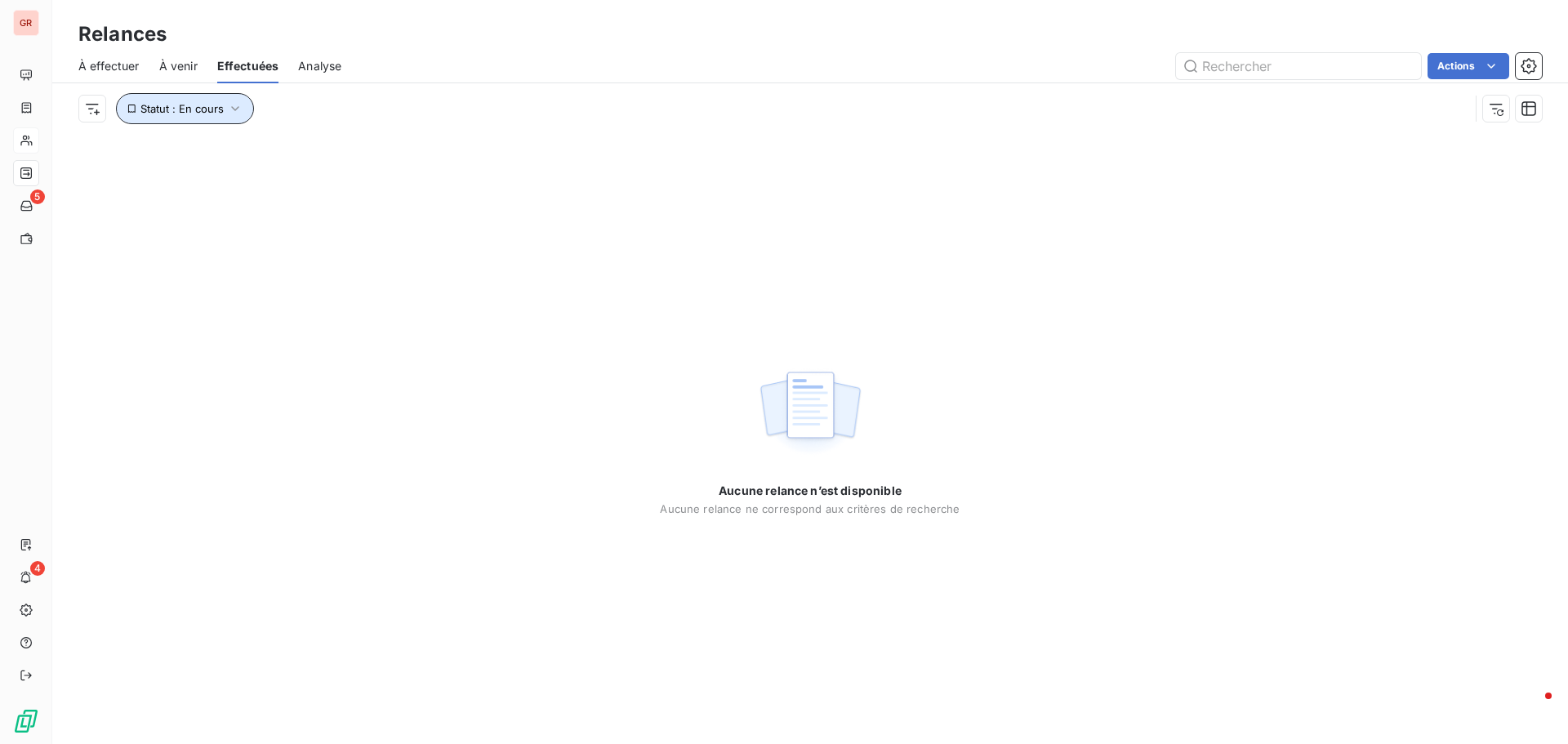
click at [202, 110] on span "Statut : En cours" at bounding box center [181, 108] width 83 height 13
click at [438, 147] on div "En cours" at bounding box center [421, 151] width 236 height 34
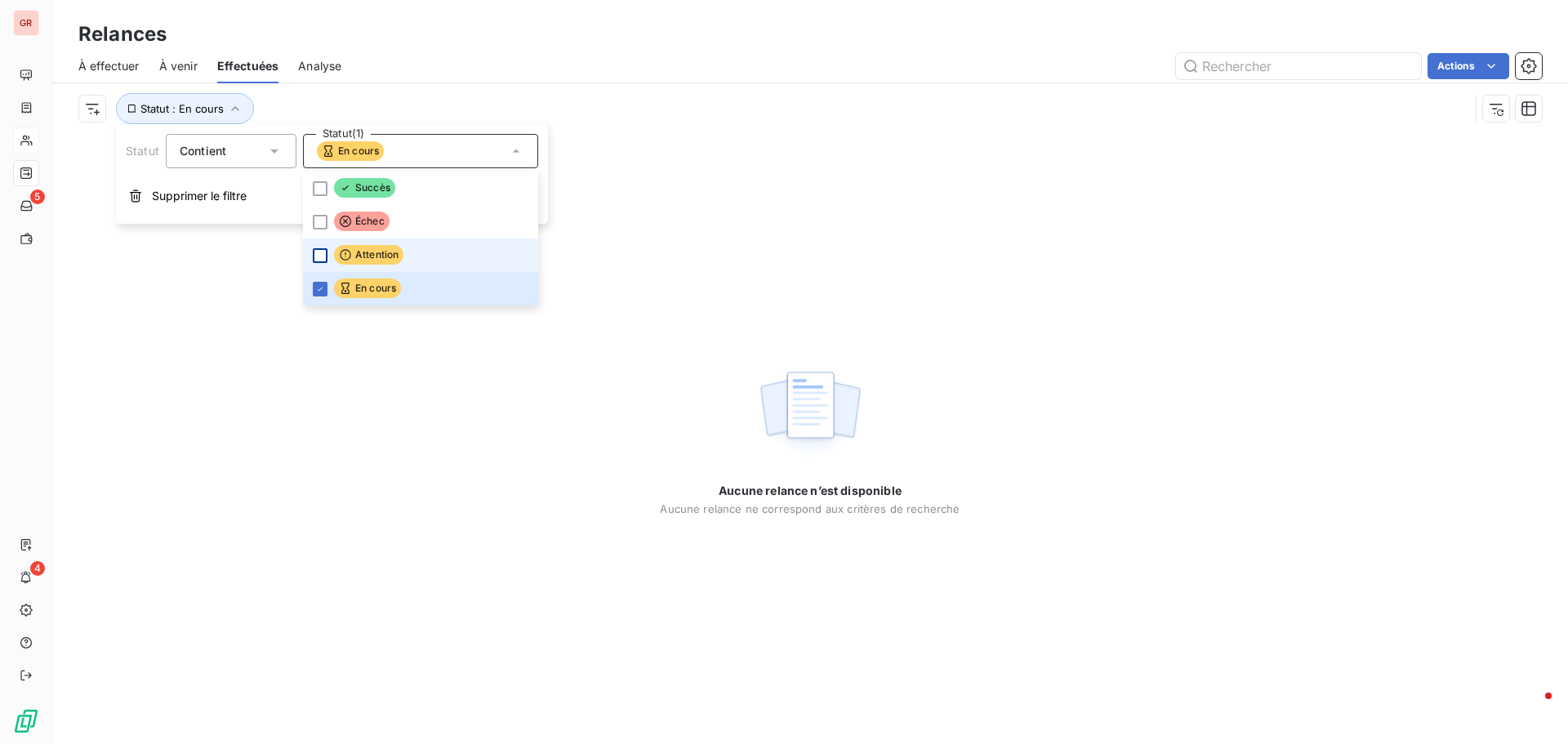
click at [314, 252] on div at bounding box center [320, 255] width 14 height 14
click at [322, 287] on icon at bounding box center [319, 289] width 10 height 10
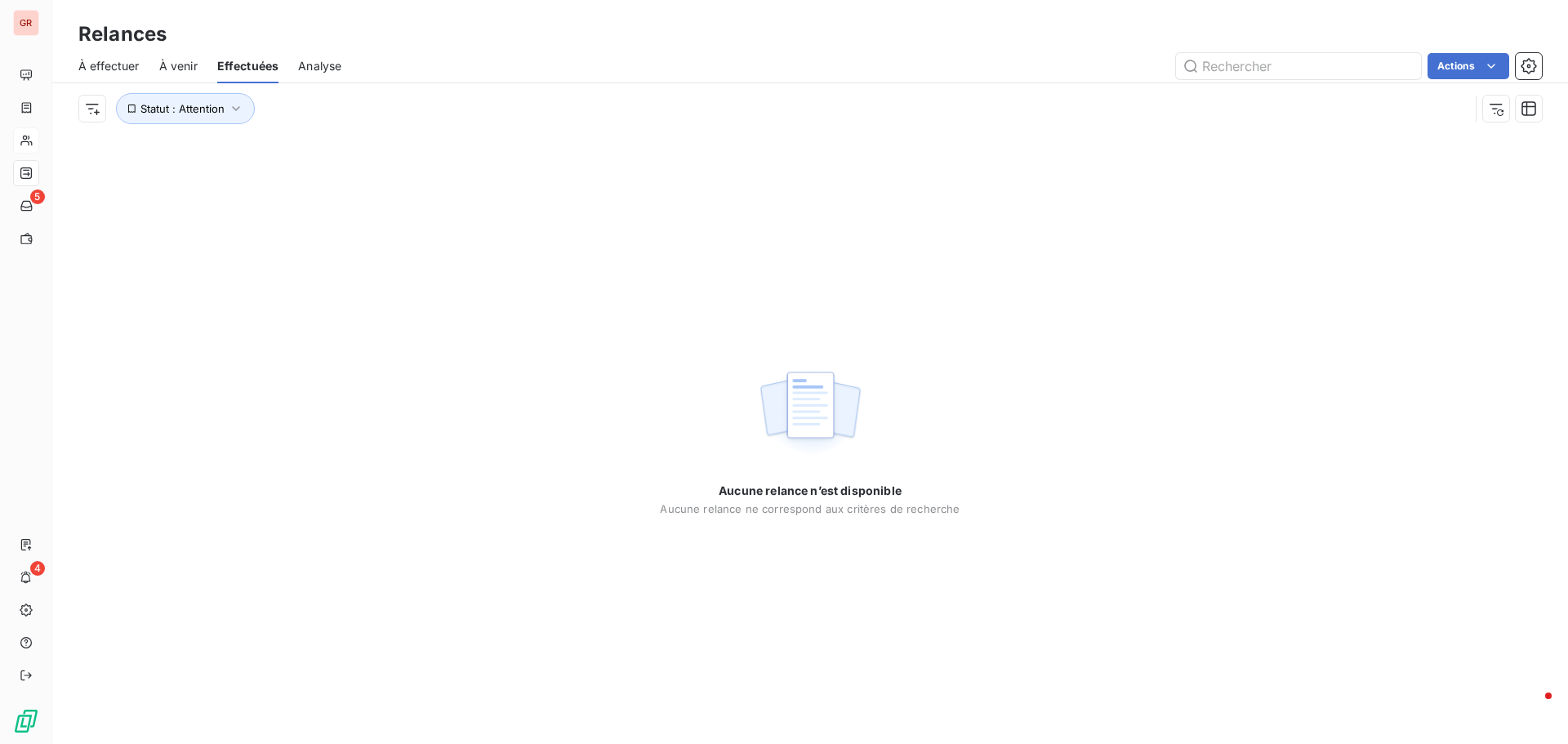
click at [843, 111] on div "Statut : Attention" at bounding box center [774, 108] width 1391 height 31
click at [212, 101] on button "Statut : Attention" at bounding box center [186, 108] width 139 height 31
click at [371, 154] on span "Attention" at bounding box center [352, 151] width 70 height 20
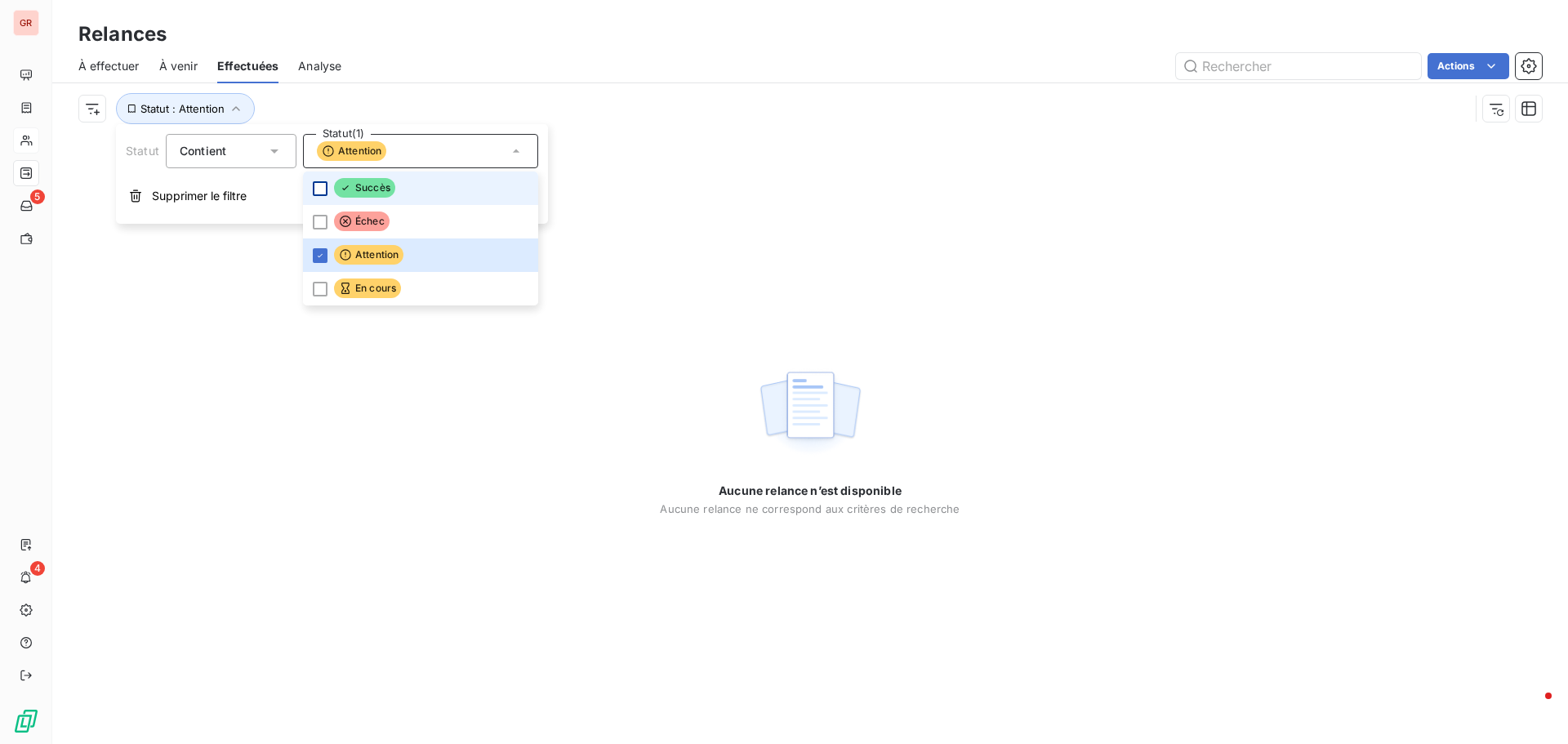
click at [320, 193] on div at bounding box center [320, 188] width 14 height 14
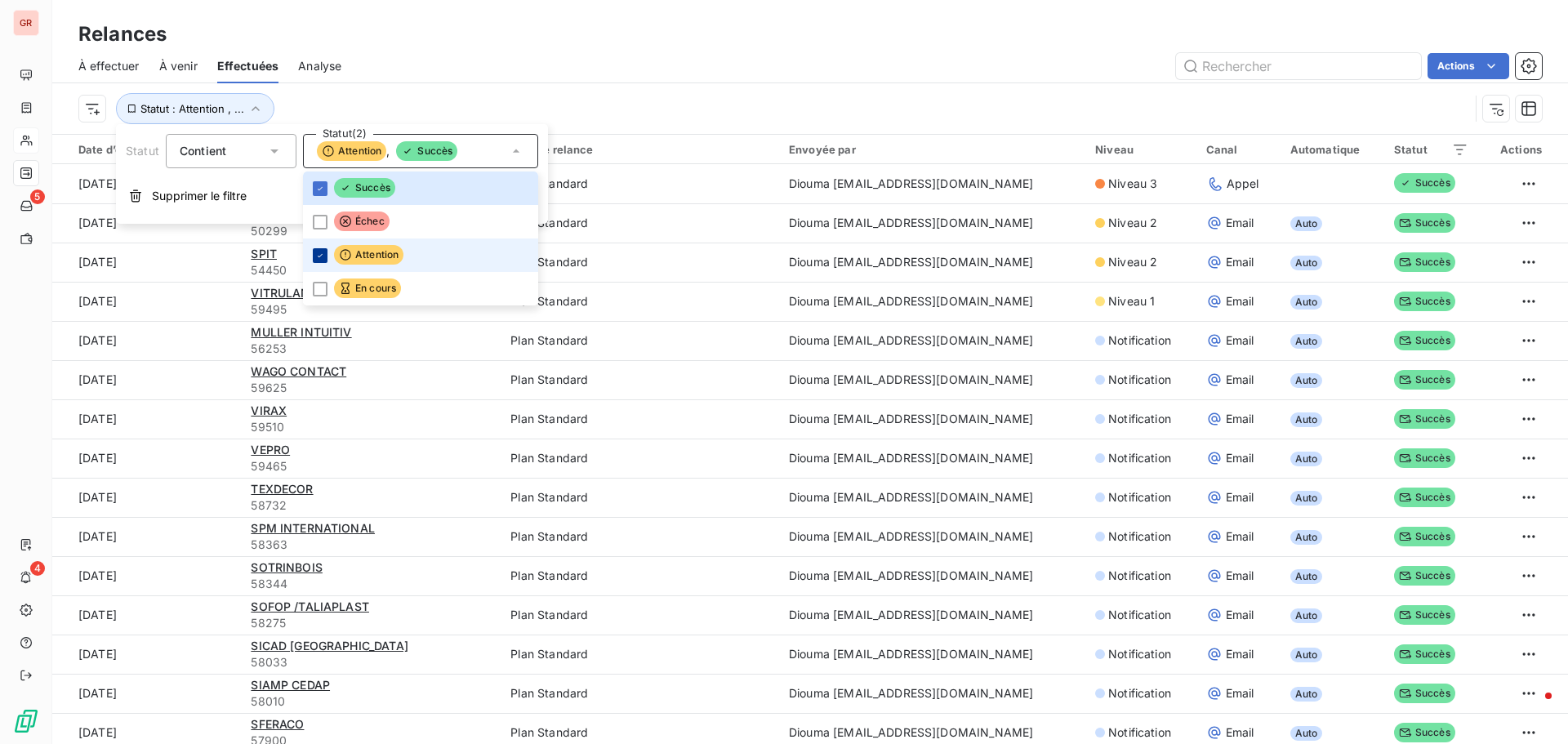
click at [316, 256] on icon at bounding box center [319, 255] width 10 height 10
click at [748, 97] on div "Statut : Succès" at bounding box center [774, 108] width 1391 height 31
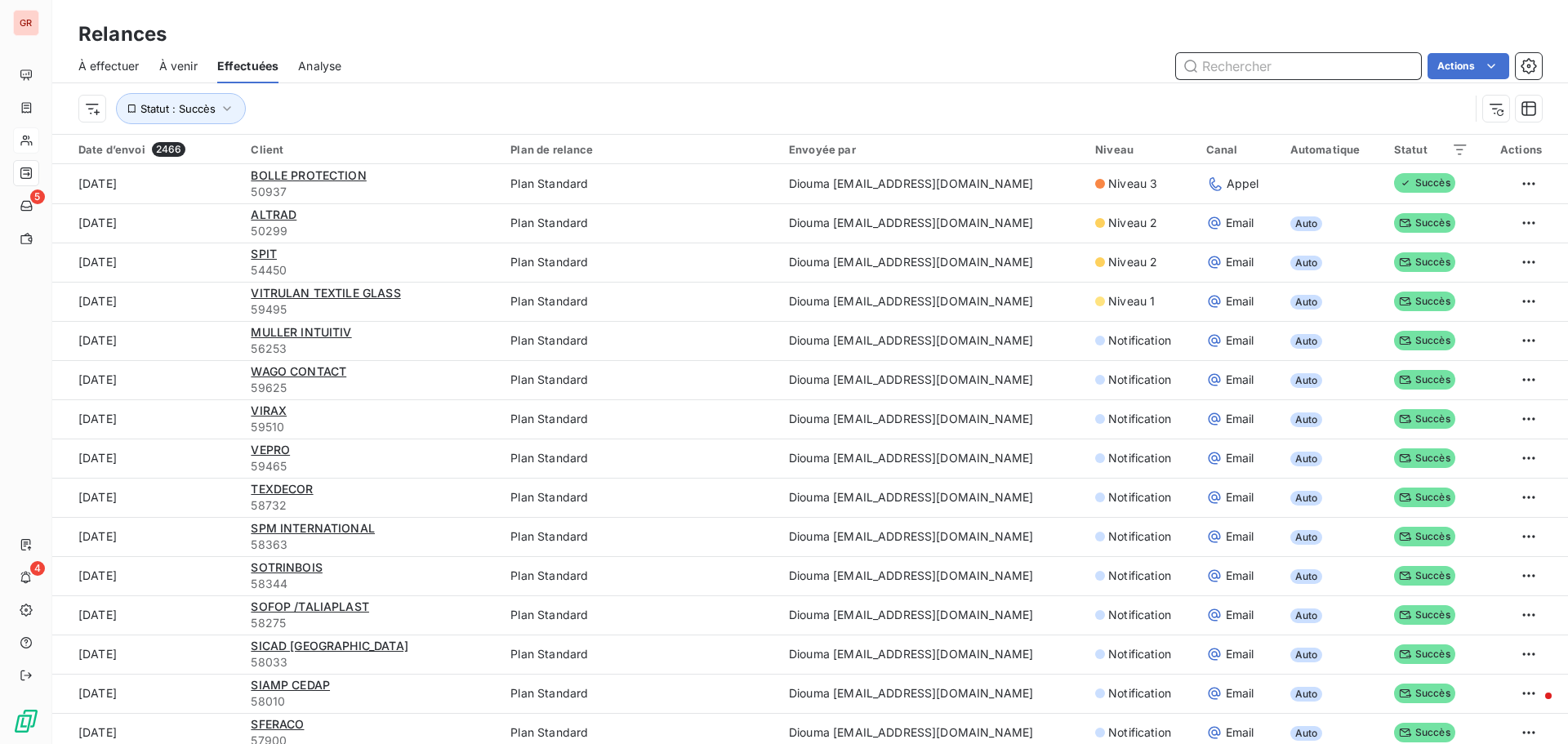
click at [1214, 60] on input "text" at bounding box center [1298, 65] width 245 height 26
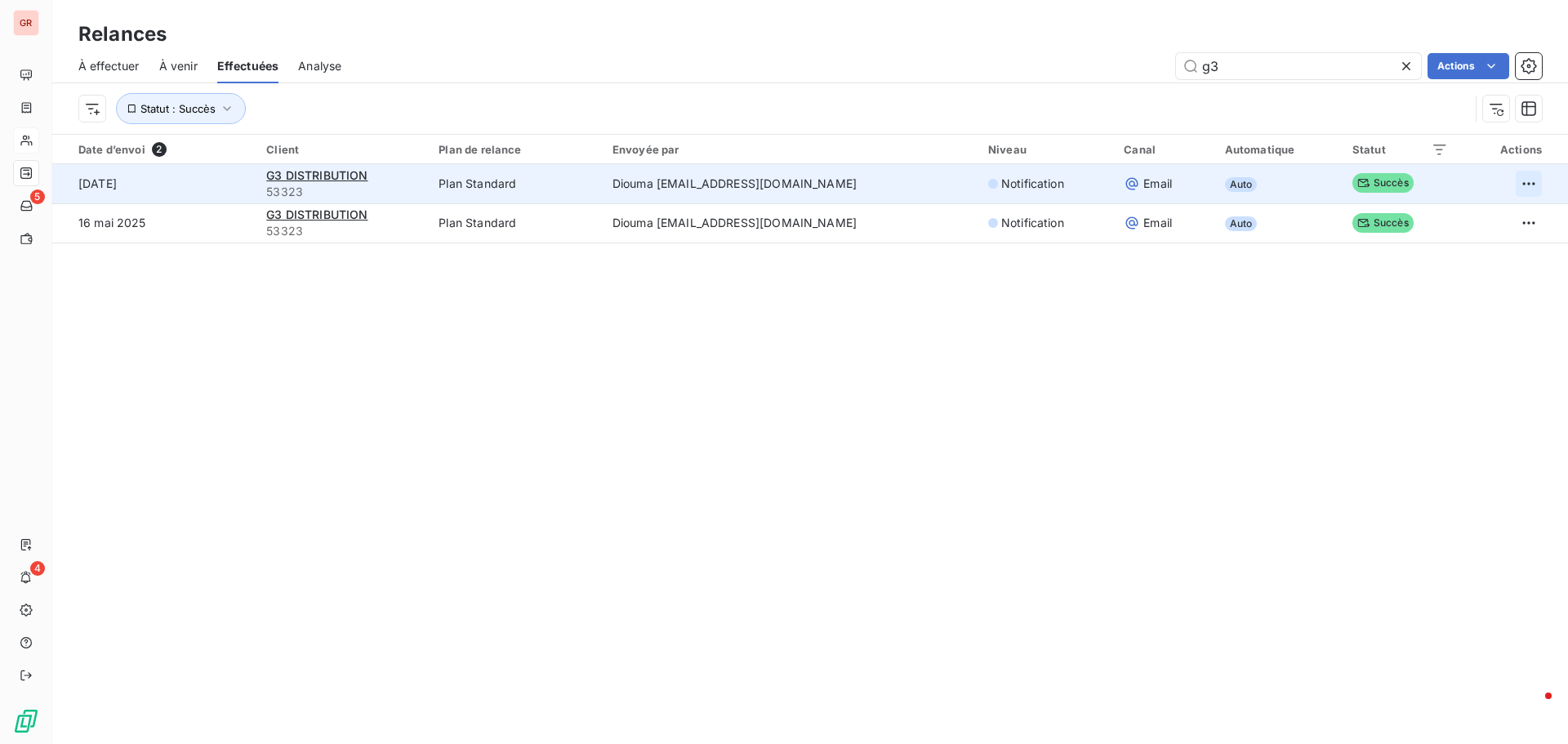
click at [1511, 188] on html "GR 5 4 Relances À effectuer À venir Effectuées Analyse g3 Actions Statut : Succ…" at bounding box center [784, 372] width 1568 height 744
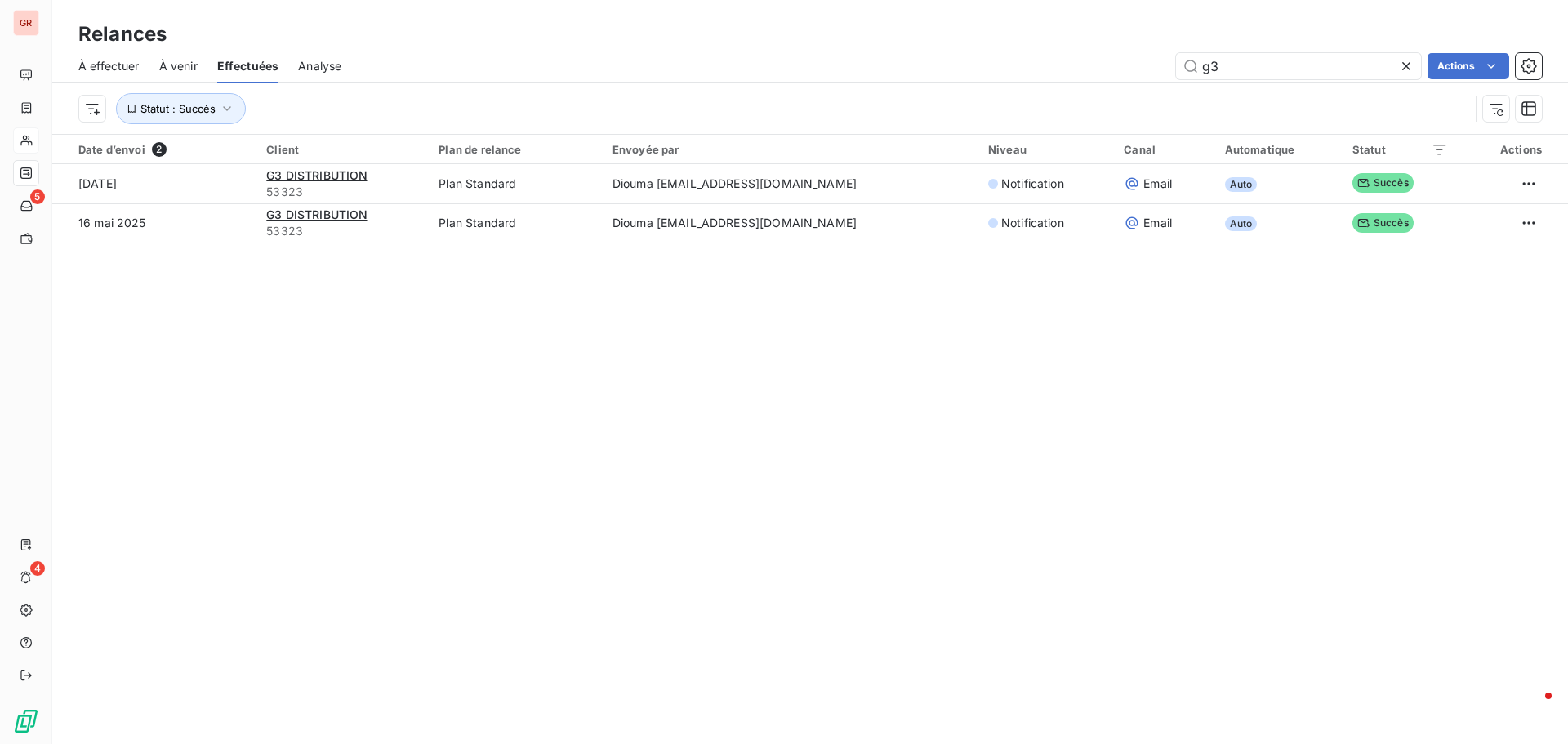
click at [1215, 186] on html "GR 5 4 Relances À effectuer À venir Effectuées Analyse g3 Actions Statut : Succ…" at bounding box center [784, 372] width 1568 height 744
click at [203, 112] on span "Statut : Succès" at bounding box center [178, 108] width 75 height 13
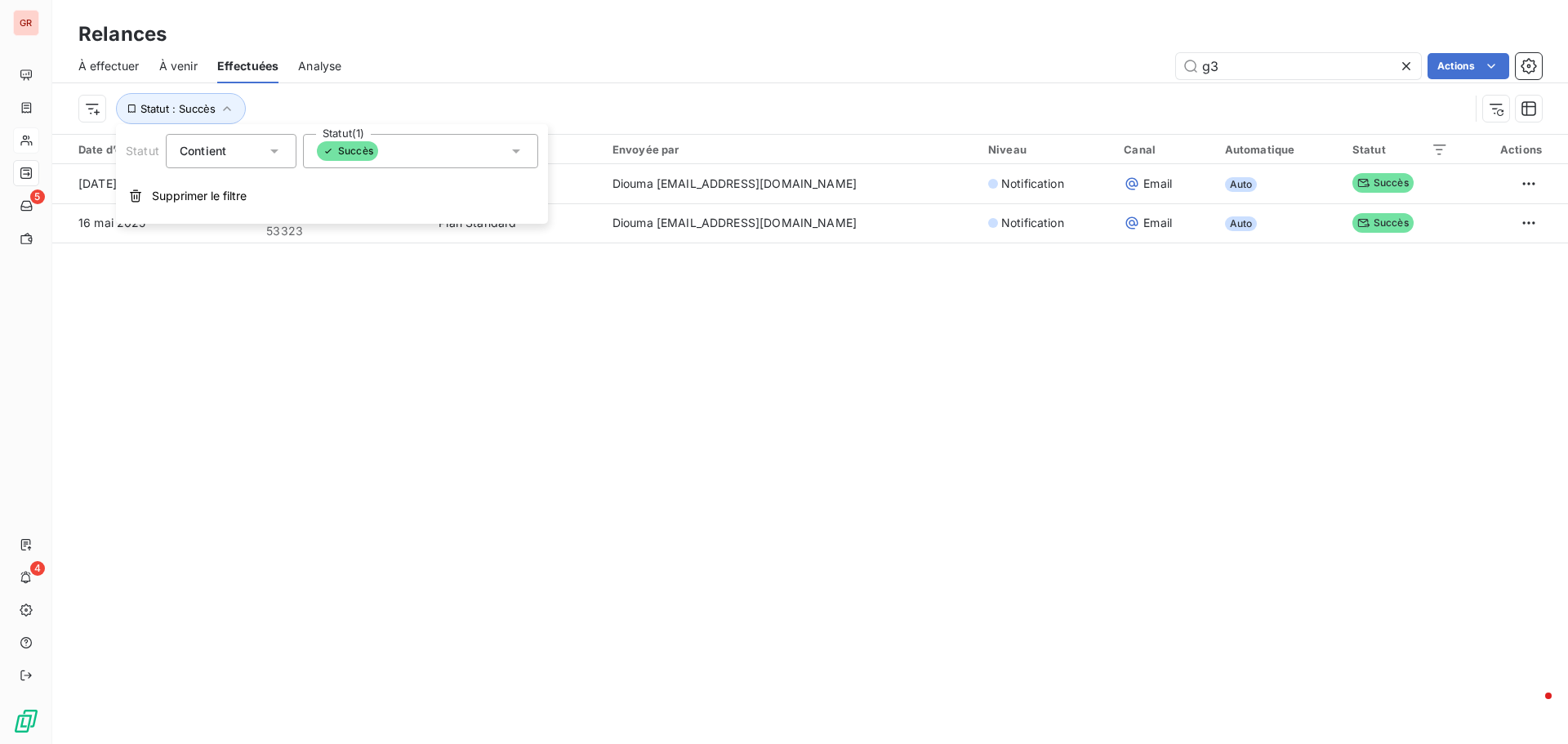
click at [391, 151] on div "Succès" at bounding box center [421, 151] width 236 height 34
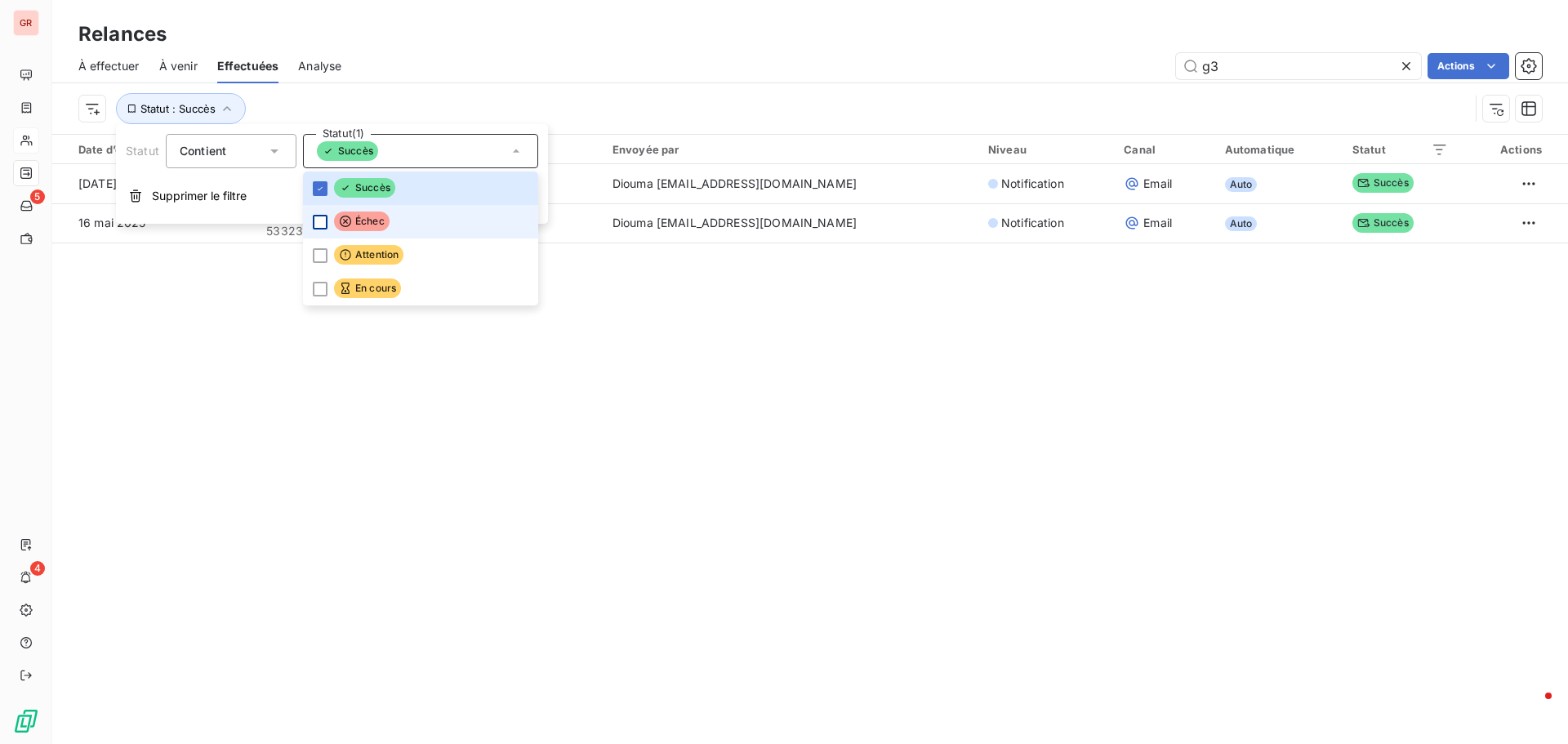
click at [322, 219] on div at bounding box center [320, 222] width 14 height 14
click at [325, 191] on div at bounding box center [320, 188] width 14 height 14
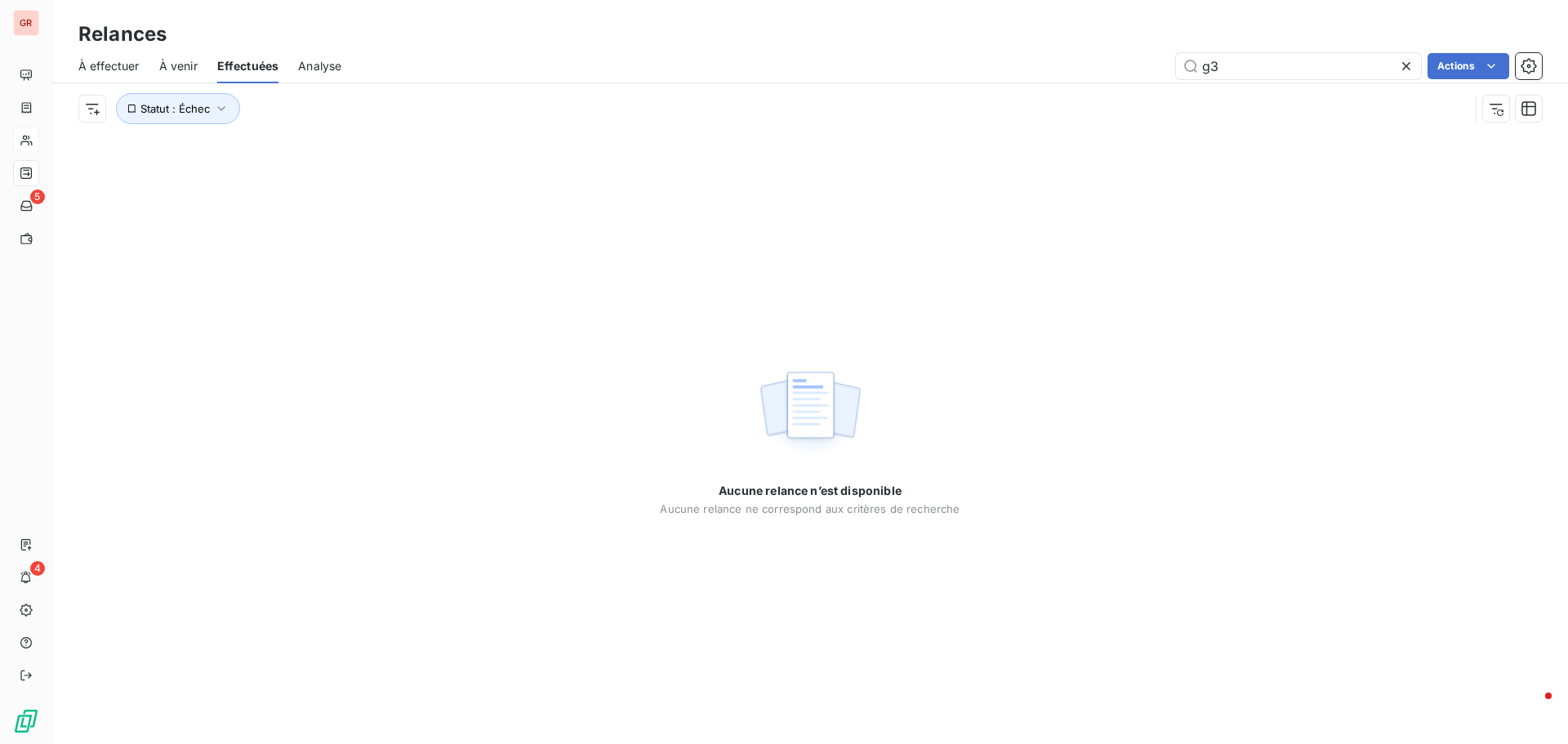
click at [649, 263] on div "Aucune relance n’est disponible Aucune relance ne correspond aux critères de re…" at bounding box center [810, 439] width 1516 height 610
click at [146, 112] on span "Statut : Échec" at bounding box center [175, 108] width 70 height 13
click at [1229, 66] on input "g3" at bounding box center [1298, 65] width 245 height 26
type input "g"
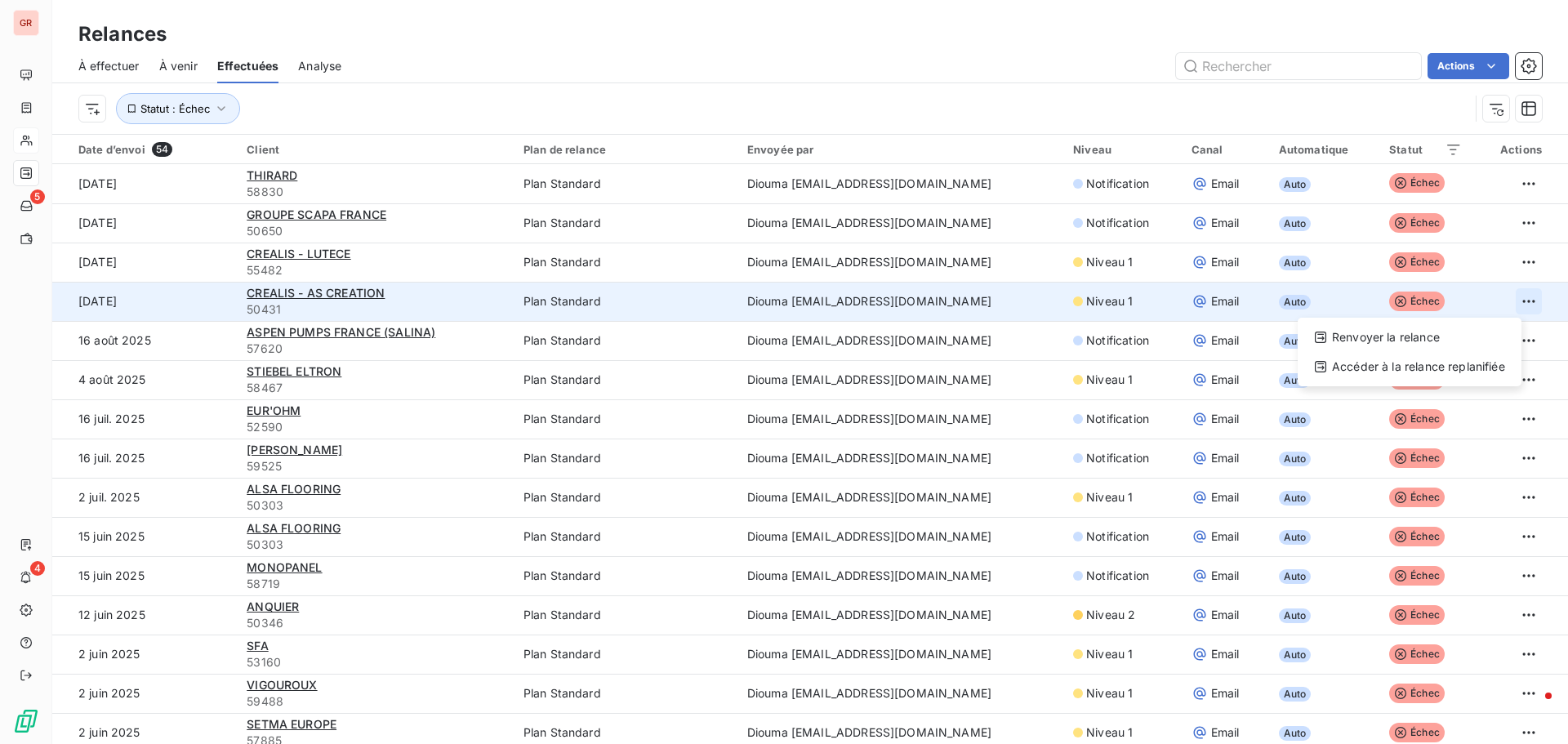
click at [1506, 302] on html "GR 5 4 Relances À effectuer À venir Effectuées Analyse Actions Statut : Échec D…" at bounding box center [784, 372] width 1568 height 744
click at [1405, 337] on div "Renvoyer la relance" at bounding box center [1410, 336] width 211 height 26
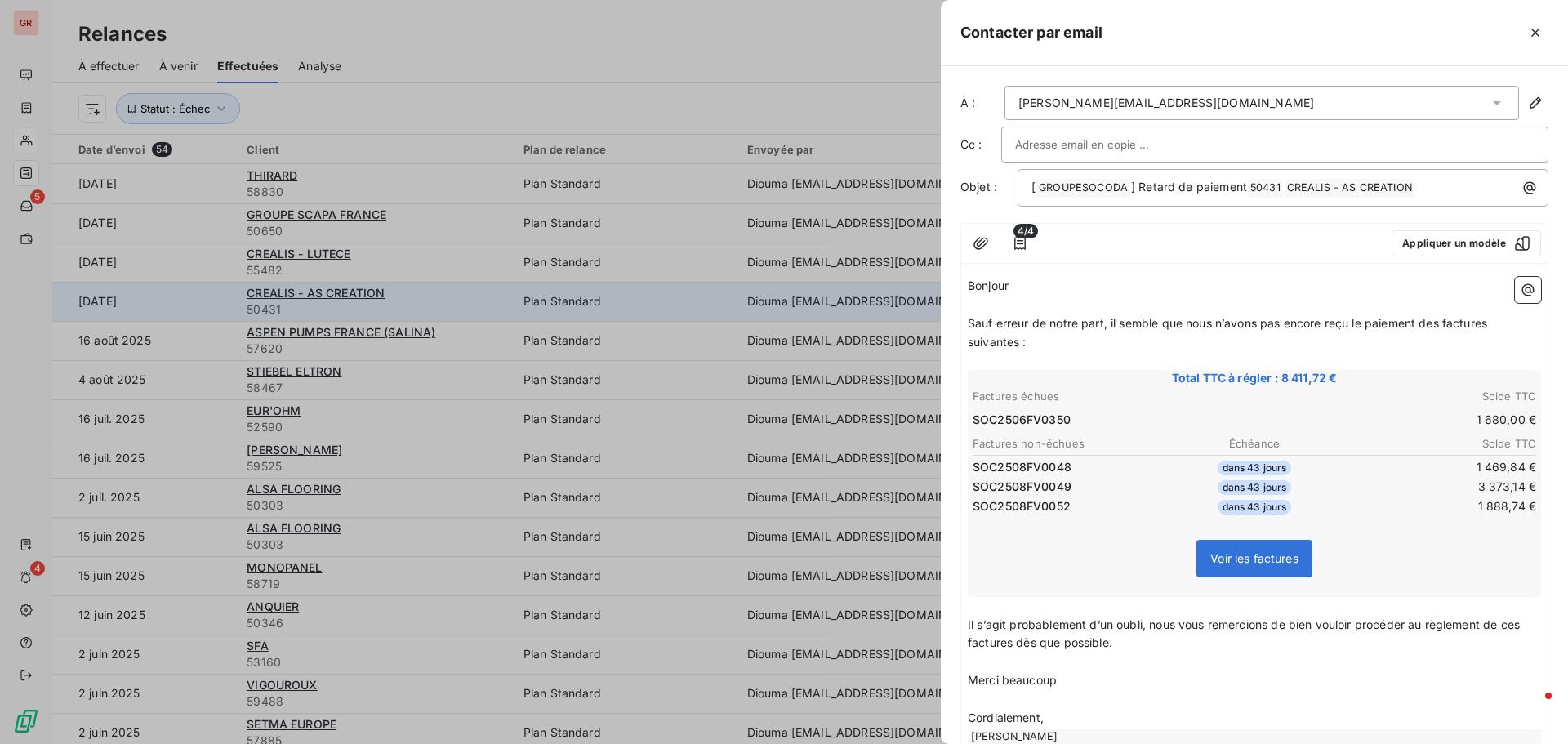
scroll to position [108, 0]
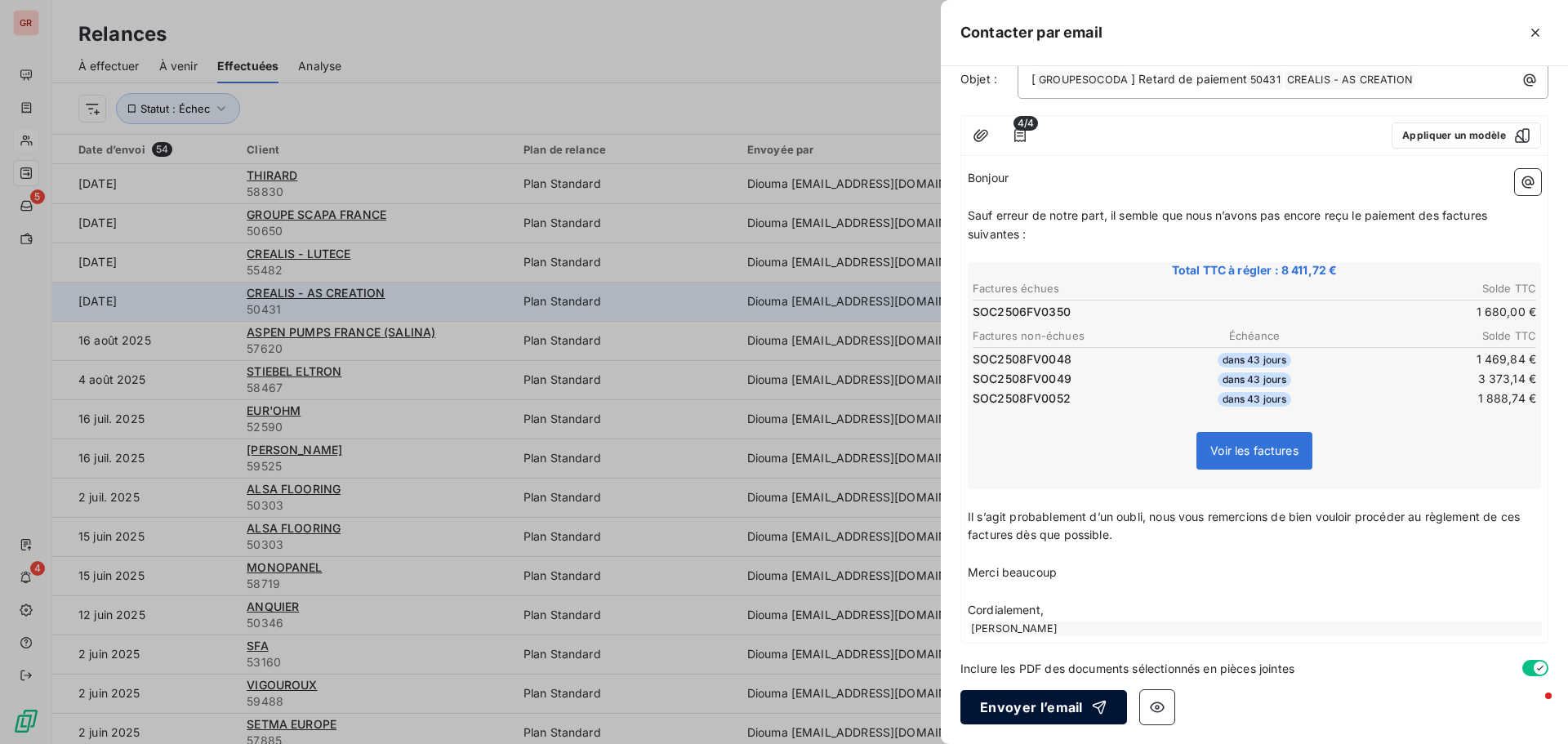
click at [998, 694] on button "Envoyer l’email" at bounding box center [1043, 707] width 167 height 34
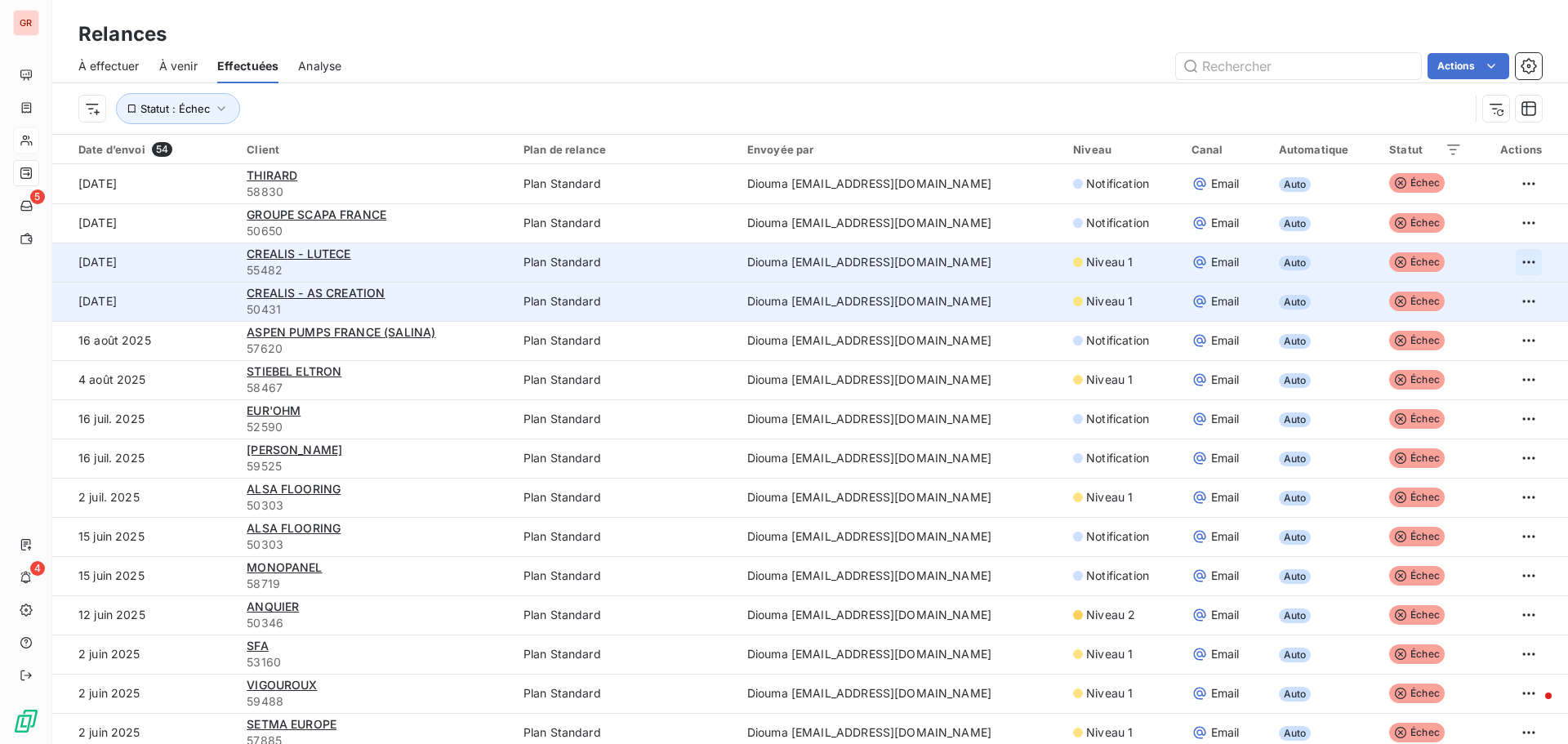
click at [1516, 261] on html "GR 5 4 Relances À effectuer À venir Effectuées Analyse Actions Statut : Échec D…" at bounding box center [784, 372] width 1568 height 744
click at [1381, 302] on div "Renvoyer la relance" at bounding box center [1410, 297] width 211 height 26
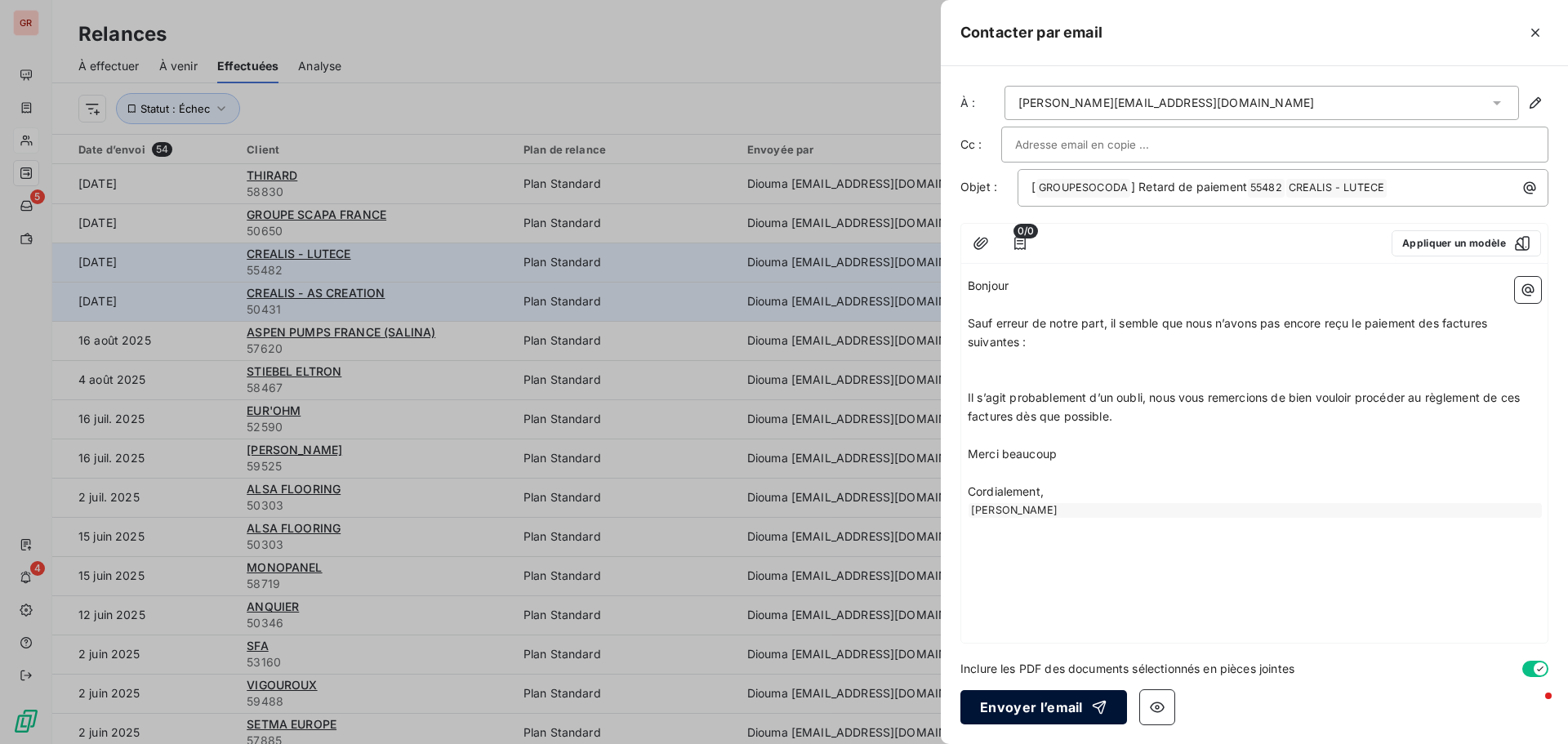
click at [1034, 712] on button "Envoyer l’email" at bounding box center [1043, 707] width 167 height 34
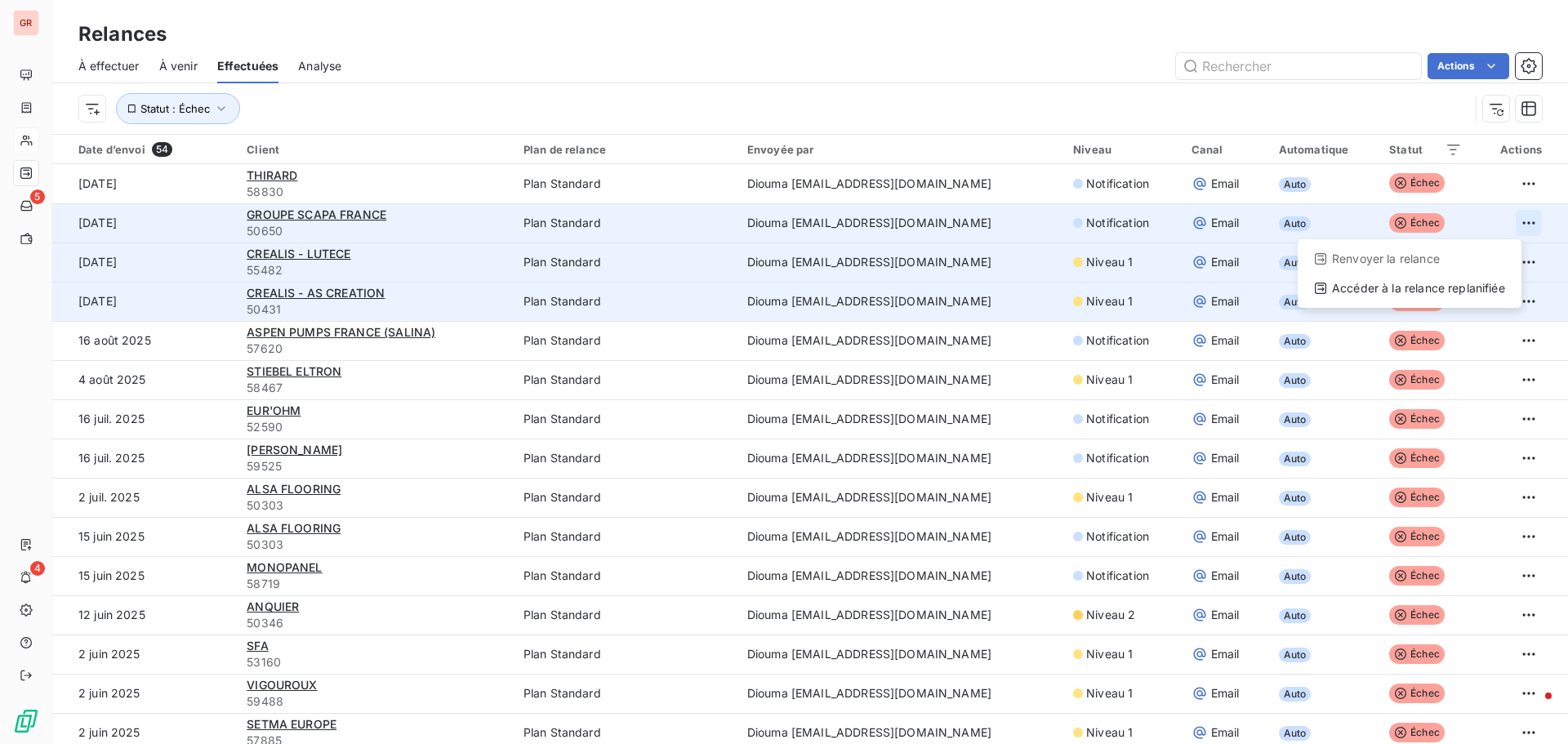
click at [1511, 224] on html "GR 5 4 Relances À effectuer À venir Effectuées Analyse Actions Statut : Échec D…" at bounding box center [784, 372] width 1568 height 744
click at [1392, 262] on div "Renvoyer la relance" at bounding box center [1410, 259] width 211 height 26
click at [1501, 221] on html "GR 5 4 Relances À effectuer À venir Effectuées Analyse Actions Statut : Échec D…" at bounding box center [784, 372] width 1568 height 744
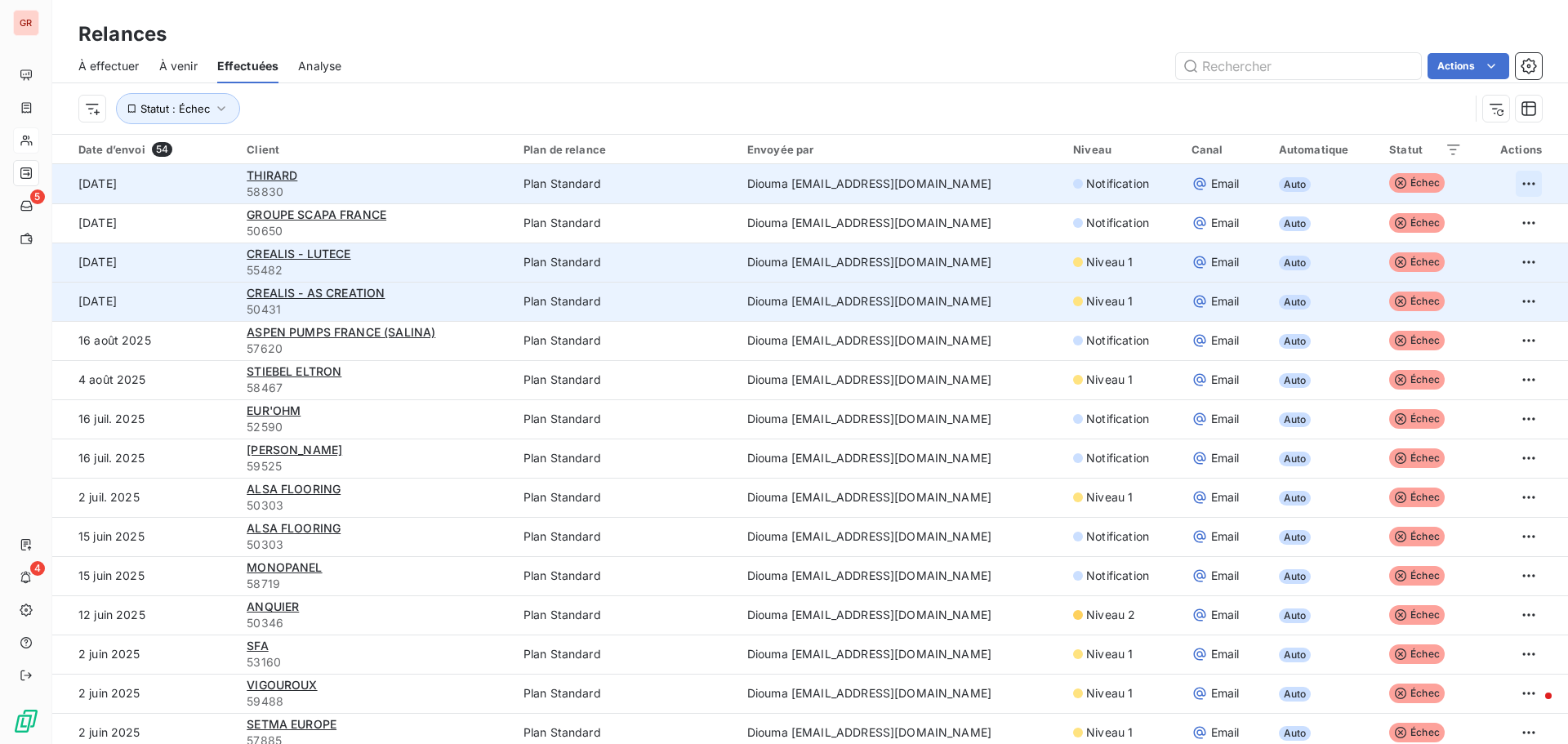
click at [1511, 178] on html "GR 5 4 Relances À effectuer À venir Effectuées Analyse Actions Statut : Échec D…" at bounding box center [784, 372] width 1568 height 744
click at [1510, 179] on html "GR 5 4 Relances À effectuer À venir Effectuées Analyse Actions Statut : Échec D…" at bounding box center [784, 372] width 1568 height 744
click at [1373, 225] on div "Renvoyer la relance" at bounding box center [1410, 219] width 211 height 26
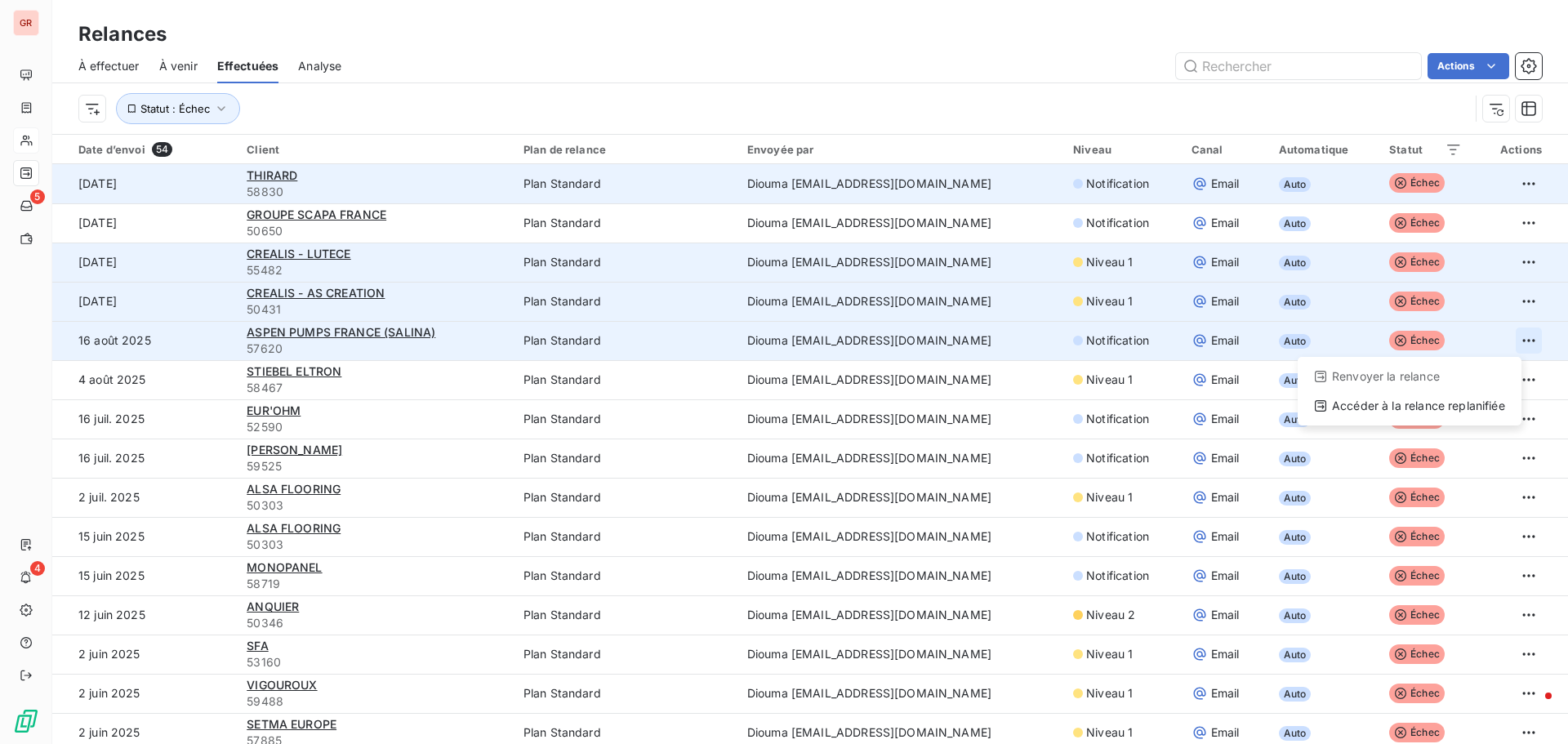
click at [1503, 342] on html "GR 5 4 Relances À effectuer À venir Effectuées Analyse Actions Statut : Échec D…" at bounding box center [784, 372] width 1568 height 744
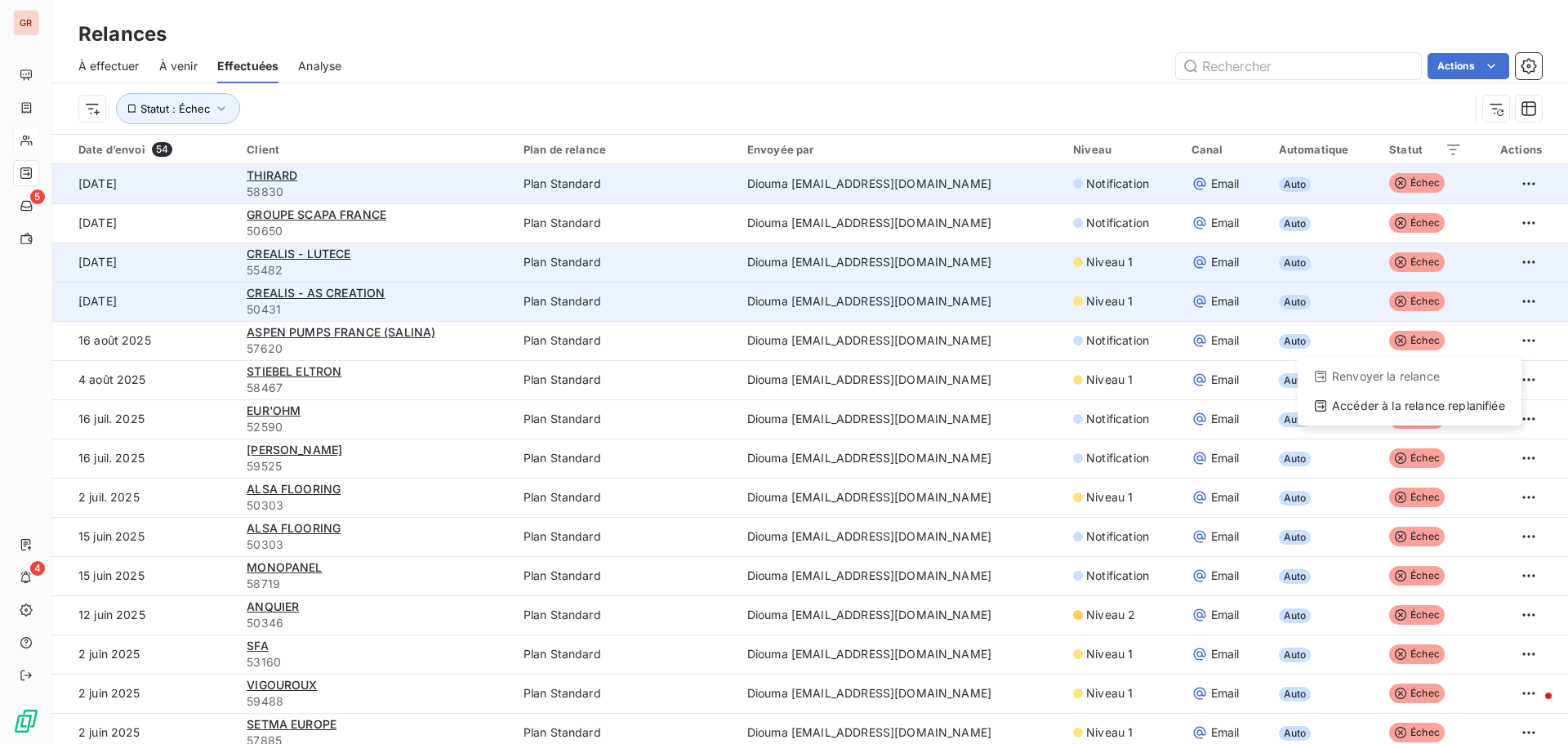
click at [30, 113] on html "GR 5 4 Relances À effectuer À venir Effectuées Analyse Actions Statut : Échec D…" at bounding box center [784, 372] width 1568 height 744
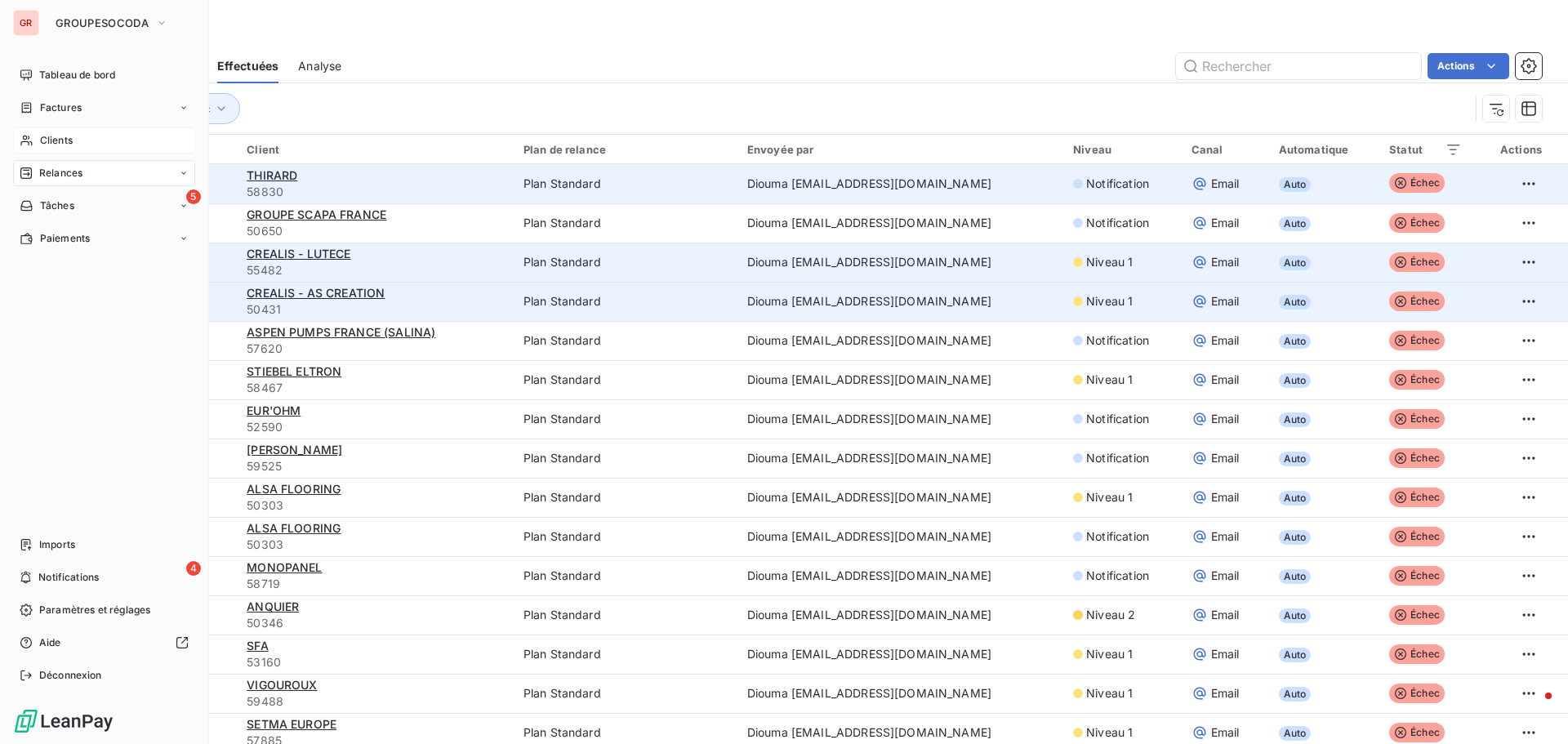
click at [65, 145] on span "Clients" at bounding box center [56, 140] width 33 height 14
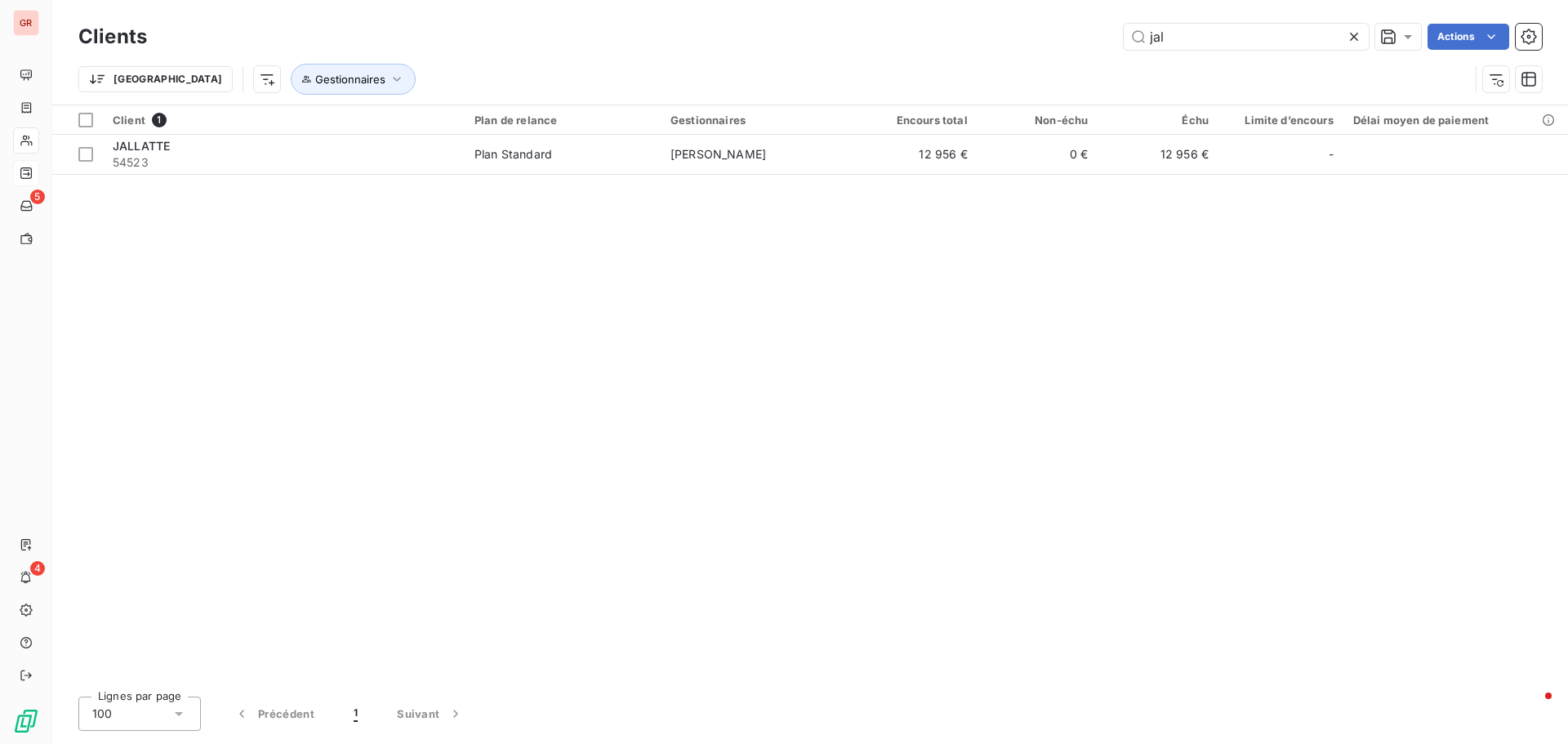
click at [1228, 54] on div "Trier Gestionnaires" at bounding box center [810, 79] width 1464 height 51
click at [1219, 43] on input "jal" at bounding box center [1247, 37] width 245 height 26
drag, startPoint x: 1219, startPoint y: 43, endPoint x: 971, endPoint y: 54, distance: 248.2
click at [971, 54] on div "Clients jal Actions Trier Gestionnaires" at bounding box center [810, 62] width 1464 height 85
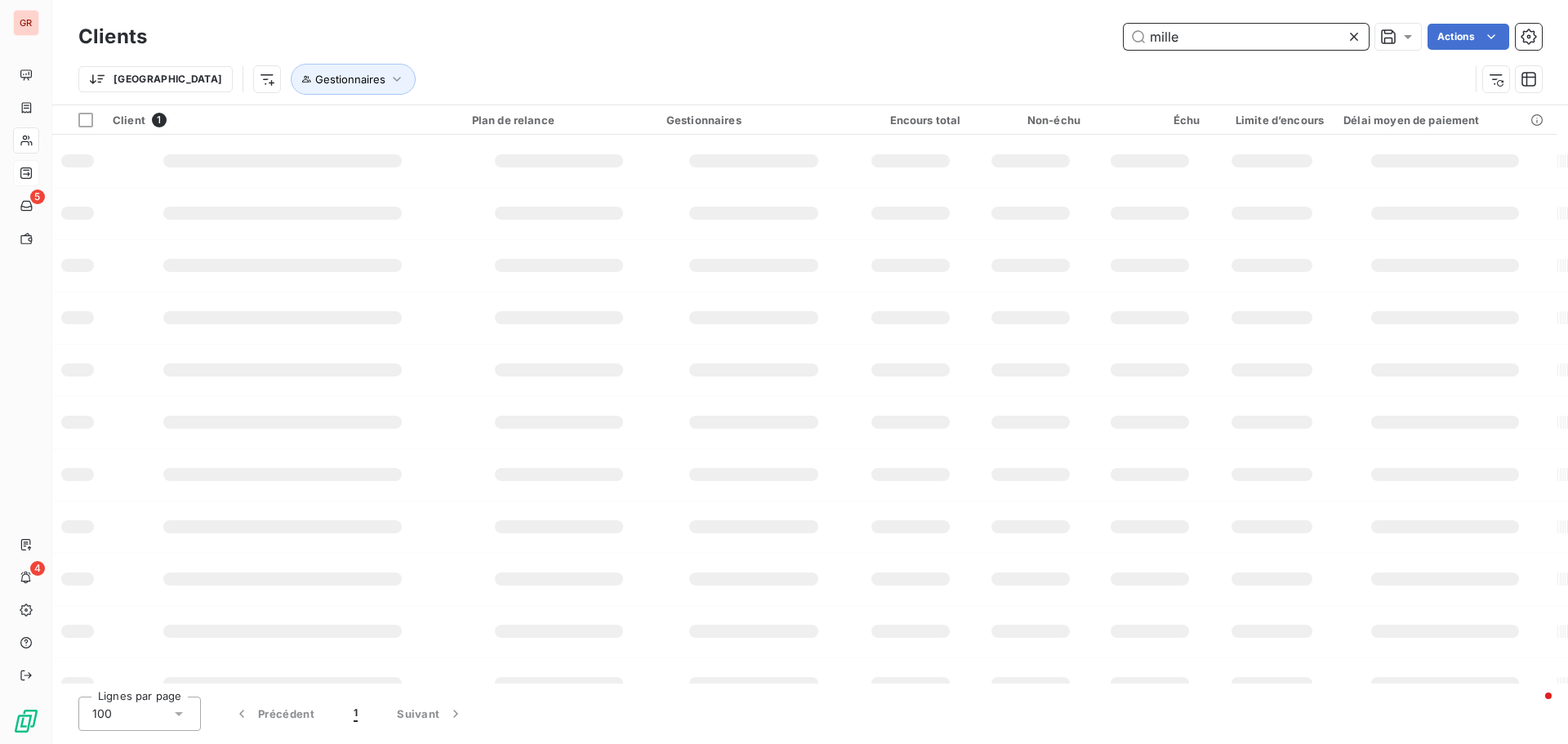
type input "mille"
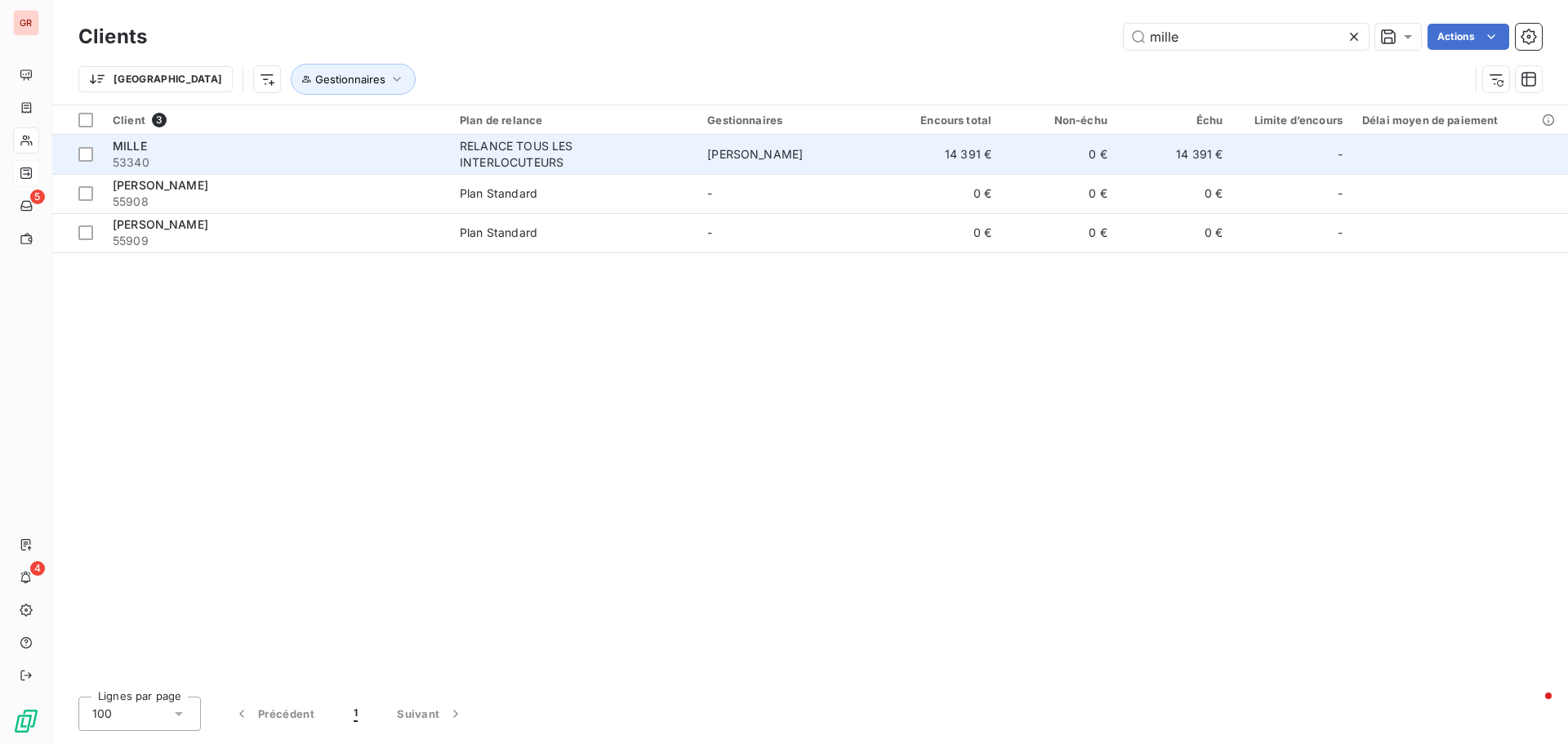
click at [376, 140] on div "MILLE" at bounding box center [276, 146] width 328 height 16
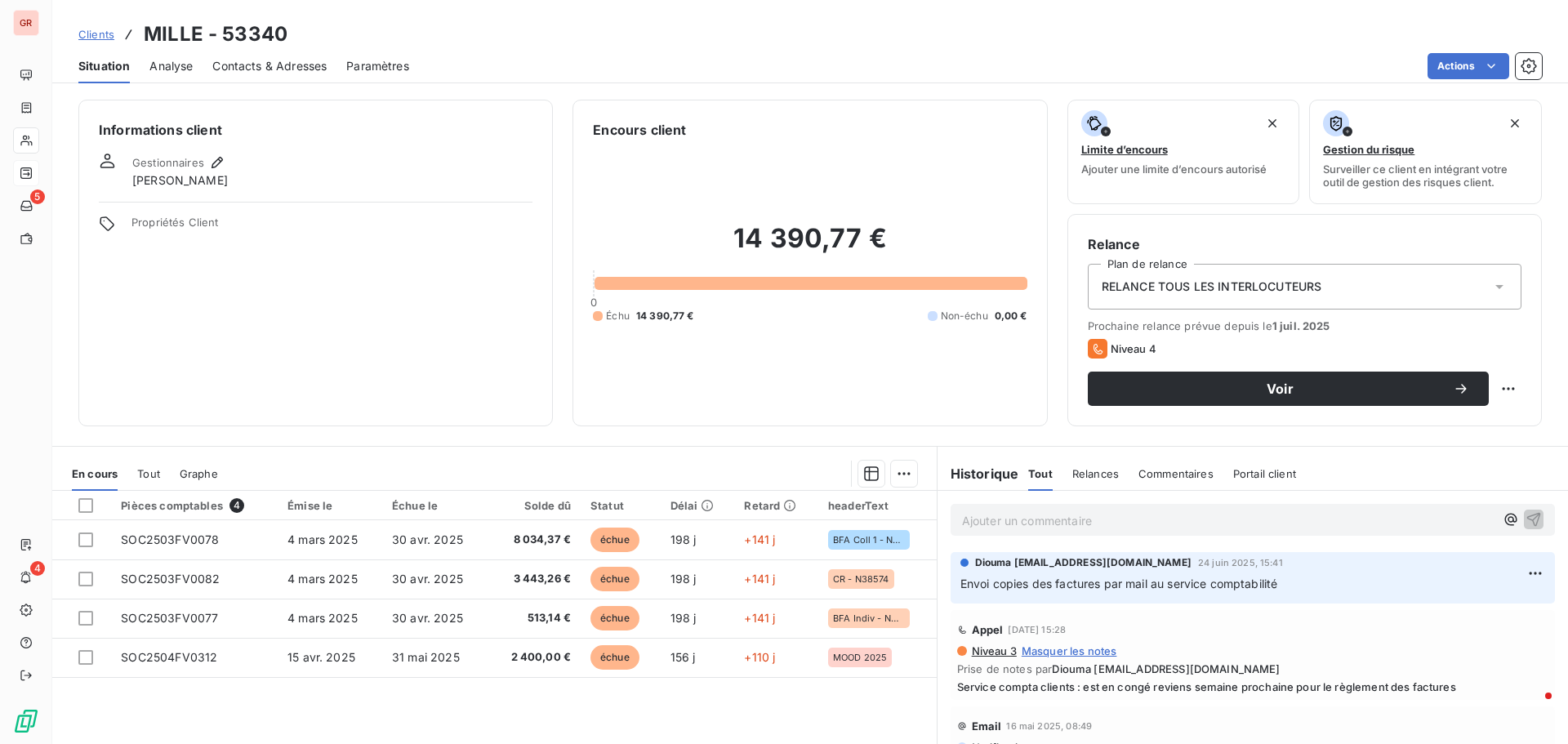
click at [257, 67] on span "Contacts & Adresses" at bounding box center [270, 66] width 114 height 16
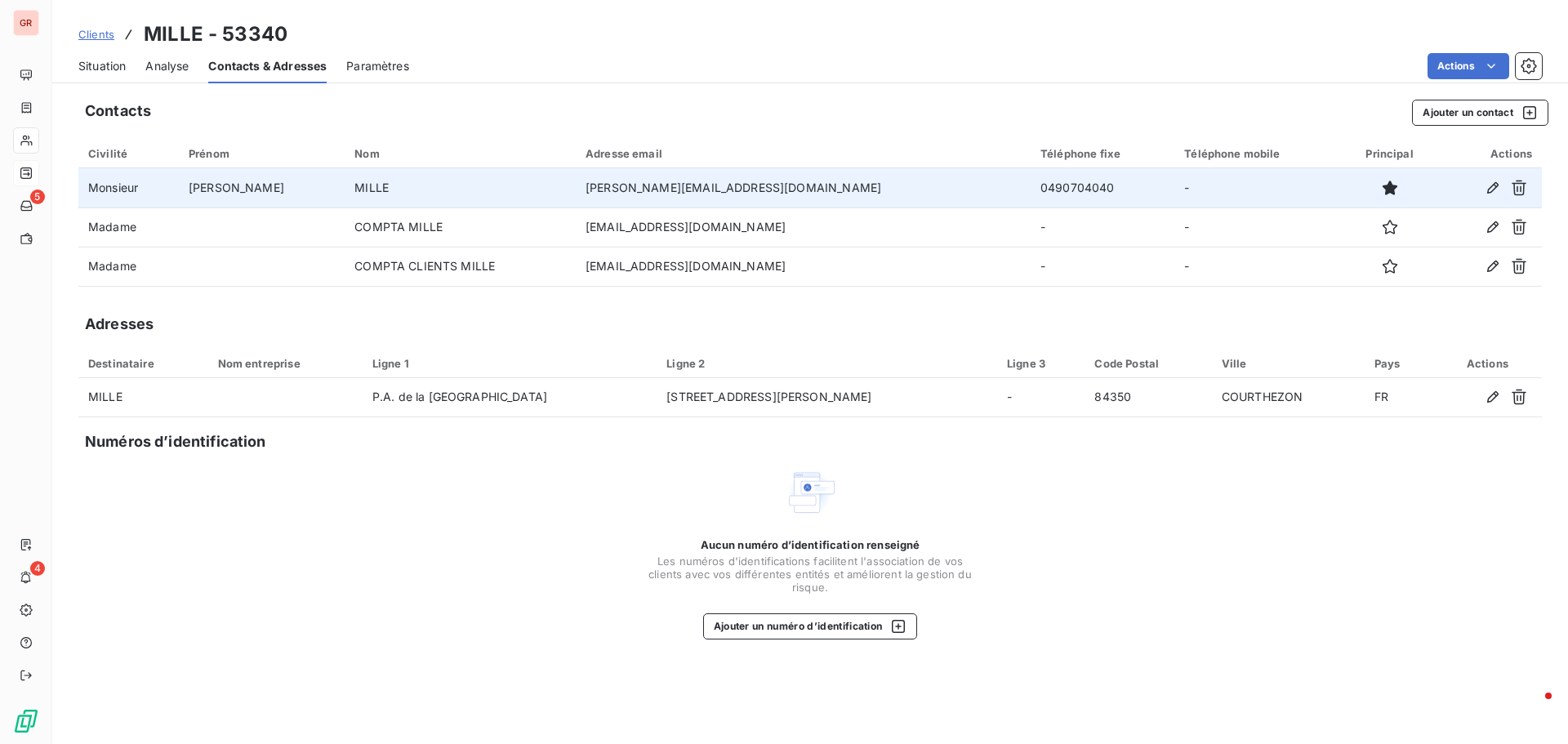
click at [1047, 190] on td "0490704040" at bounding box center [1102, 188] width 144 height 39
drag, startPoint x: 1050, startPoint y: 190, endPoint x: 967, endPoint y: 193, distance: 83.1
click at [1031, 193] on td "0490704040" at bounding box center [1102, 188] width 144 height 39
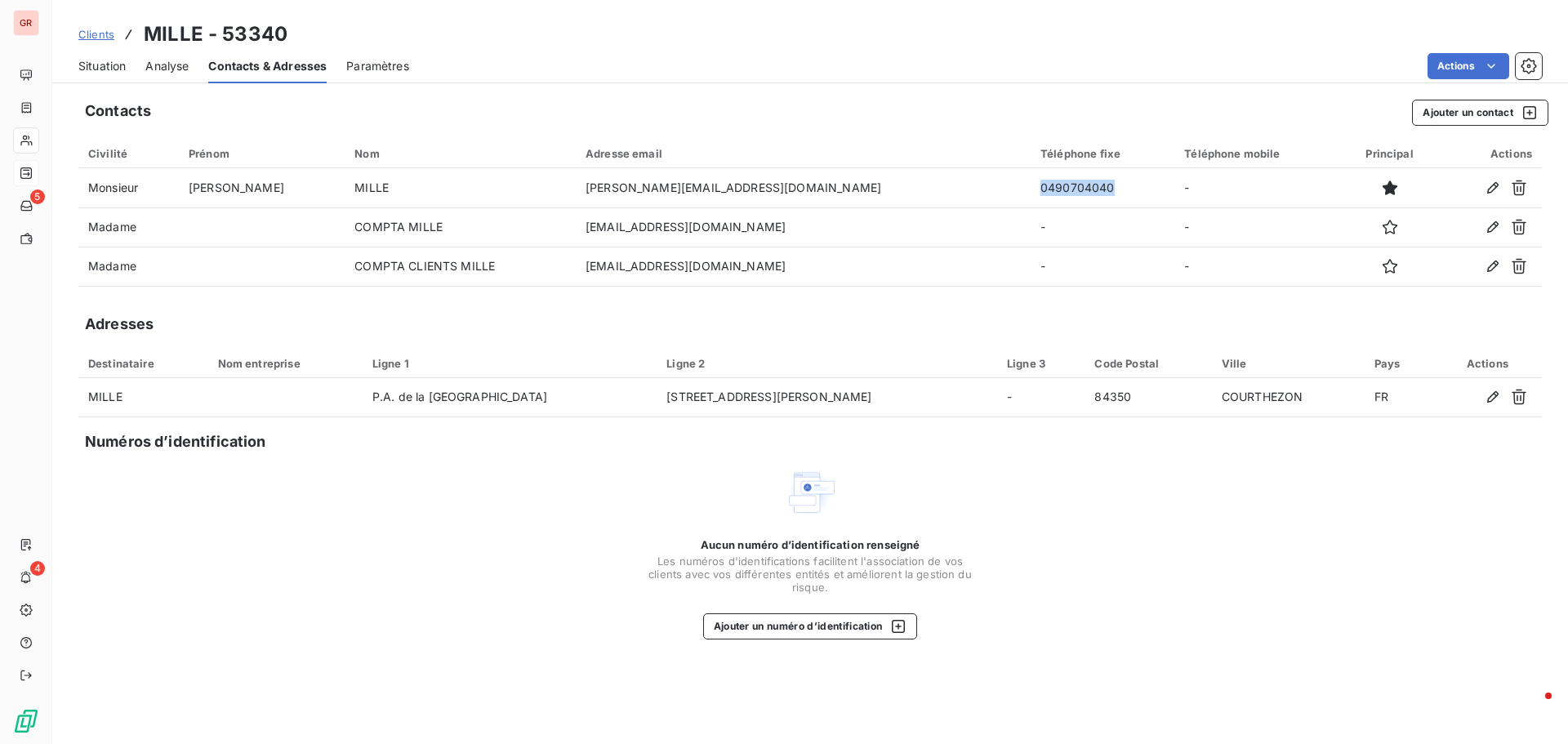
click at [87, 62] on span "Situation" at bounding box center [102, 66] width 47 height 16
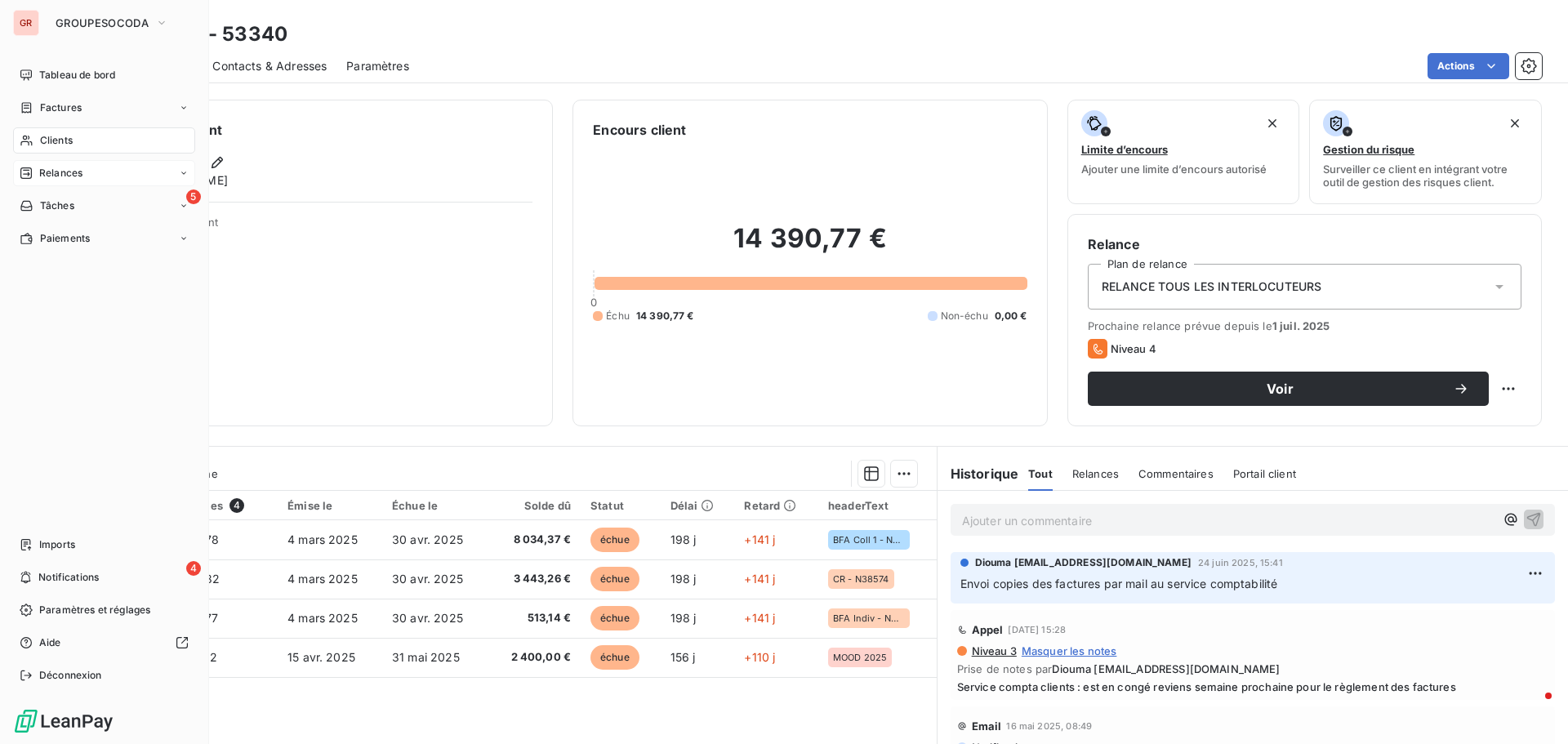
click at [61, 138] on span "Clients" at bounding box center [56, 140] width 33 height 14
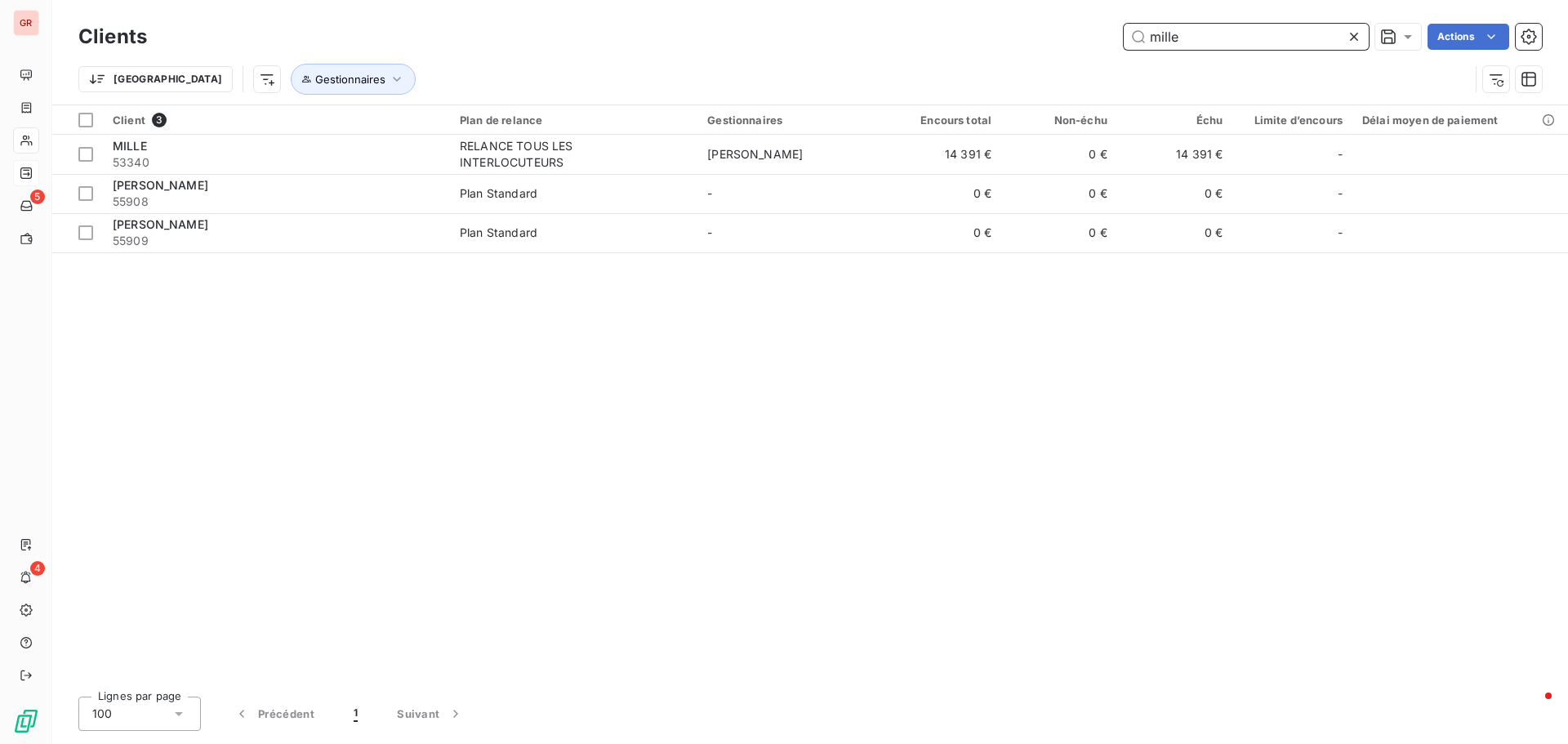
click at [1169, 44] on input "mille" at bounding box center [1247, 37] width 245 height 26
click at [1071, 42] on div "mille Actions" at bounding box center [854, 37] width 1375 height 26
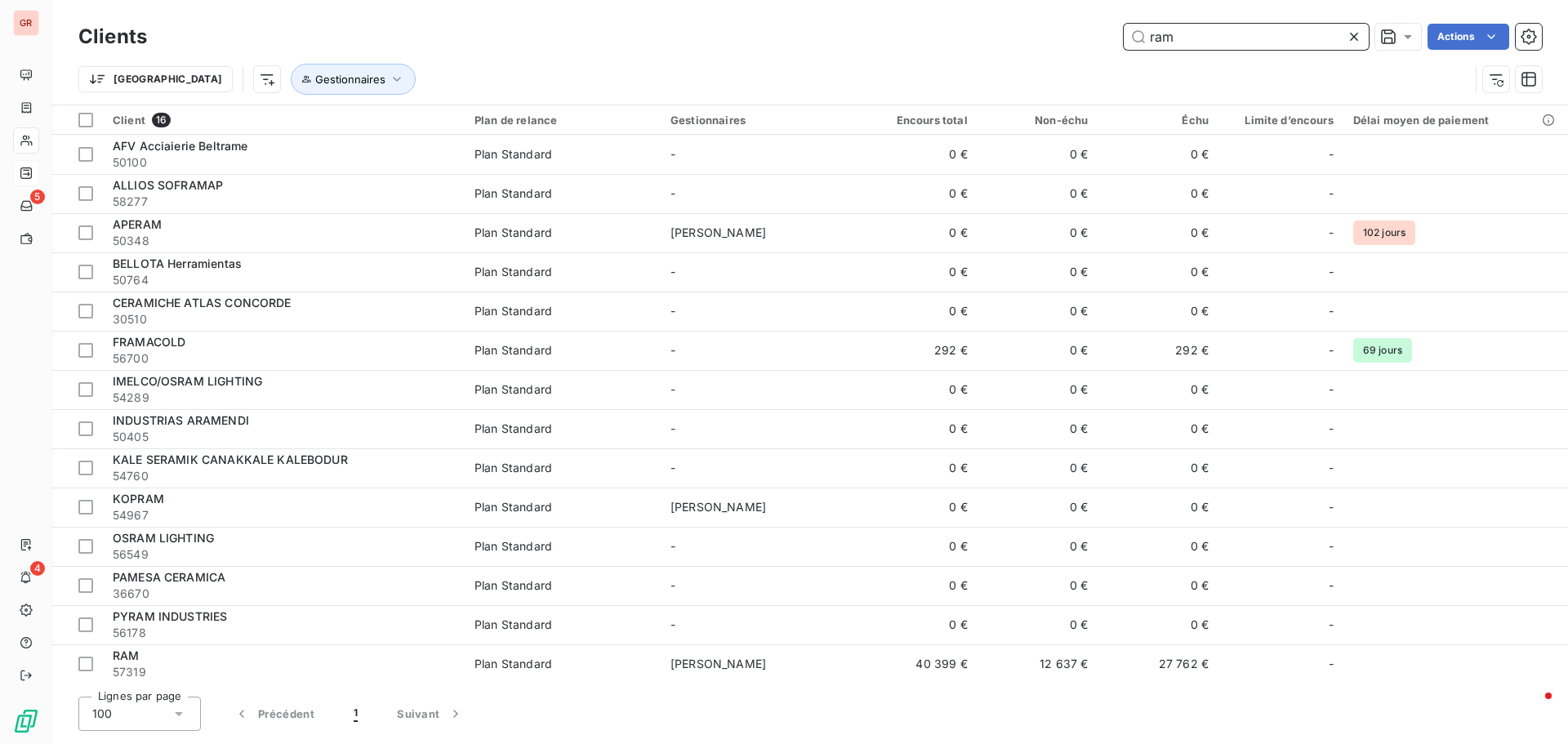
type input "ram"
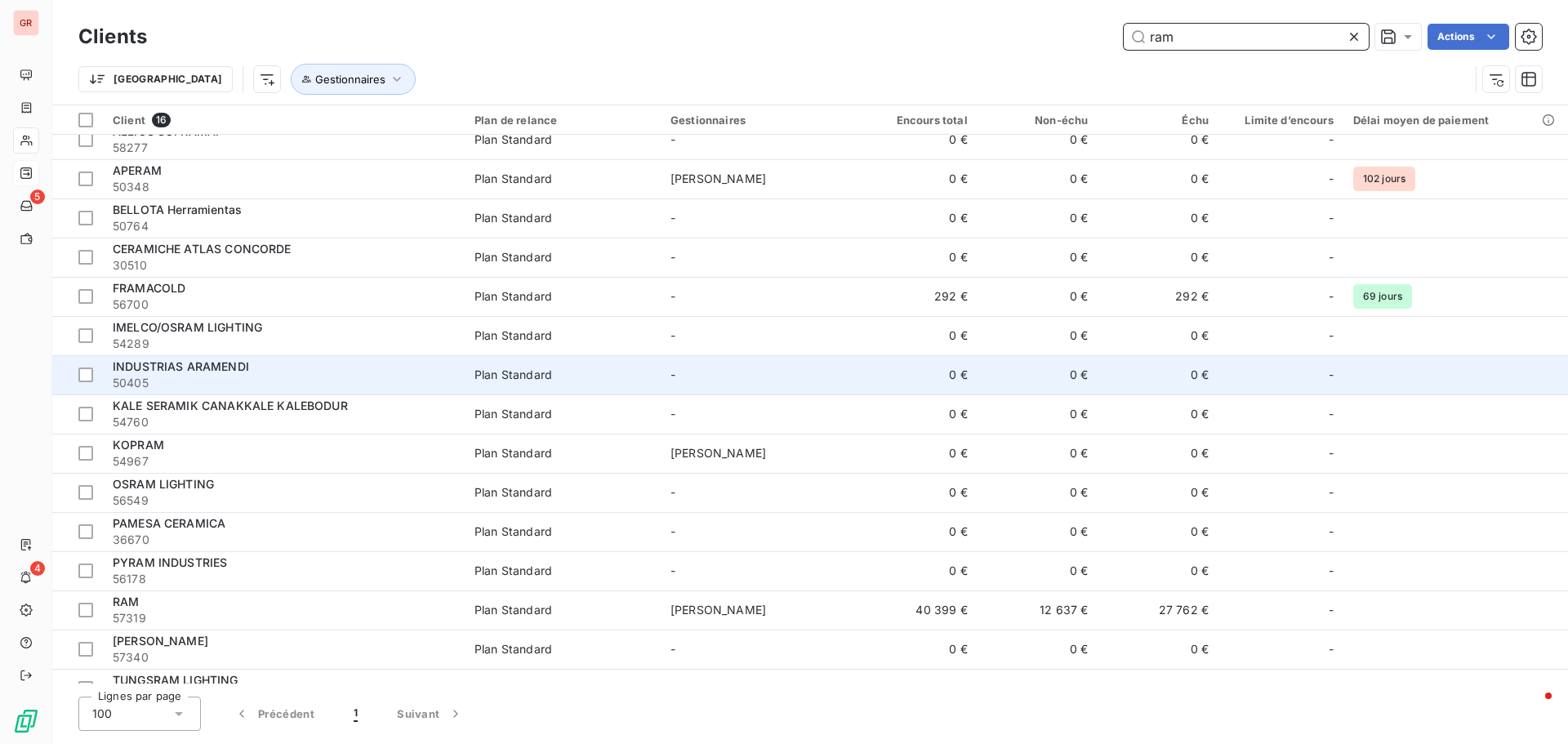
scroll to position [79, 0]
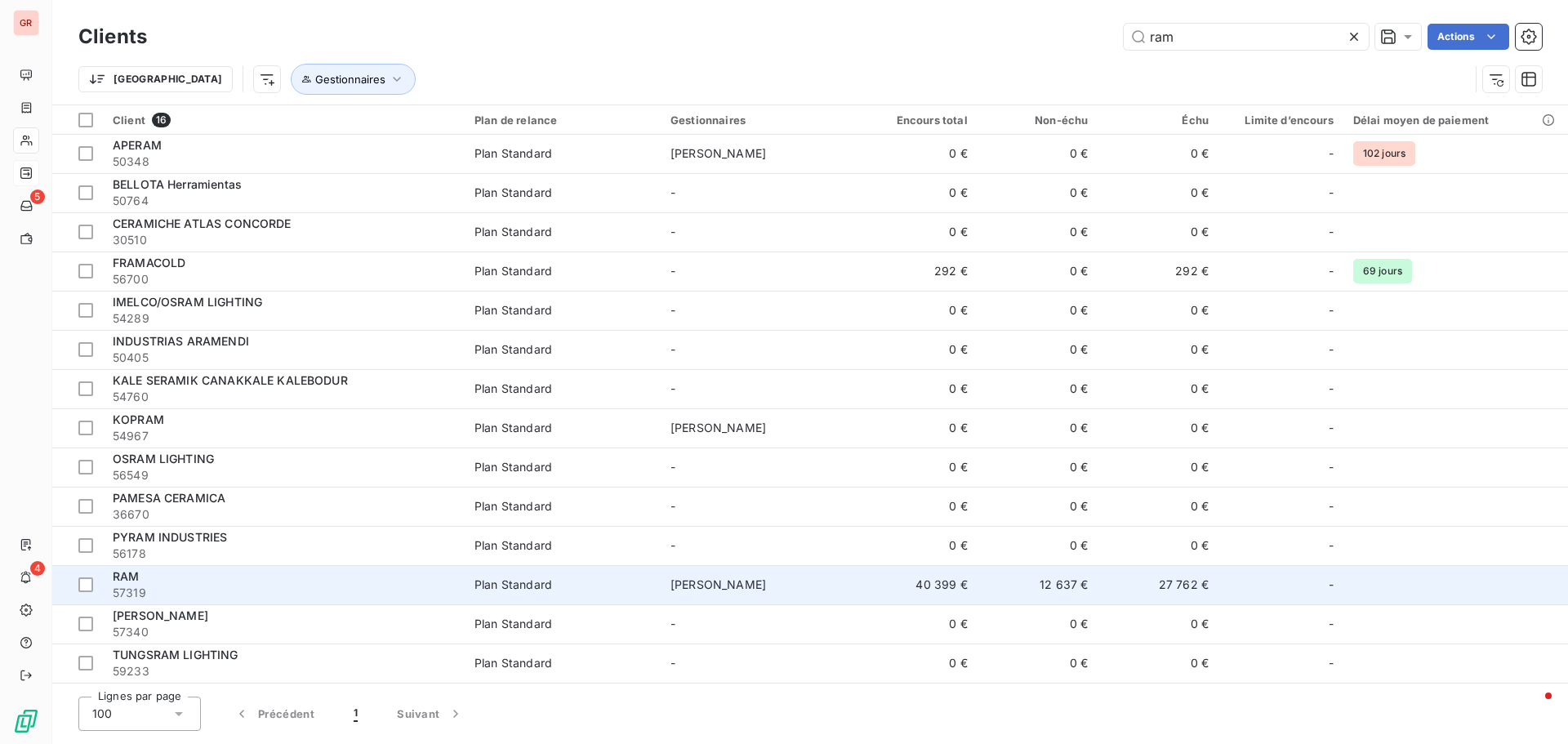
click at [130, 583] on div "RAM" at bounding box center [284, 576] width 343 height 16
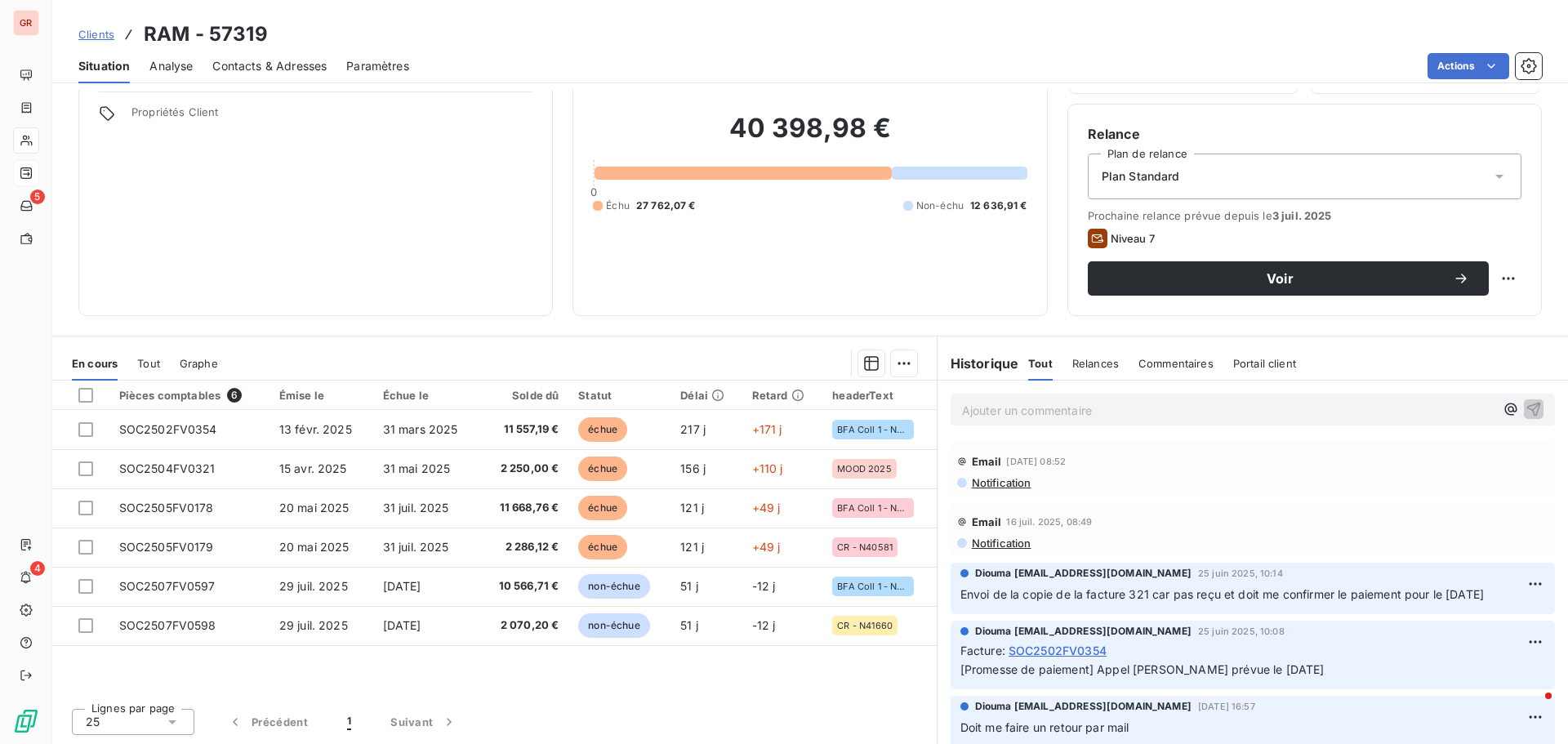
click at [292, 67] on span "Contacts & Adresses" at bounding box center [270, 66] width 114 height 16
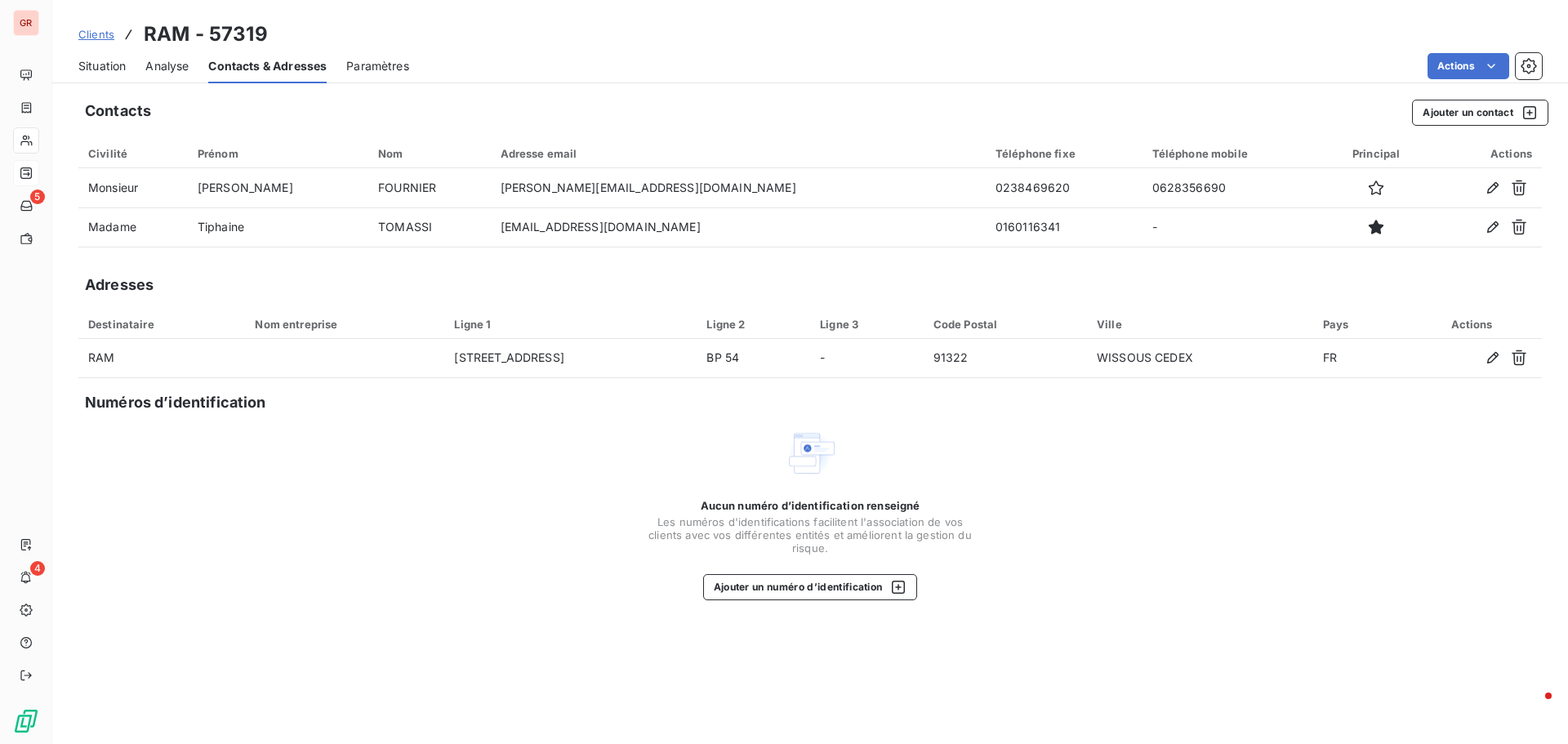
click at [121, 67] on span "Situation" at bounding box center [102, 66] width 47 height 16
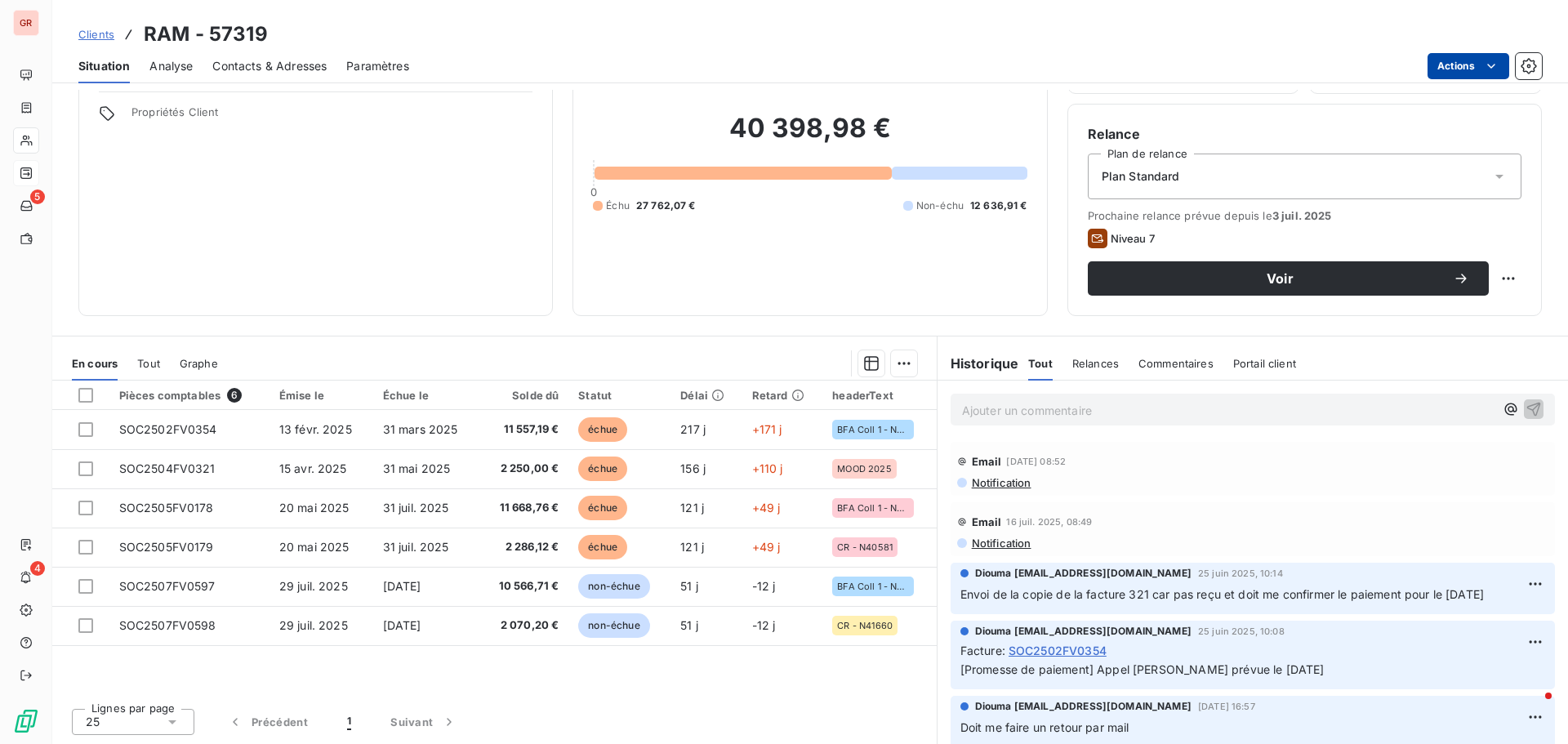
click at [1446, 66] on html "GR 5 4 Clients RAM - 57319 Situation Analyse Contacts & Adresses Paramètres Act…" at bounding box center [784, 372] width 1568 height 744
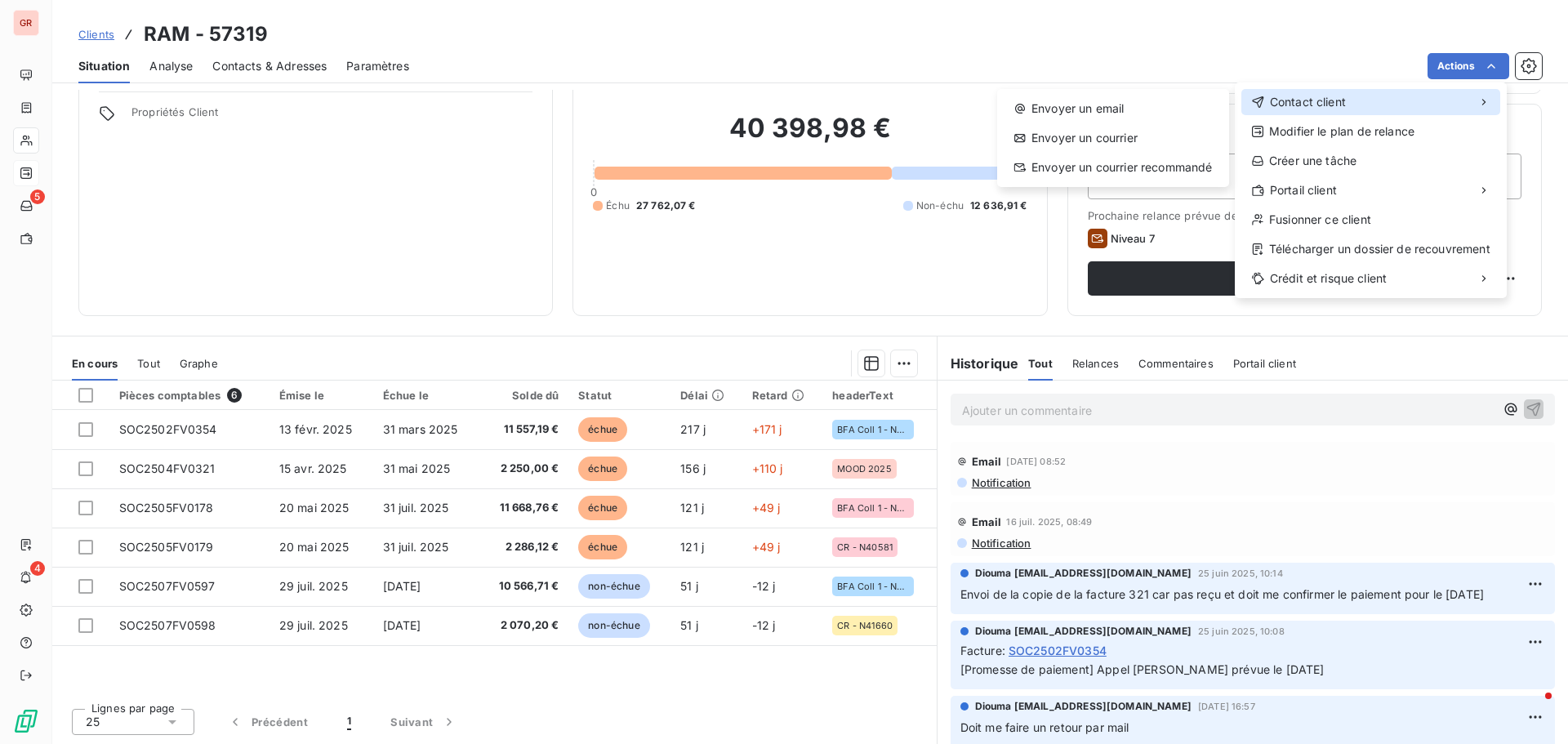
drag, startPoint x: 1323, startPoint y: 105, endPoint x: 1279, endPoint y: 102, distance: 44.1
click at [1323, 105] on span "Contact client" at bounding box center [1307, 102] width 76 height 16
click at [1128, 113] on div "Envoyer un email" at bounding box center [1113, 108] width 219 height 26
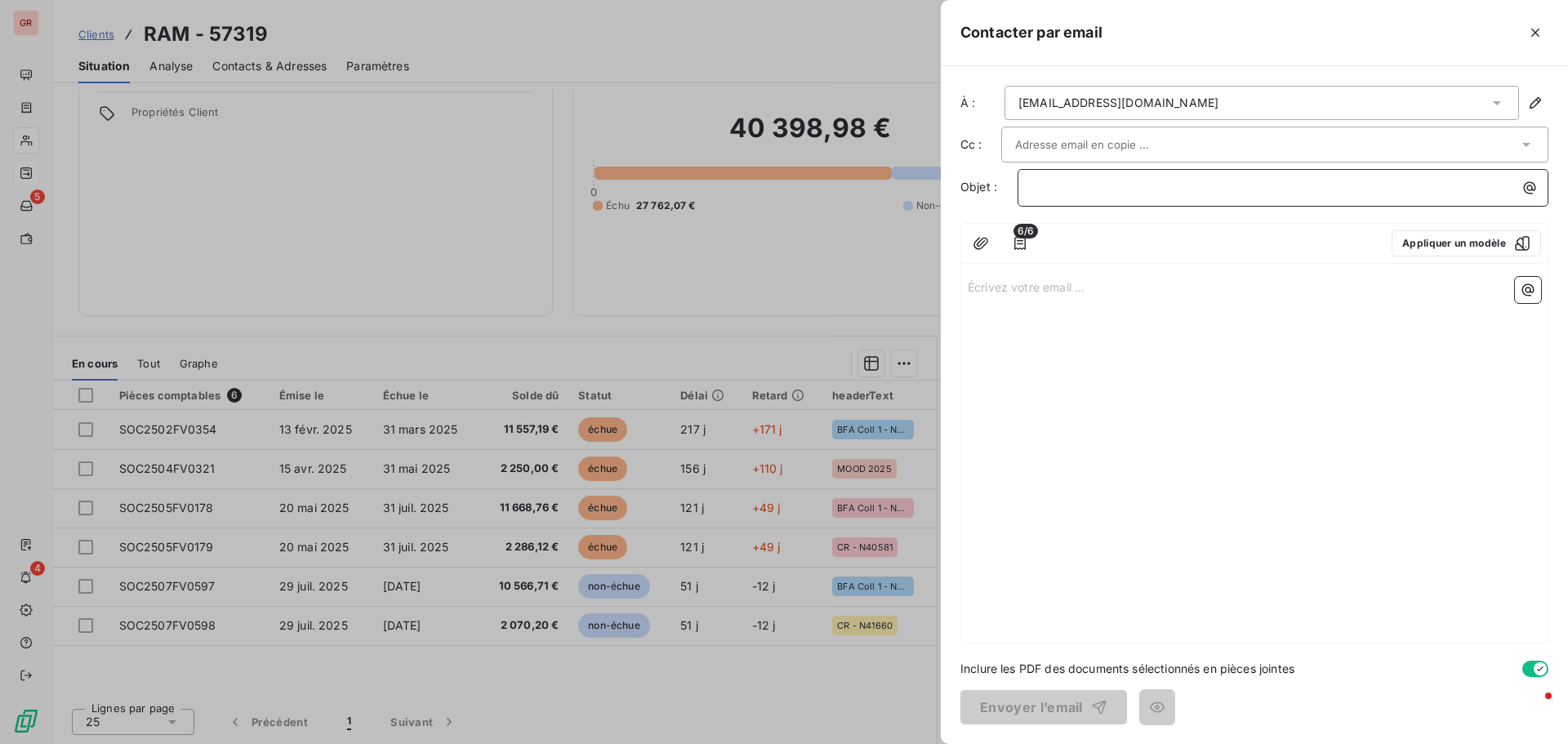
click at [1506, 186] on p "﻿" at bounding box center [1287, 187] width 511 height 19
click at [1529, 189] on icon "button" at bounding box center [1531, 188] width 12 height 12
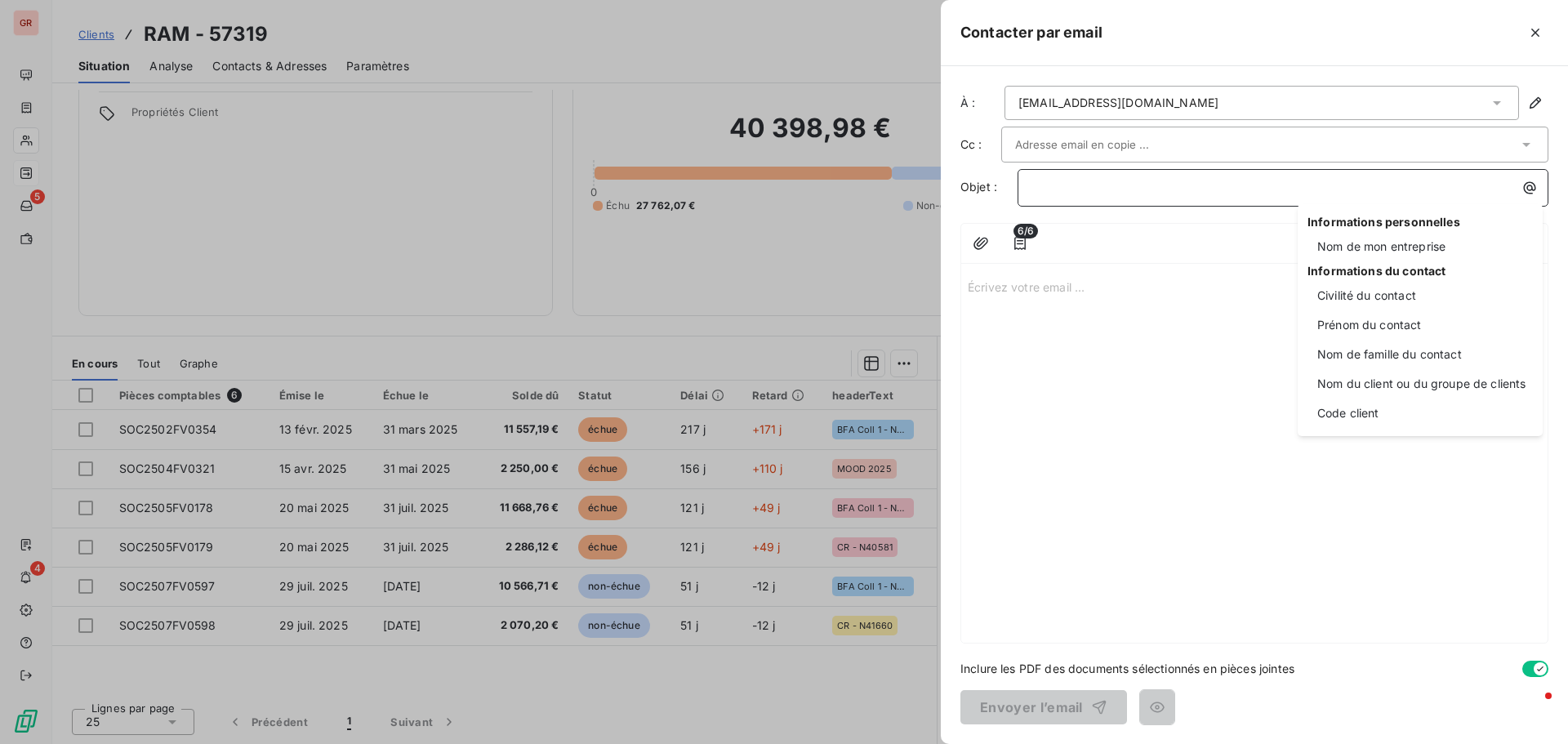
click at [1161, 194] on html "GR 5 4 Clients RAM - 57319 Situation Analyse Contacts & Adresses Paramètres Act…" at bounding box center [784, 372] width 1568 height 744
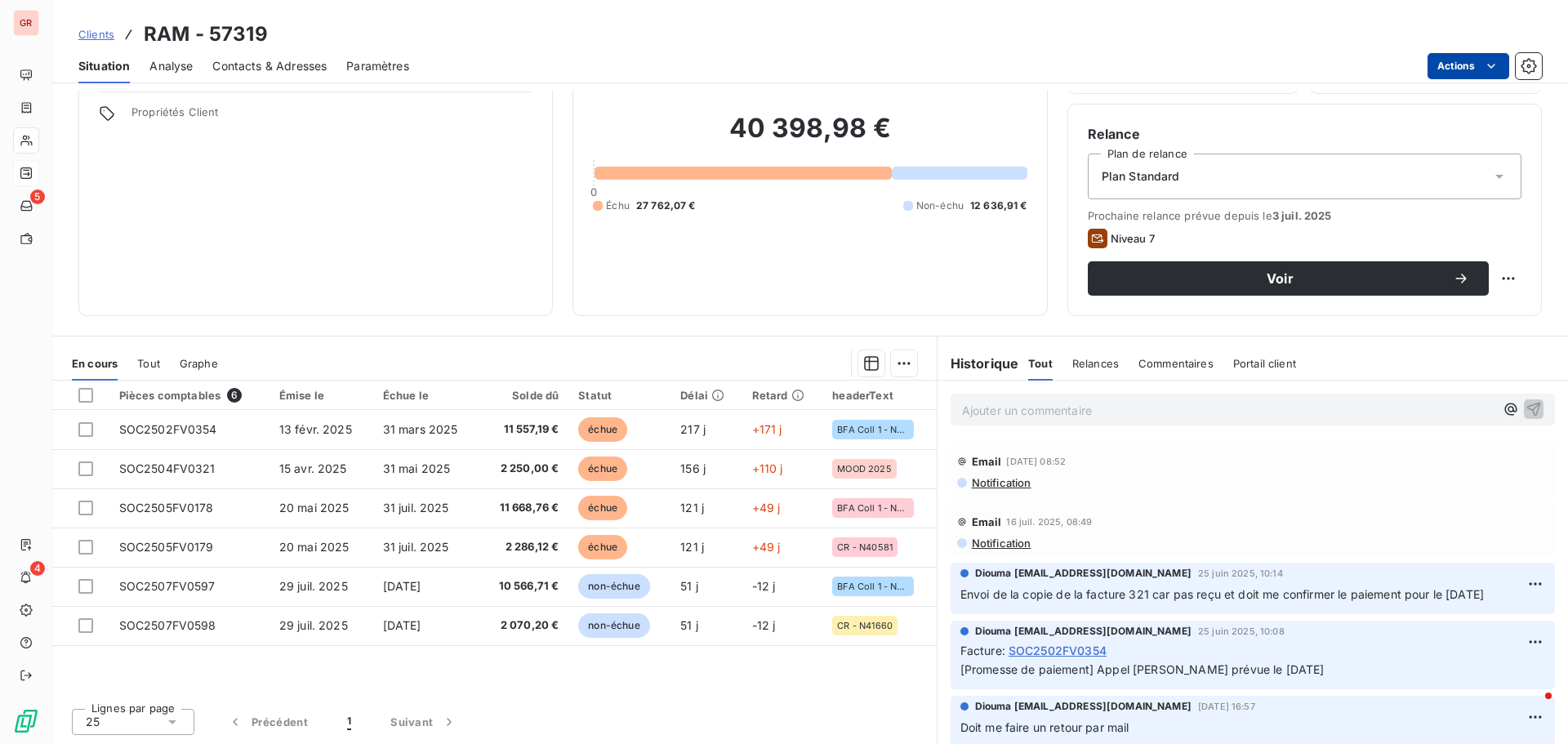
click at [1476, 58] on html "GR 5 4 Clients RAM - 57319 Situation Analyse Contacts & Adresses Paramètres Act…" at bounding box center [784, 372] width 1568 height 744
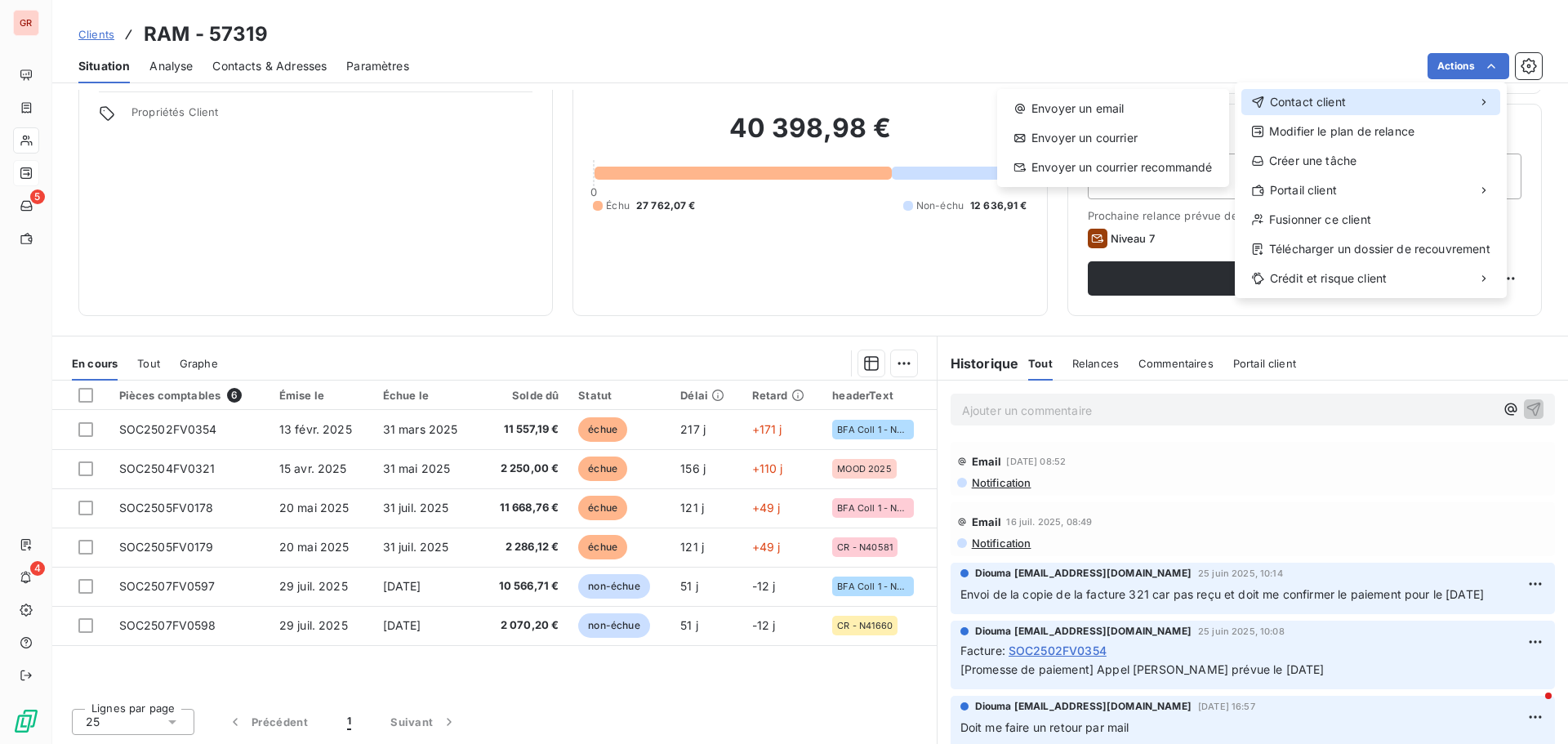
click at [1323, 111] on div "Contact client" at bounding box center [1371, 102] width 259 height 26
click at [1110, 114] on div "Envoyer un email" at bounding box center [1113, 108] width 219 height 26
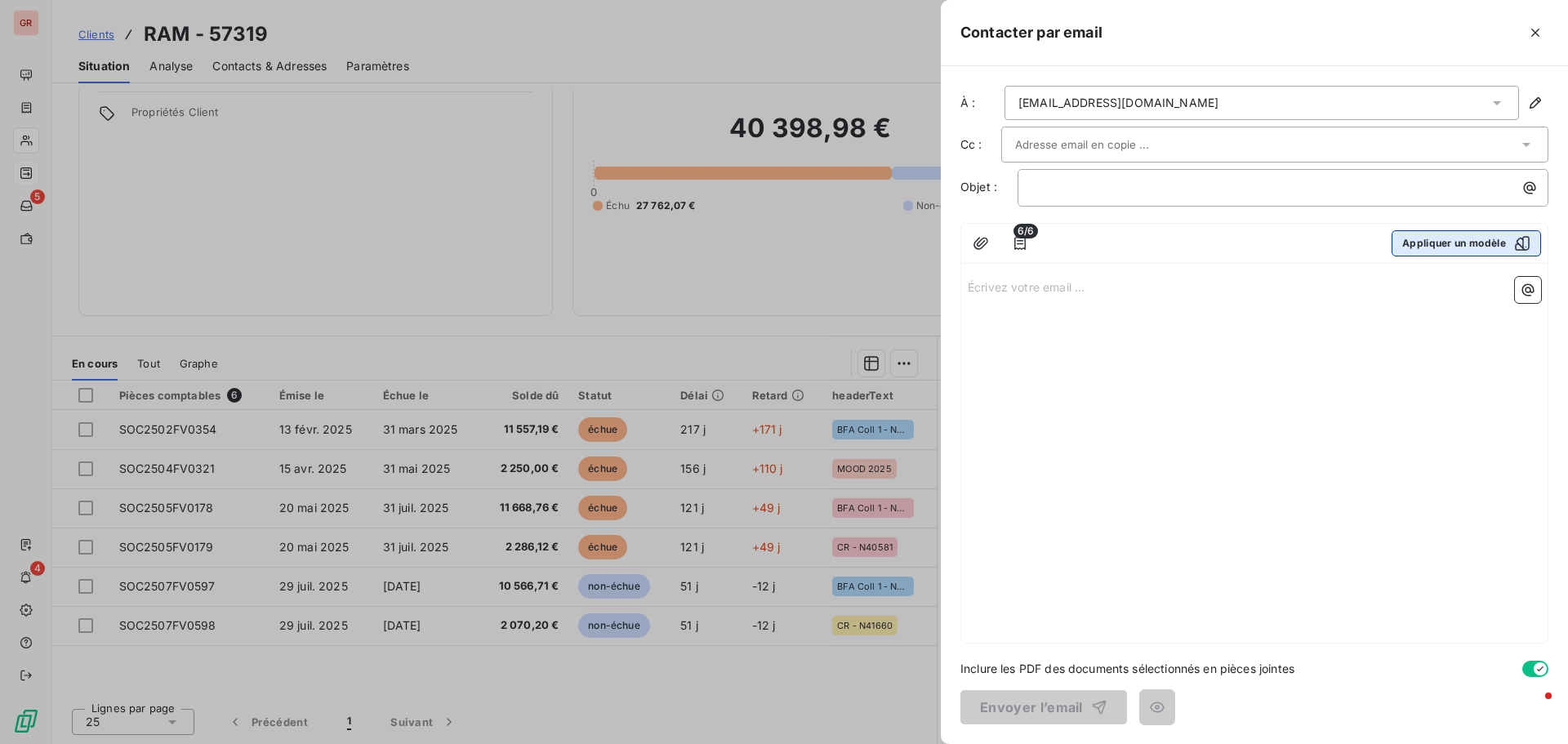
click at [1465, 239] on button "Appliquer un modèle" at bounding box center [1467, 243] width 150 height 26
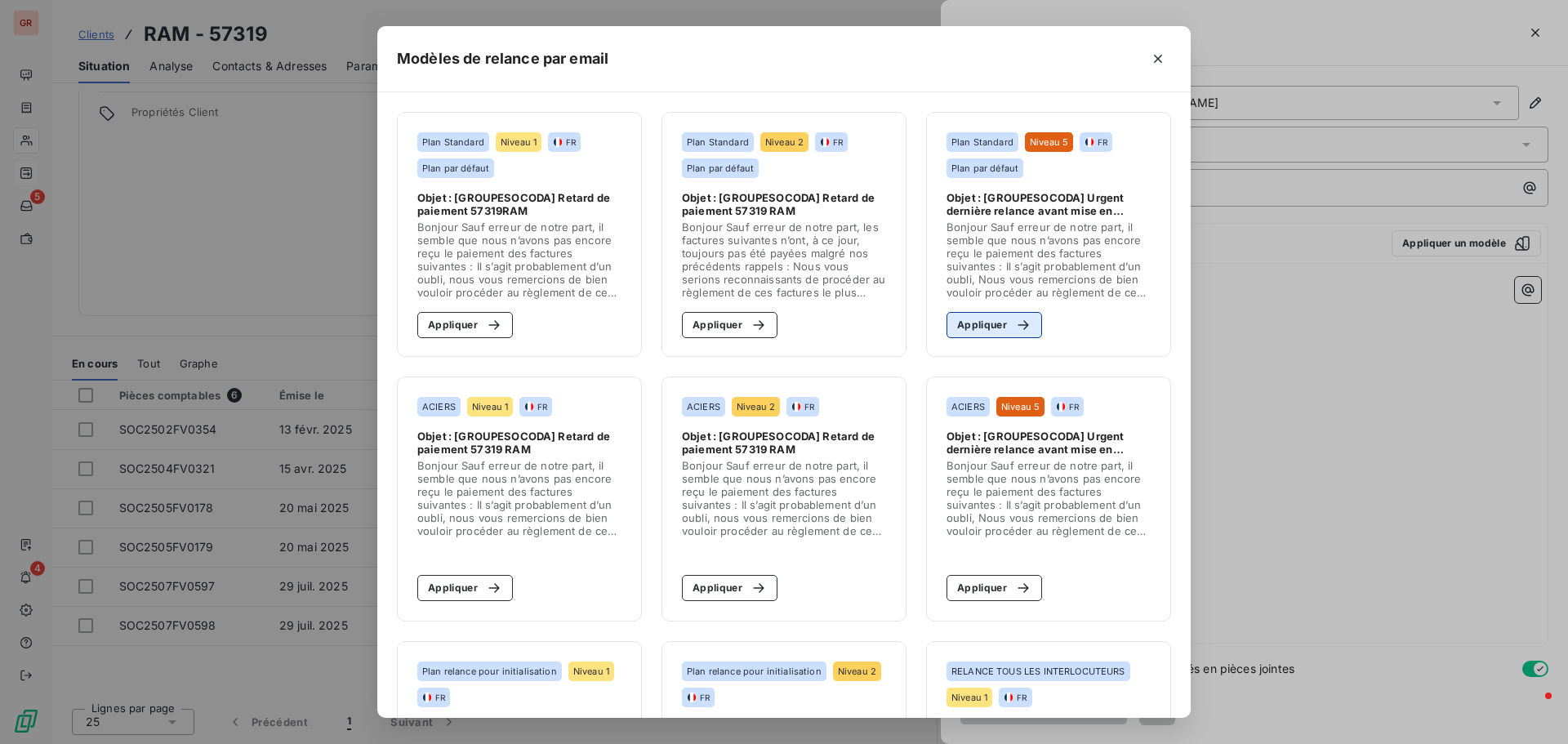
click at [978, 325] on button "Appliquer" at bounding box center [994, 325] width 95 height 26
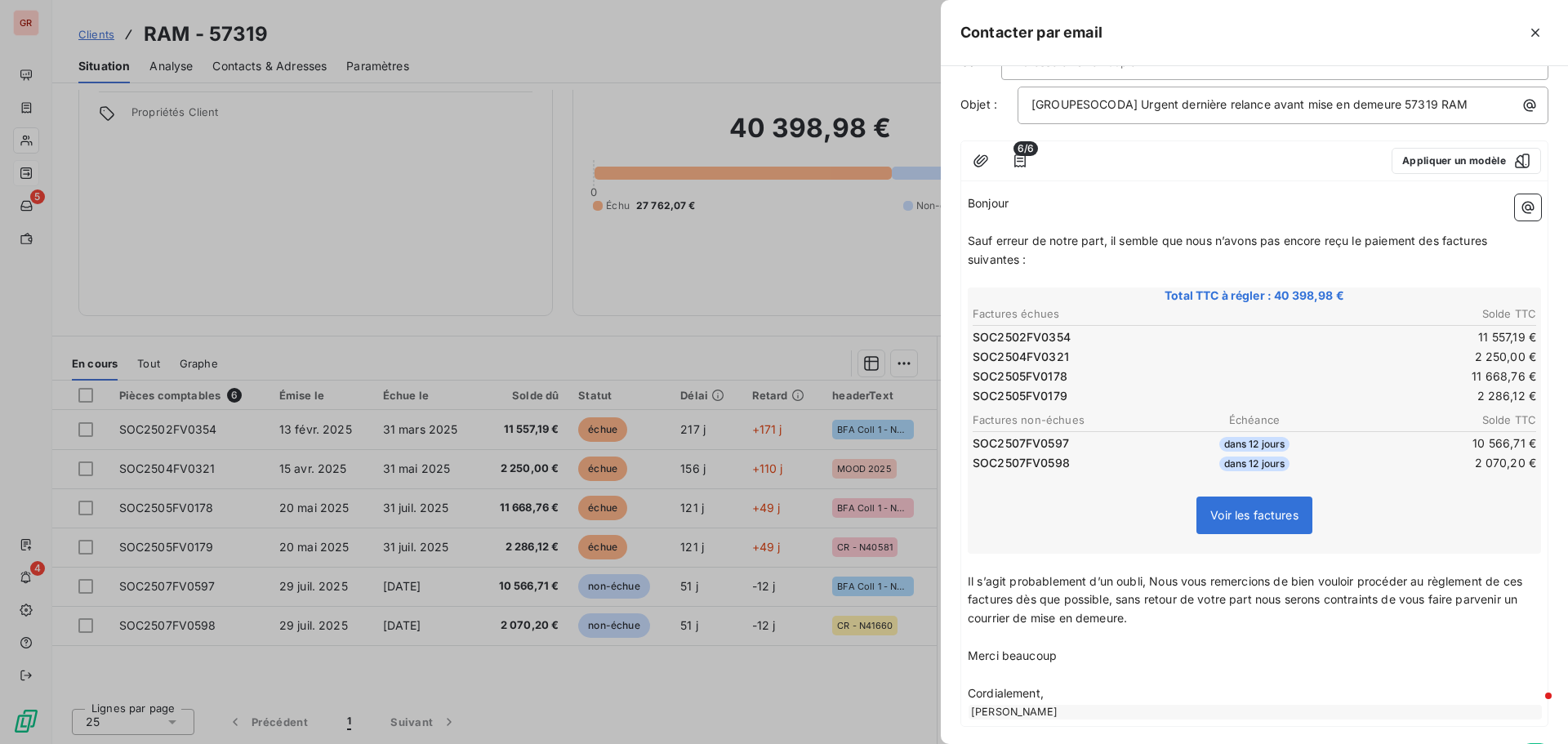
scroll to position [166, 0]
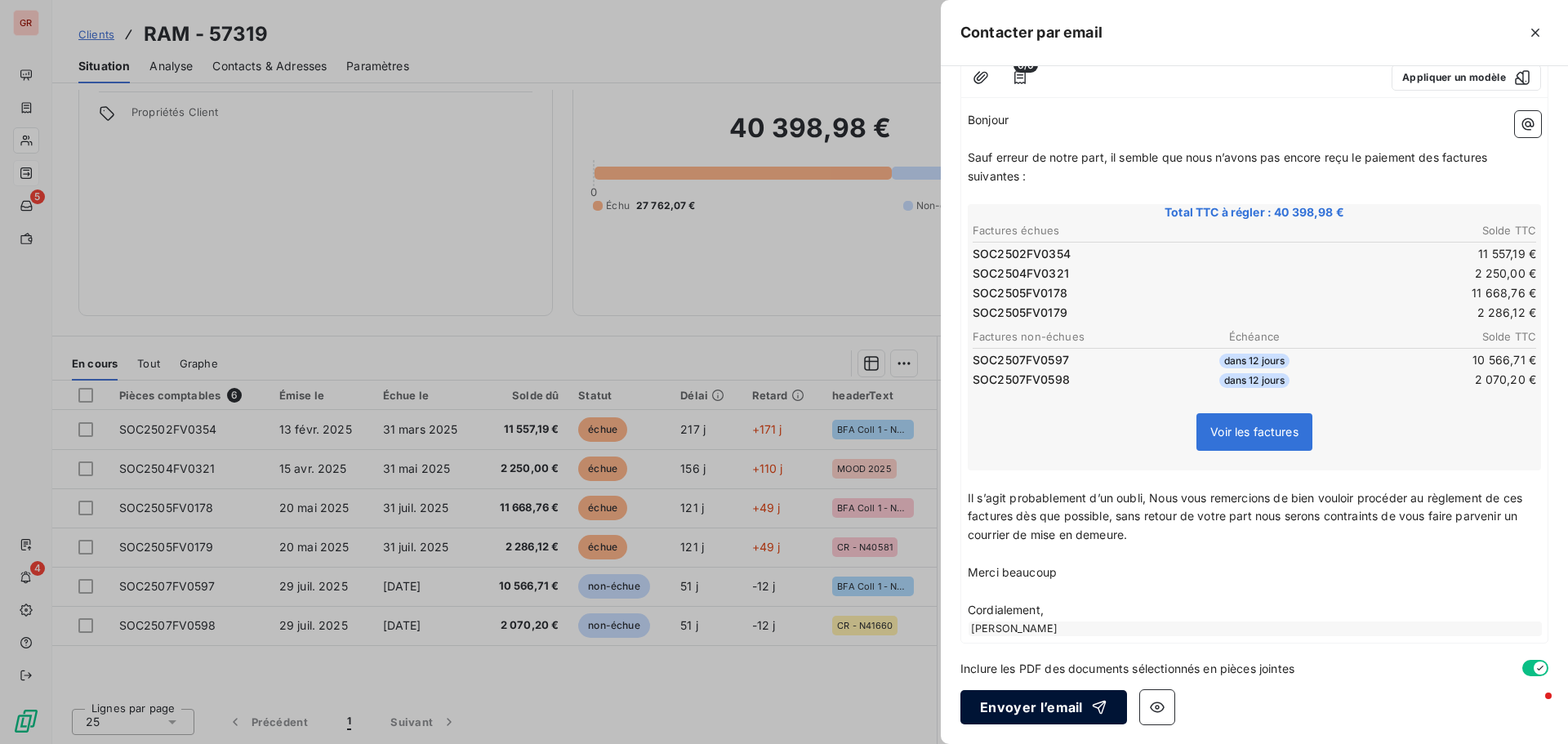
click at [1046, 709] on button "Envoyer l’email" at bounding box center [1043, 707] width 167 height 34
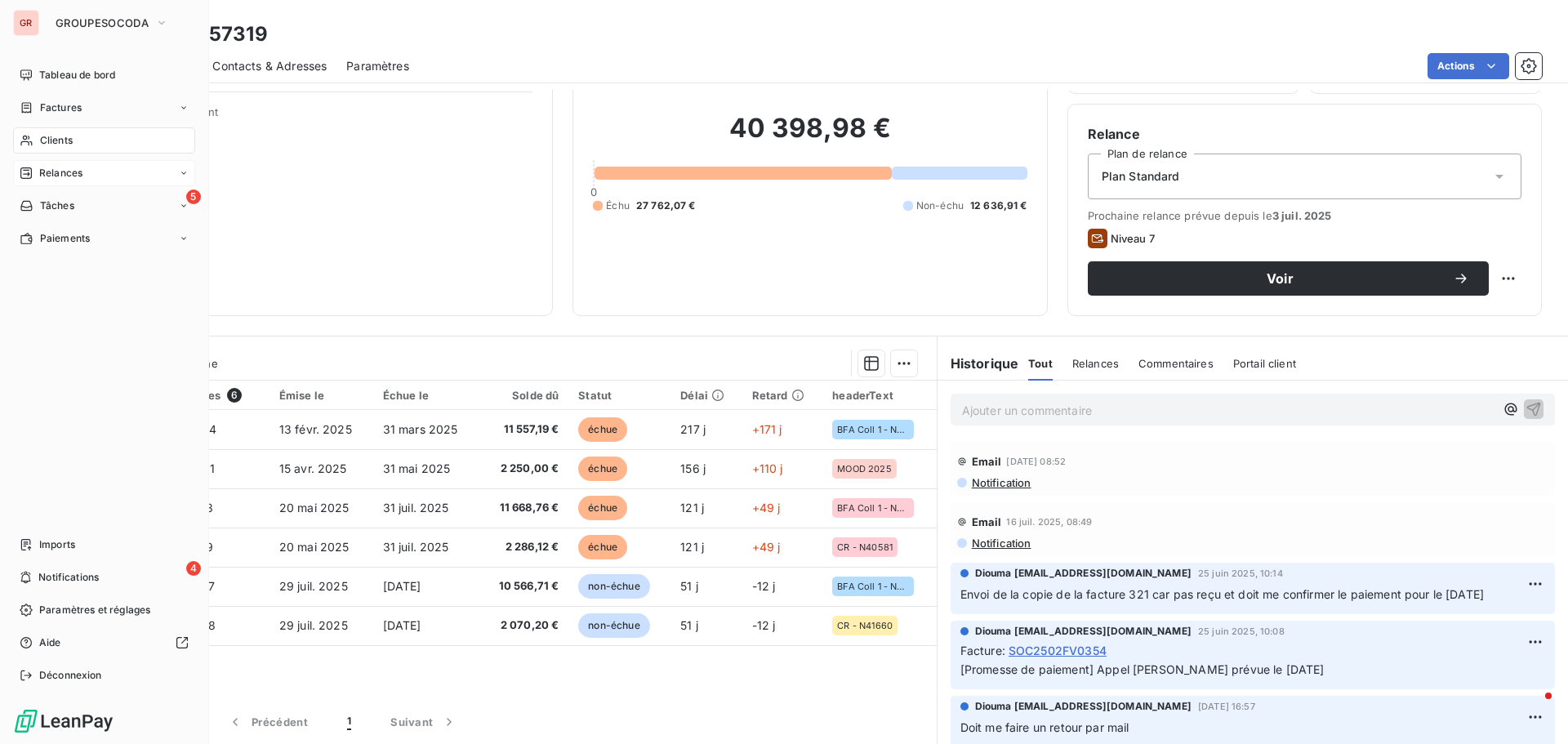
click at [46, 144] on span "Clients" at bounding box center [56, 140] width 33 height 14
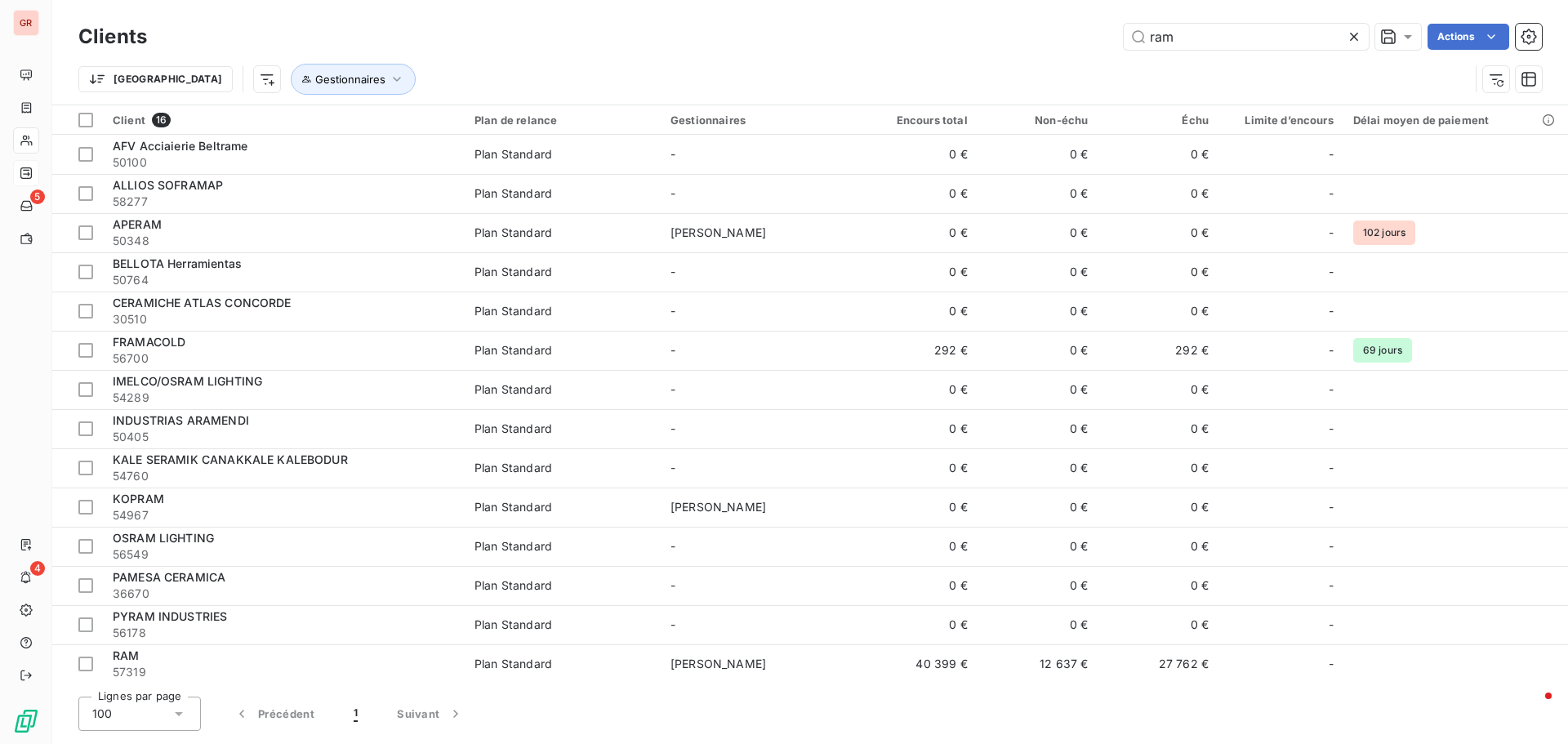
drag, startPoint x: 1178, startPoint y: 41, endPoint x: 888, endPoint y: 29, distance: 290.2
click at [917, 27] on div "ram Actions" at bounding box center [854, 37] width 1375 height 26
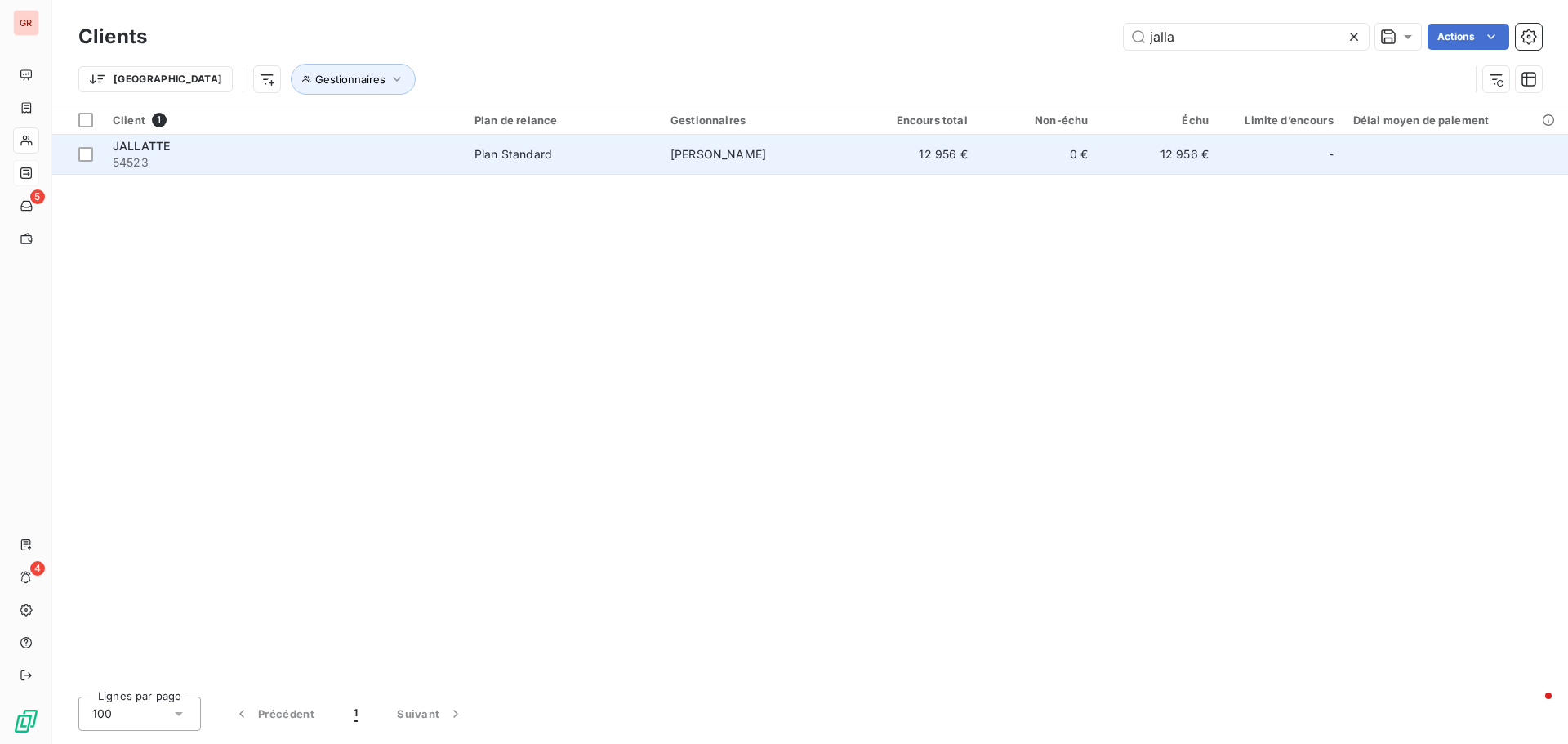
type input "jalla"
click at [657, 149] on td "Plan Standard" at bounding box center [563, 154] width 196 height 39
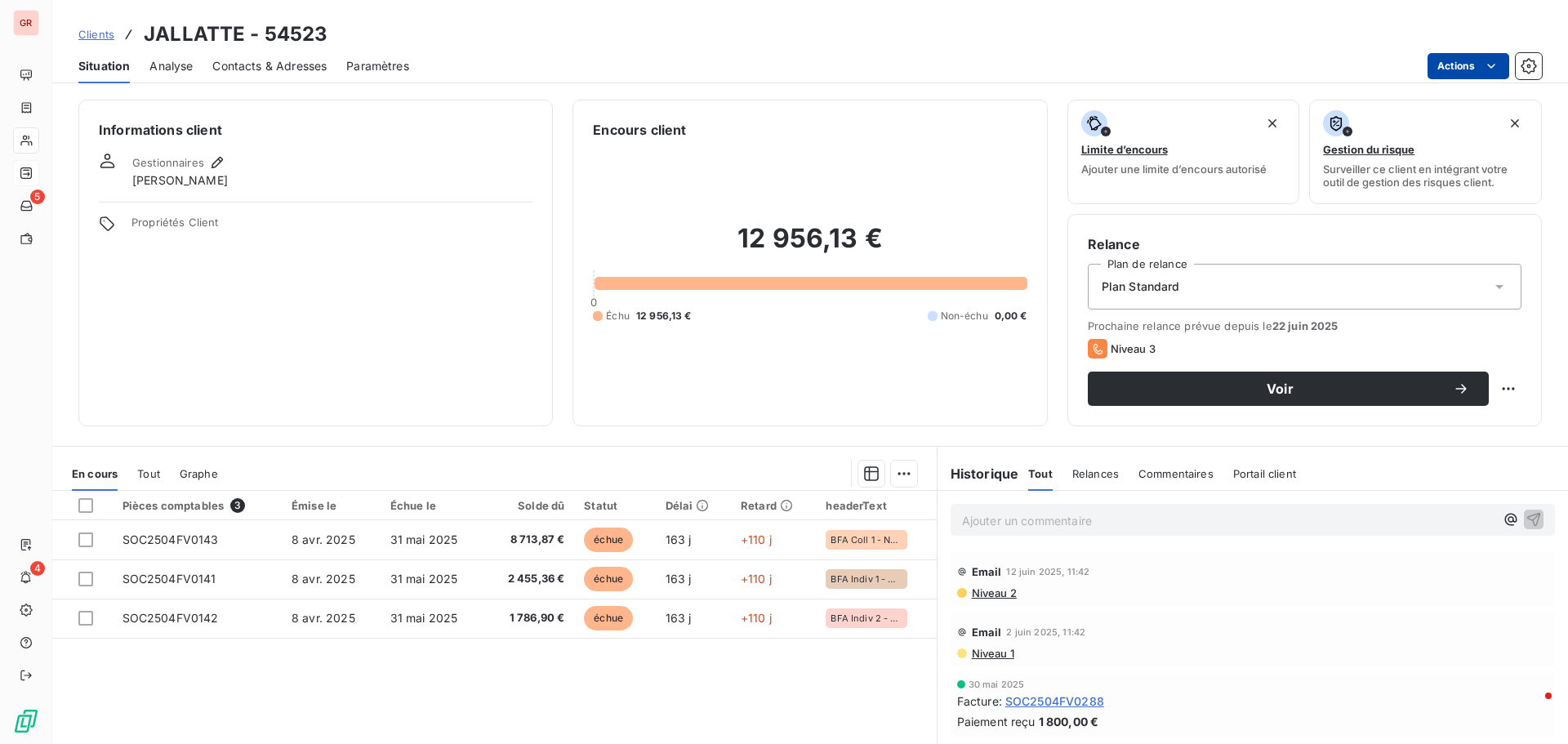
click at [1467, 61] on html "GR 5 4 Clients JALLATTE - 54523 Situation Analyse Contacts & Adresses Paramètre…" at bounding box center [784, 372] width 1568 height 744
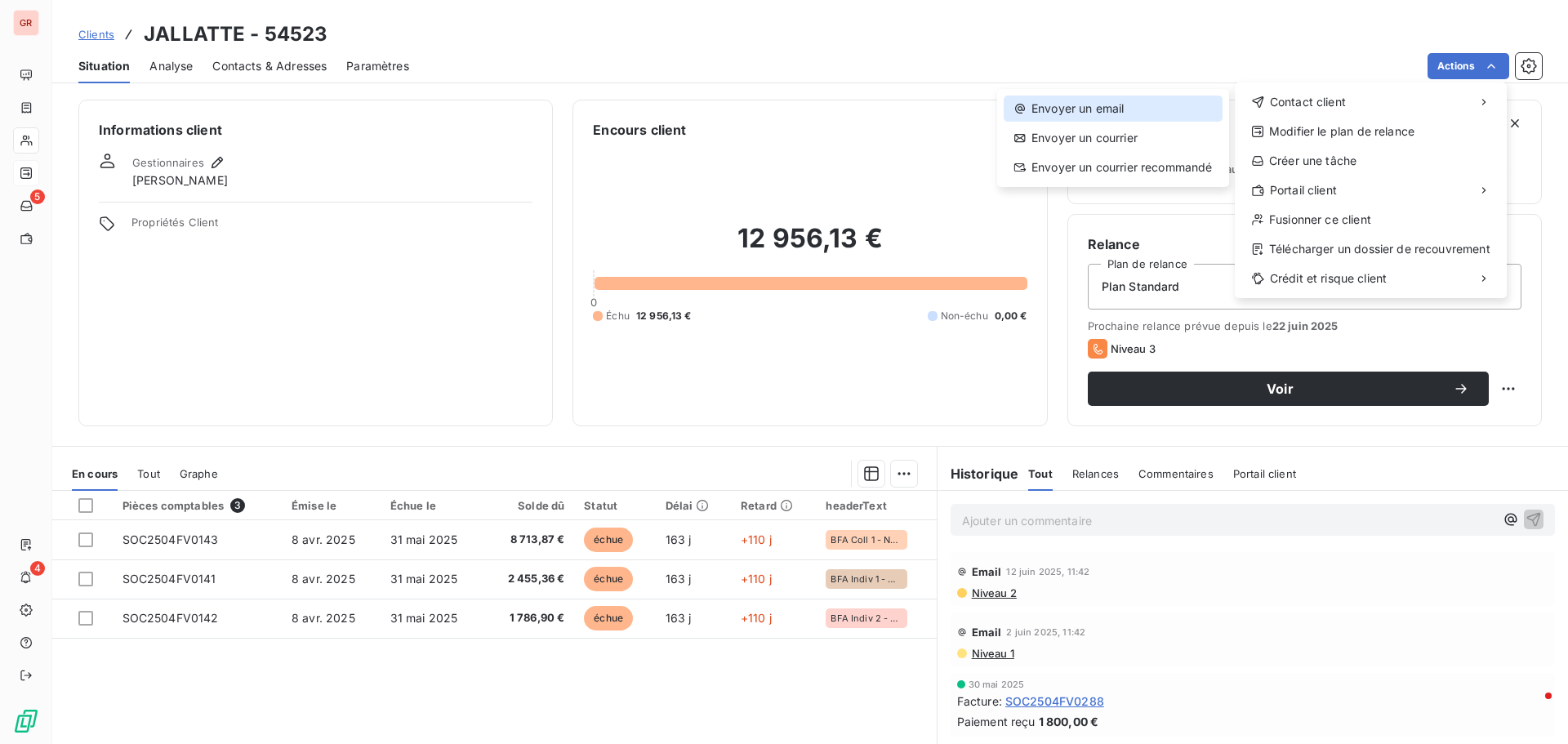
click at [1119, 103] on div "Envoyer un email" at bounding box center [1113, 108] width 219 height 26
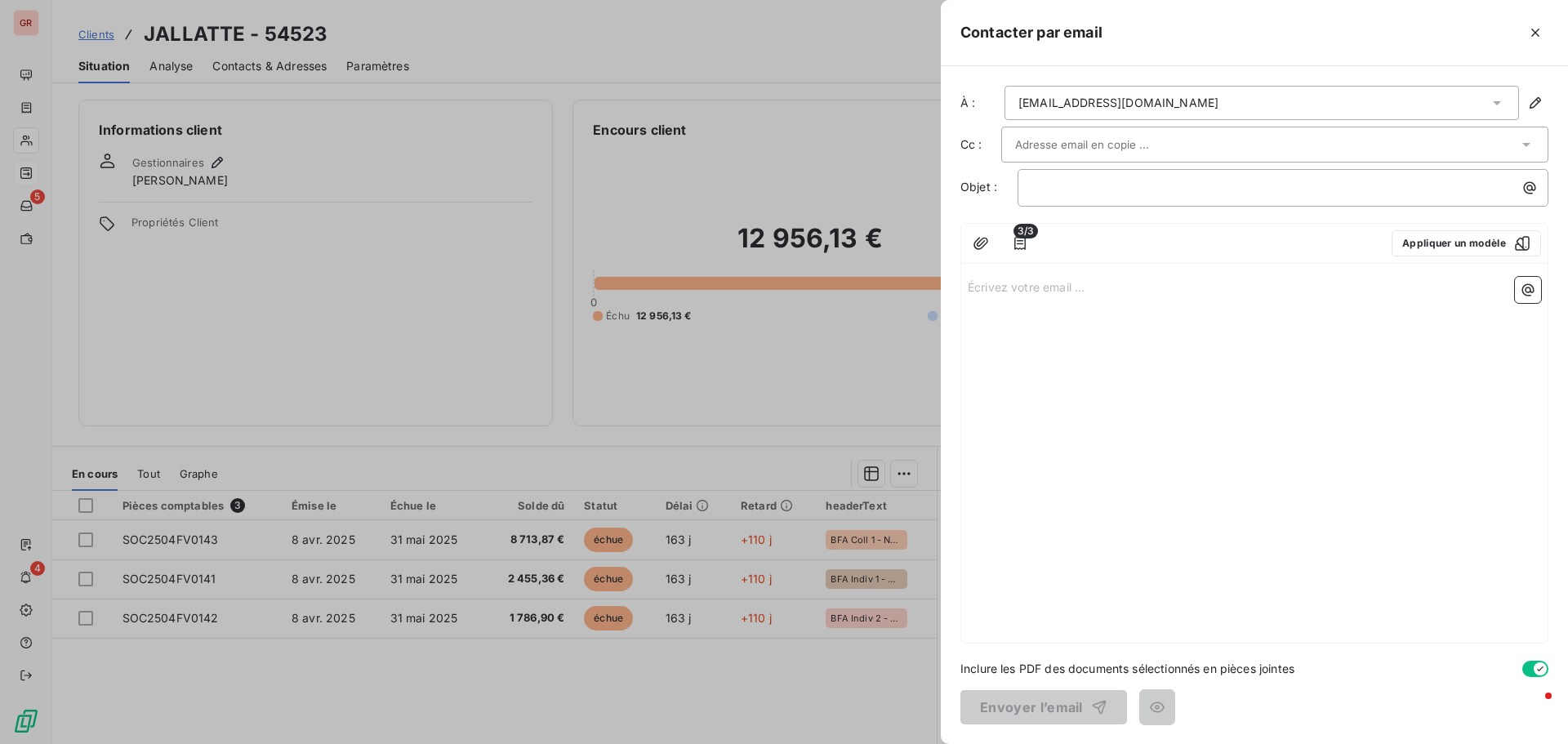
click at [1229, 243] on div at bounding box center [1213, 243] width 333 height 26
click at [1025, 239] on icon "button" at bounding box center [1020, 244] width 16 height 16
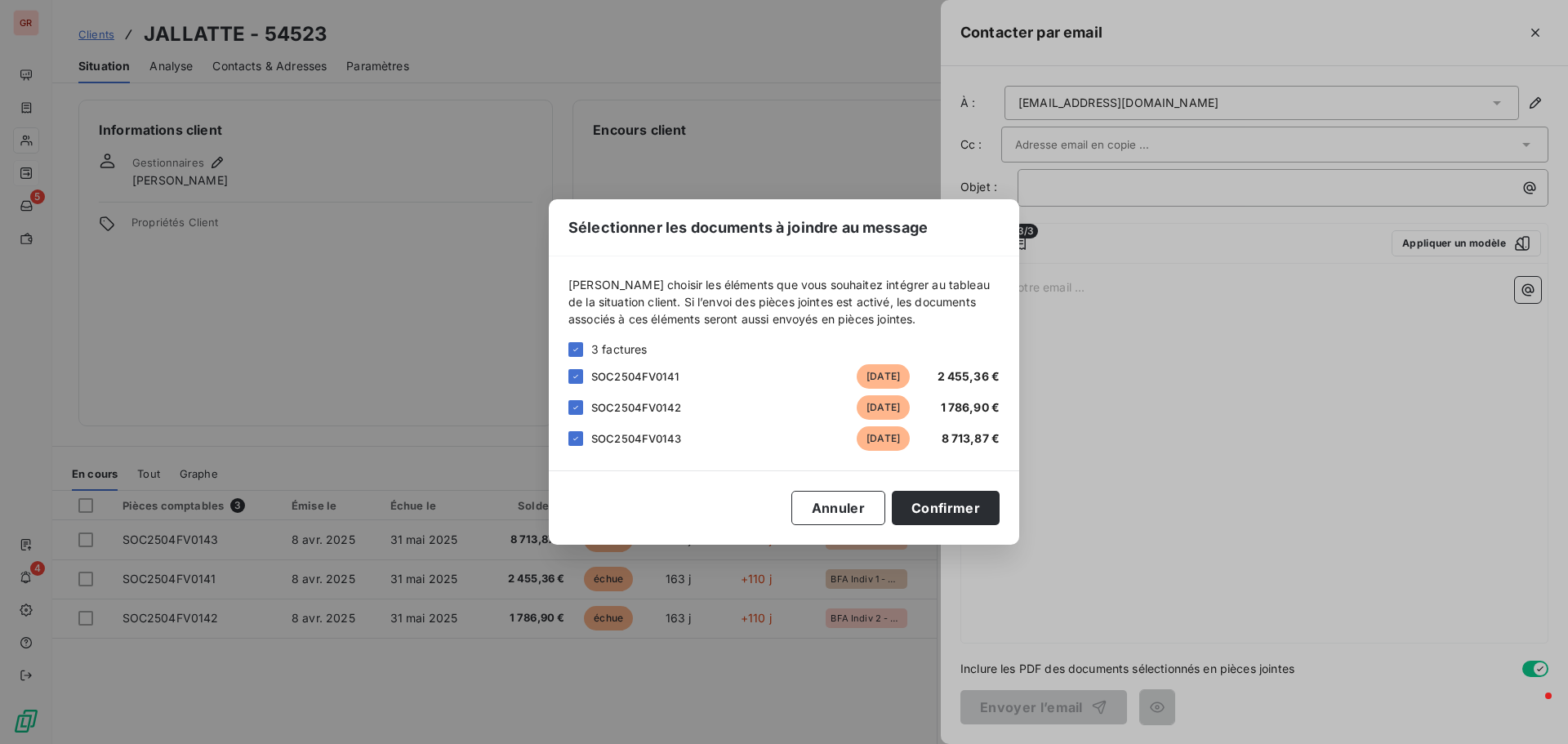
drag, startPoint x: 1130, startPoint y: 380, endPoint x: 1124, endPoint y: 371, distance: 10.8
click at [1130, 378] on div "Sélectionner les documents à joindre au message [PERSON_NAME] choisir les éléme…" at bounding box center [784, 372] width 1568 height 744
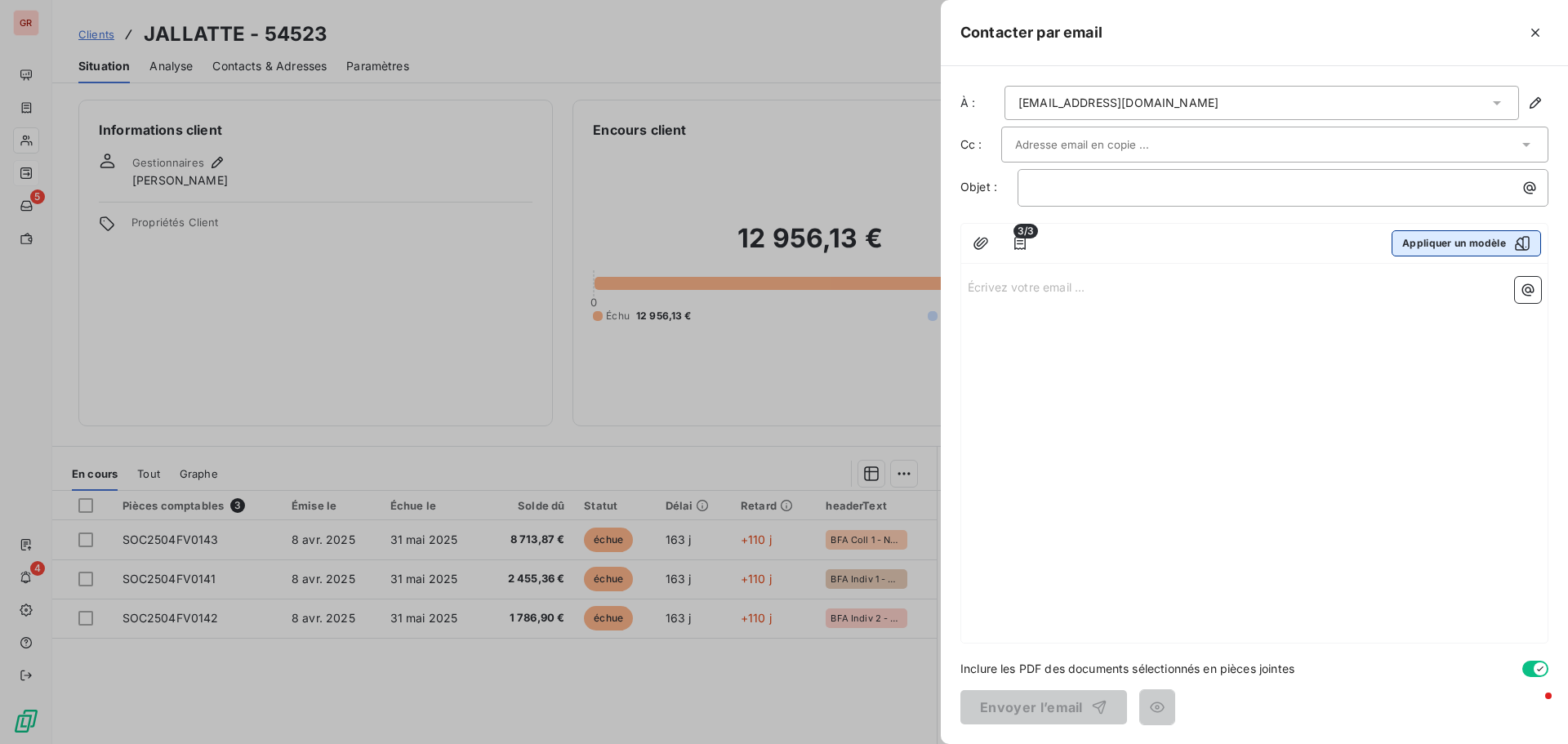
click at [1472, 244] on button "Appliquer un modèle" at bounding box center [1467, 243] width 150 height 26
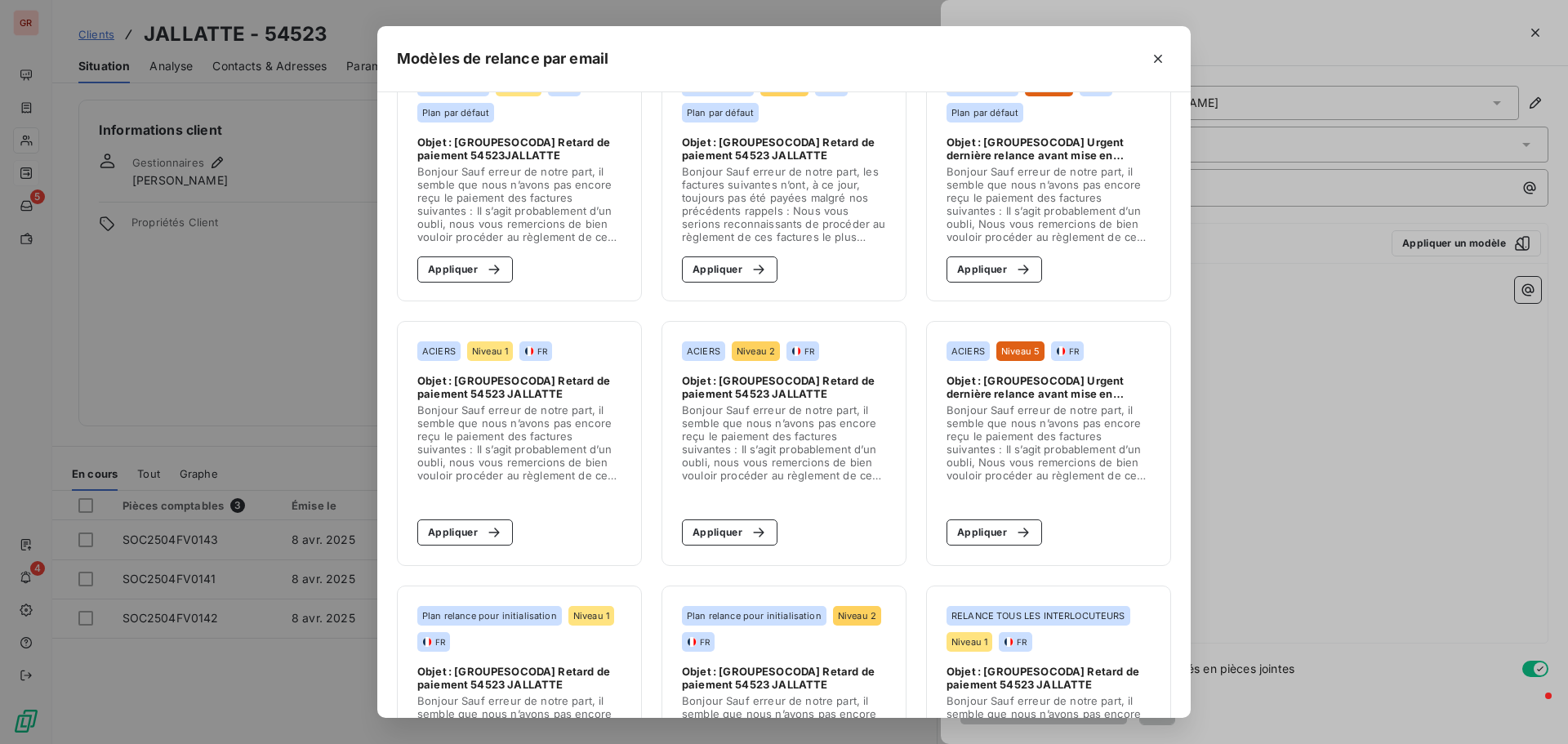
scroll to position [44, 0]
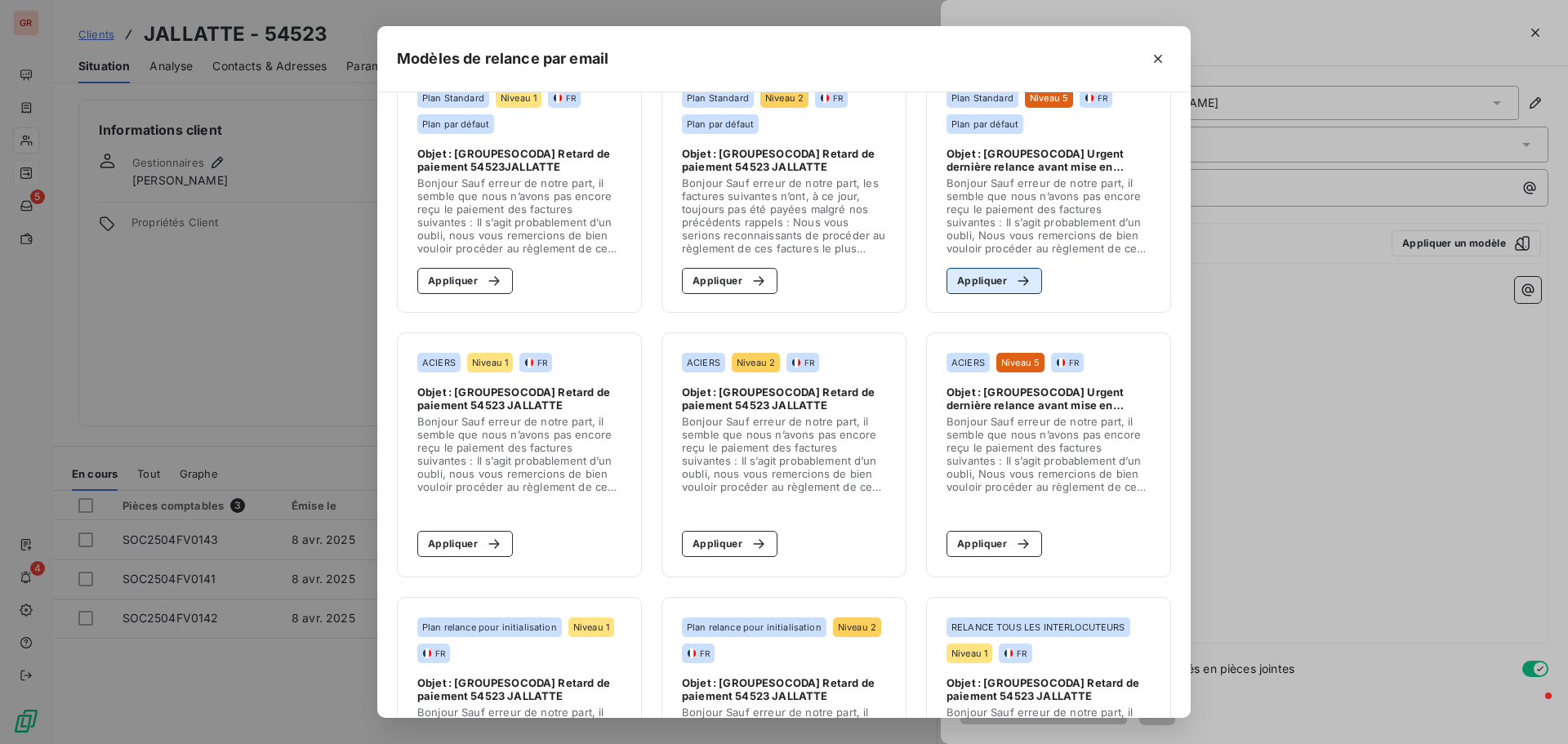
click at [985, 285] on button "Appliquer" at bounding box center [994, 280] width 95 height 26
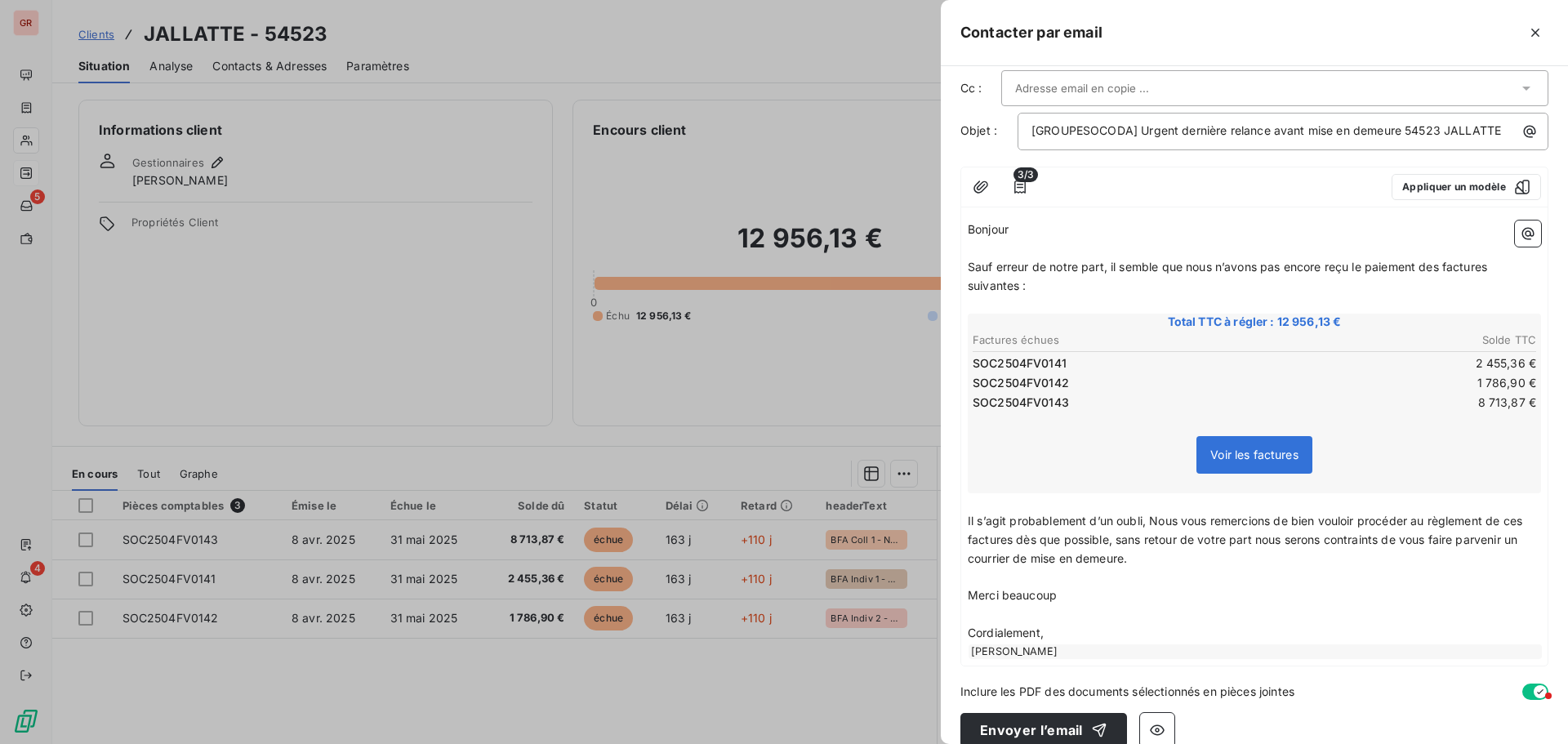
scroll to position [79, 0]
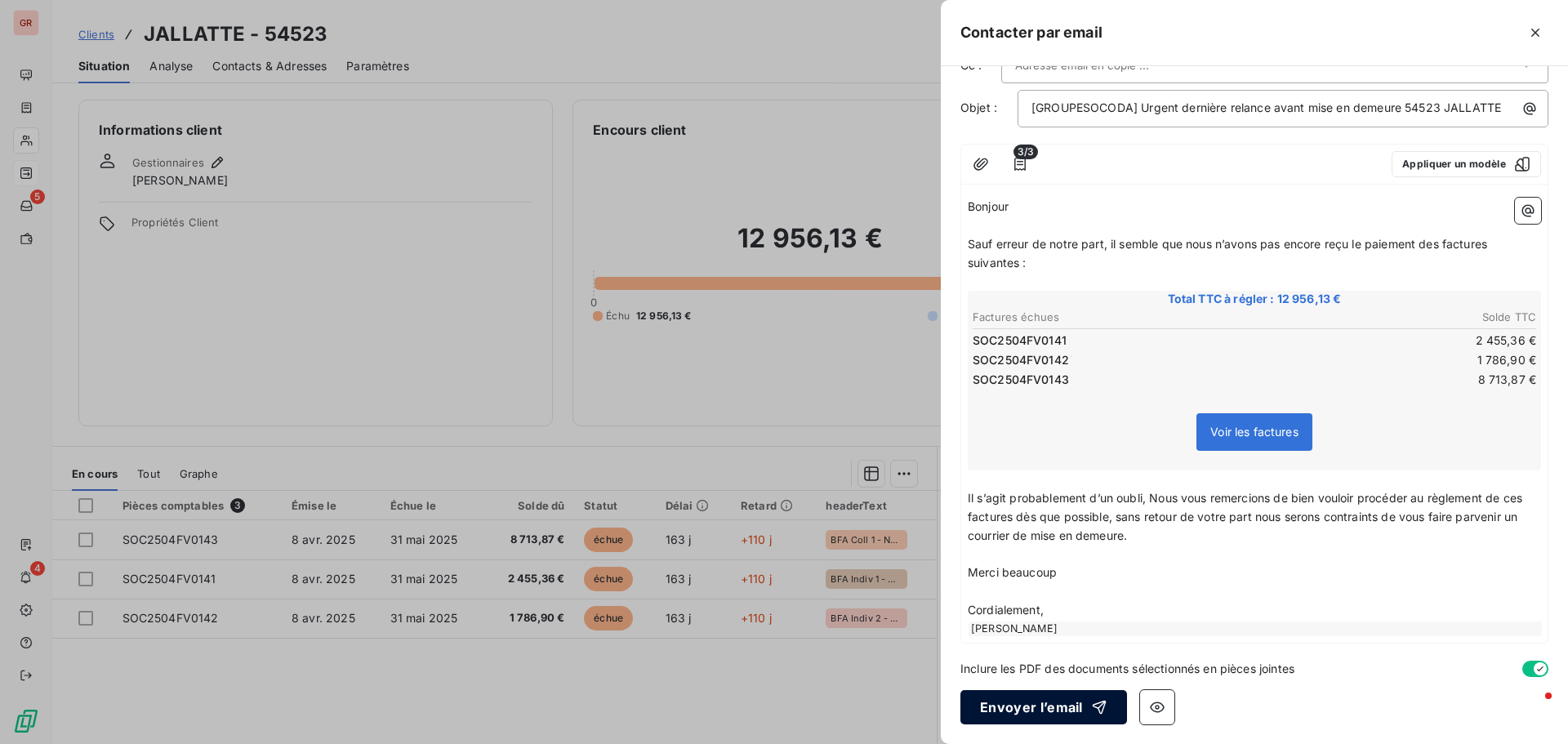
click at [1044, 711] on button "Envoyer l’email" at bounding box center [1043, 707] width 167 height 34
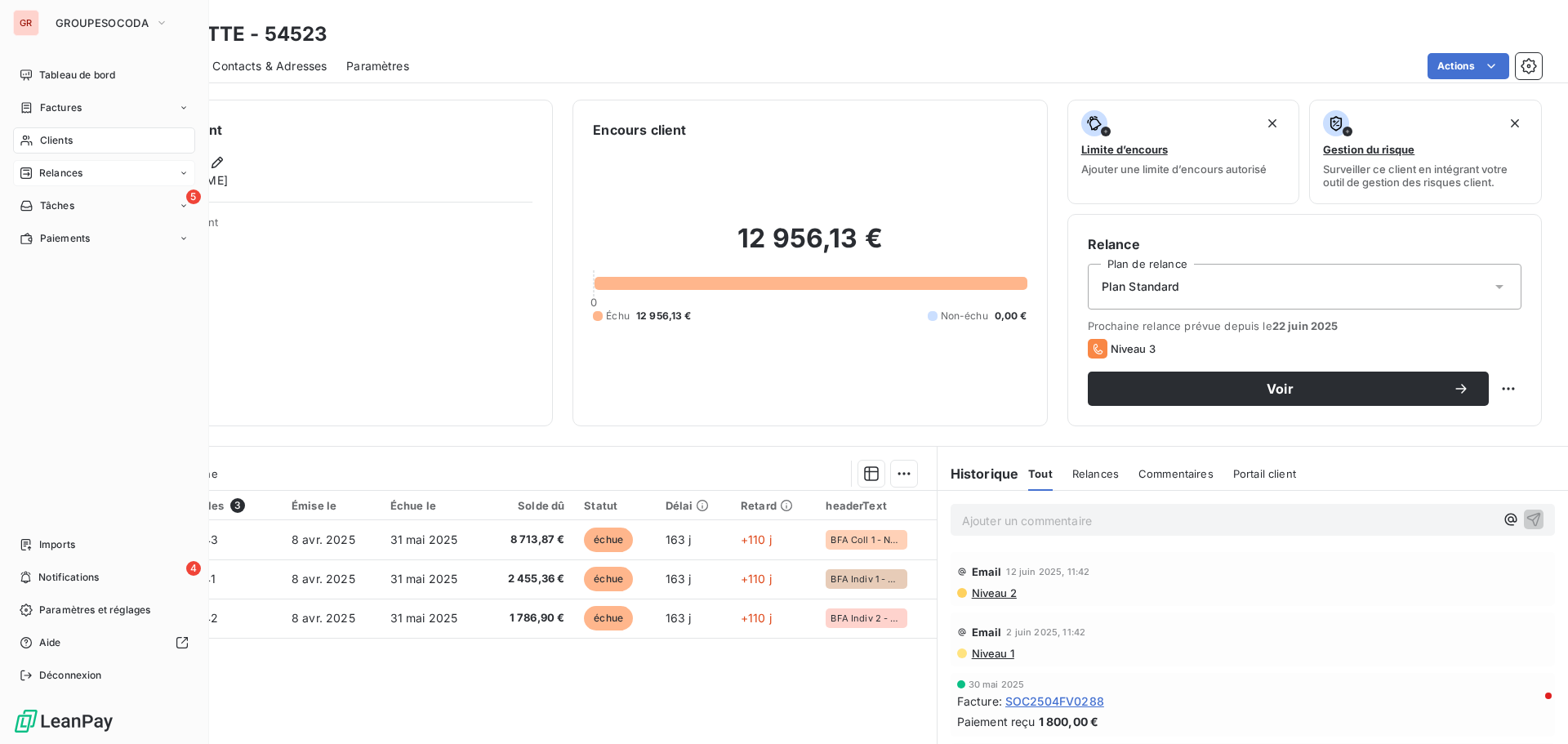
click at [37, 137] on div "Clients" at bounding box center [104, 140] width 182 height 26
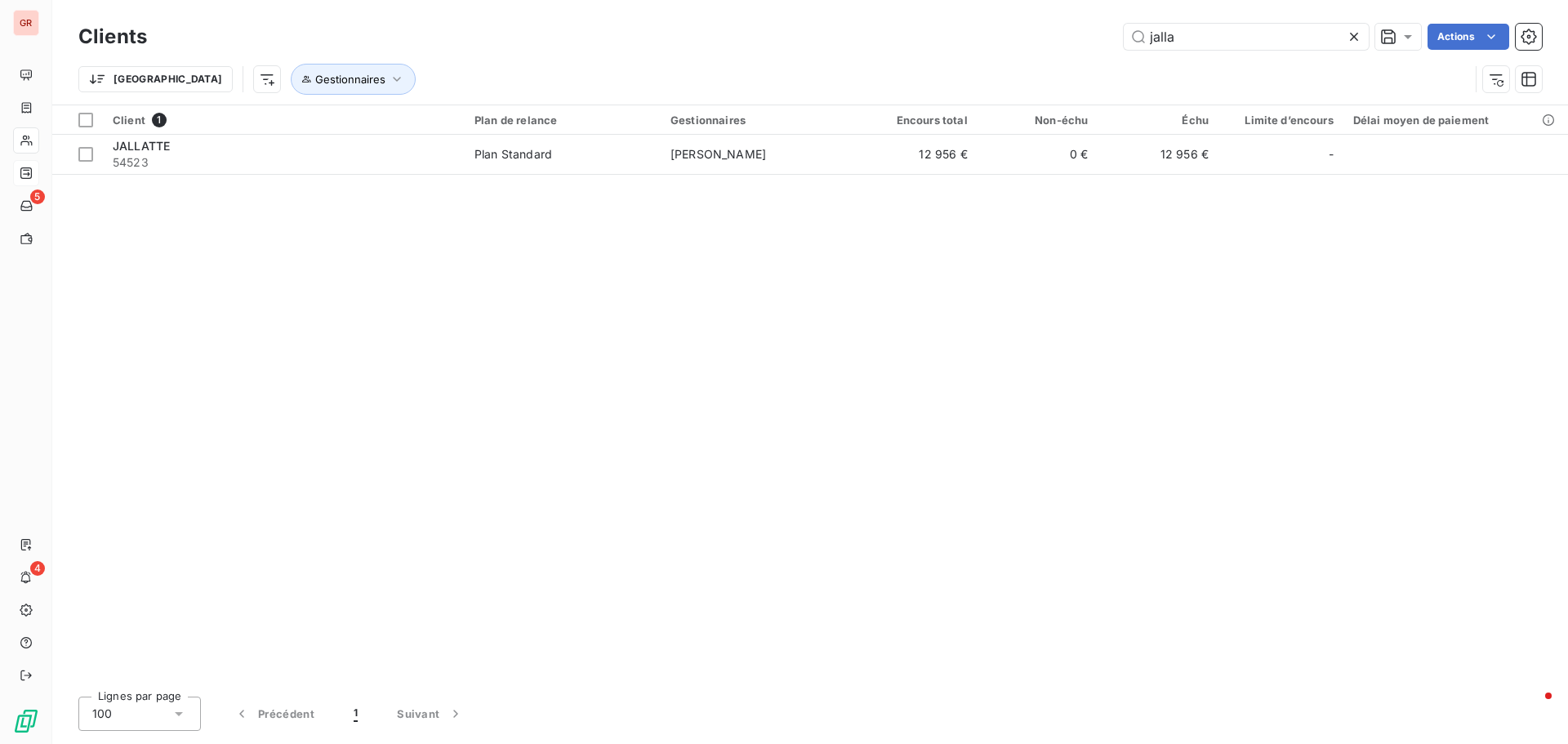
drag, startPoint x: 1182, startPoint y: 37, endPoint x: 1095, endPoint y: 44, distance: 87.3
click at [1107, 37] on div "jalla Actions" at bounding box center [854, 37] width 1375 height 26
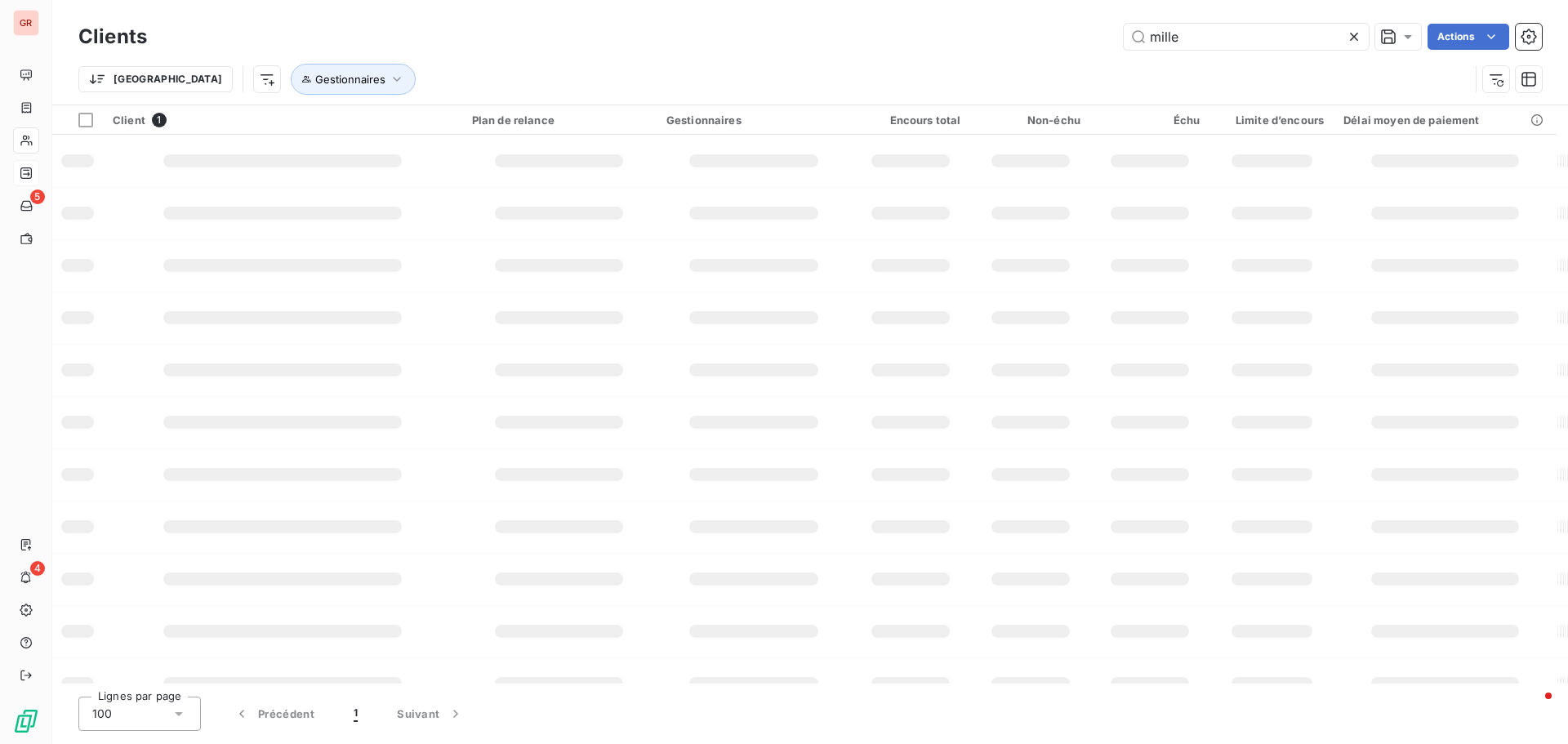
type input "mille"
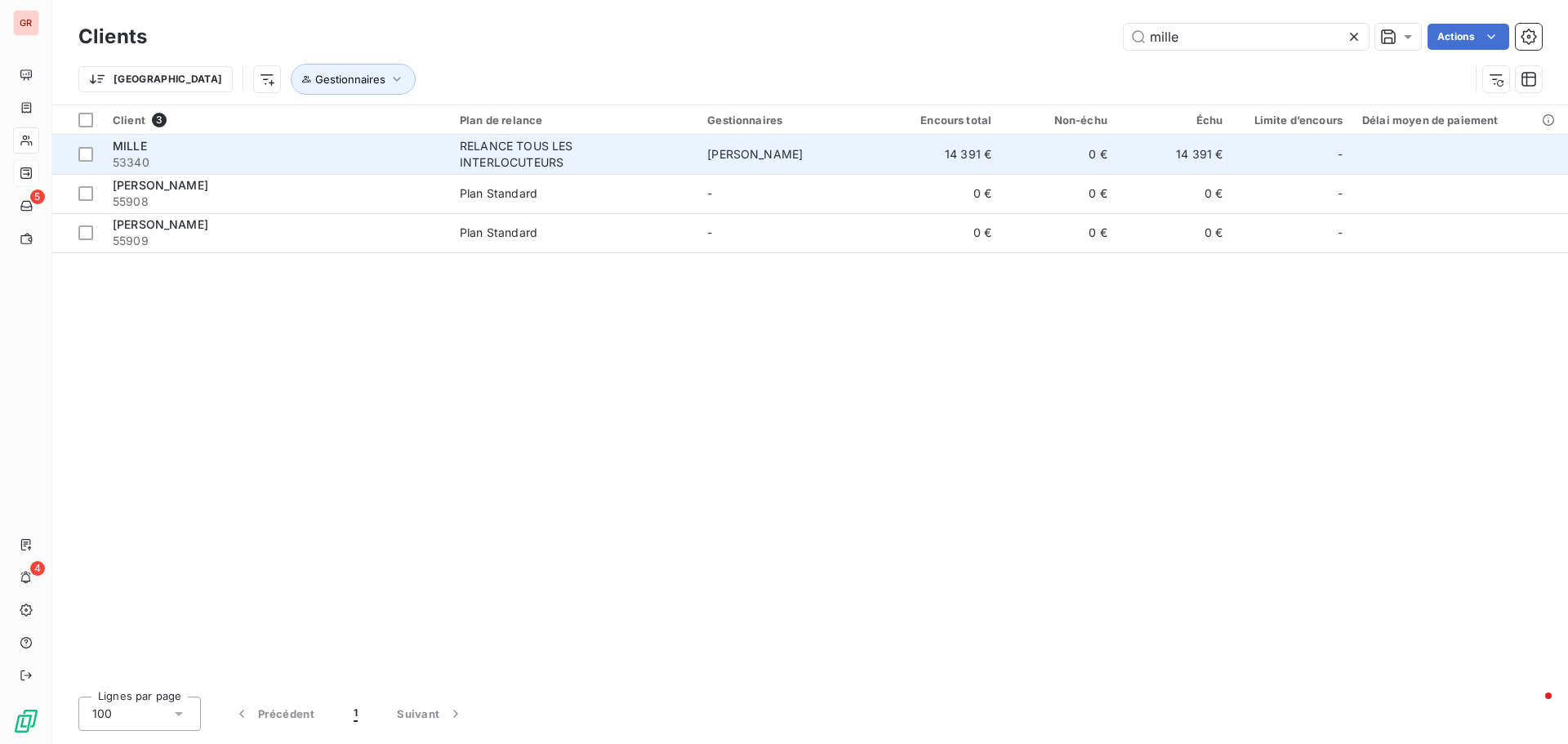
click at [343, 153] on div "MILLE" at bounding box center [276, 146] width 328 height 16
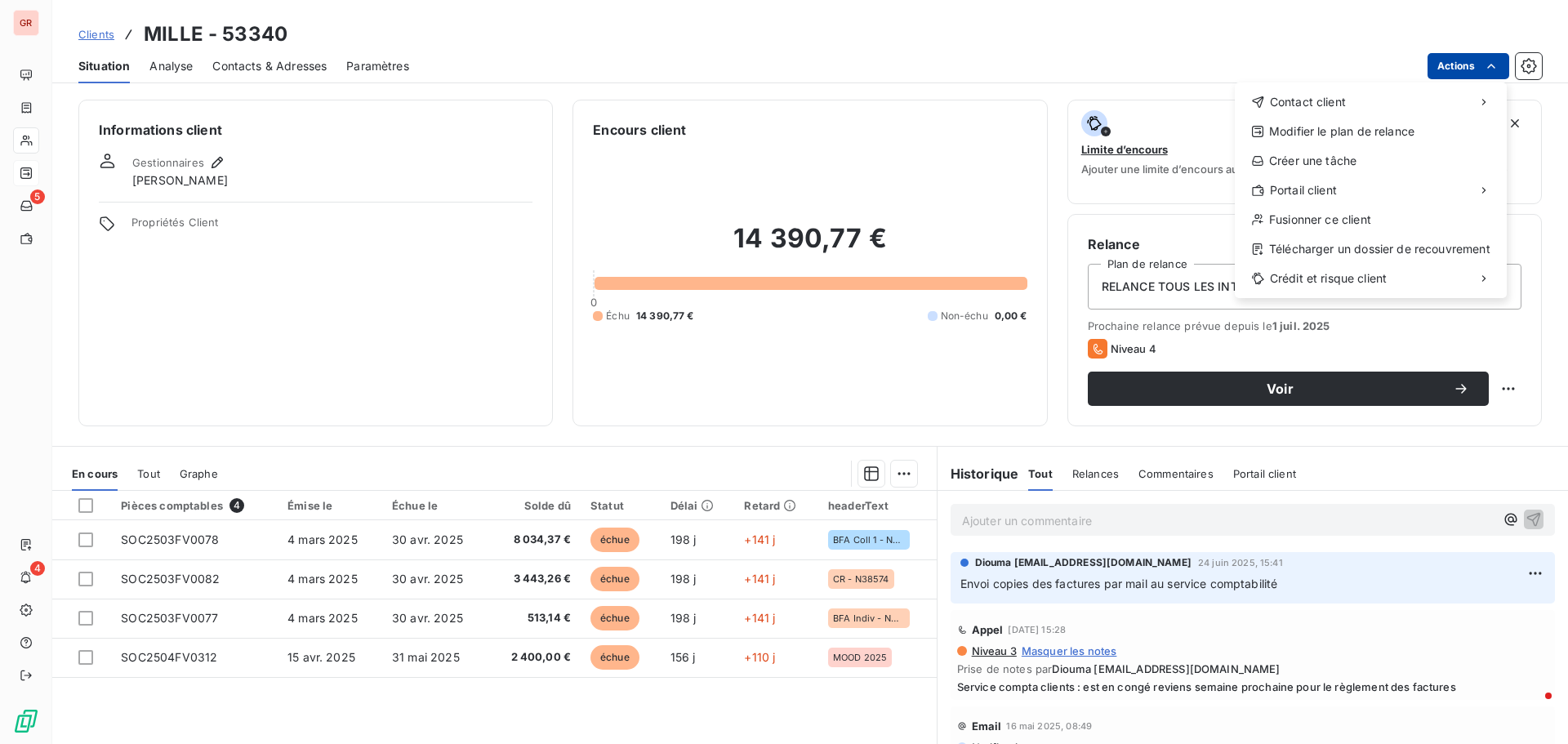
click at [1464, 66] on html "GR 5 4 Clients MILLE - 53340 Situation Analyse Contacts & Adresses Paramètres A…" at bounding box center [784, 372] width 1568 height 744
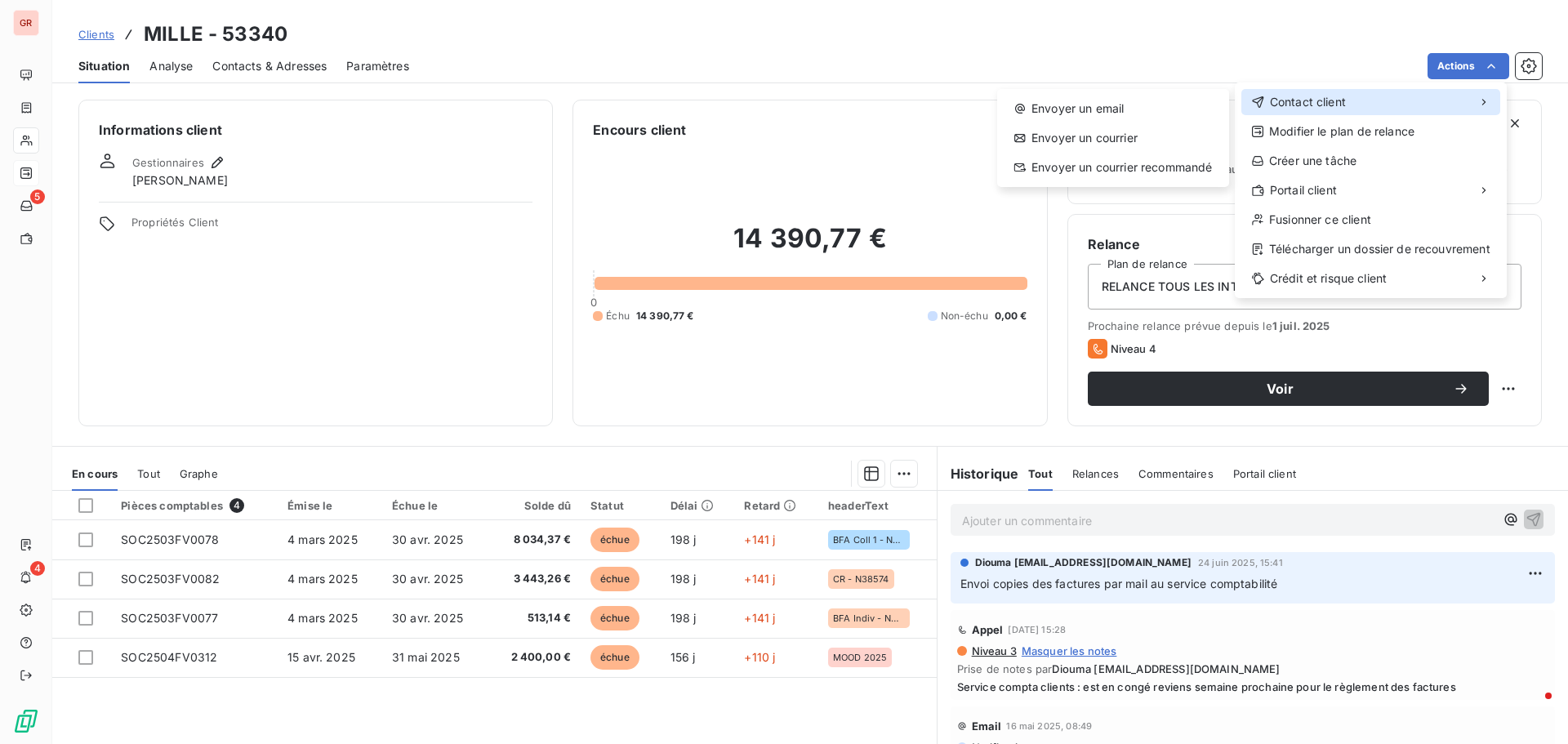
click at [1341, 95] on span "Contact client" at bounding box center [1307, 102] width 76 height 16
click at [1105, 102] on div "Envoyer un email" at bounding box center [1113, 108] width 219 height 26
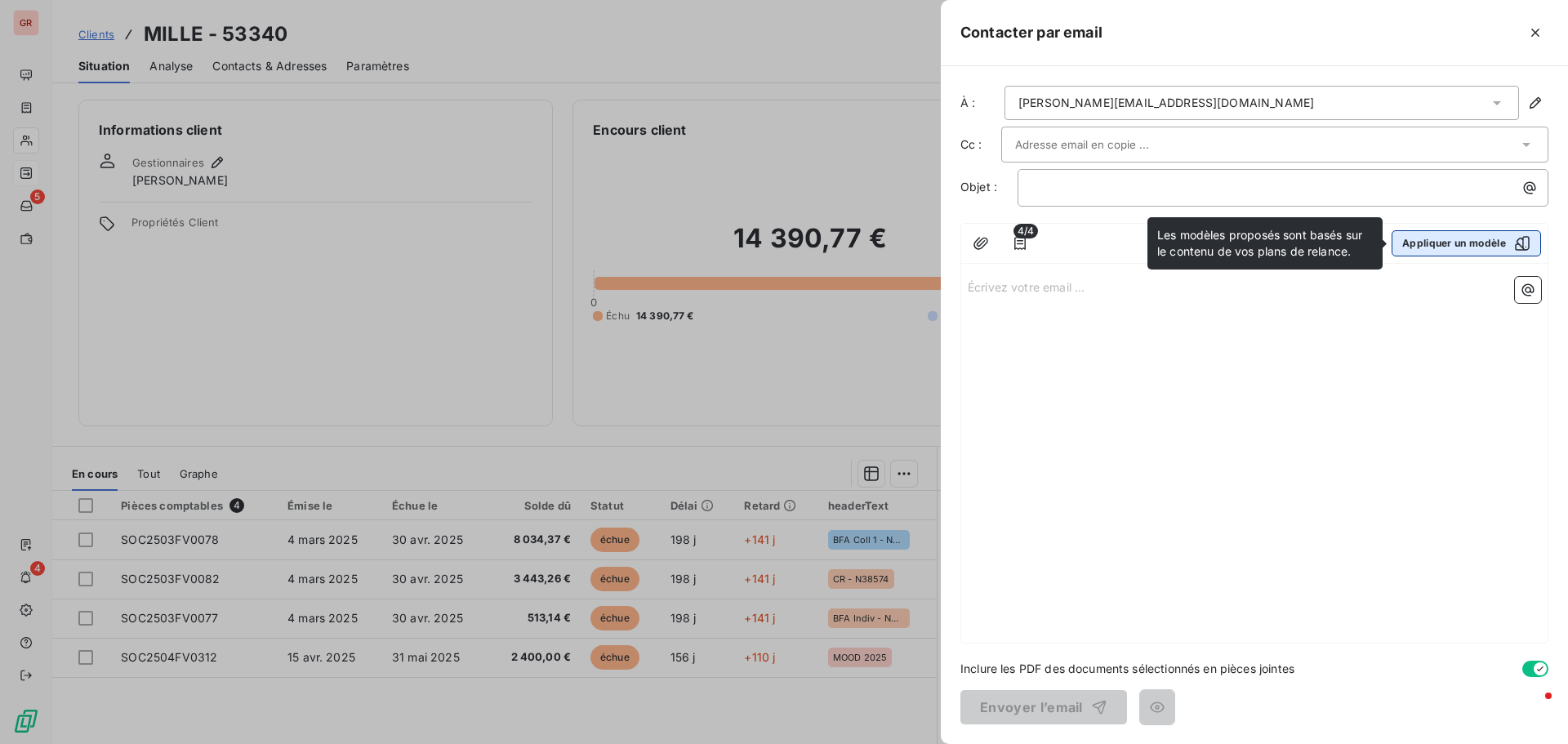
click at [1424, 241] on button "Appliquer un modèle" at bounding box center [1467, 243] width 150 height 26
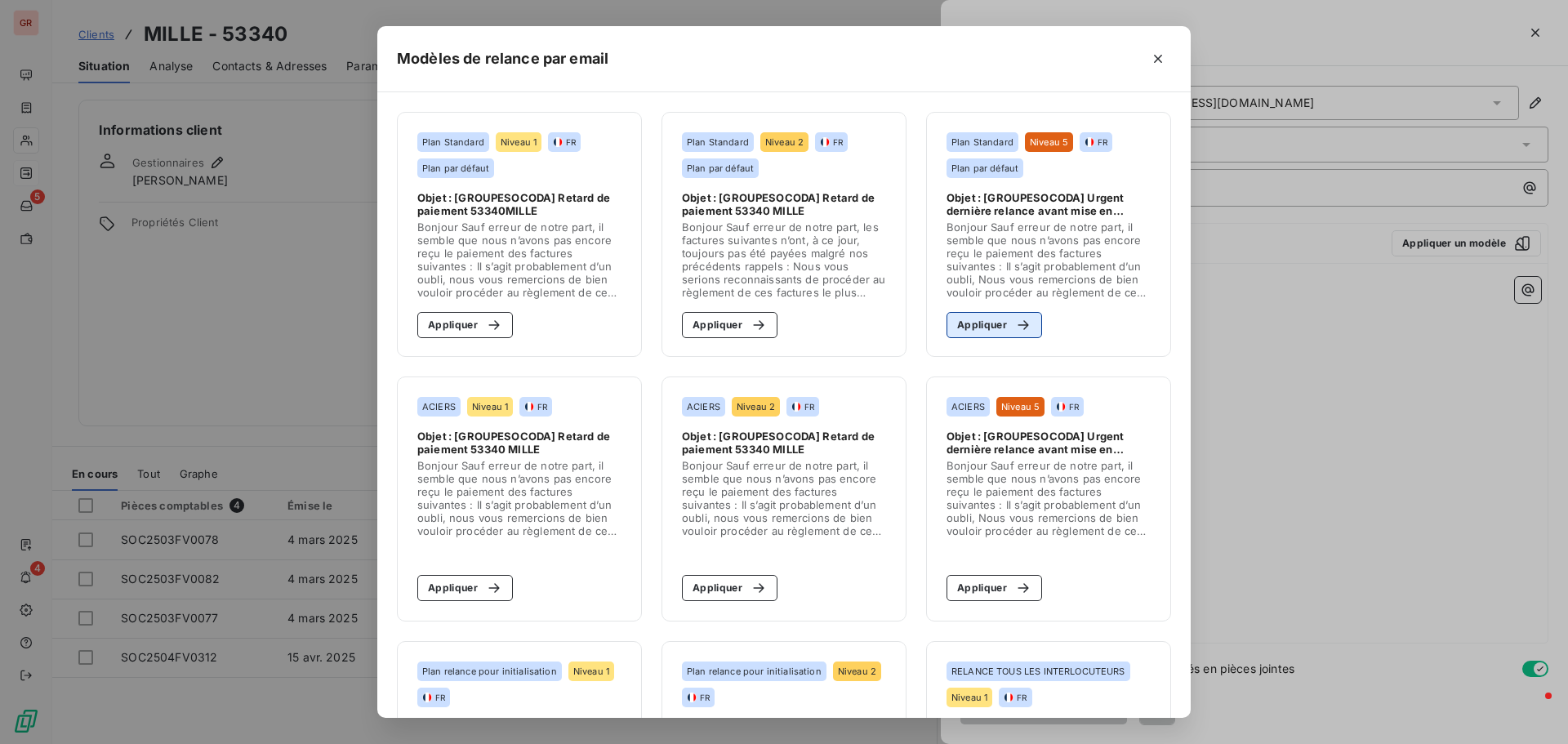
click at [957, 320] on button "Appliquer" at bounding box center [994, 325] width 95 height 26
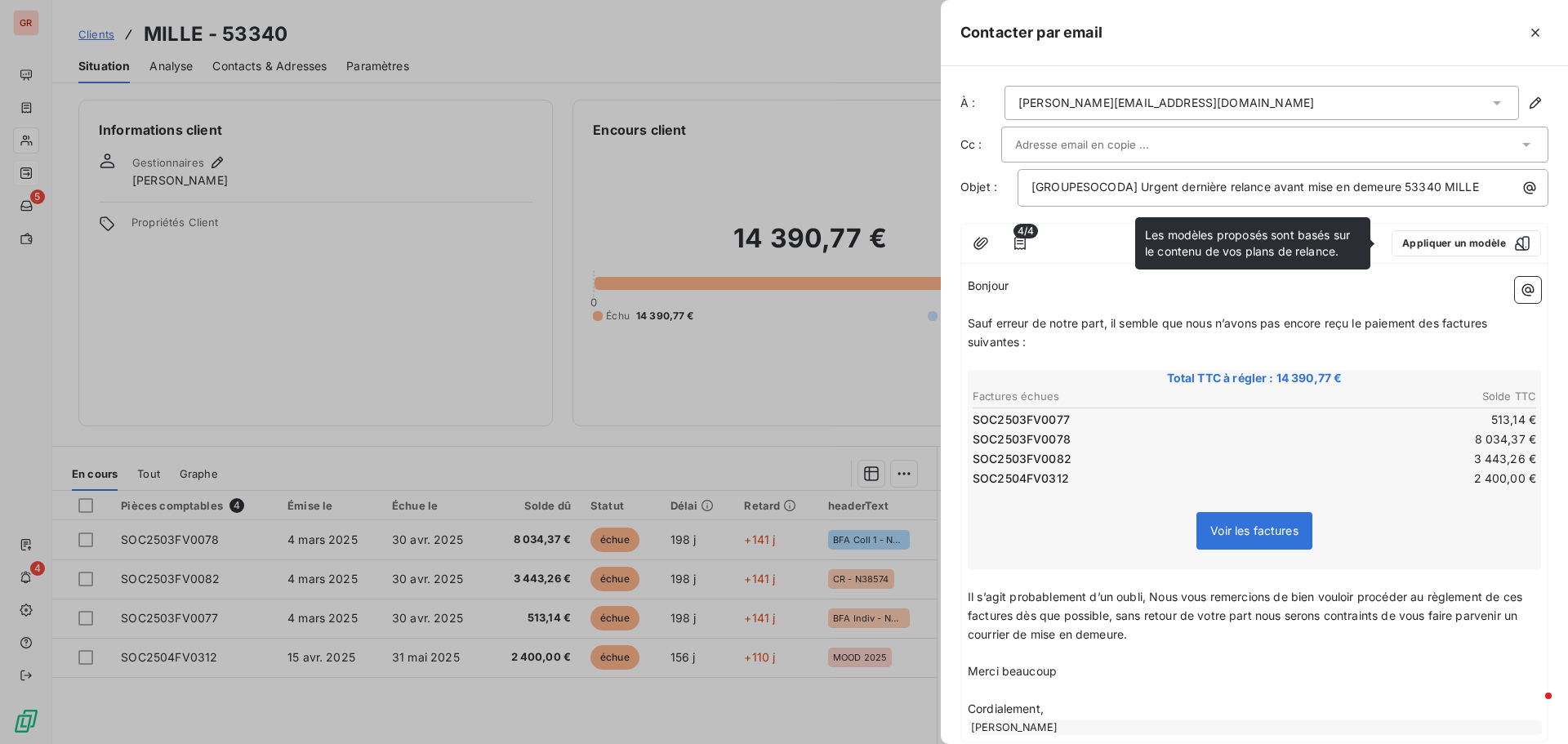
scroll to position [99, 0]
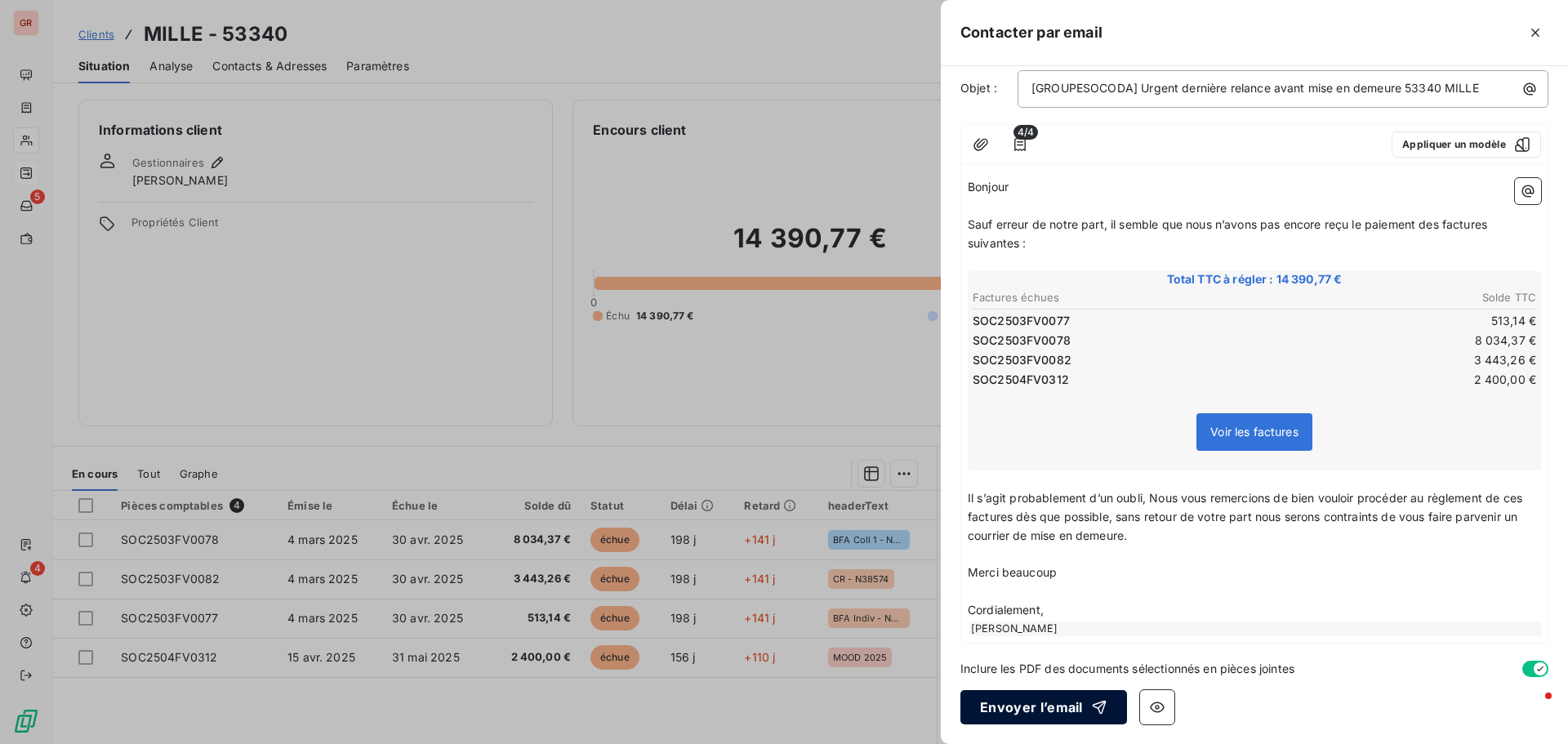
click at [1021, 709] on button "Envoyer l’email" at bounding box center [1043, 707] width 167 height 34
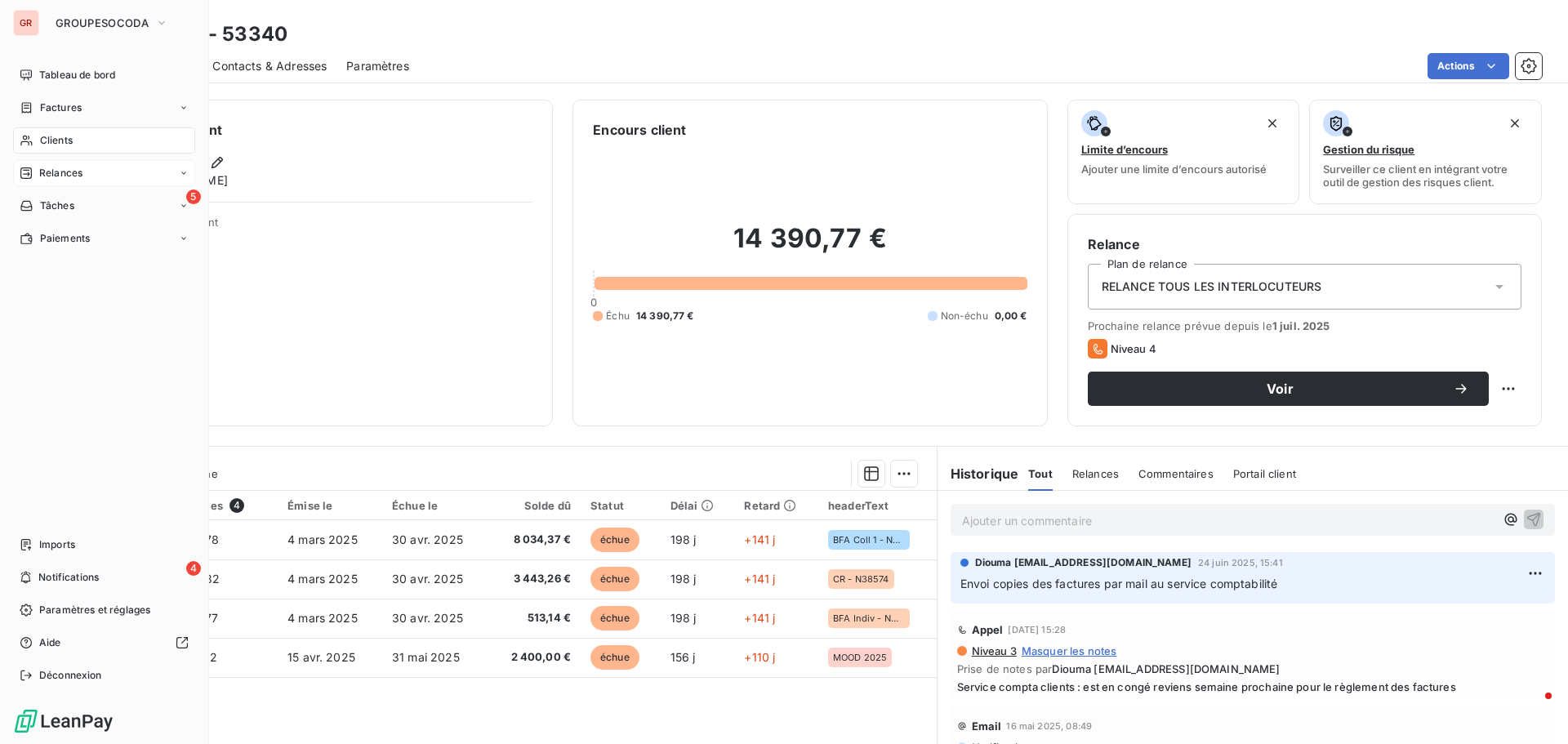
click at [54, 136] on span "Clients" at bounding box center [56, 140] width 33 height 14
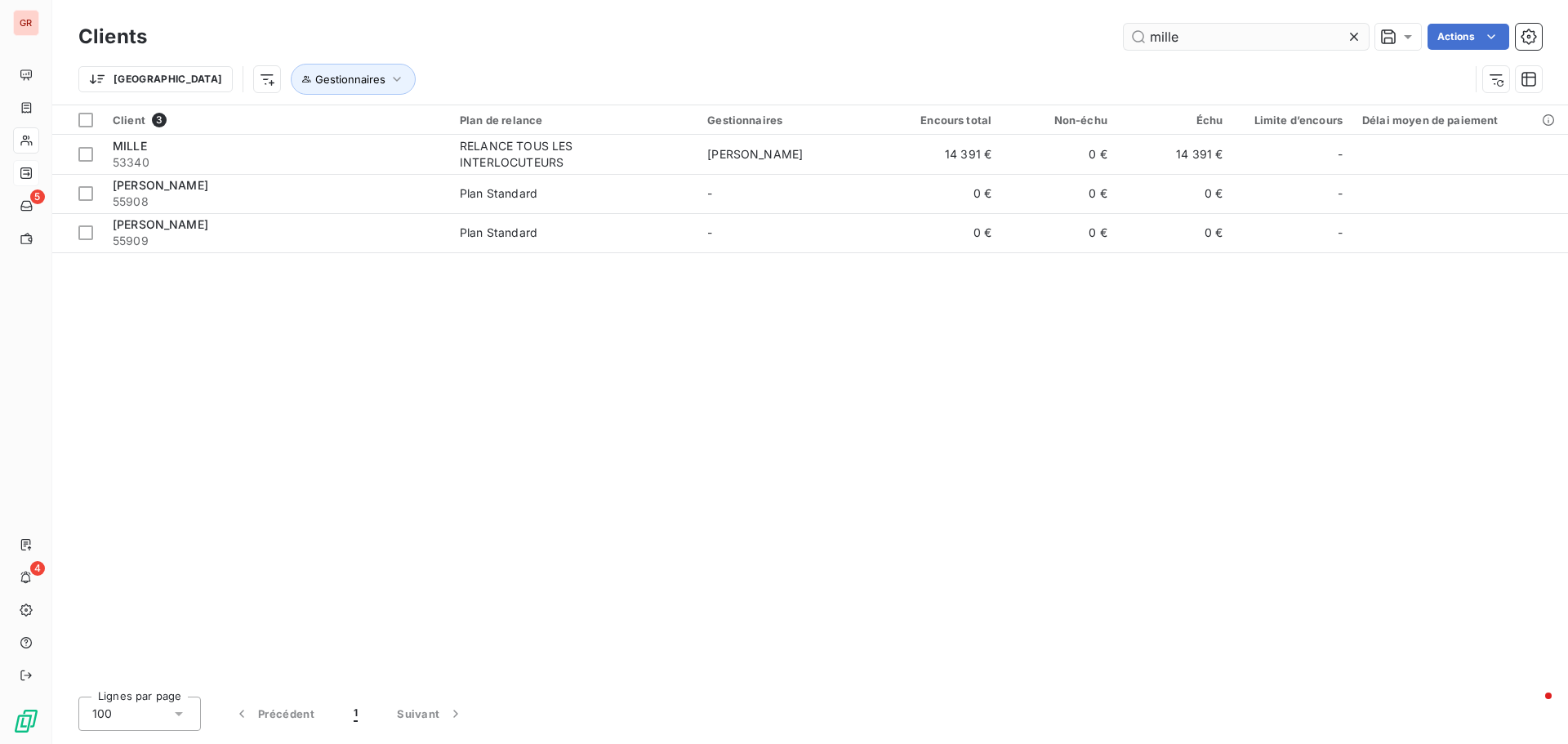
click at [1208, 43] on input "mille" at bounding box center [1247, 37] width 245 height 26
drag, startPoint x: 1122, startPoint y: 39, endPoint x: 1008, endPoint y: 44, distance: 114.1
click at [1008, 42] on div "mille Actions" at bounding box center [854, 37] width 1375 height 26
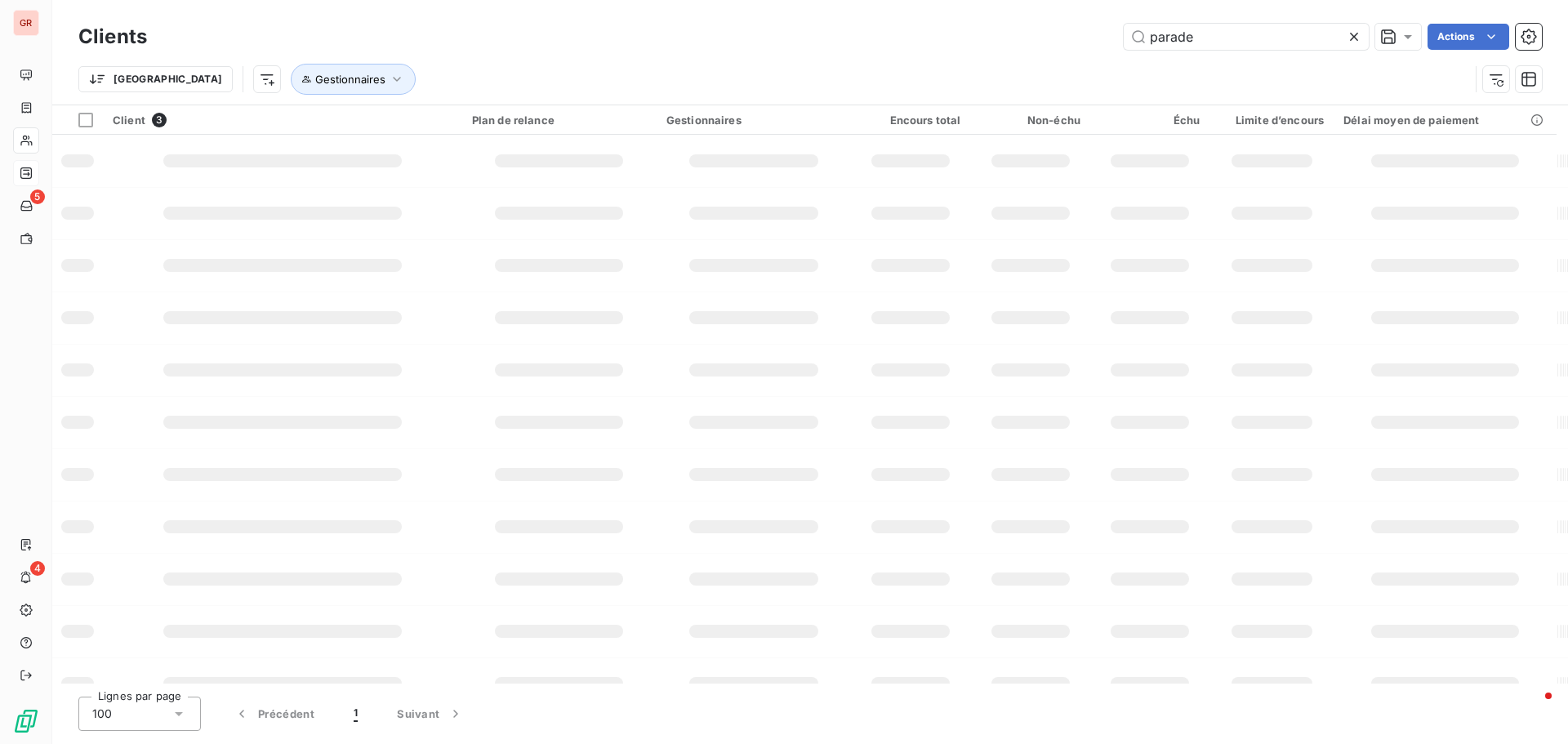
type input "parade"
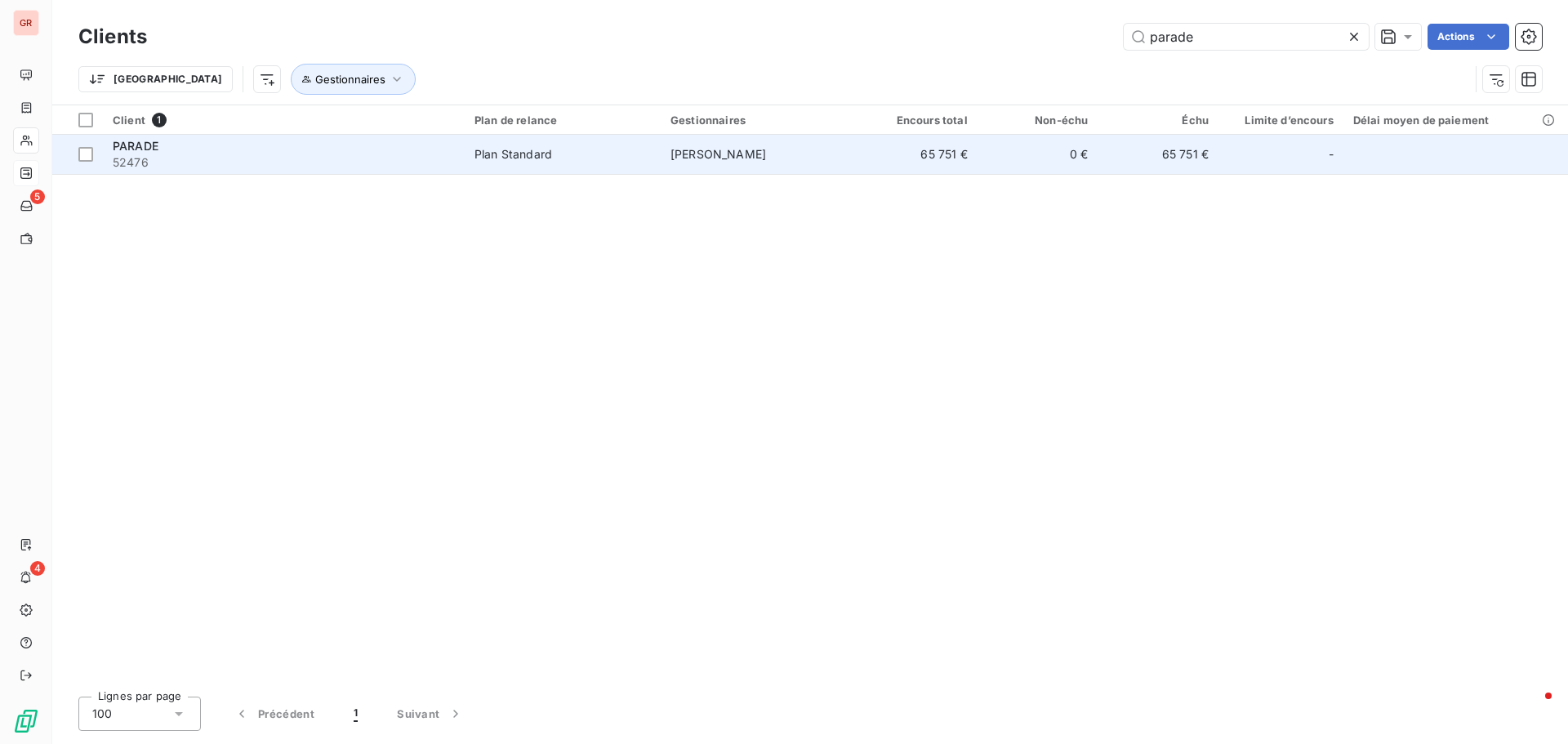
click at [834, 151] on td "[PERSON_NAME]" at bounding box center [759, 154] width 196 height 39
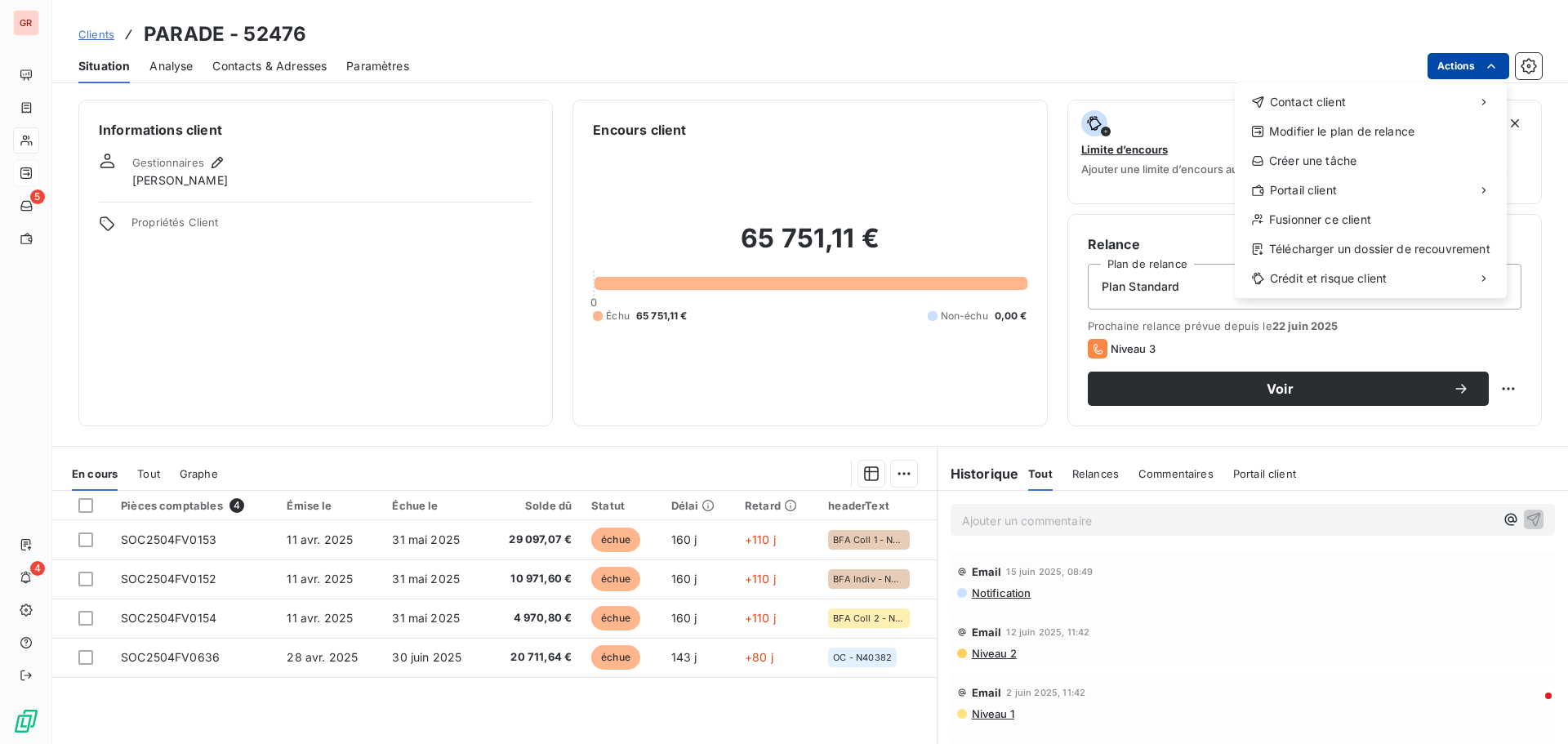
click at [1469, 56] on html "GR 5 4 Clients PARADE - 52476 Situation Analyse Contacts & Adresses Paramètres …" at bounding box center [784, 372] width 1568 height 744
click at [1086, 117] on div "Envoyer un email" at bounding box center [1113, 108] width 219 height 26
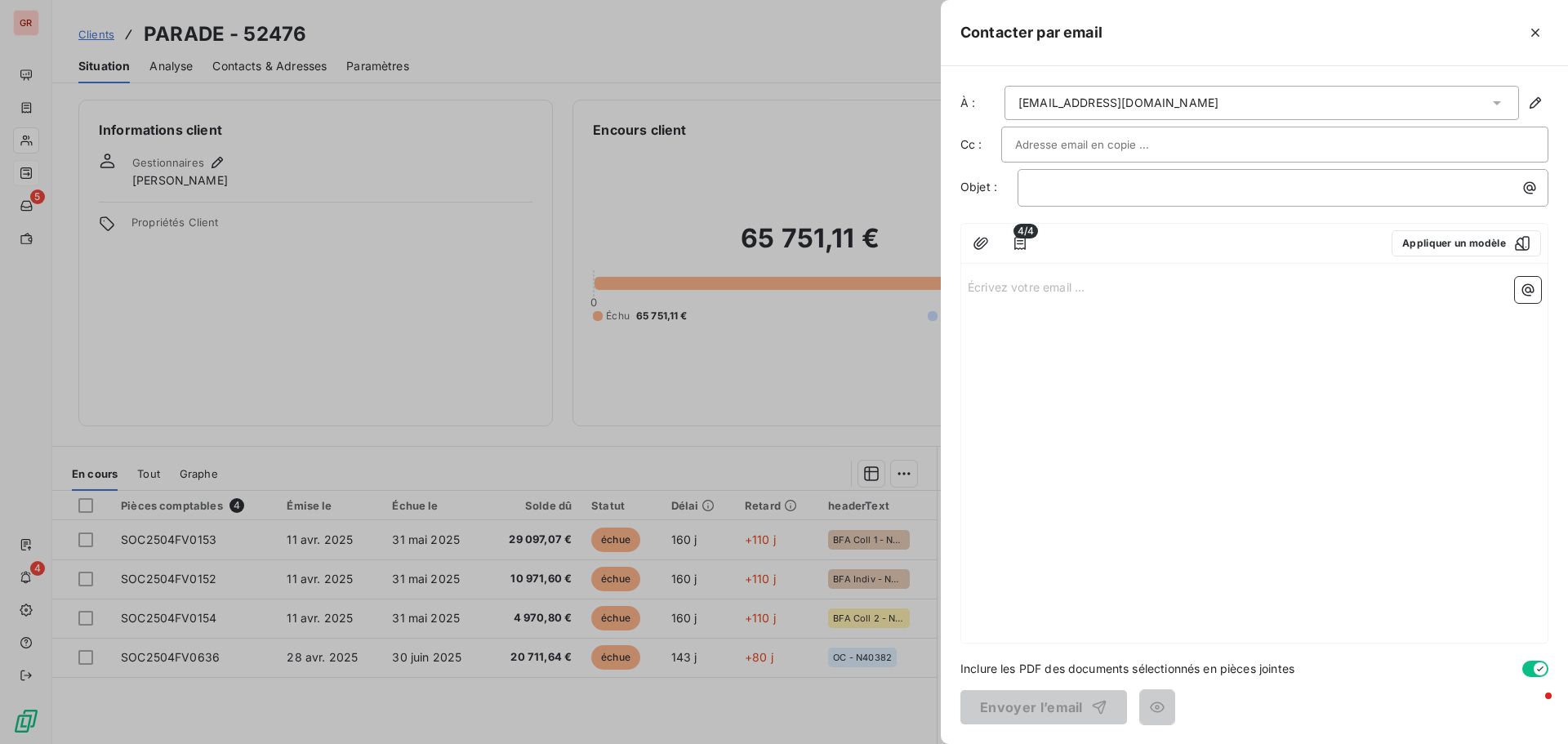
click at [1257, 136] on div at bounding box center [1275, 144] width 519 height 24
click at [1439, 240] on button "Appliquer un modèle" at bounding box center [1467, 243] width 150 height 26
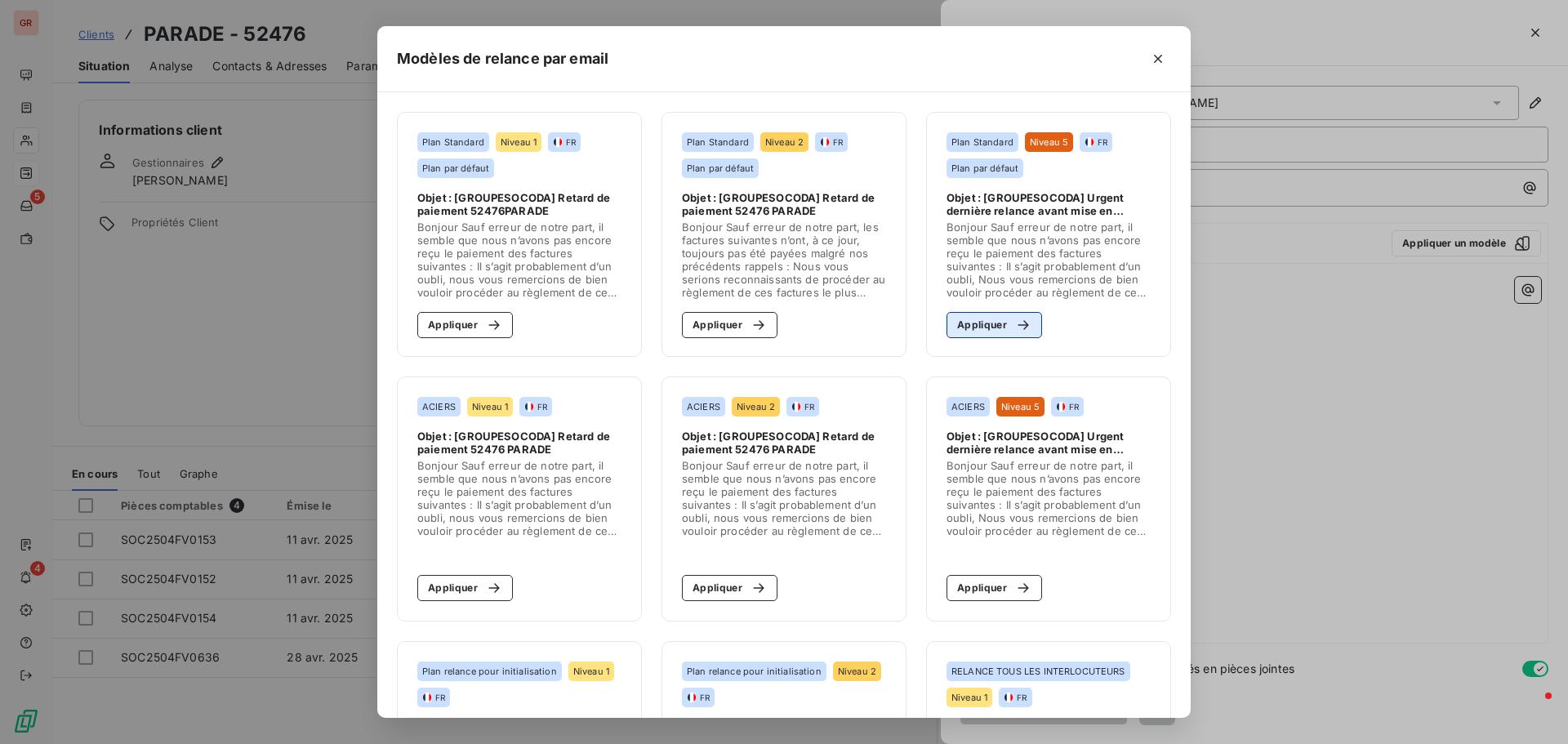
click at [984, 325] on button "Appliquer" at bounding box center [994, 325] width 95 height 26
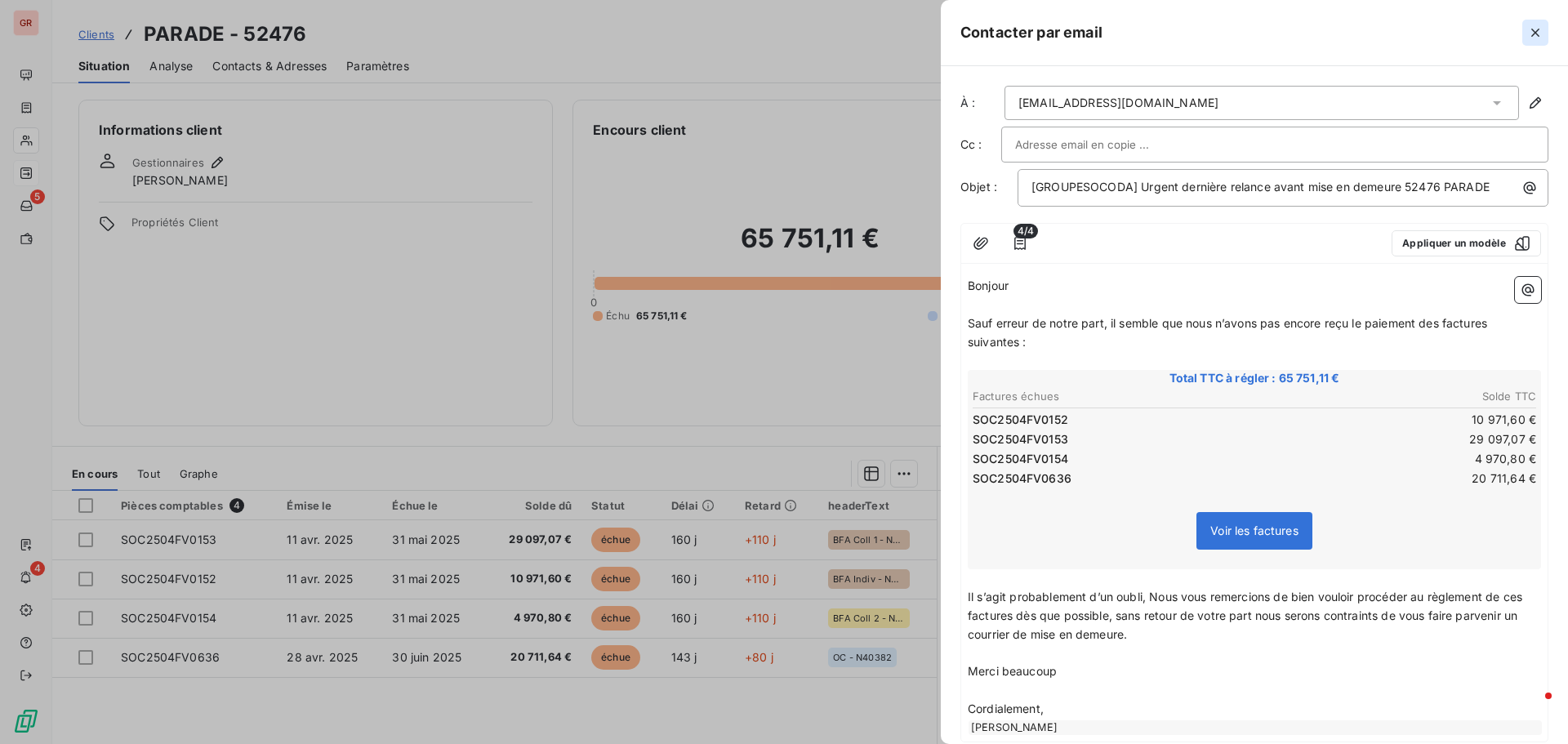
click at [1539, 27] on icon "button" at bounding box center [1536, 32] width 16 height 16
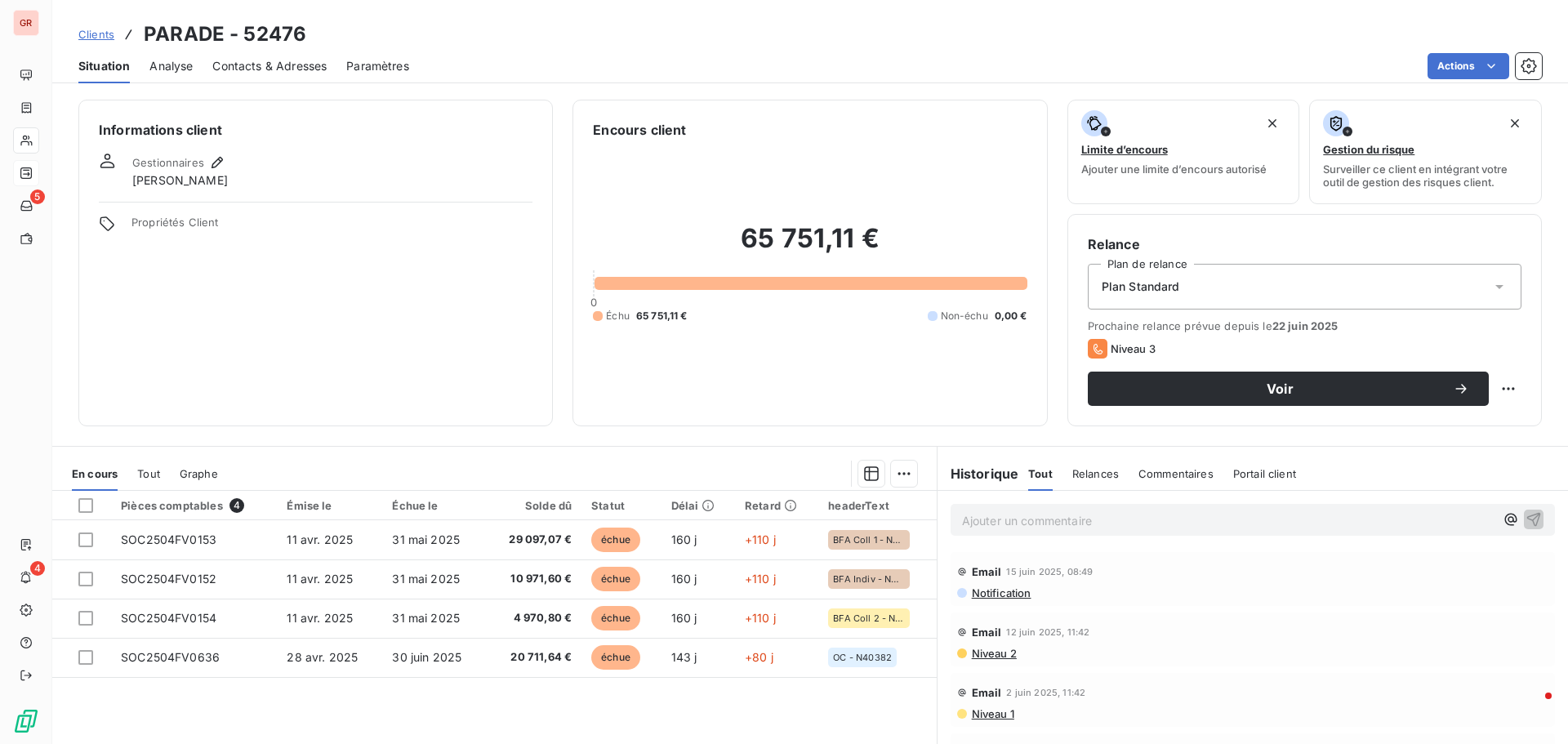
click at [247, 71] on span "Contacts & Adresses" at bounding box center [270, 66] width 114 height 16
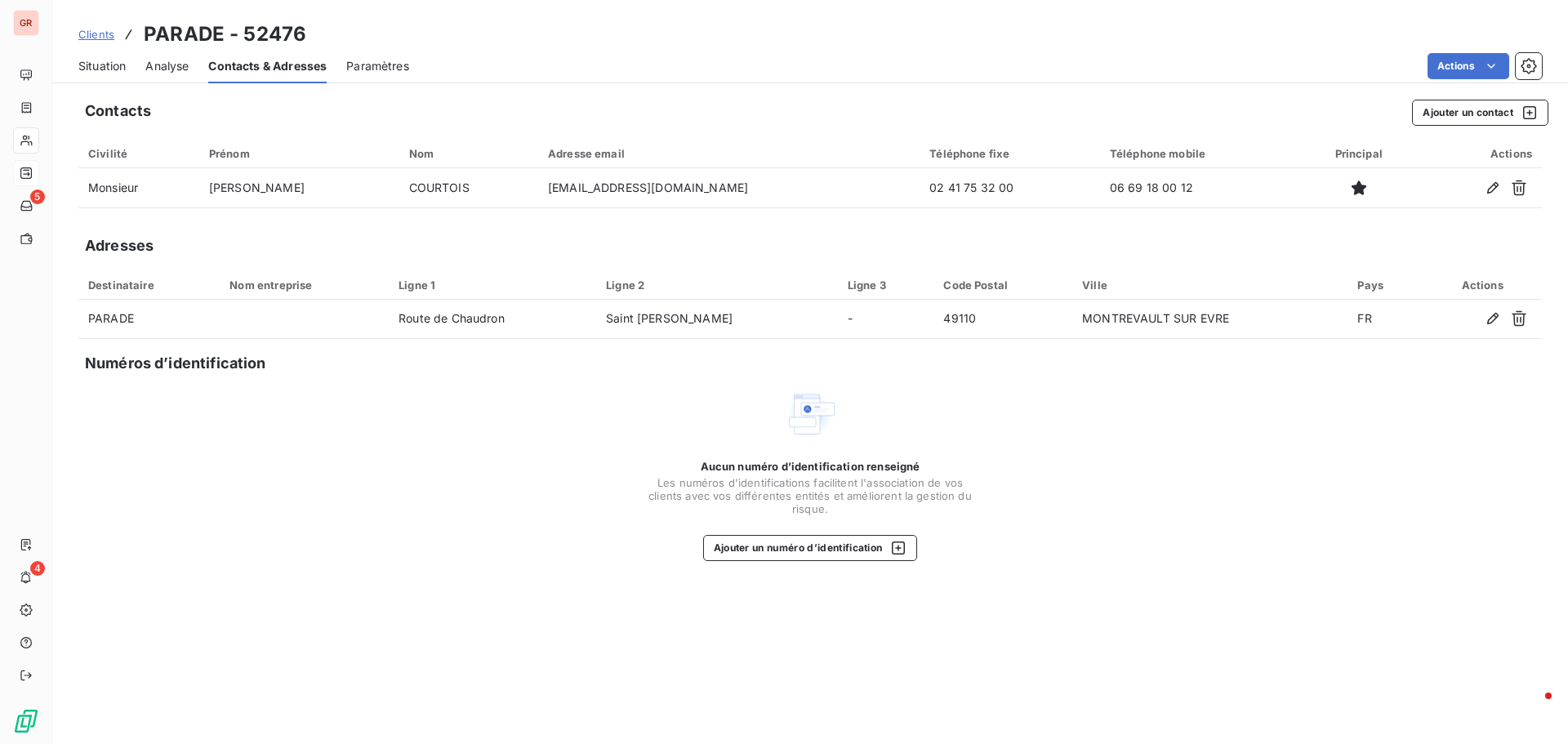
click at [76, 70] on div "Situation Analyse Contacts & Adresses Paramètres Actions" at bounding box center [810, 66] width 1516 height 34
click at [95, 63] on span "Situation" at bounding box center [102, 66] width 47 height 16
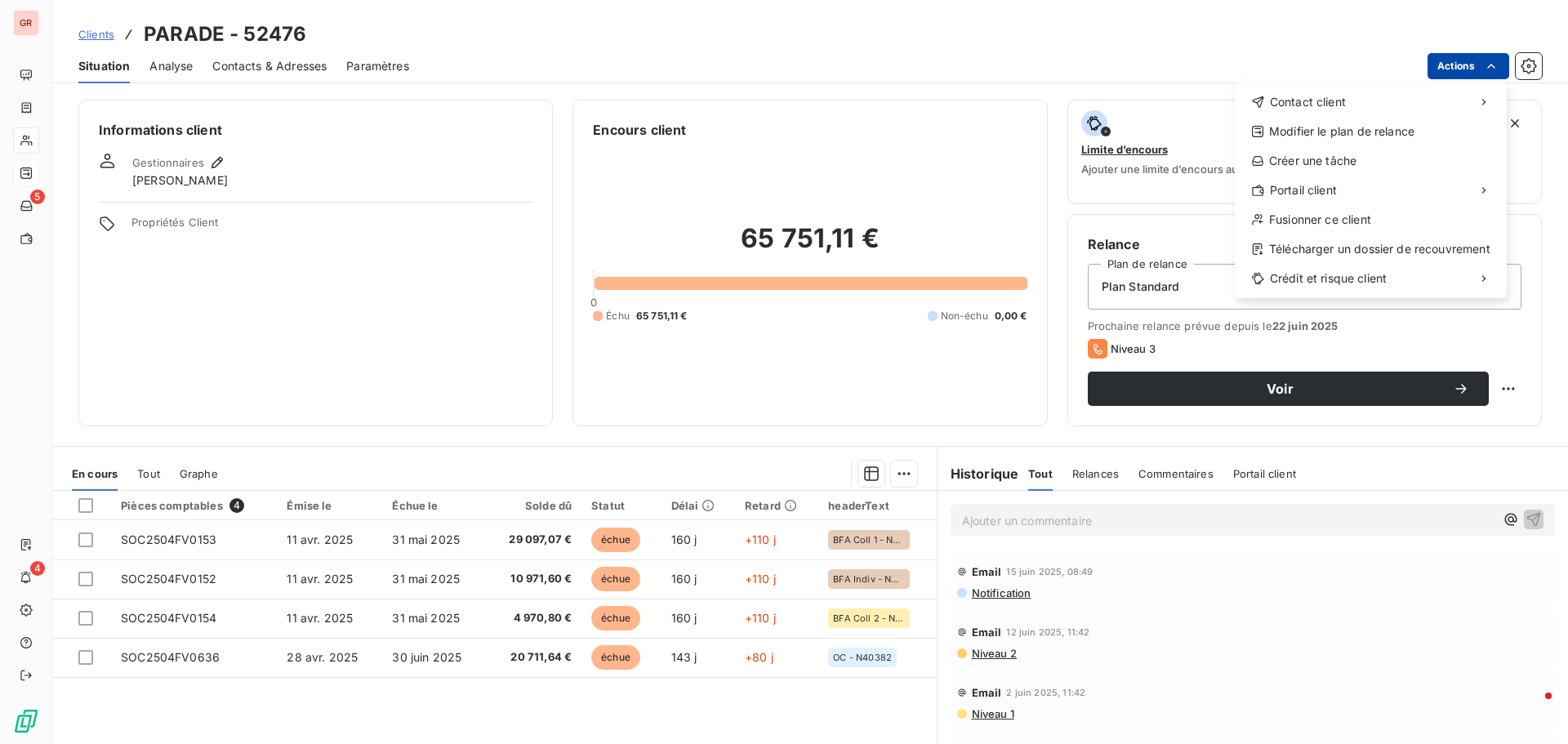
click at [1457, 64] on html "GR 5 4 Clients PARADE - 52476 Situation Analyse Contacts & Adresses Paramètres …" at bounding box center [784, 372] width 1568 height 744
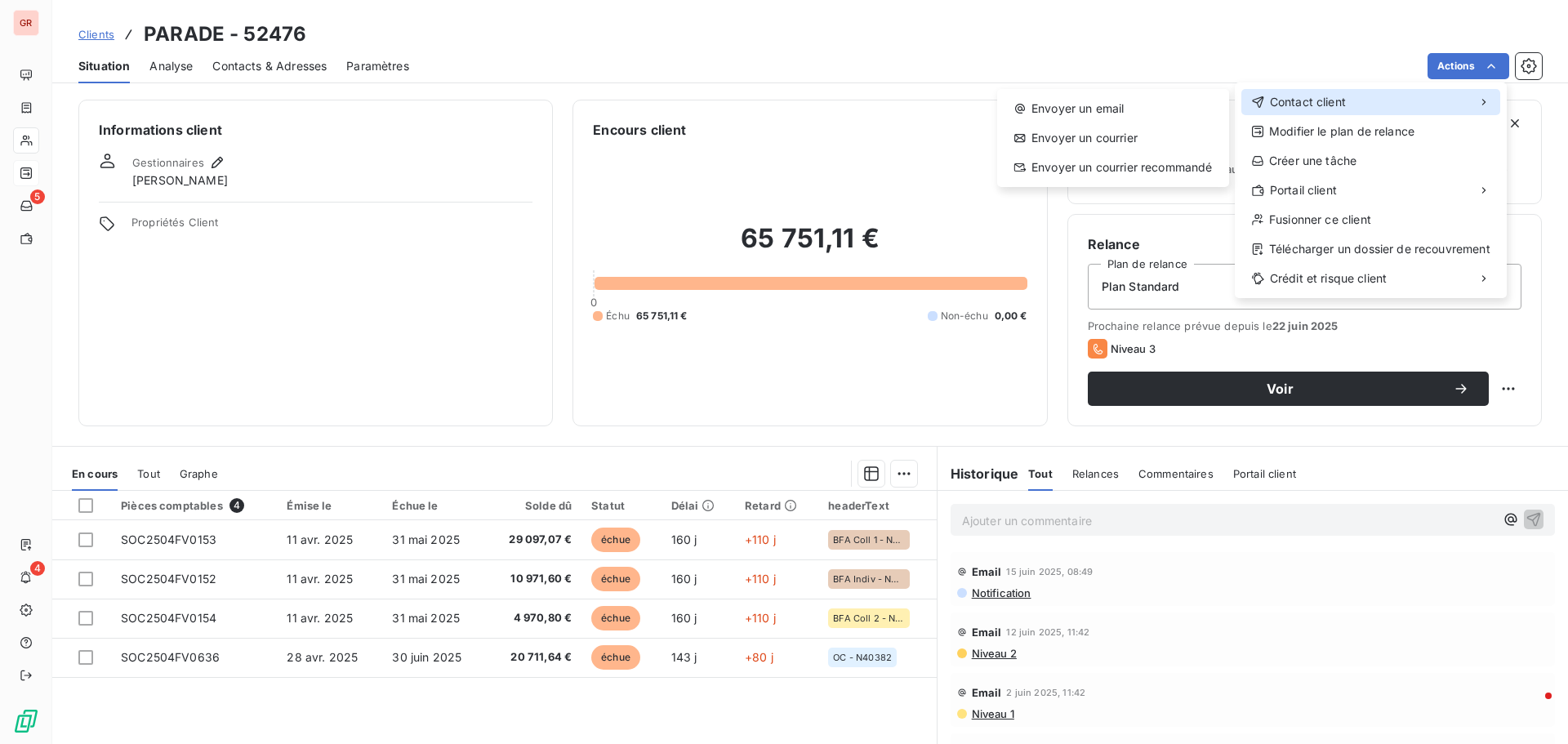
click at [1347, 101] on div "Contact client" at bounding box center [1371, 102] width 259 height 26
click at [1153, 109] on div "Envoyer un email" at bounding box center [1113, 108] width 219 height 26
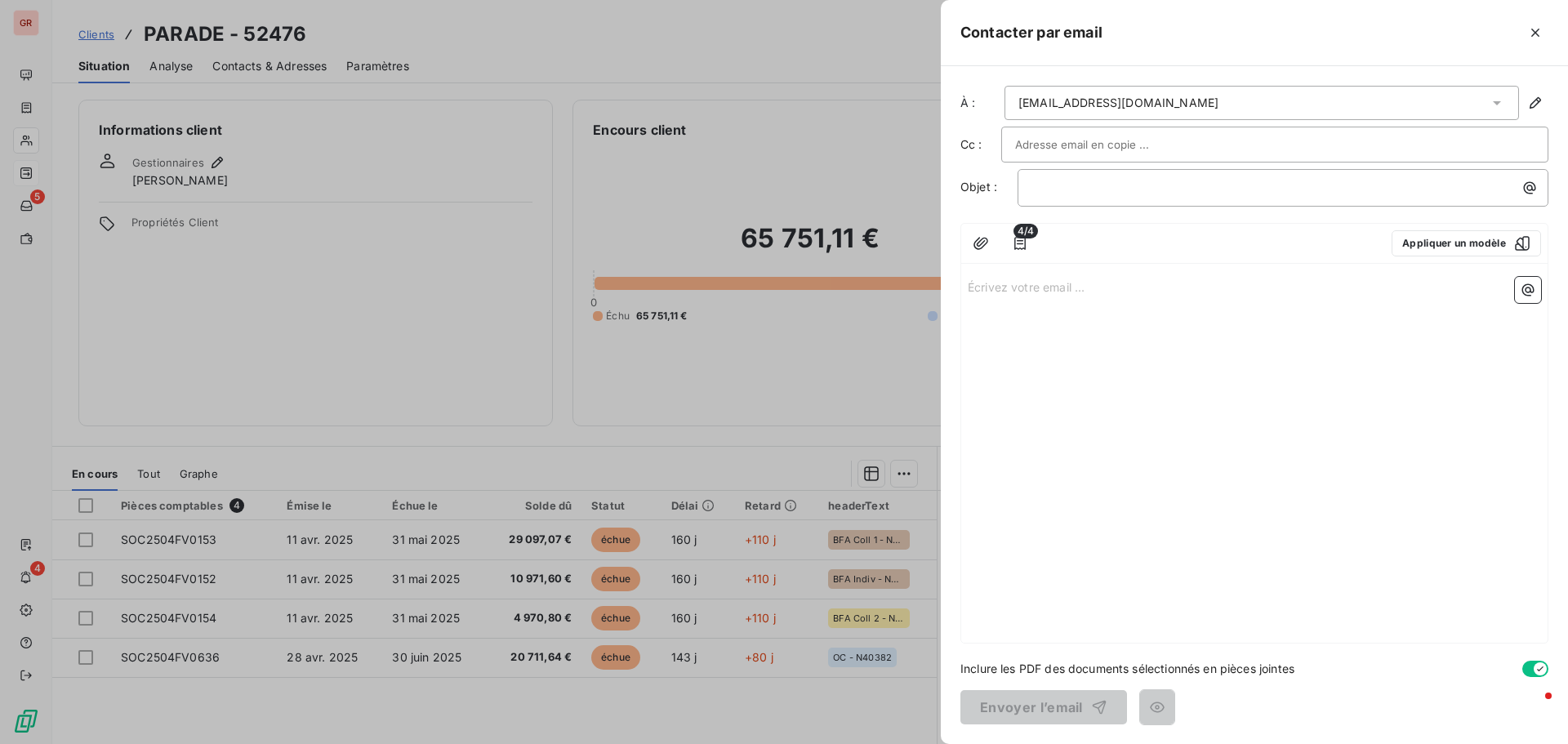
click at [1205, 128] on div at bounding box center [1274, 145] width 547 height 36
click at [1441, 244] on button "Appliquer un modèle" at bounding box center [1467, 243] width 150 height 26
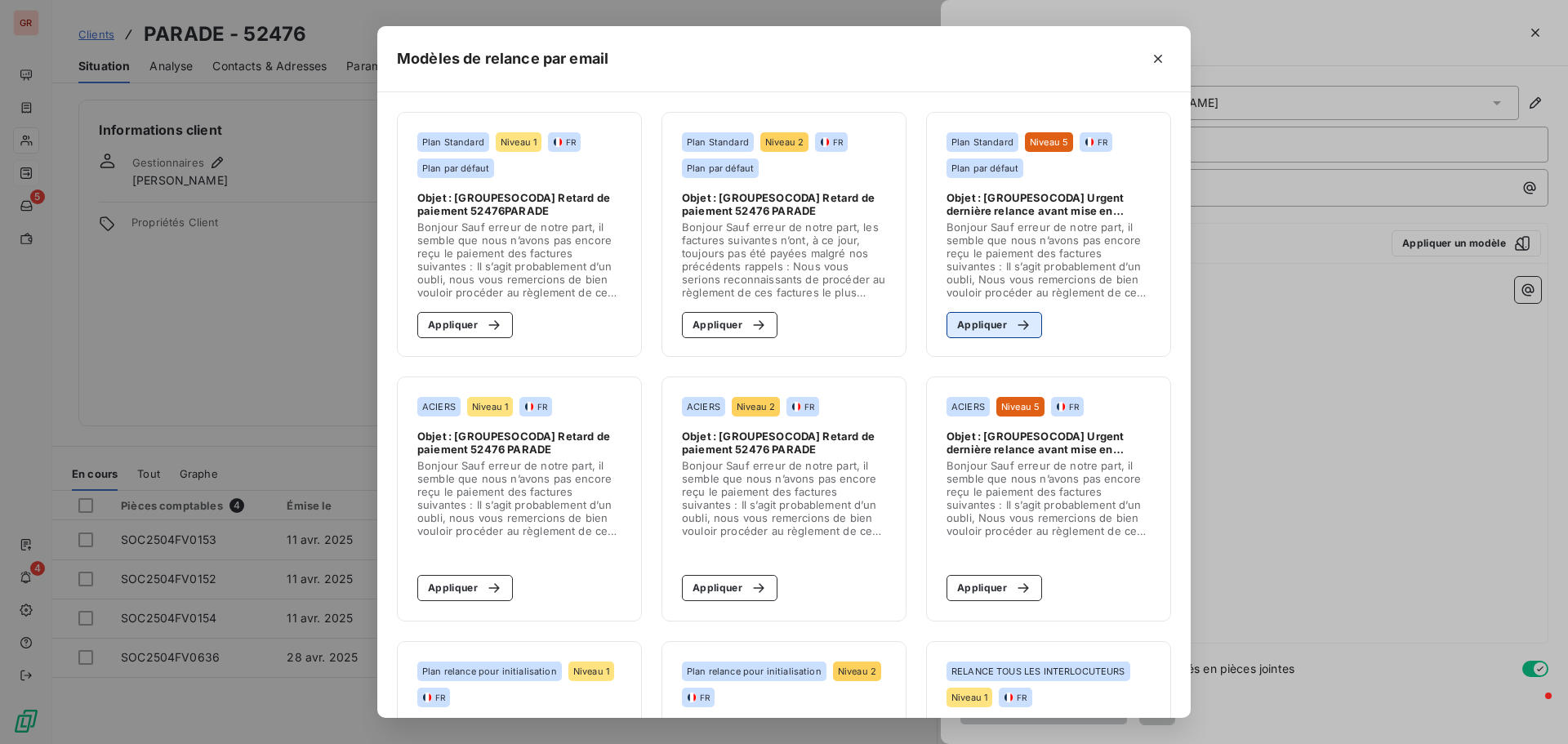
click at [995, 323] on button "Appliquer" at bounding box center [994, 325] width 95 height 26
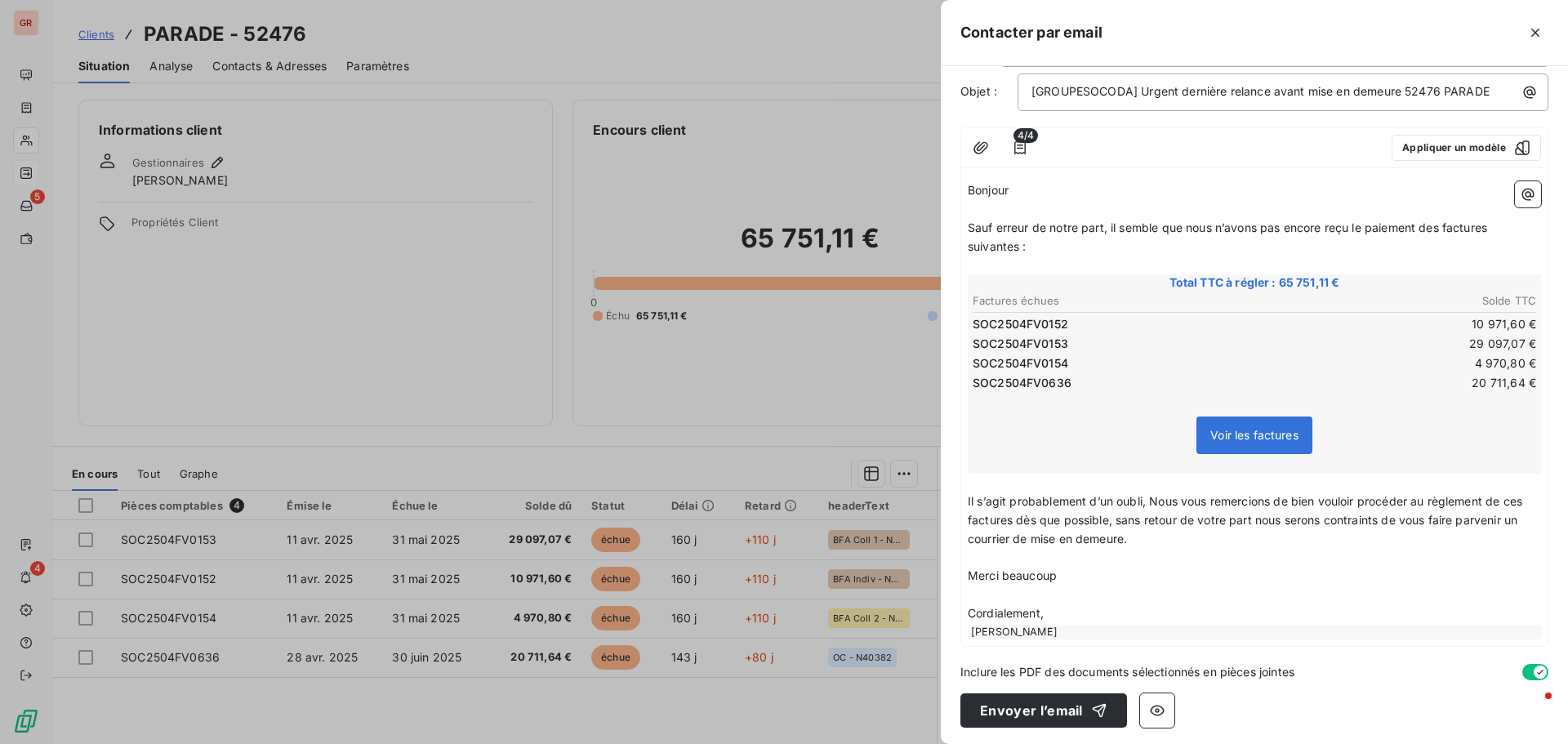
scroll to position [99, 0]
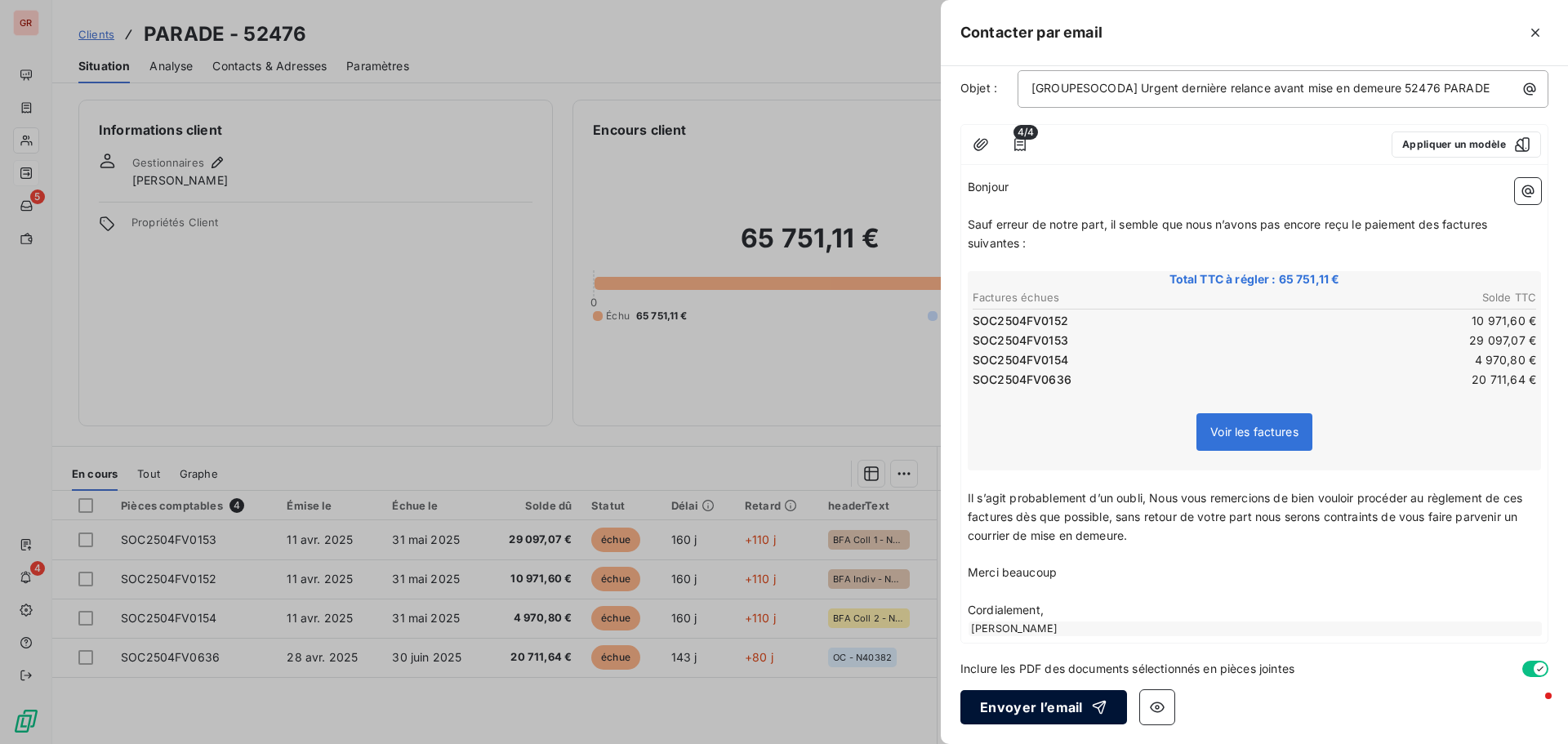
click at [1018, 705] on button "Envoyer l’email" at bounding box center [1043, 707] width 167 height 34
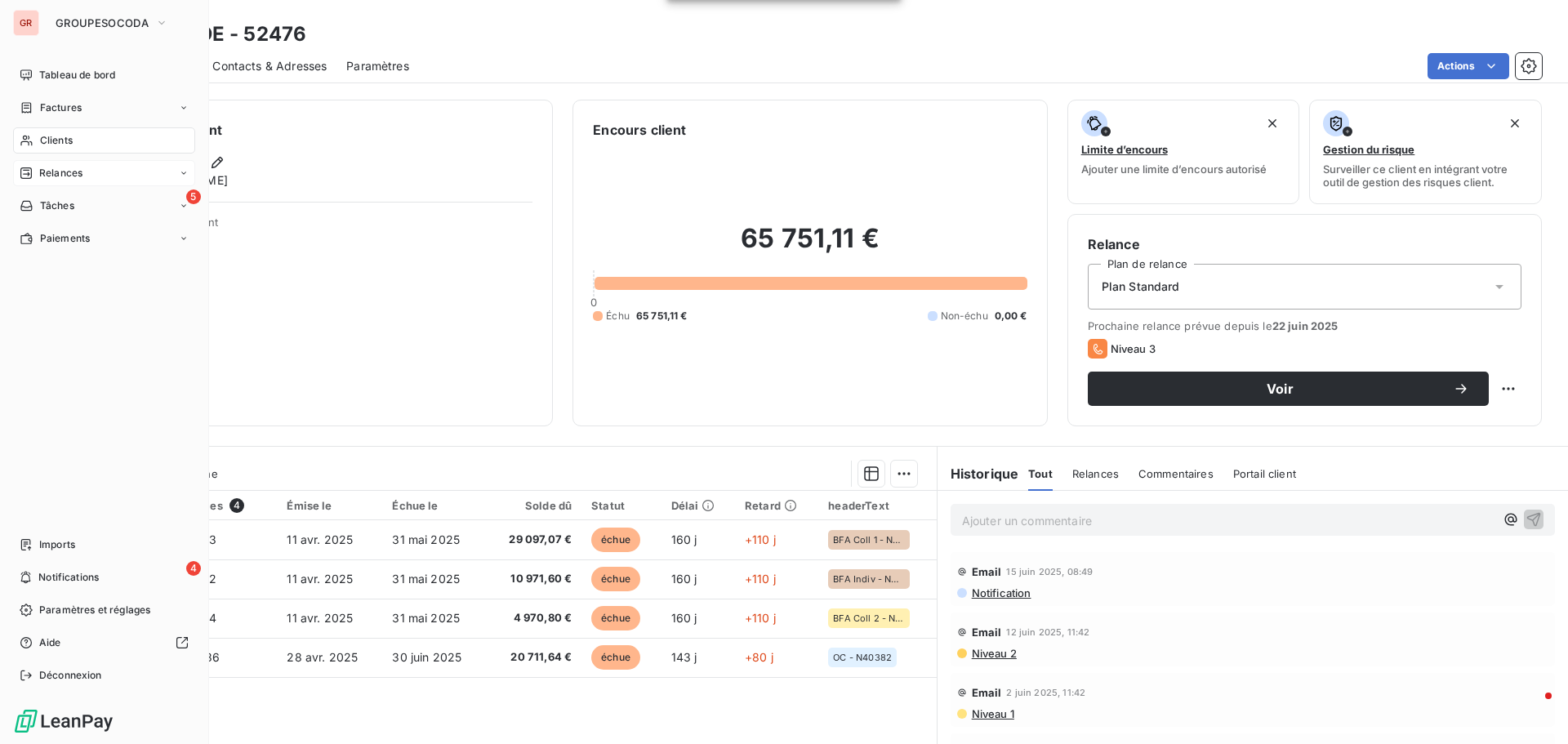
click at [49, 138] on span "Clients" at bounding box center [56, 140] width 33 height 14
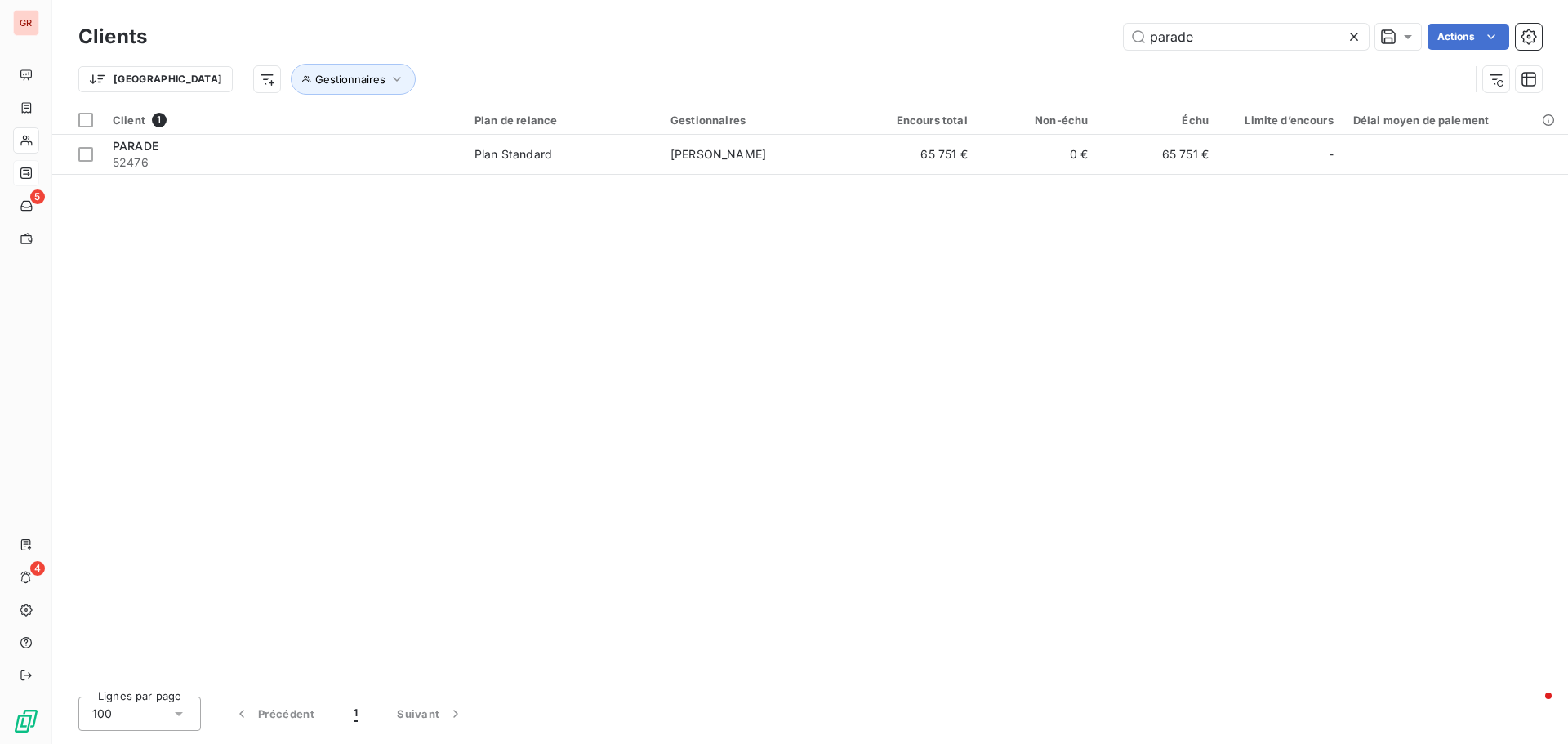
drag, startPoint x: 1206, startPoint y: 38, endPoint x: 1090, endPoint y: 41, distance: 116.0
click at [1090, 41] on div "parade Actions" at bounding box center [854, 37] width 1375 height 26
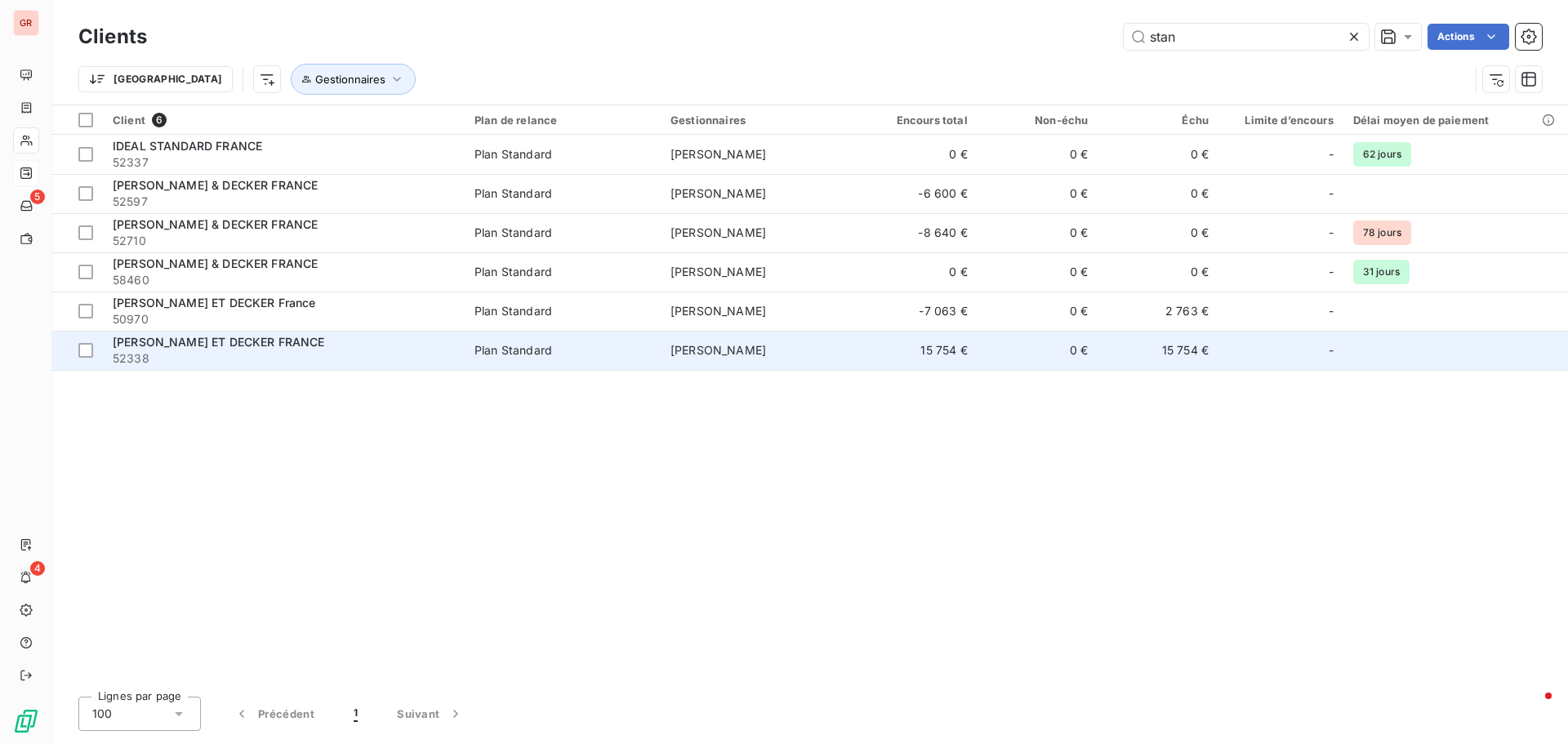
type input "stan"
click at [178, 344] on span "[PERSON_NAME] ET DECKER FRANCE" at bounding box center [219, 342] width 212 height 14
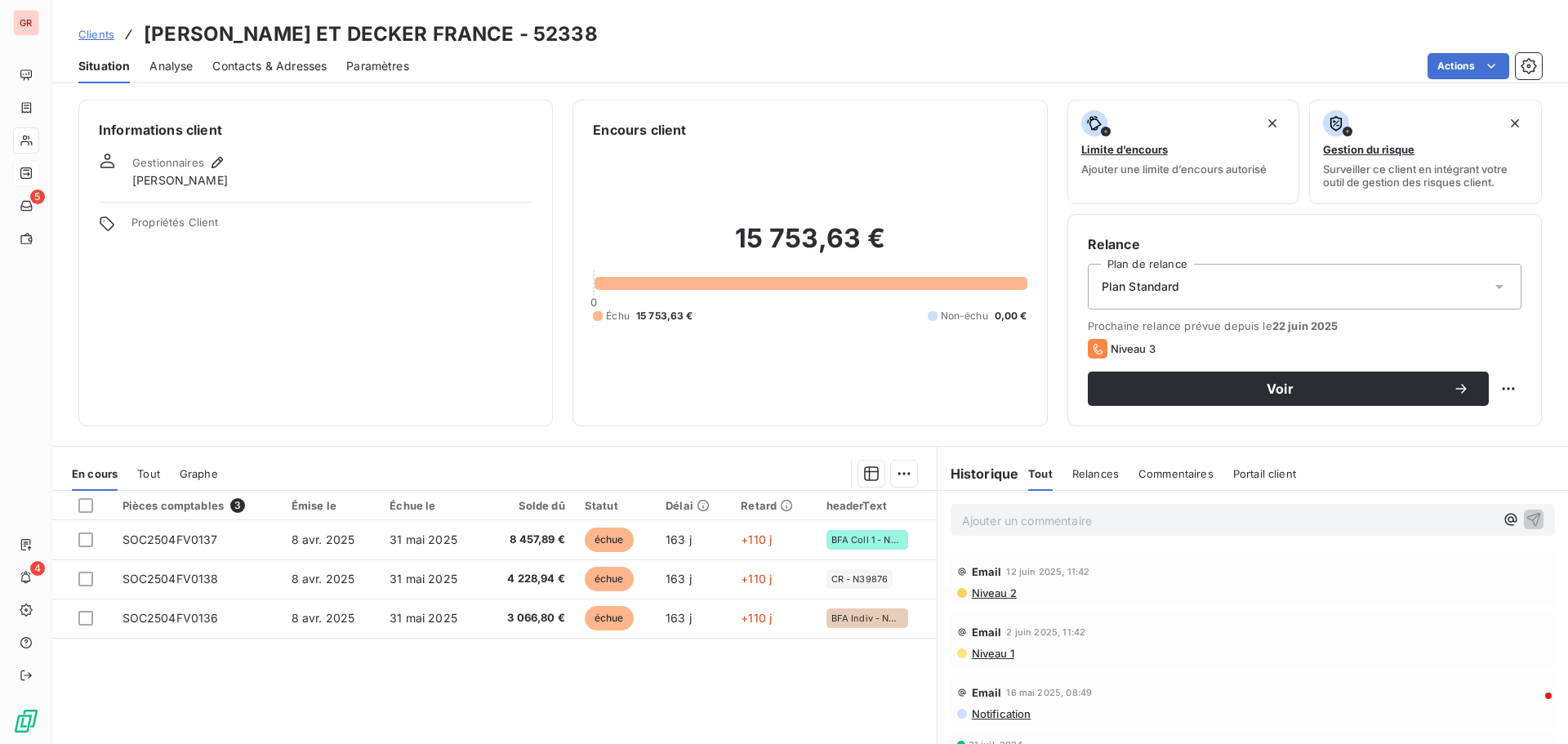
click at [262, 71] on span "Contacts & Adresses" at bounding box center [270, 66] width 114 height 16
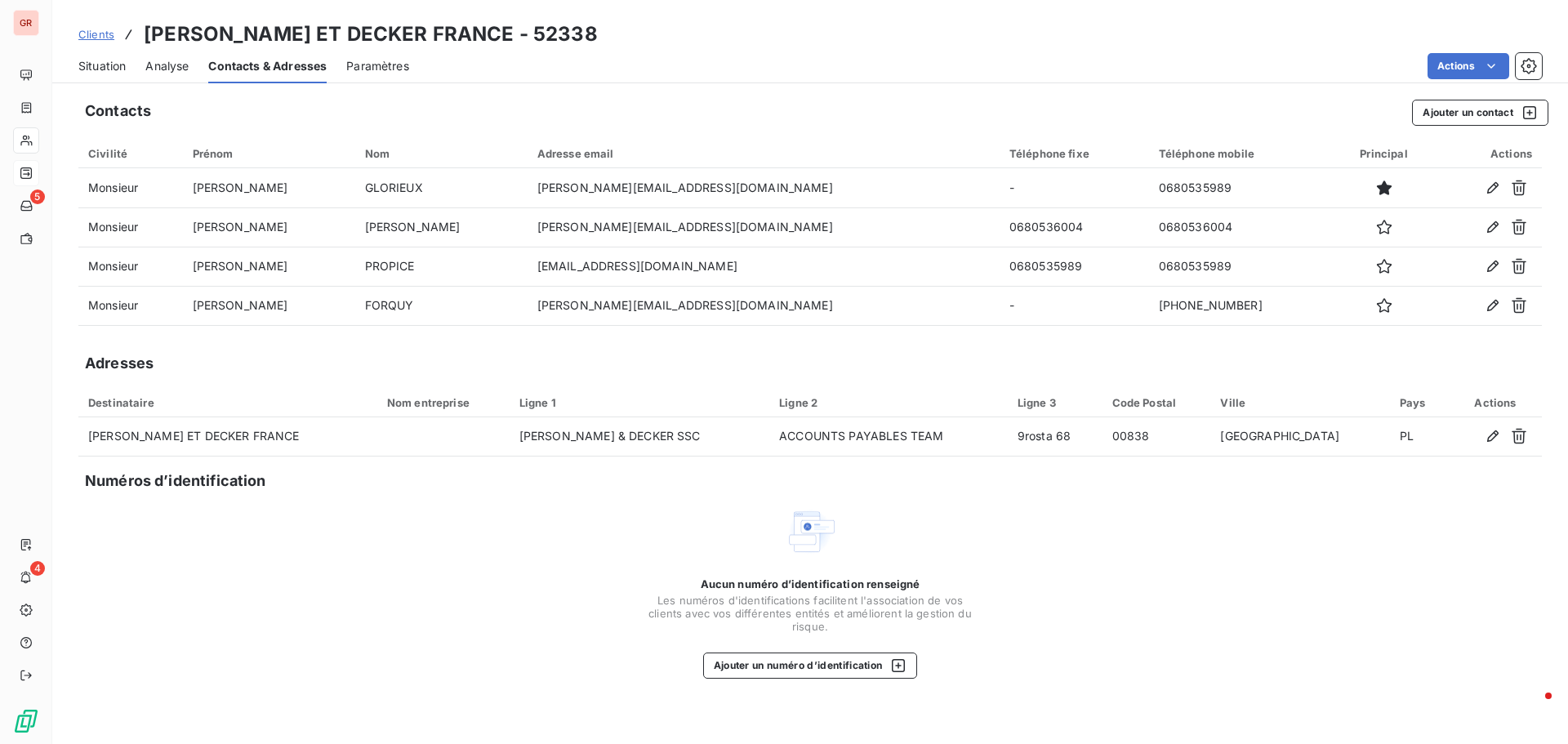
click at [114, 70] on span "Situation" at bounding box center [102, 66] width 47 height 16
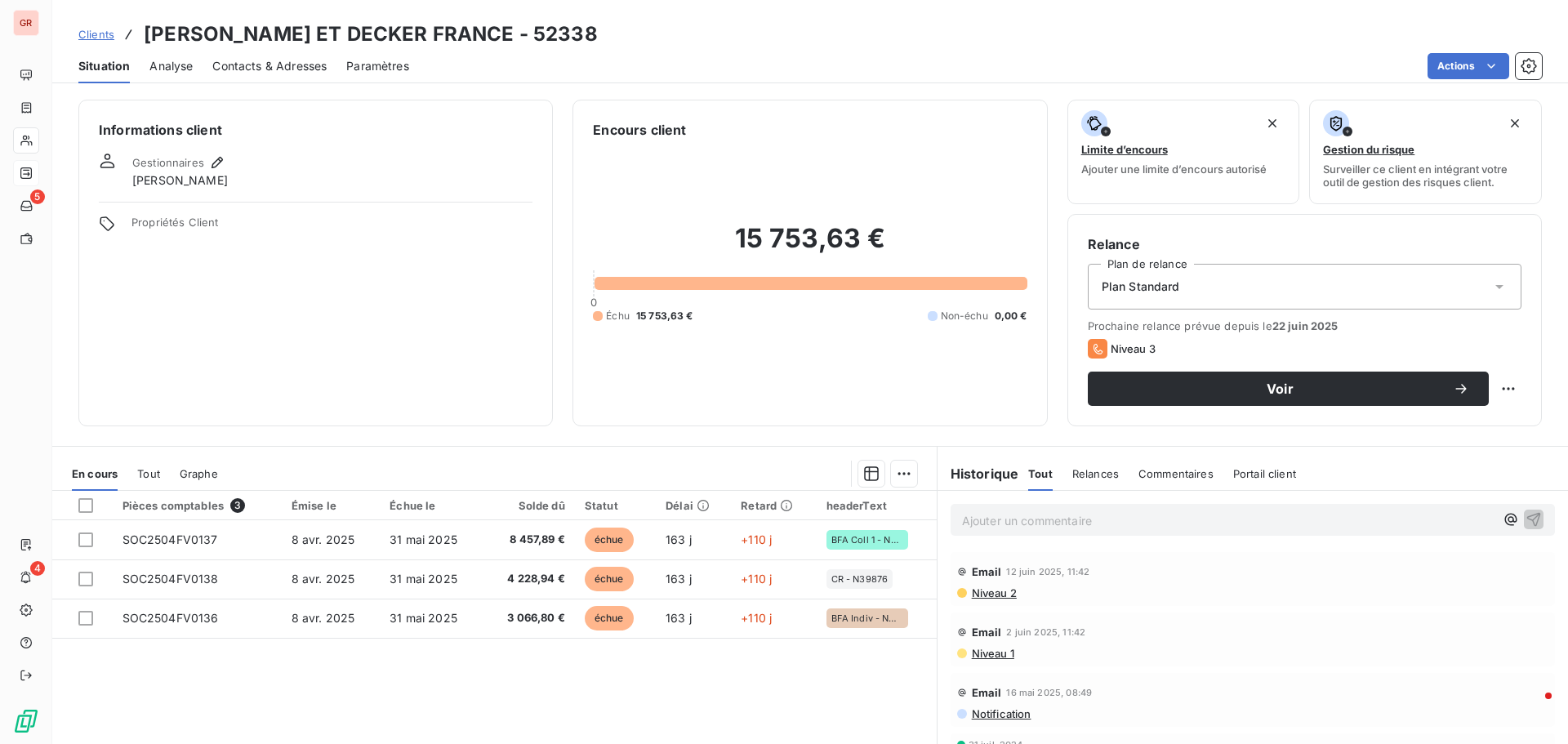
click at [411, 419] on div "Informations client Gestionnaires [PERSON_NAME] Propriétés Client" at bounding box center [316, 263] width 475 height 327
click at [245, 58] on span "Contacts & Adresses" at bounding box center [270, 66] width 114 height 16
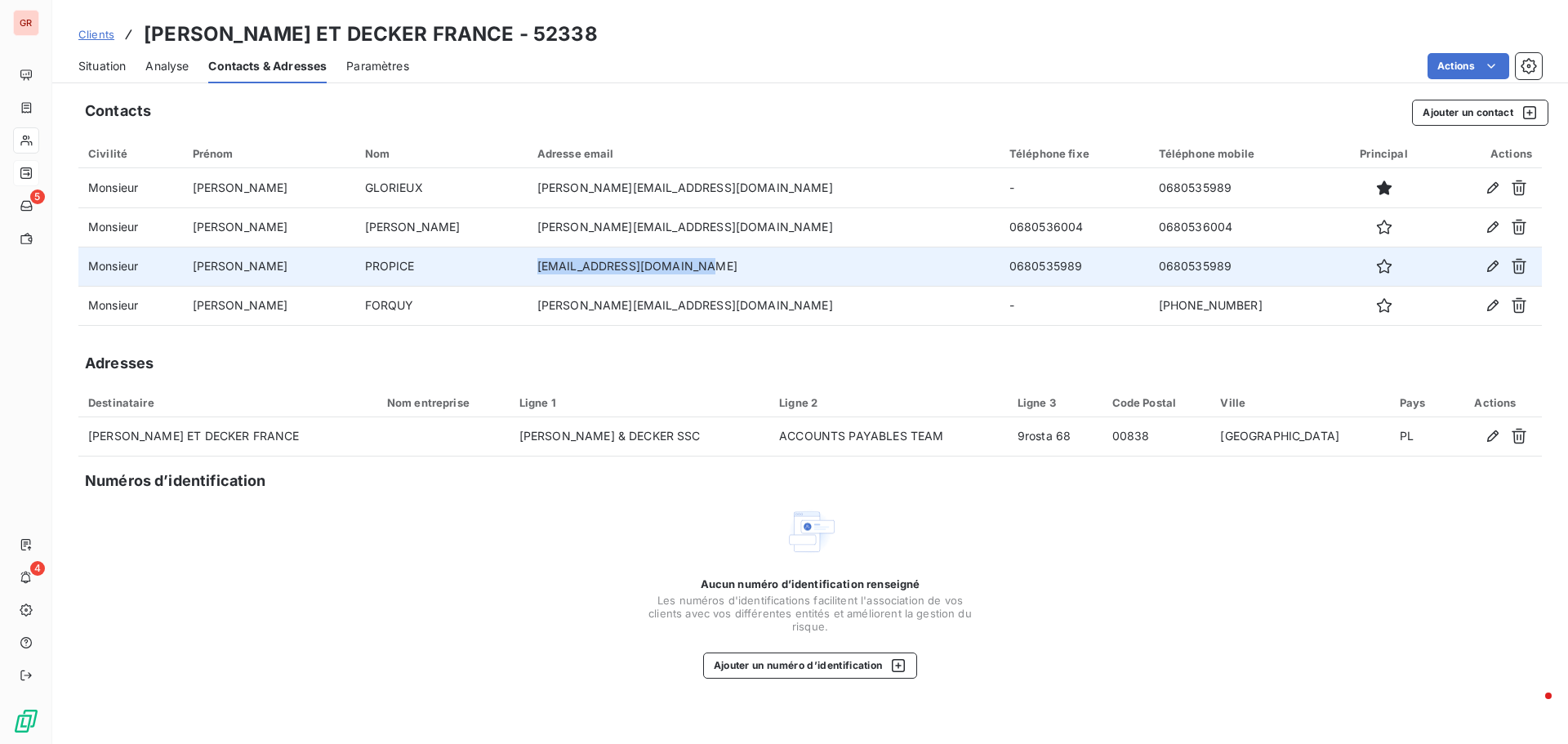
drag, startPoint x: 717, startPoint y: 265, endPoint x: 537, endPoint y: 272, distance: 180.1
click at [531, 276] on td "[EMAIL_ADDRESS][DOMAIN_NAME]" at bounding box center [763, 266] width 472 height 39
copy td "[EMAIL_ADDRESS][DOMAIN_NAME]"
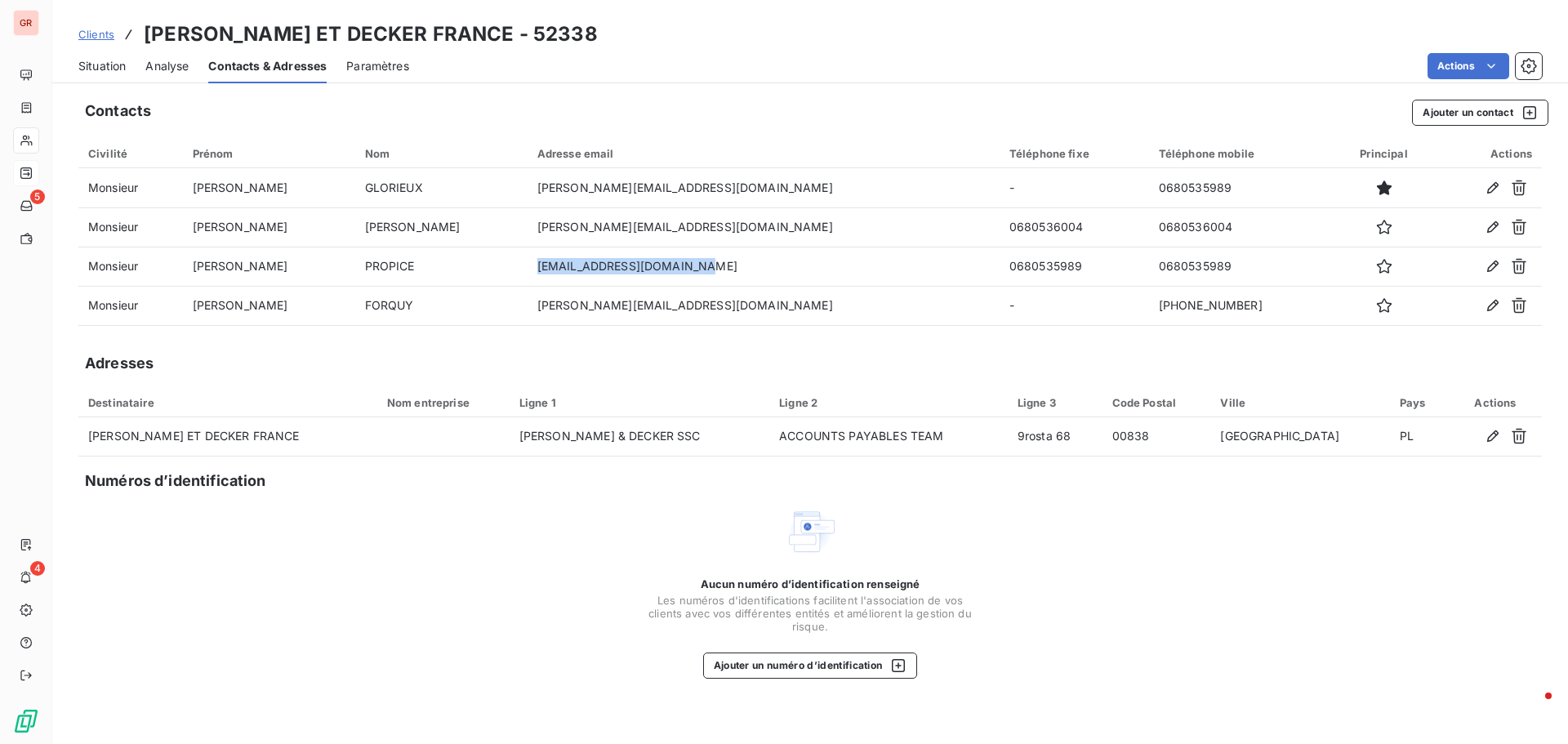
click at [110, 59] on span "Situation" at bounding box center [102, 66] width 47 height 16
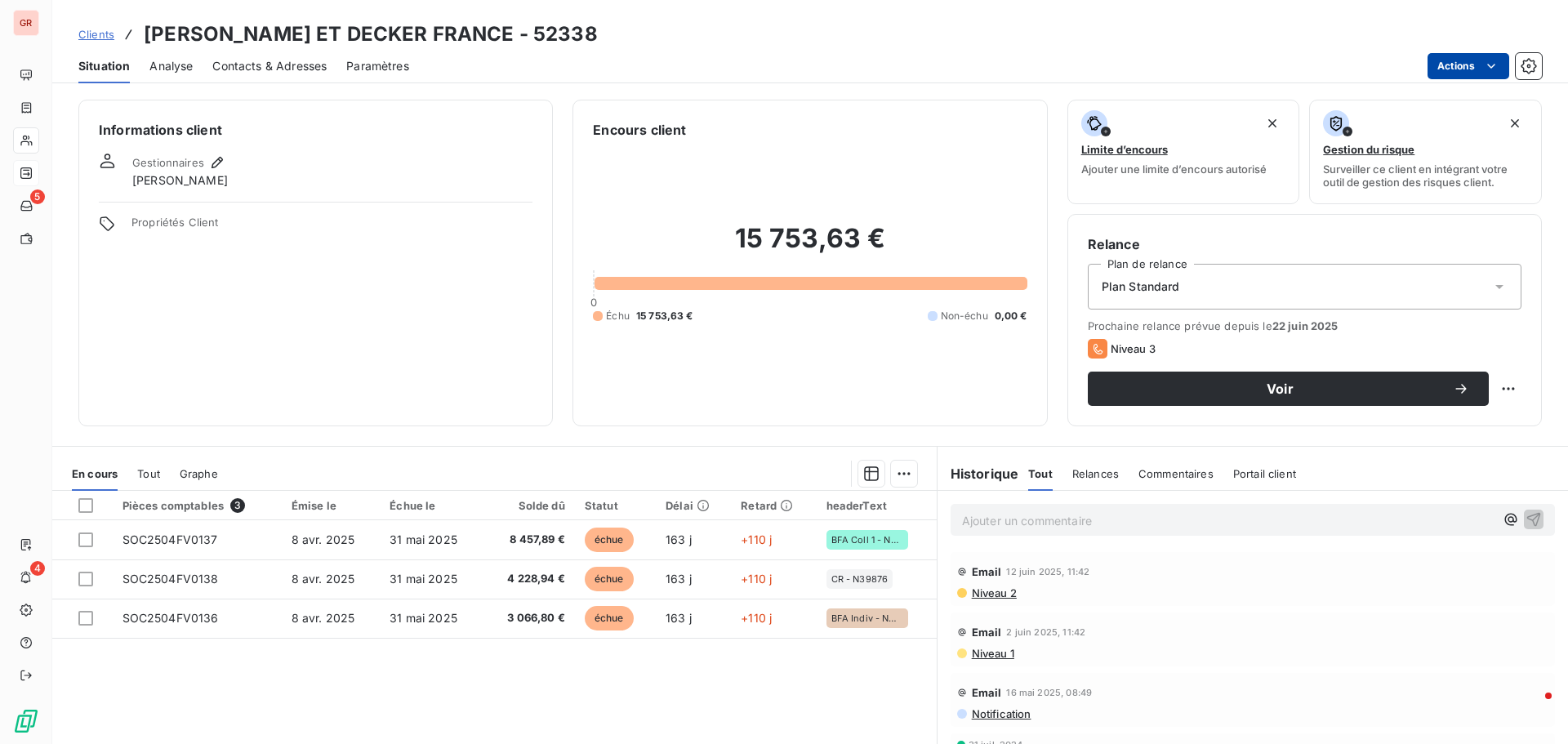
click at [1456, 70] on html "GR 5 4 Clients [PERSON_NAME] ET DECKER FRANCE - 52338 Situation Analyse Contact…" at bounding box center [784, 372] width 1568 height 744
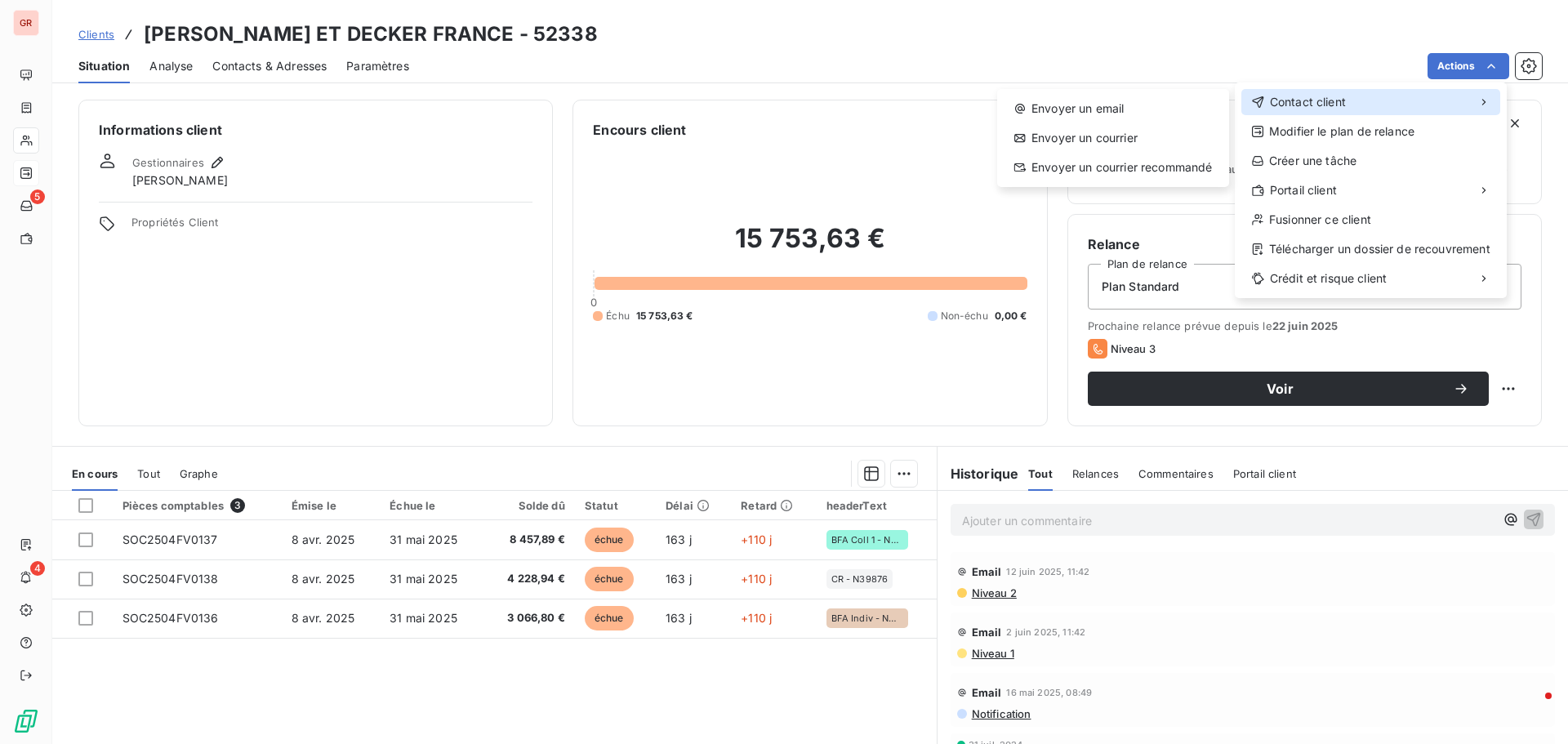
click at [1373, 105] on div "Contact client" at bounding box center [1371, 102] width 259 height 26
click at [1111, 111] on div "Envoyer un email" at bounding box center [1113, 108] width 219 height 26
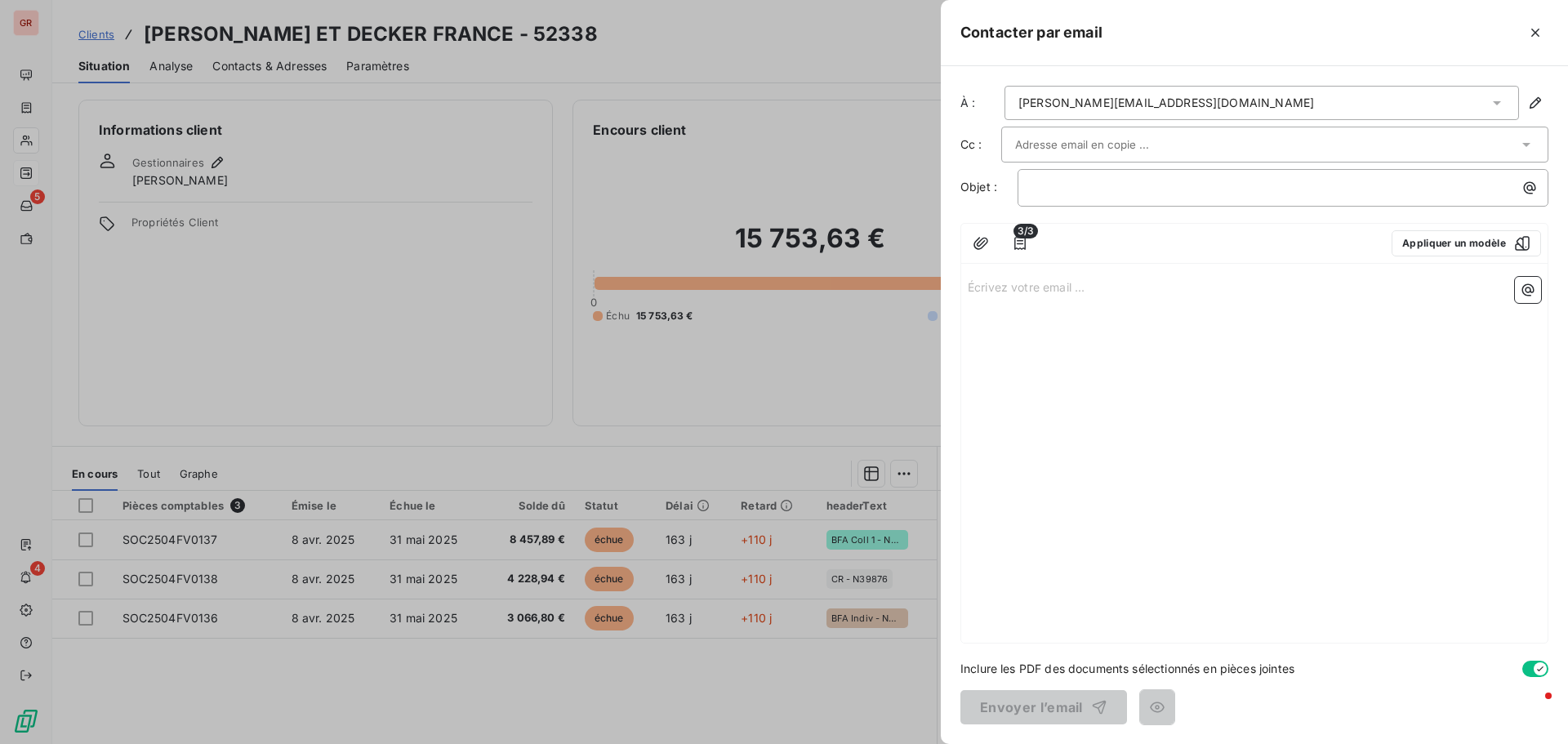
click at [1049, 141] on input "text" at bounding box center [1103, 144] width 176 height 24
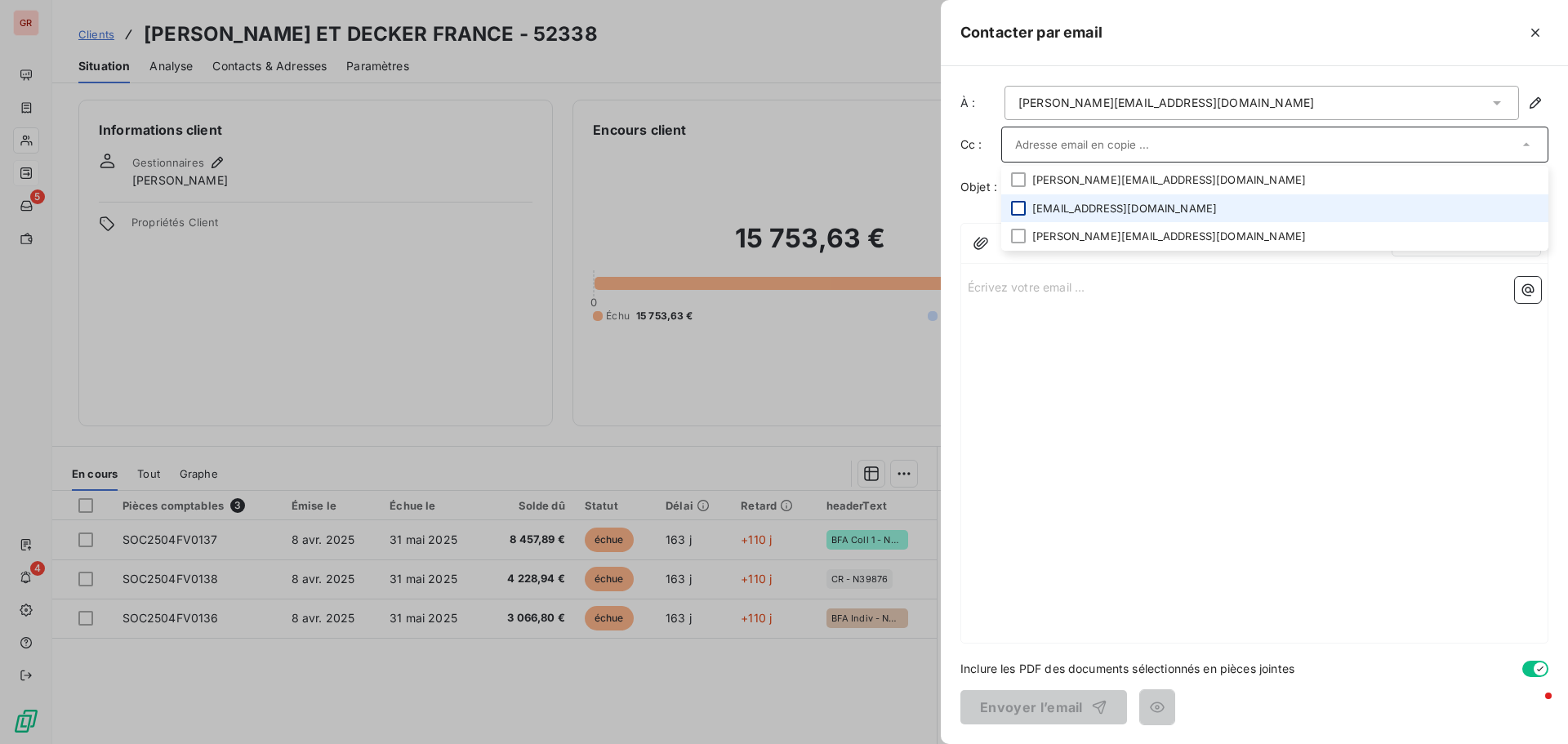
click at [1021, 209] on div at bounding box center [1018, 208] width 14 height 14
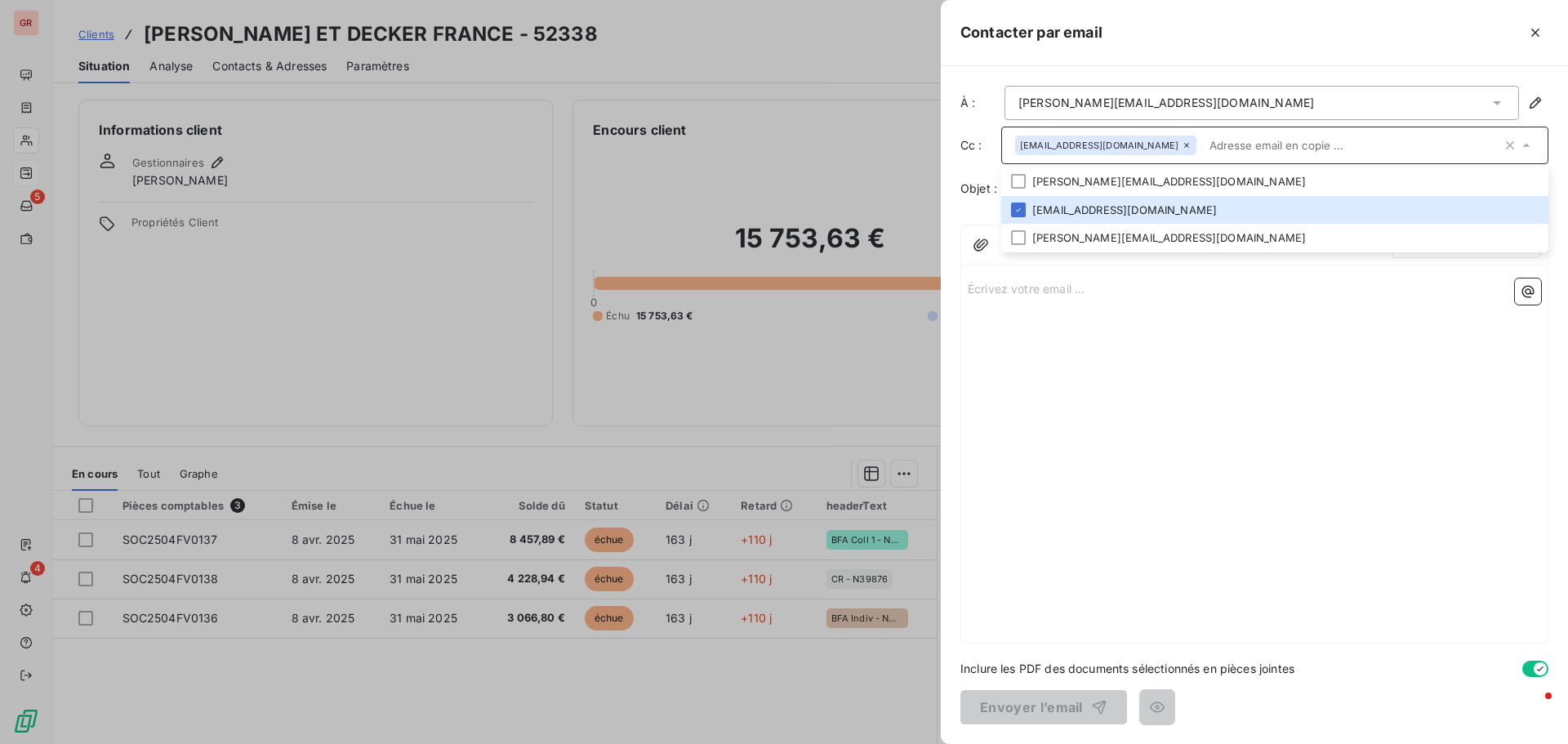
click at [1091, 334] on div "Écrivez votre email ... ﻿" at bounding box center [1254, 458] width 586 height 371
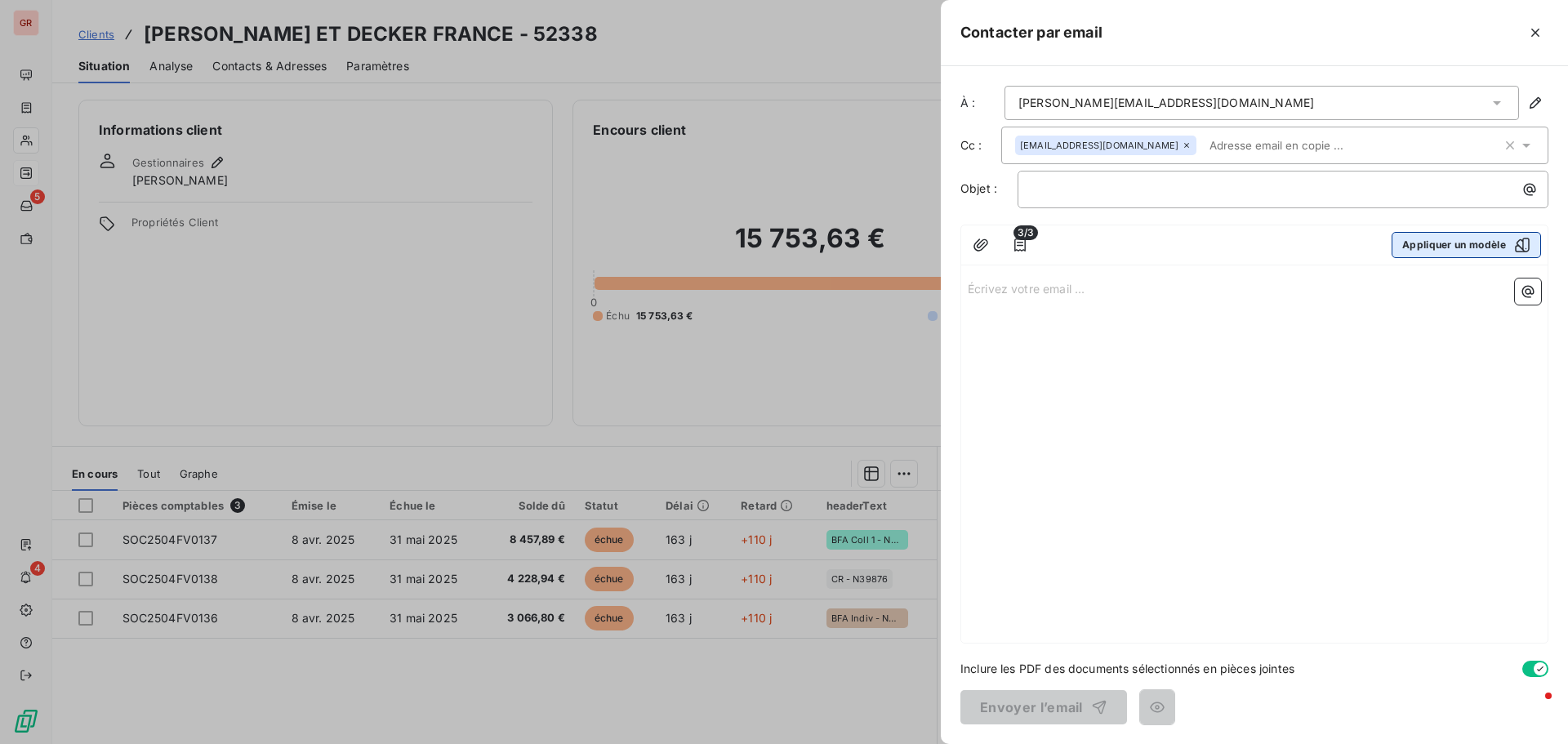
click at [1415, 245] on button "Appliquer un modèle" at bounding box center [1467, 244] width 150 height 26
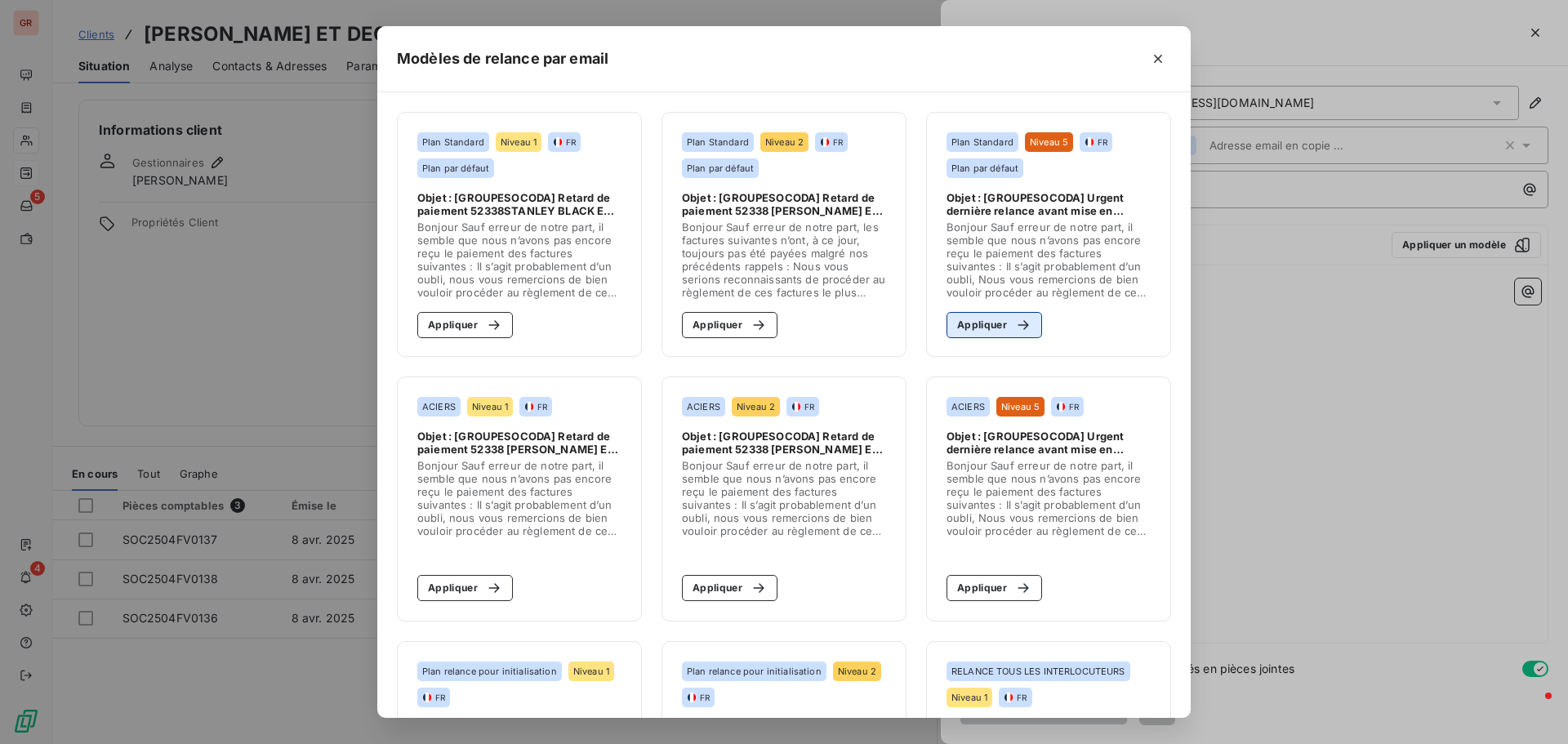
click at [996, 320] on button "Appliquer" at bounding box center [994, 325] width 95 height 26
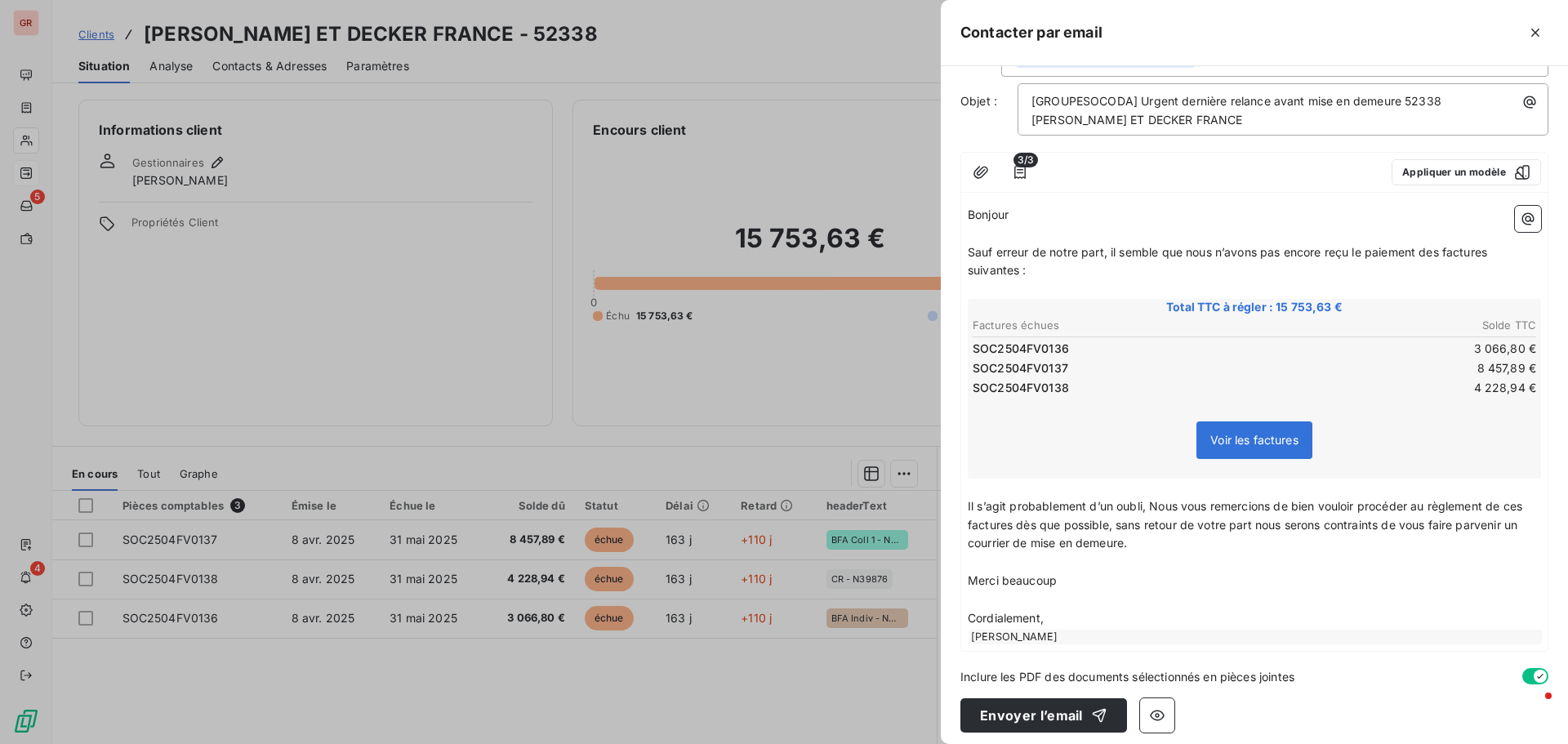
scroll to position [95, 0]
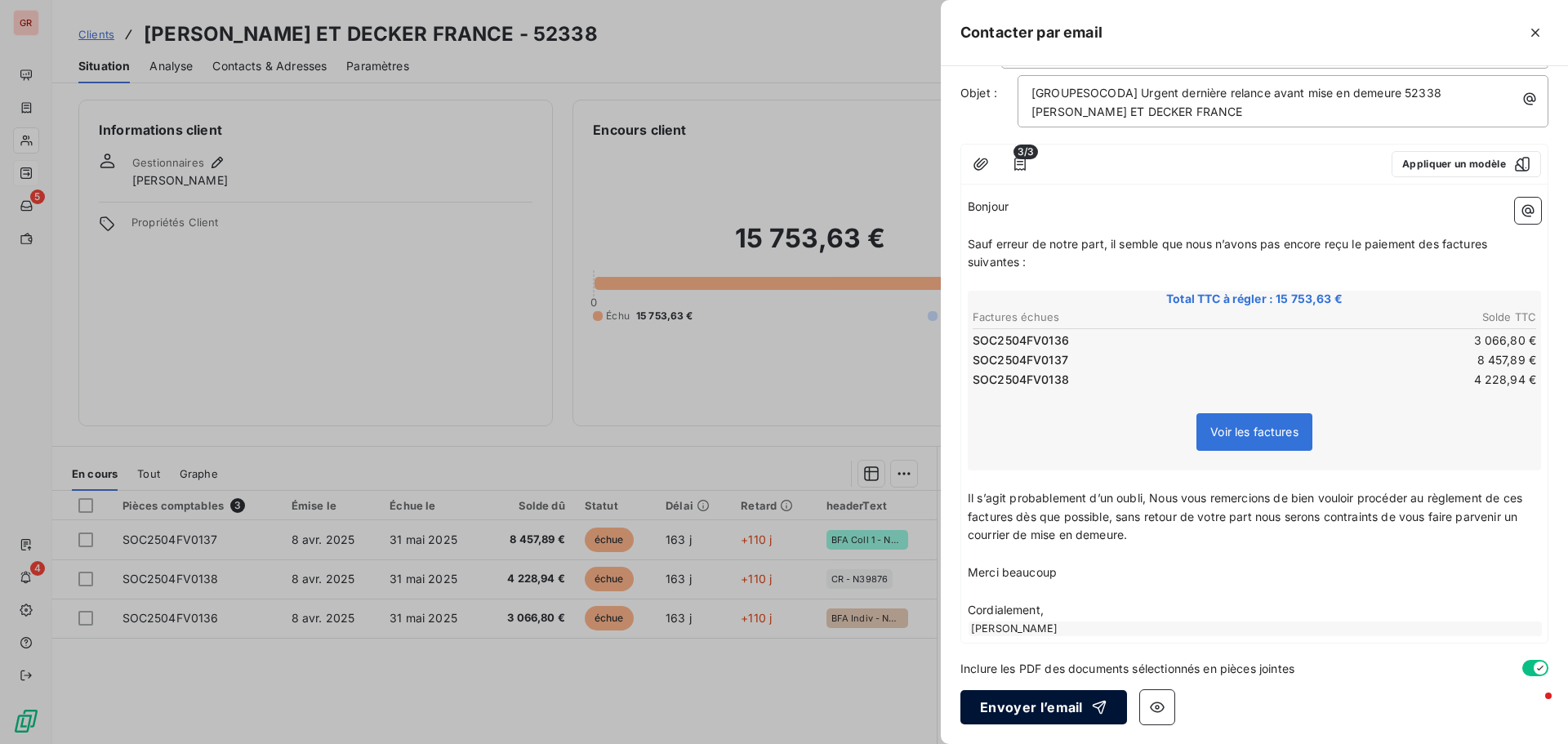
click at [1057, 711] on button "Envoyer l’email" at bounding box center [1043, 707] width 167 height 34
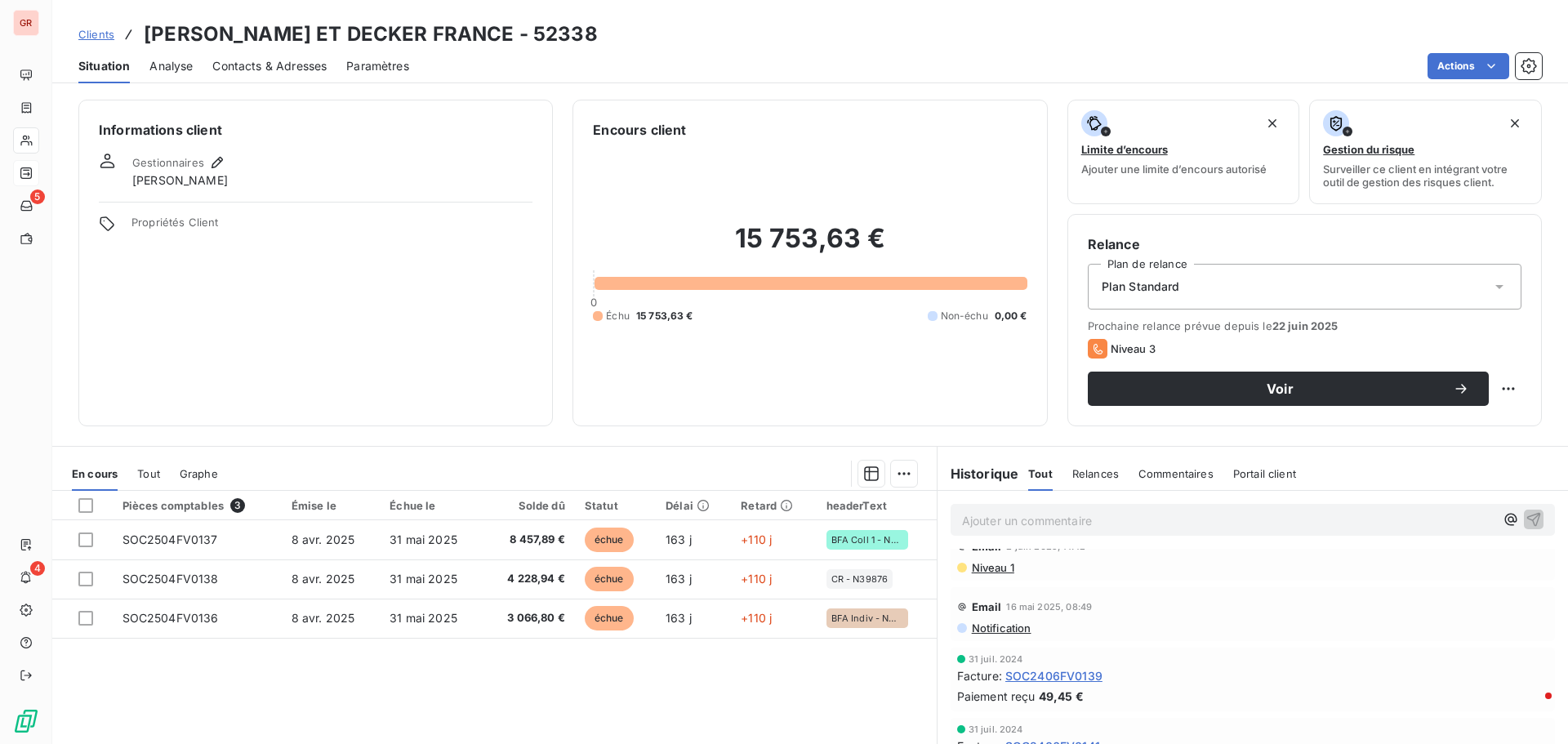
scroll to position [0, 0]
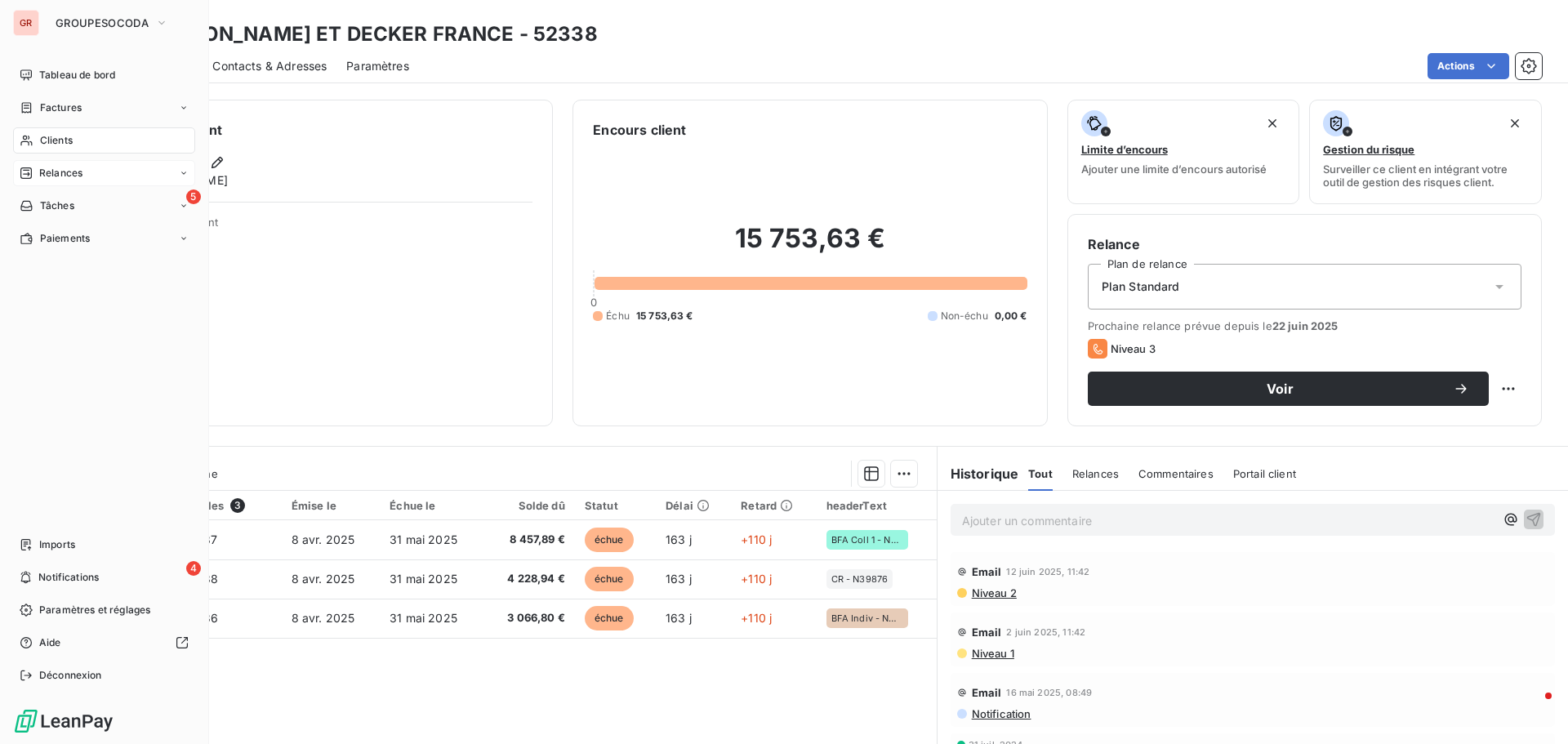
click at [51, 132] on div "Clients" at bounding box center [104, 140] width 182 height 26
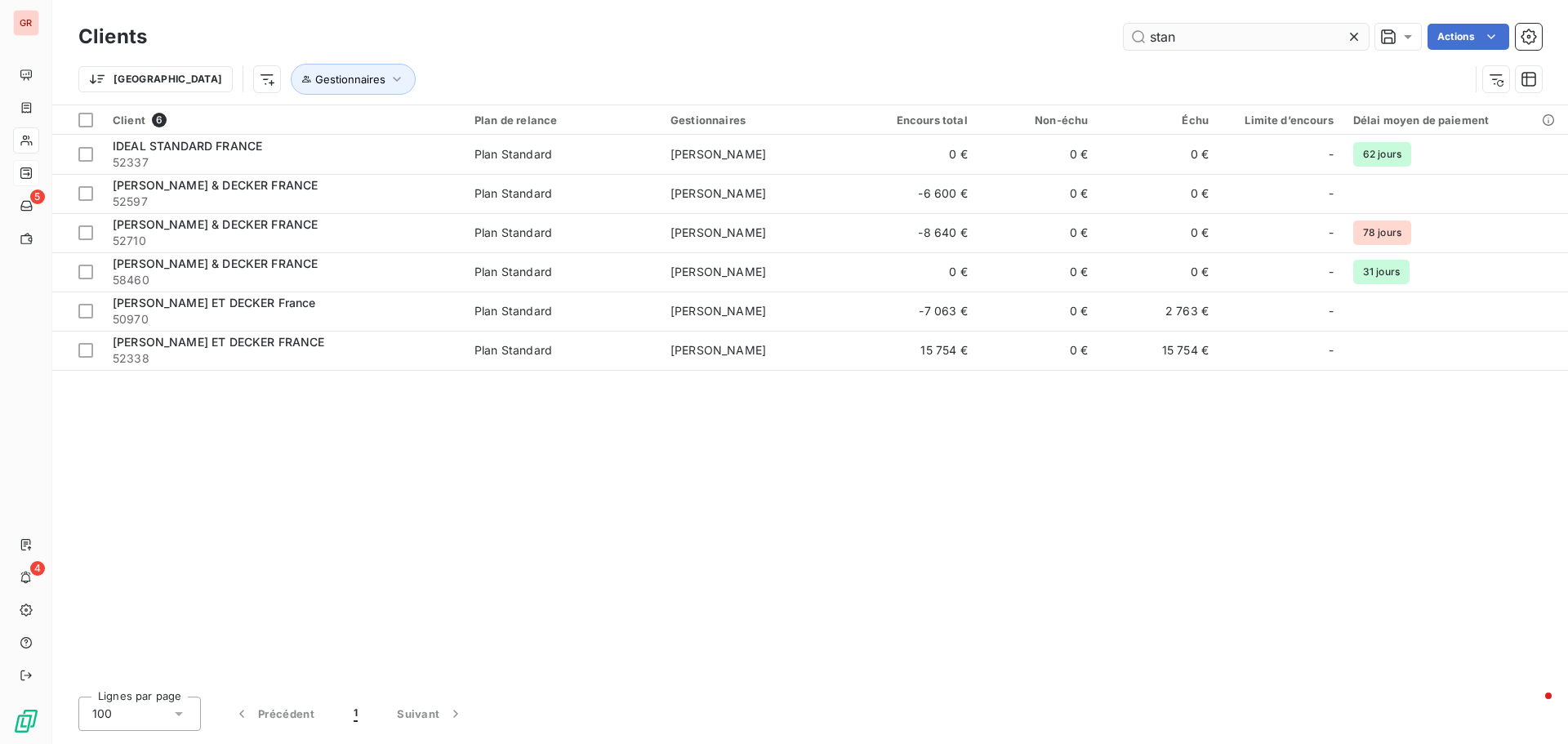
click at [1185, 44] on input "stan" at bounding box center [1247, 37] width 245 height 26
drag, startPoint x: 1042, startPoint y: 45, endPoint x: 1008, endPoint y: 53, distance: 34.9
click at [1011, 53] on div "Clients stan Actions" at bounding box center [810, 37] width 1464 height 34
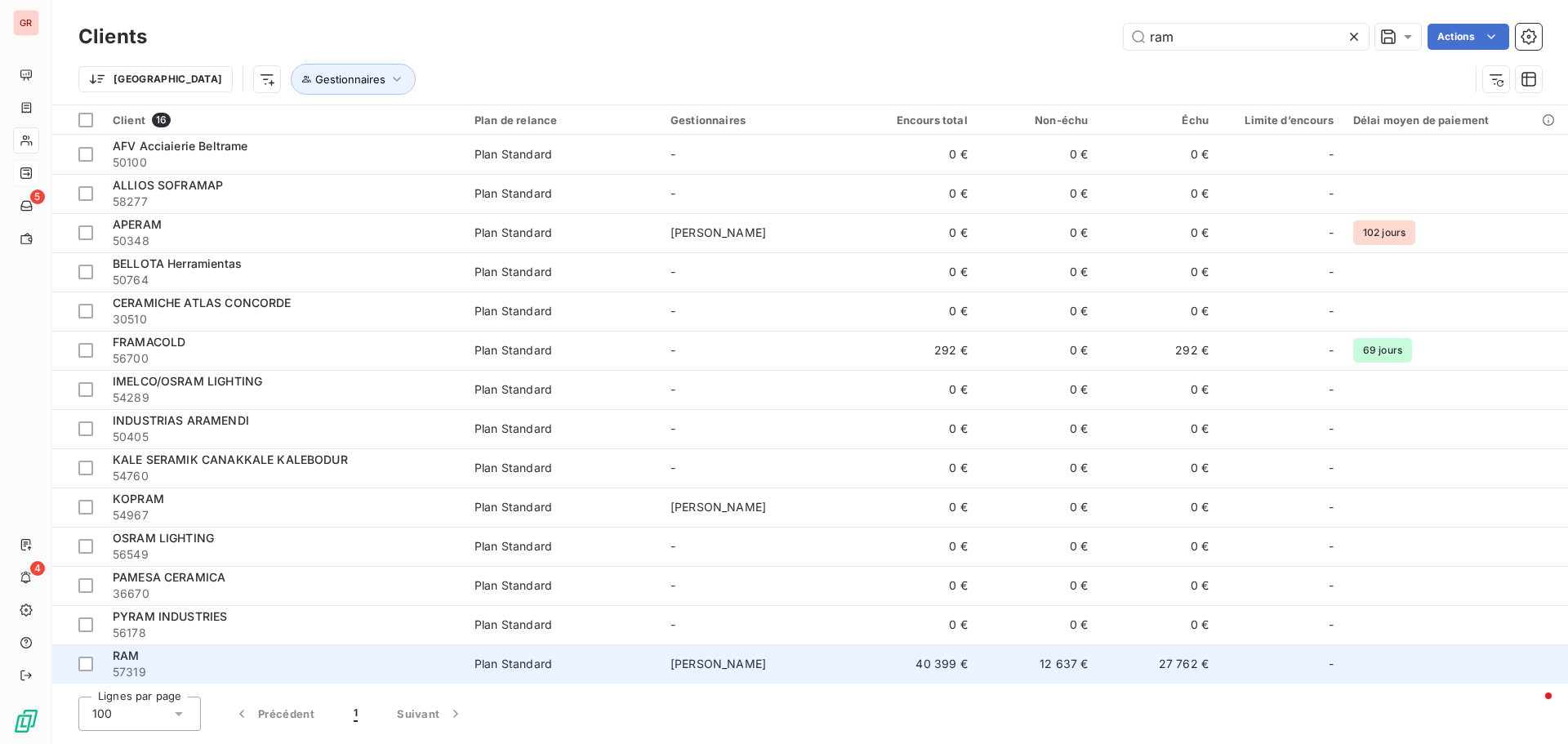
type input "ram"
click at [251, 650] on div "RAM" at bounding box center [284, 656] width 343 height 16
